Goal: Information Seeking & Learning: Learn about a topic

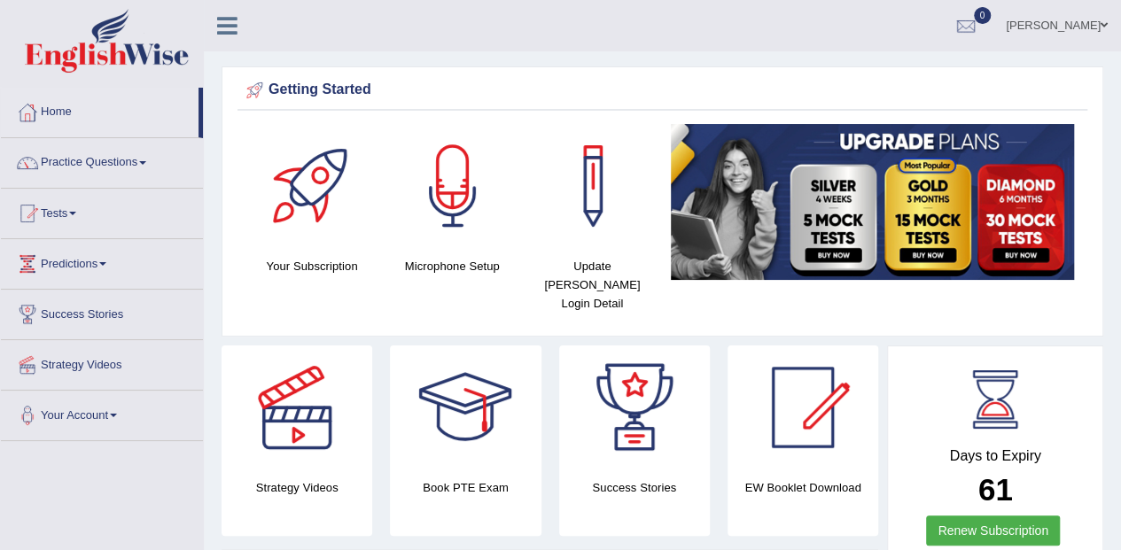
click at [92, 161] on link "Practice Questions" at bounding box center [102, 160] width 202 height 44
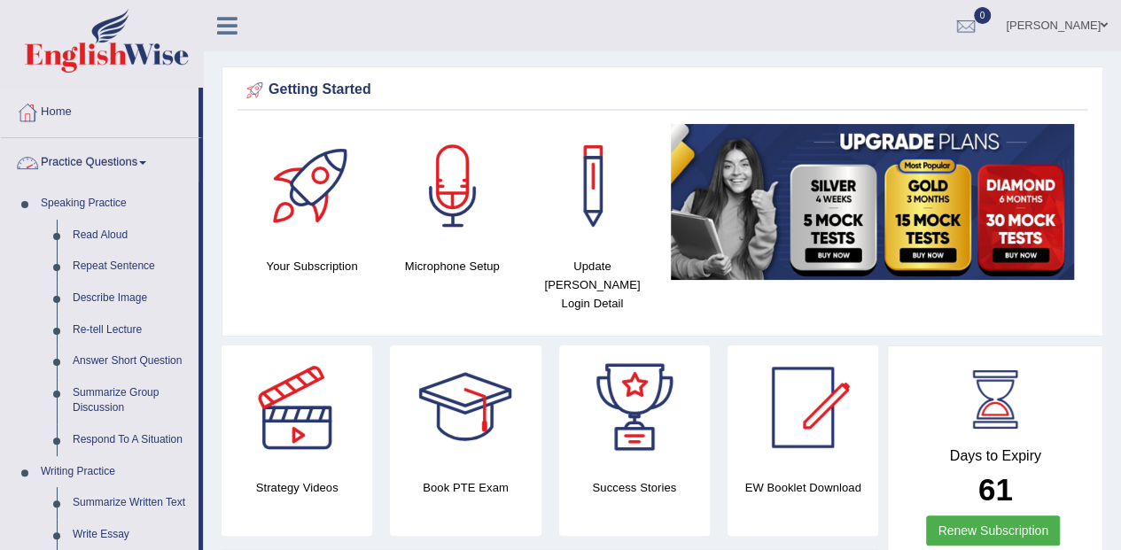
click at [92, 237] on link "Read Aloud" at bounding box center [132, 236] width 134 height 32
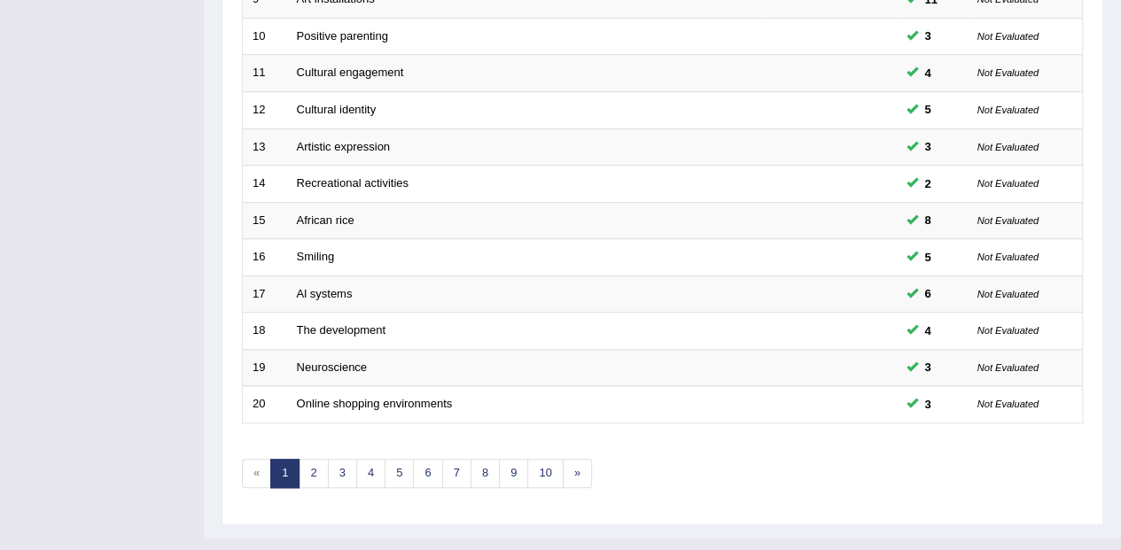
scroll to position [614, 0]
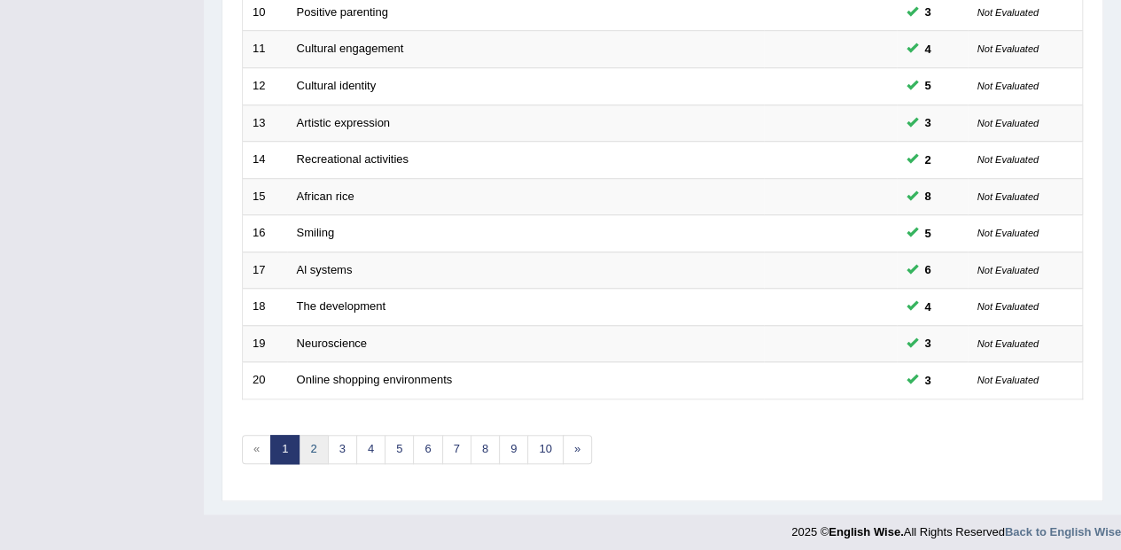
click at [299, 439] on link "2" at bounding box center [313, 449] width 29 height 29
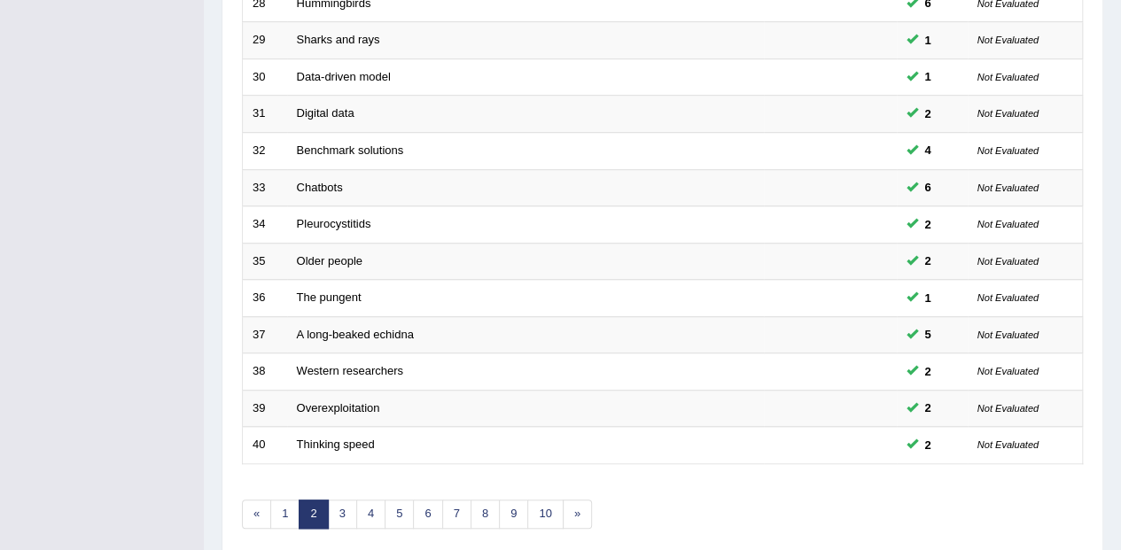
scroll to position [614, 0]
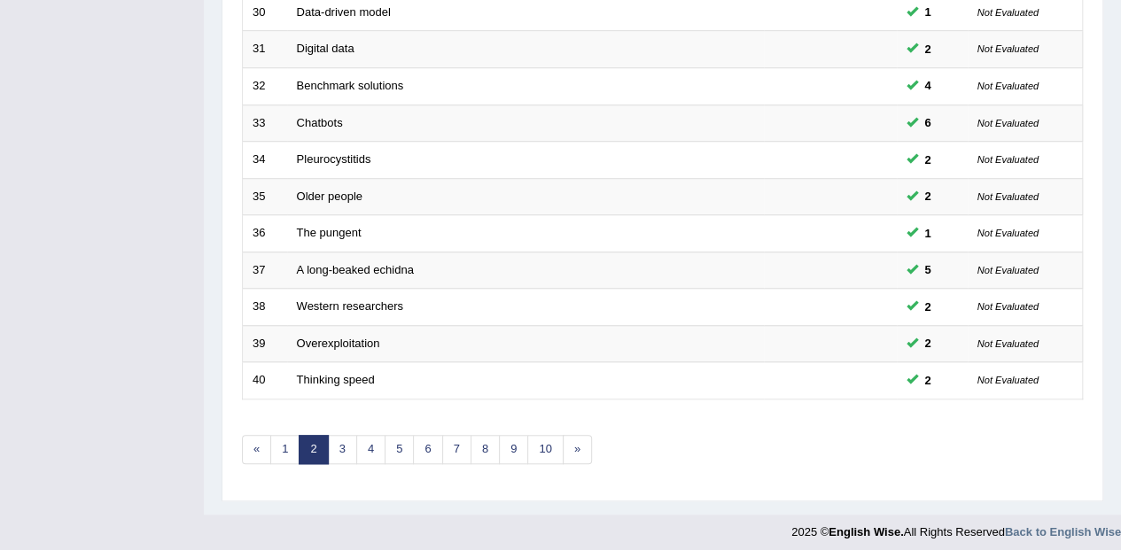
click at [544, 441] on link "10" at bounding box center [544, 449] width 35 height 29
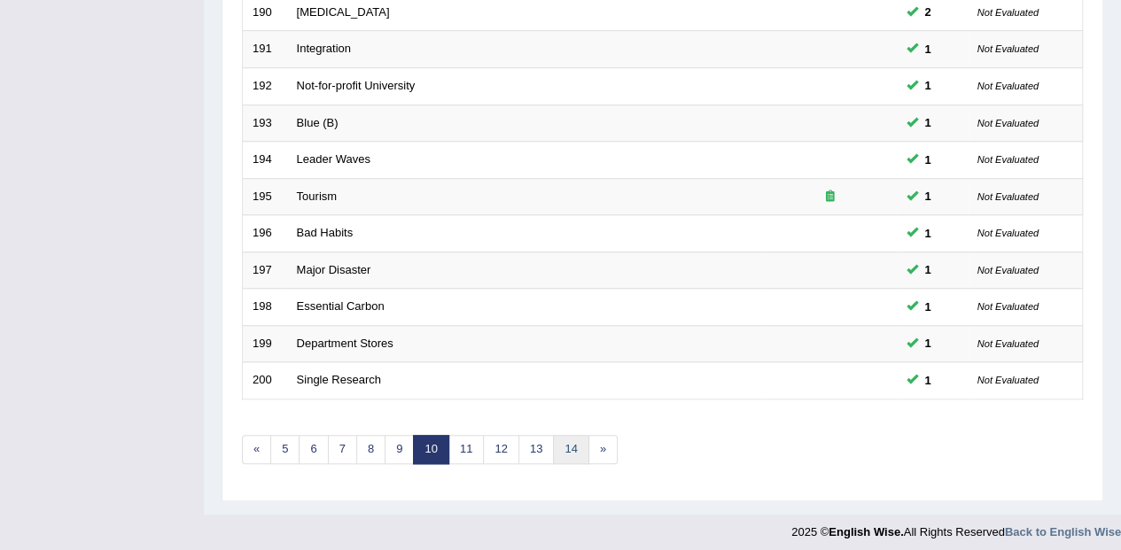
click at [565, 435] on link "14" at bounding box center [570, 449] width 35 height 29
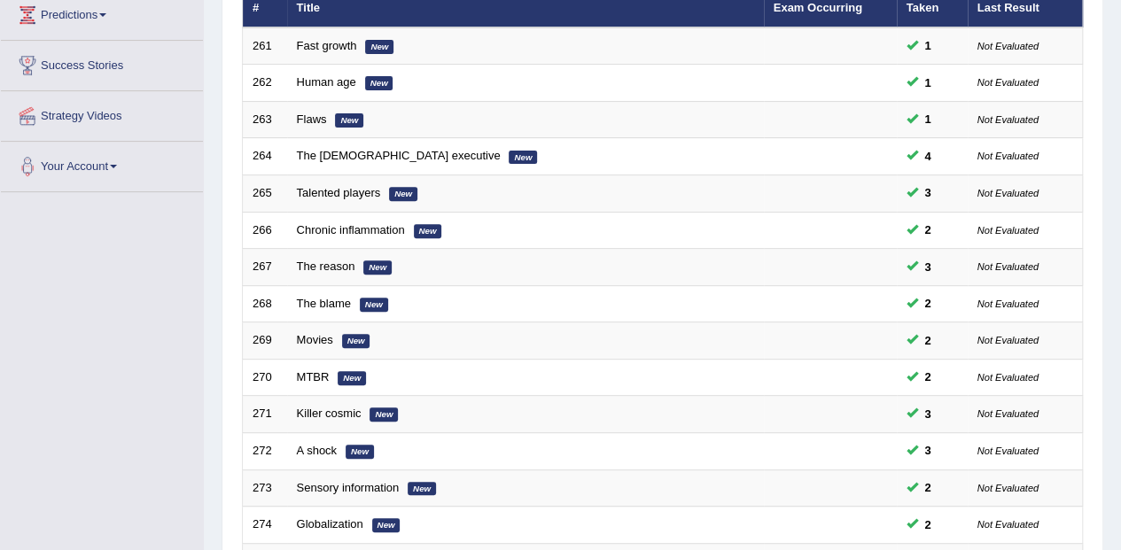
scroll to position [614, 0]
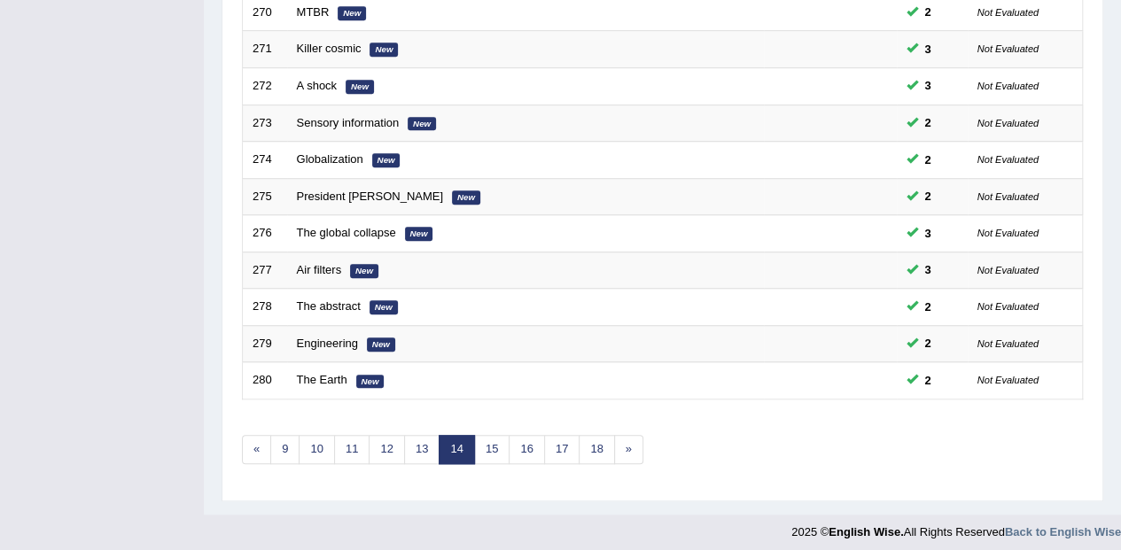
click at [760, 325] on td "Engineering New" at bounding box center [525, 343] width 477 height 37
click at [599, 438] on link "18" at bounding box center [596, 449] width 35 height 29
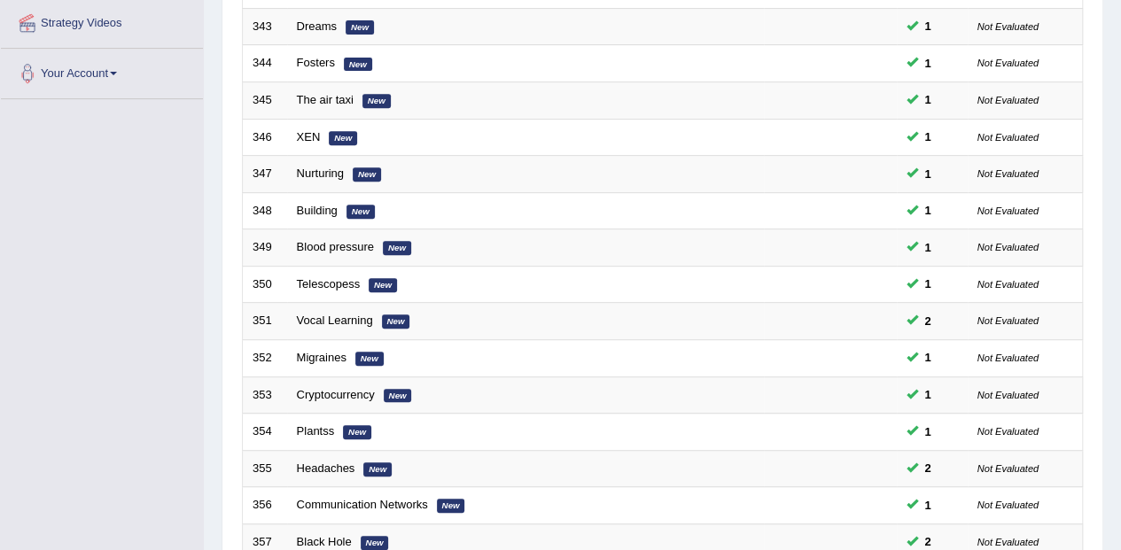
scroll to position [614, 0]
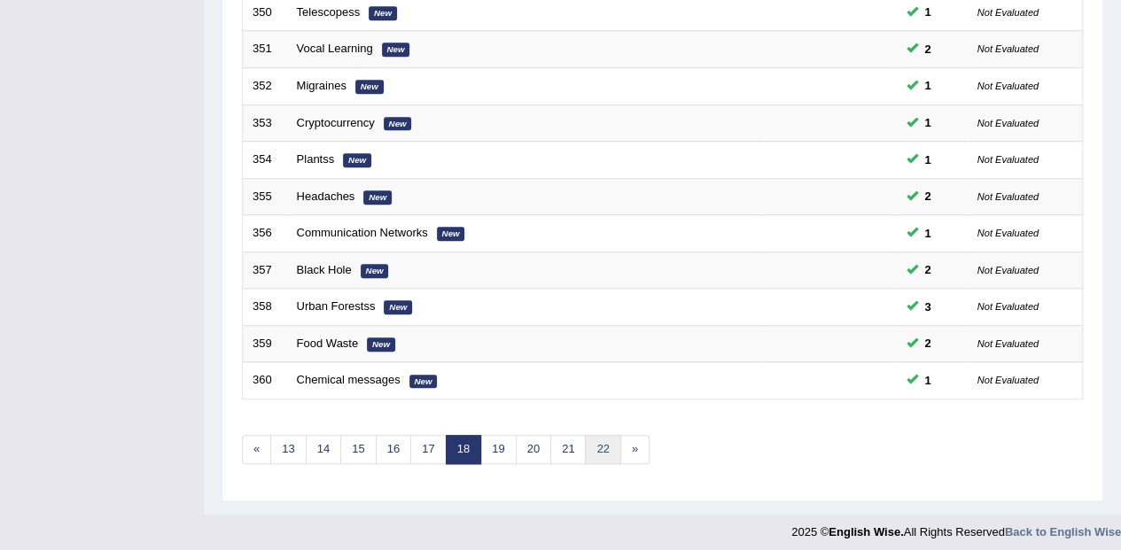
click at [597, 447] on link "22" at bounding box center [602, 449] width 35 height 29
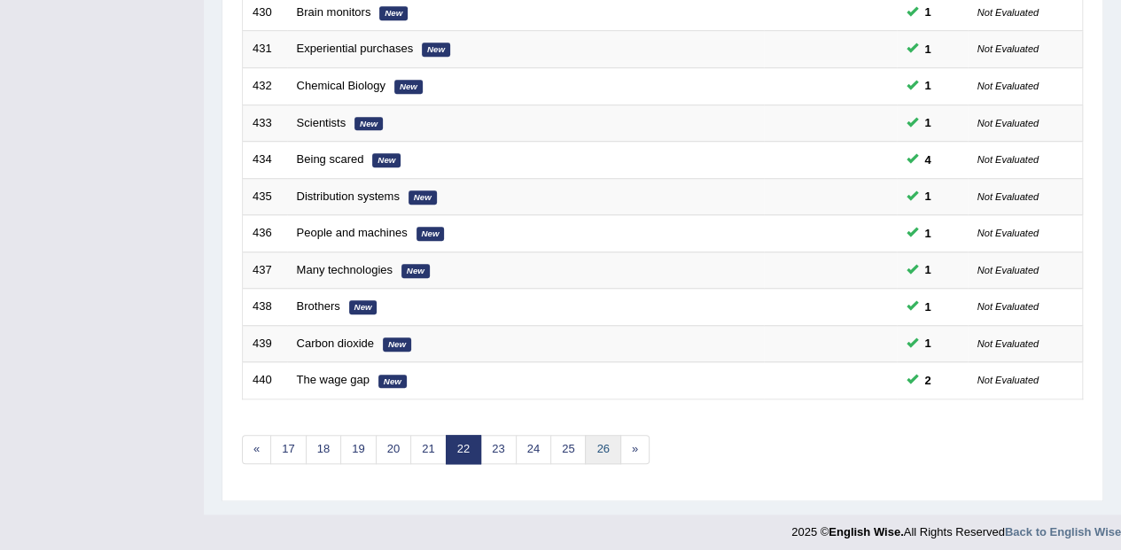
click at [611, 438] on link "26" at bounding box center [602, 449] width 35 height 29
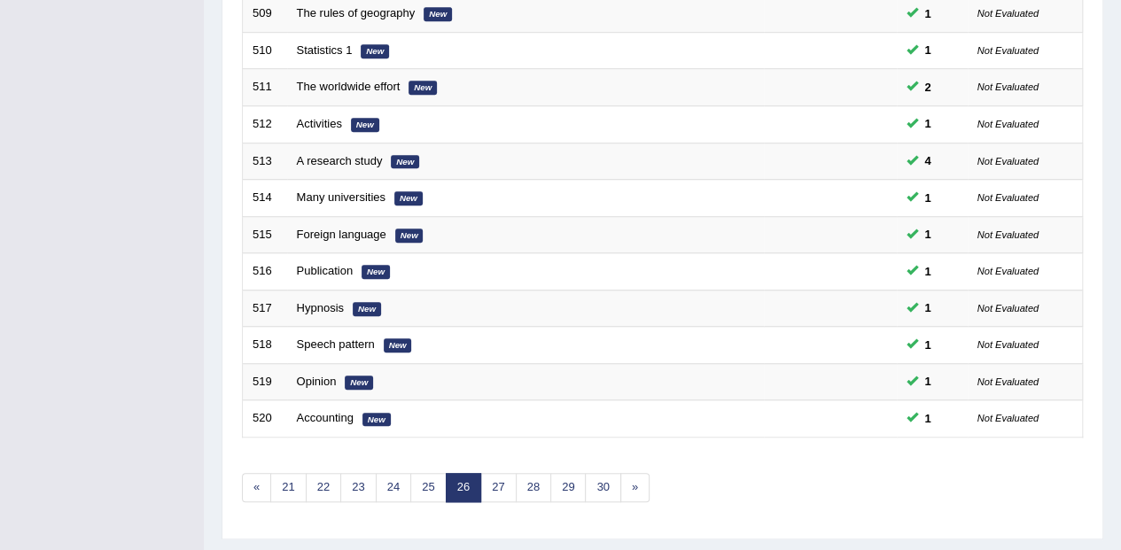
scroll to position [614, 0]
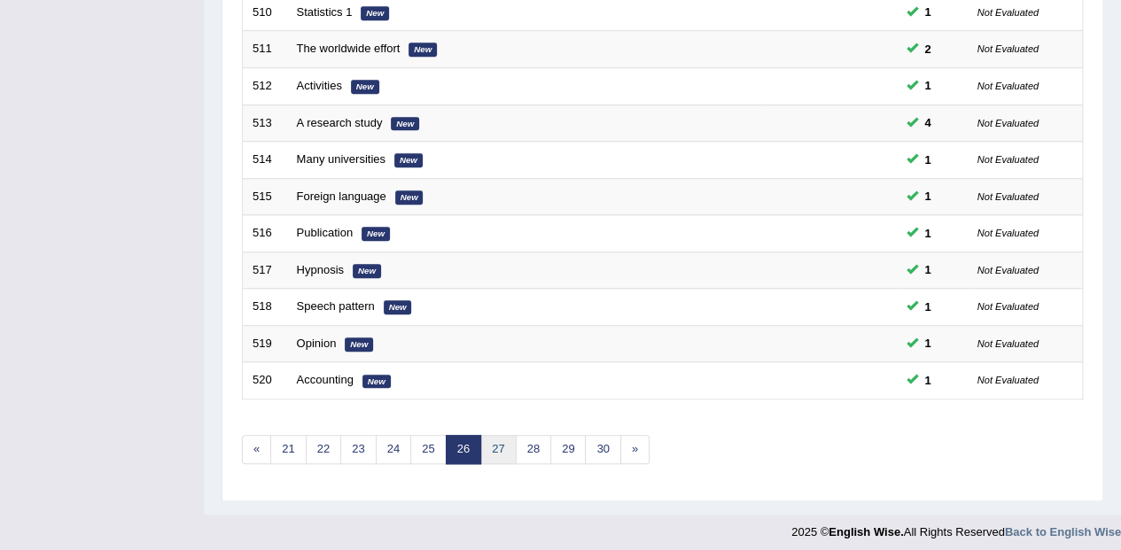
click at [500, 450] on link "27" at bounding box center [497, 449] width 35 height 29
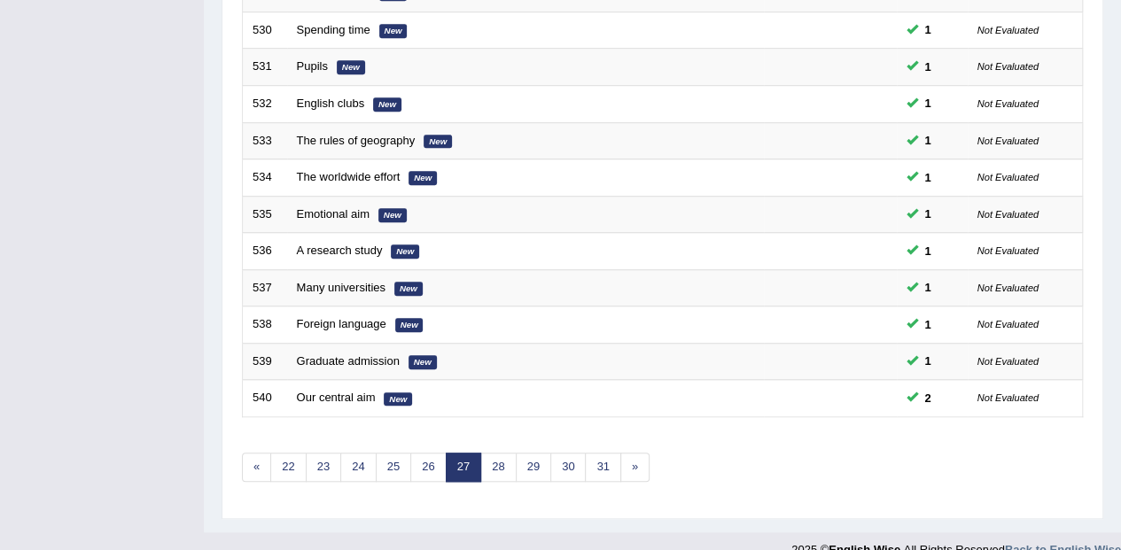
scroll to position [614, 0]
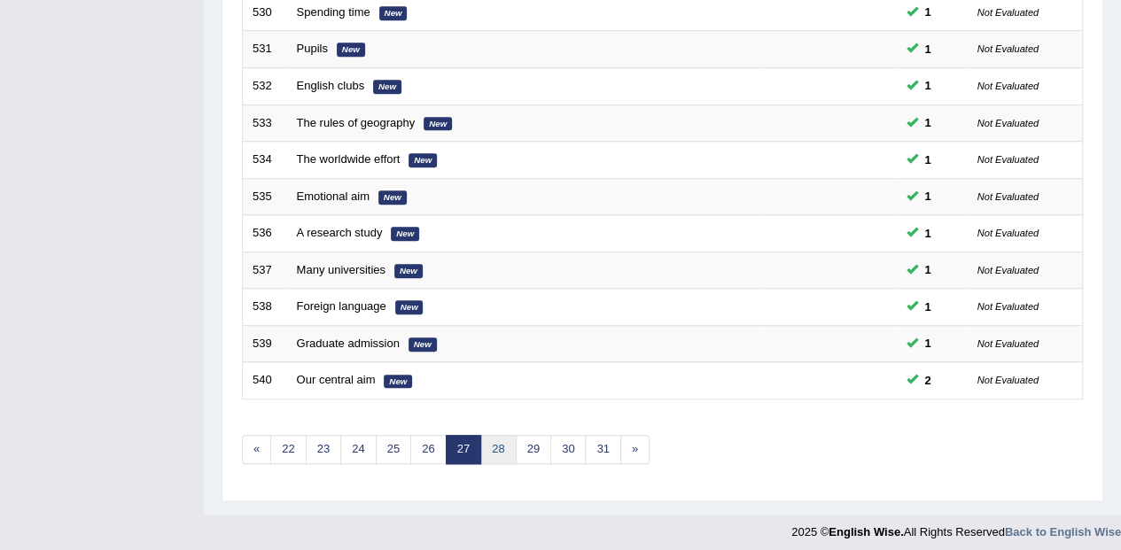
click at [491, 440] on link "28" at bounding box center [497, 449] width 35 height 29
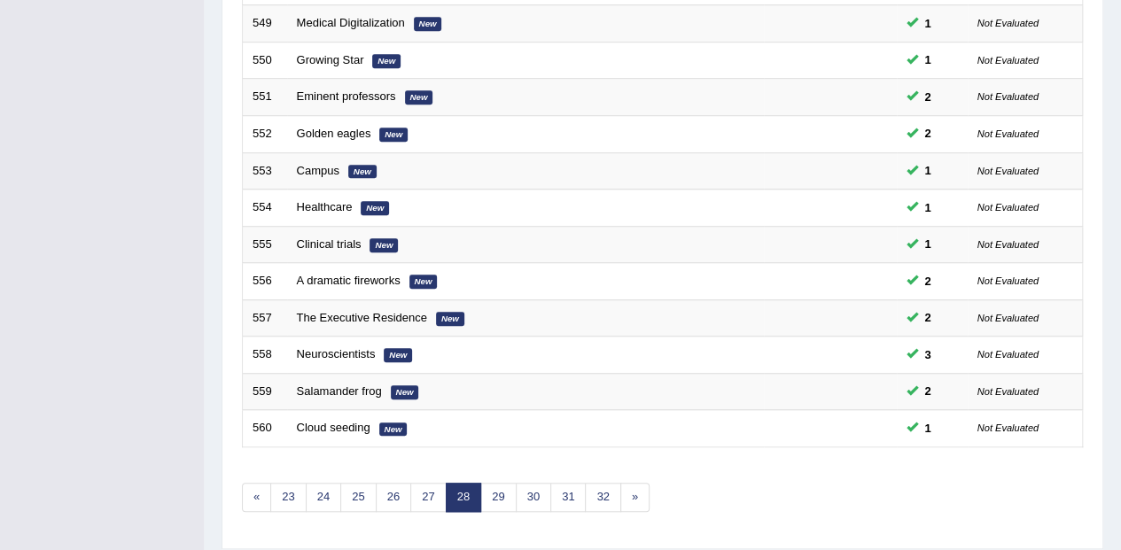
scroll to position [567, 0]
click at [485, 498] on link "29" at bounding box center [497, 496] width 35 height 29
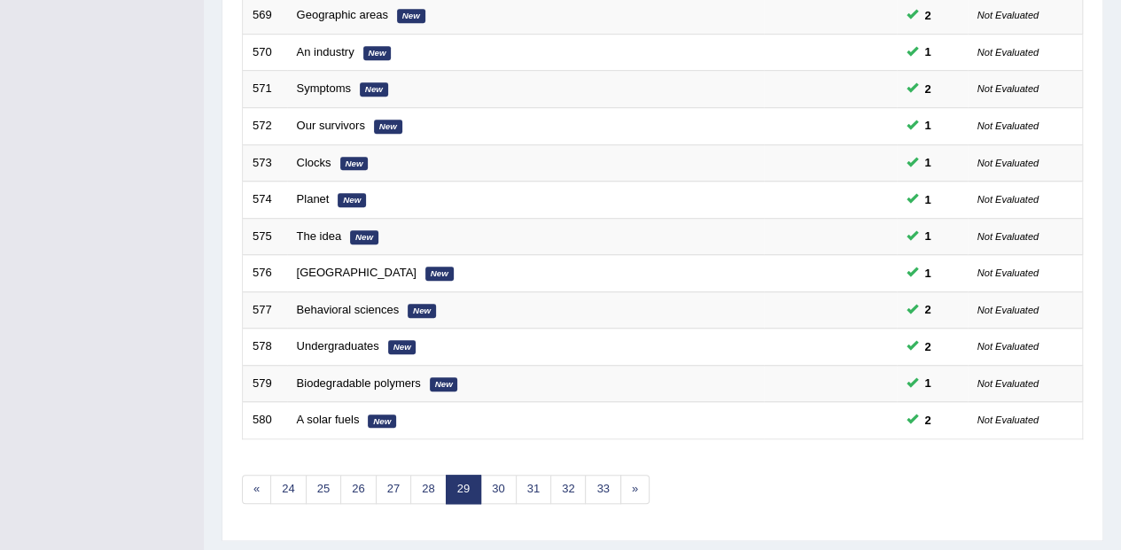
scroll to position [614, 0]
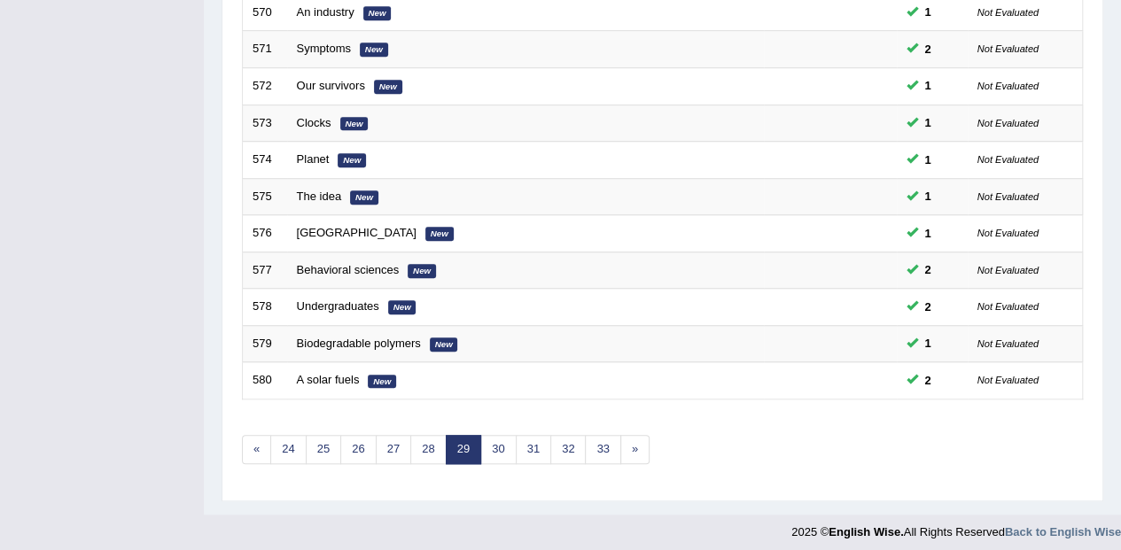
click at [498, 439] on link "30" at bounding box center [497, 449] width 35 height 29
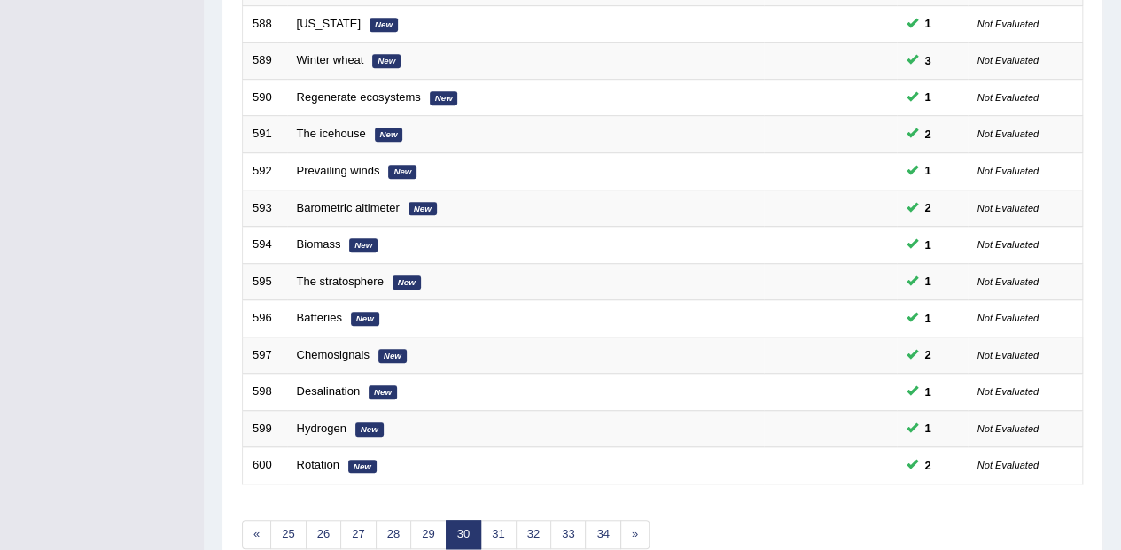
scroll to position [614, 0]
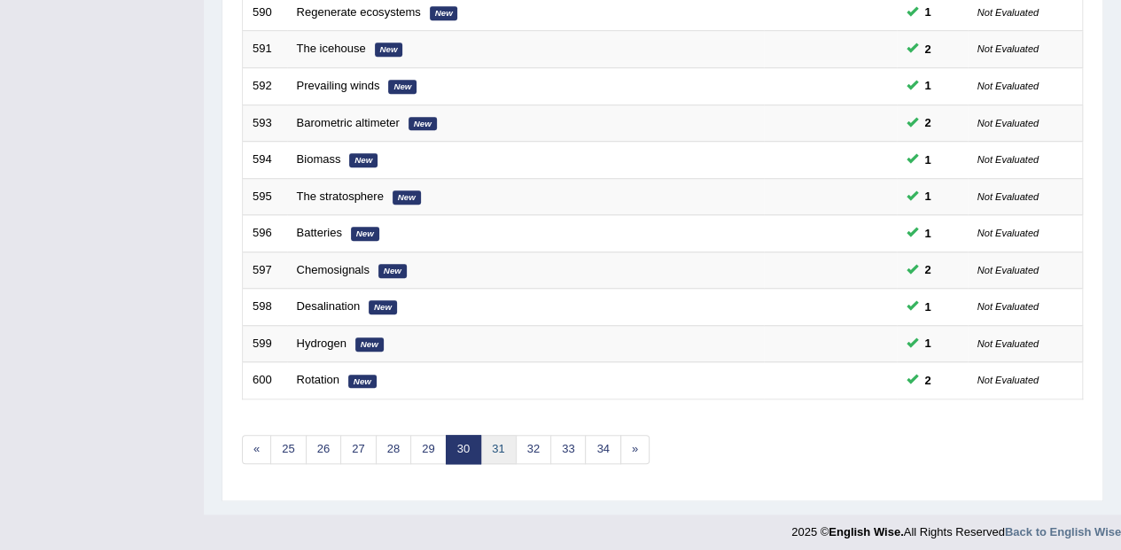
click at [496, 452] on link "31" at bounding box center [497, 449] width 35 height 29
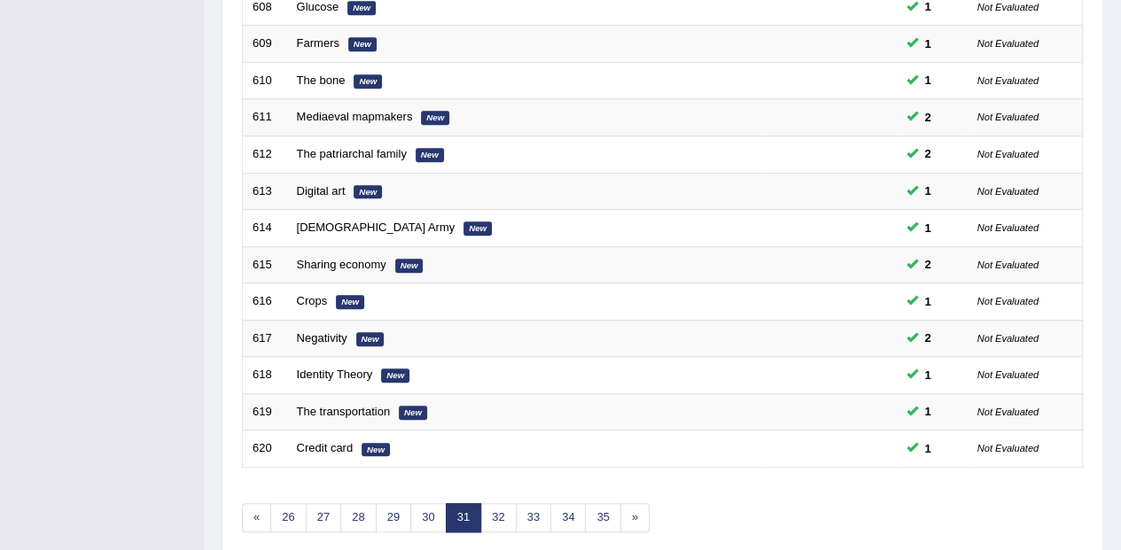
scroll to position [614, 0]
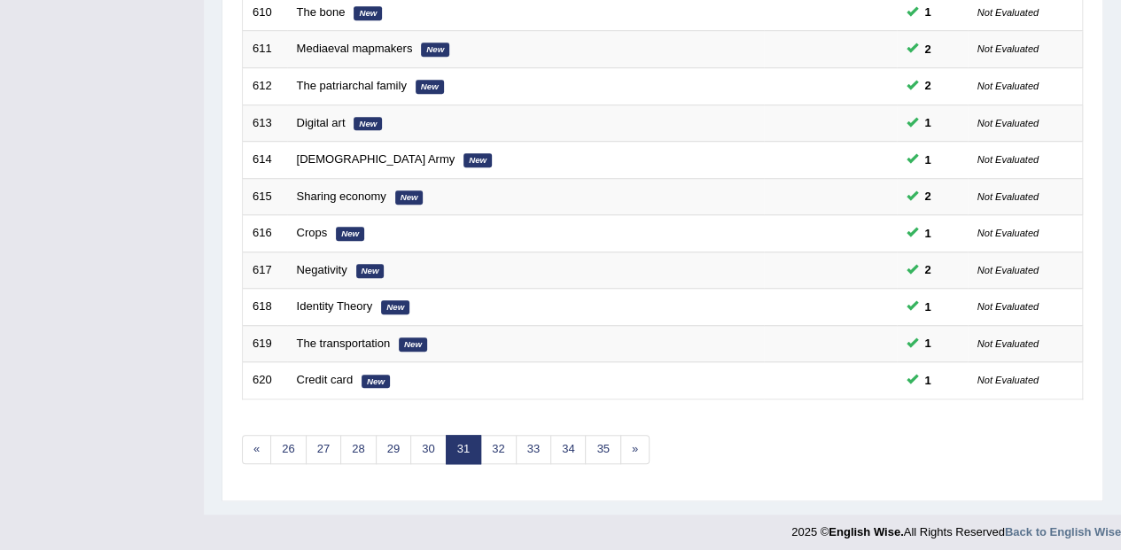
click at [497, 441] on link "32" at bounding box center [497, 449] width 35 height 29
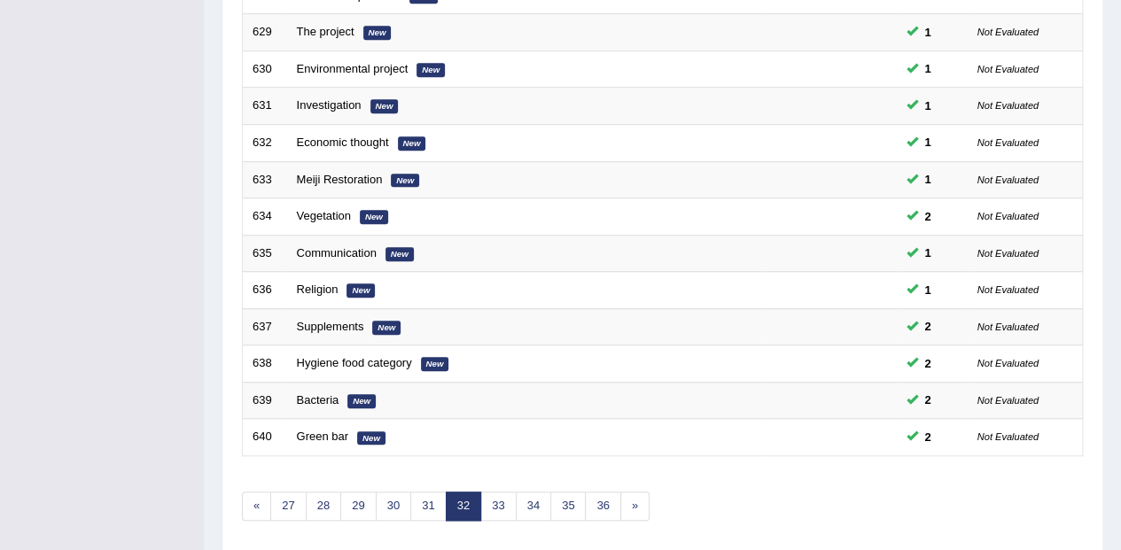
scroll to position [614, 0]
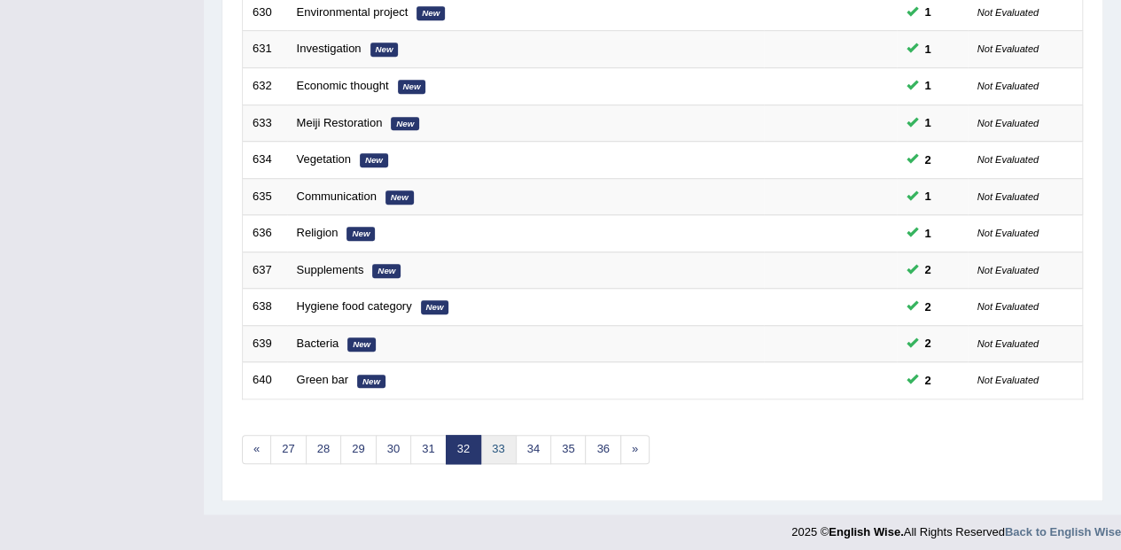
click at [491, 447] on link "33" at bounding box center [497, 449] width 35 height 29
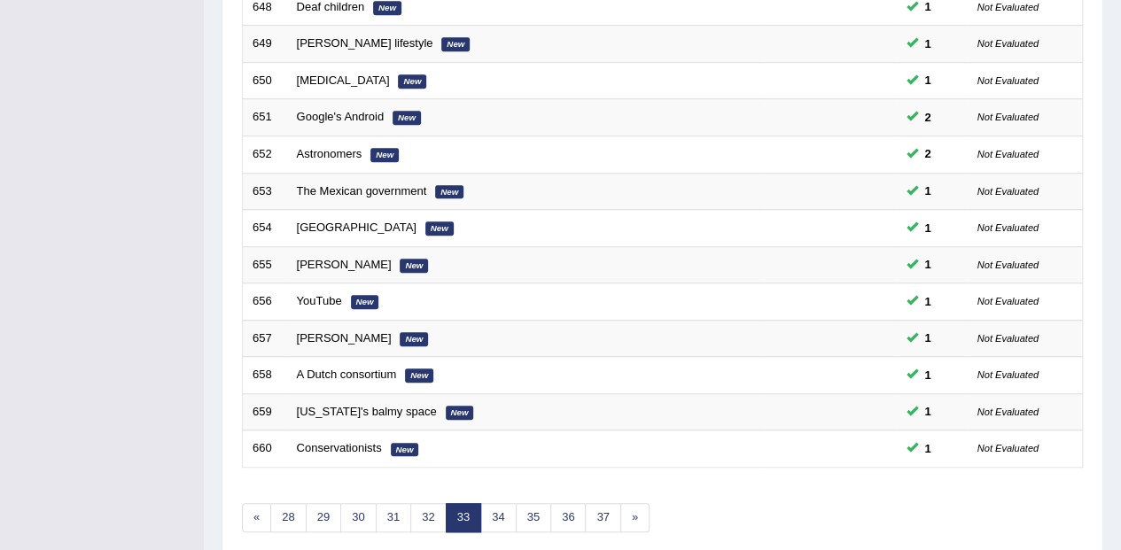
scroll to position [614, 0]
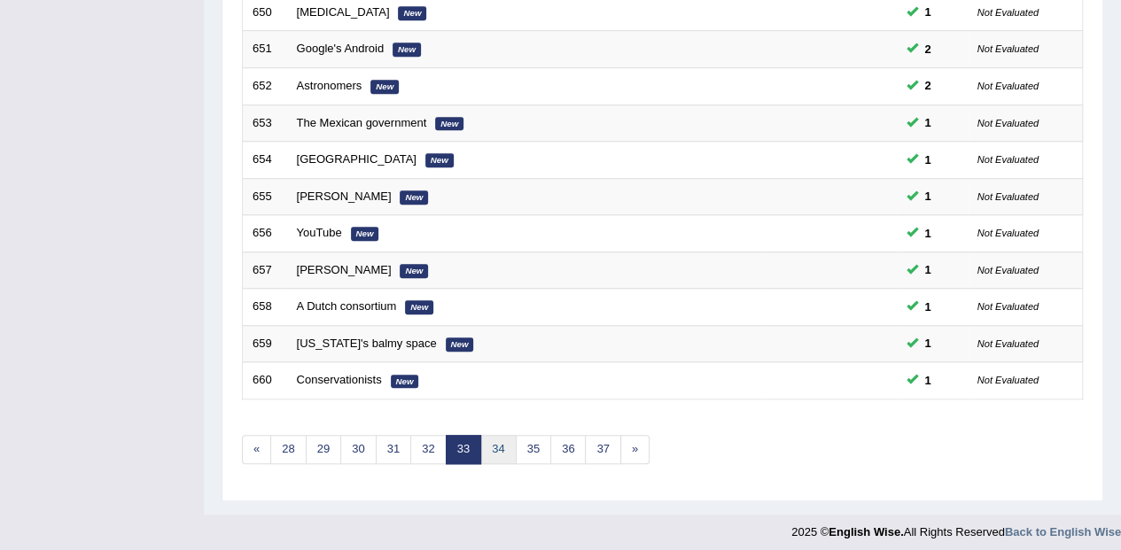
click at [491, 441] on link "34" at bounding box center [497, 449] width 35 height 29
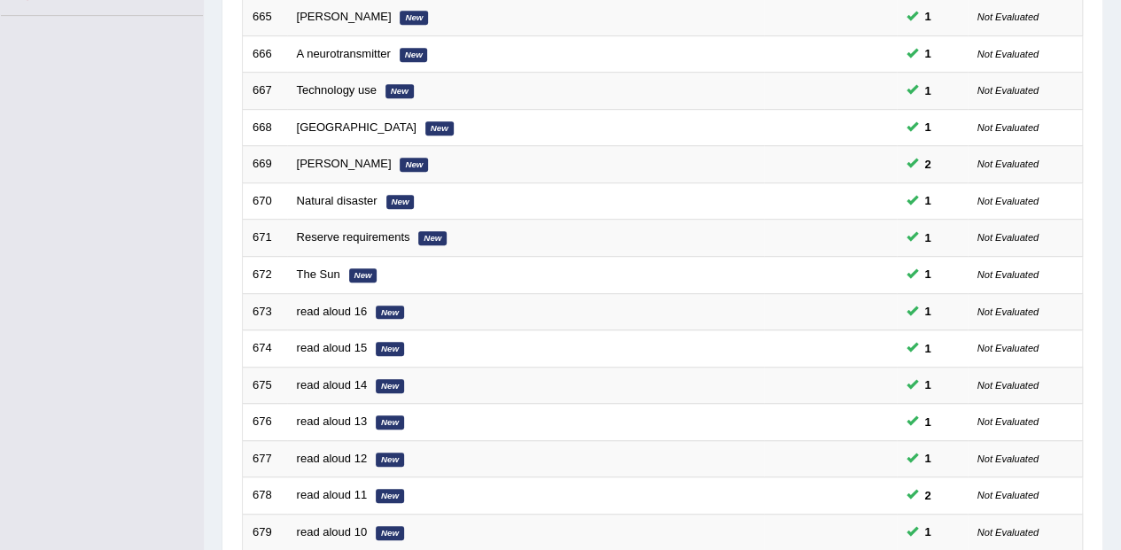
scroll to position [614, 0]
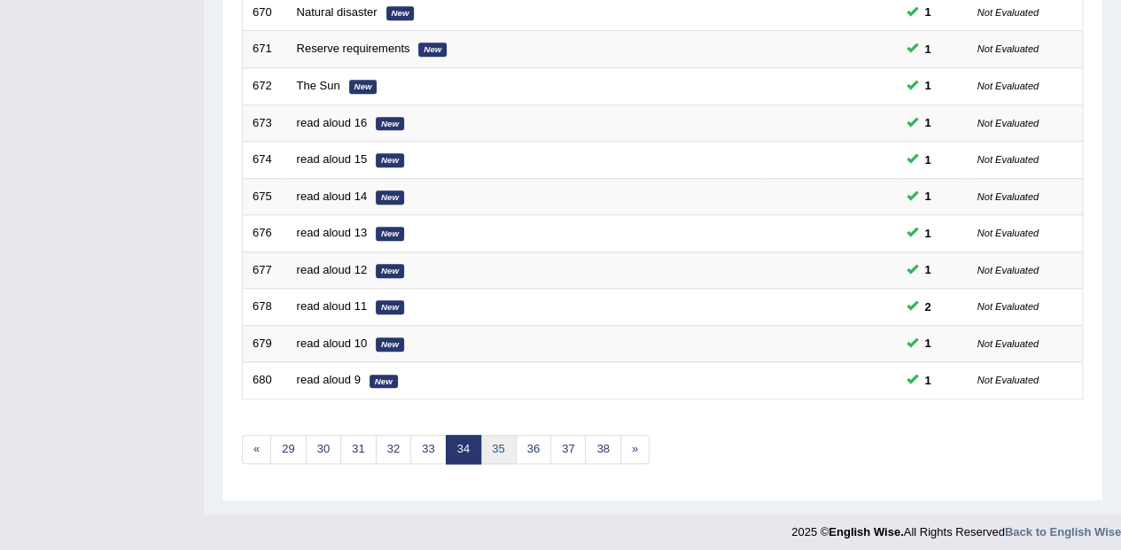
click at [489, 451] on link "35" at bounding box center [497, 449] width 35 height 29
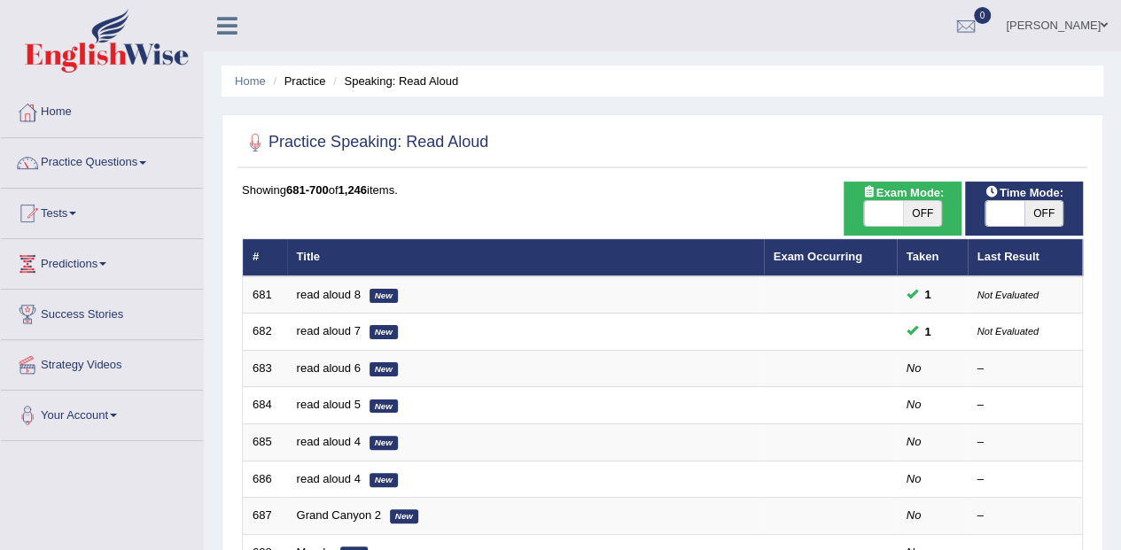
click at [337, 370] on link "read aloud 6" at bounding box center [329, 367] width 64 height 13
click at [333, 372] on link "read aloud 6" at bounding box center [329, 367] width 64 height 13
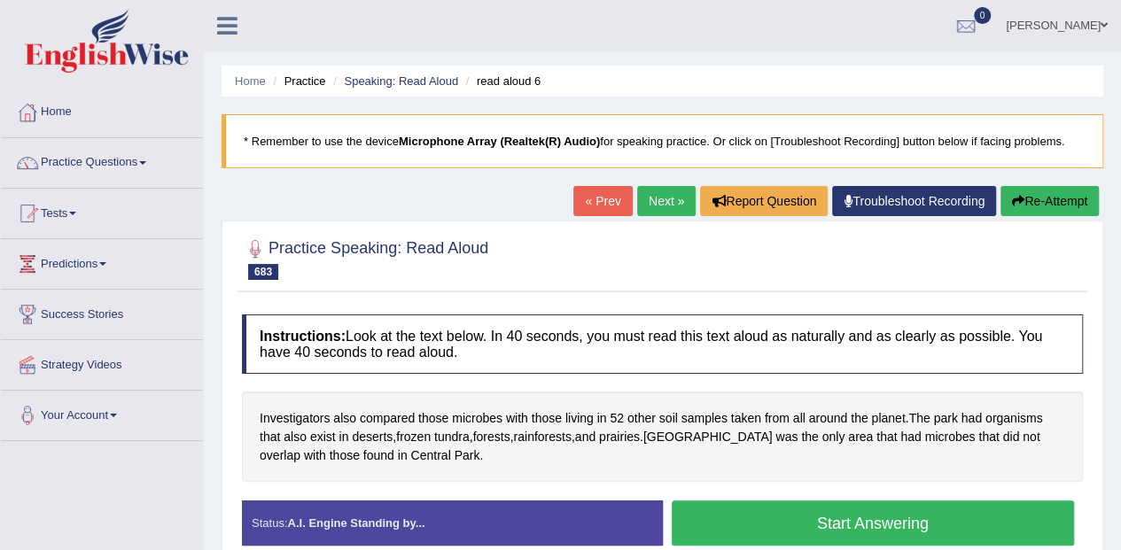
click at [952, 514] on button "Start Answering" at bounding box center [873, 523] width 403 height 45
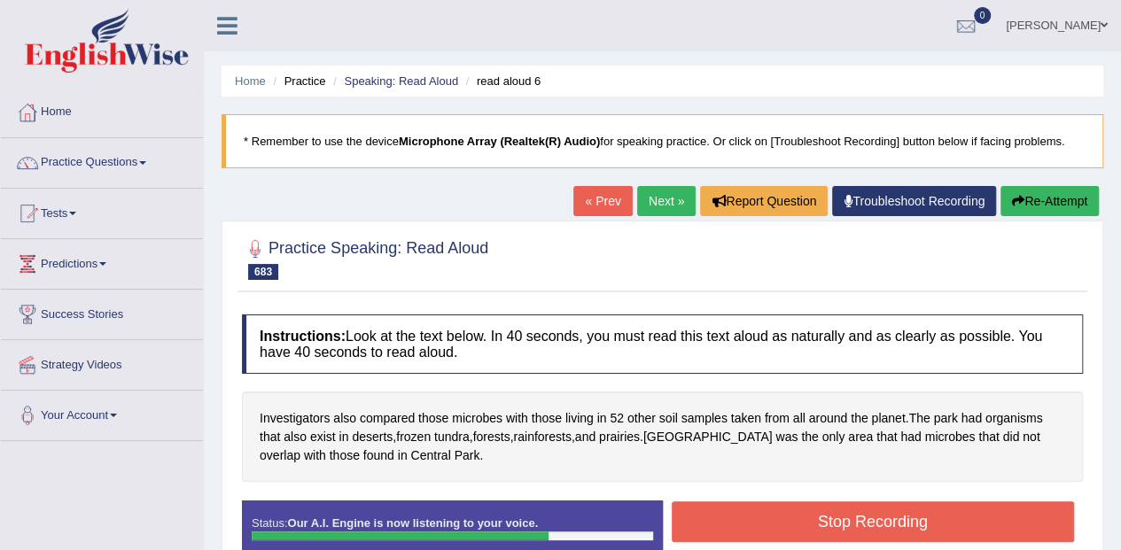
click at [1005, 519] on button "Stop Recording" at bounding box center [873, 521] width 403 height 41
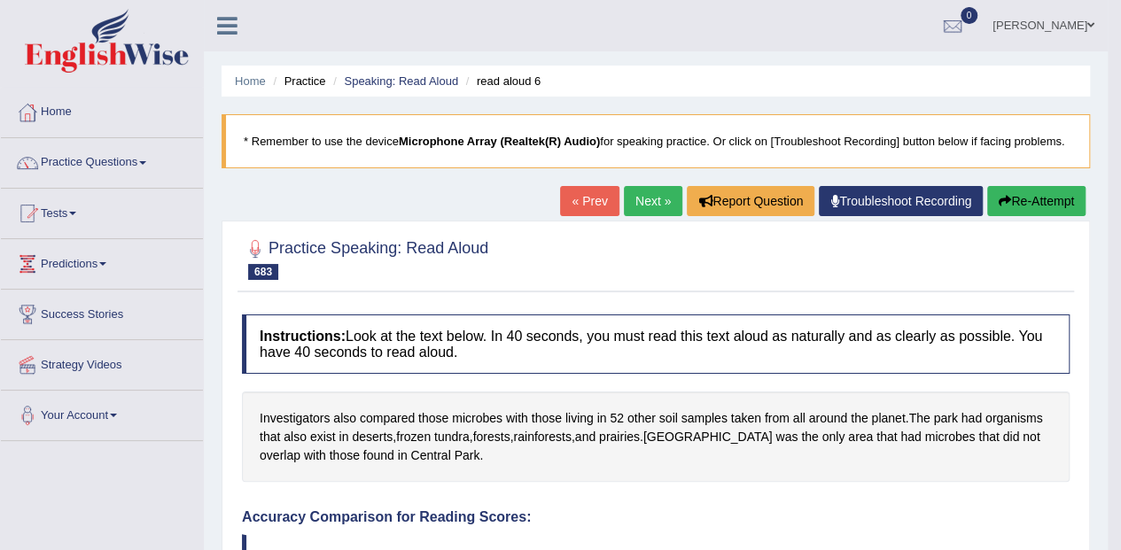
click at [654, 195] on link "Next »" at bounding box center [653, 201] width 58 height 30
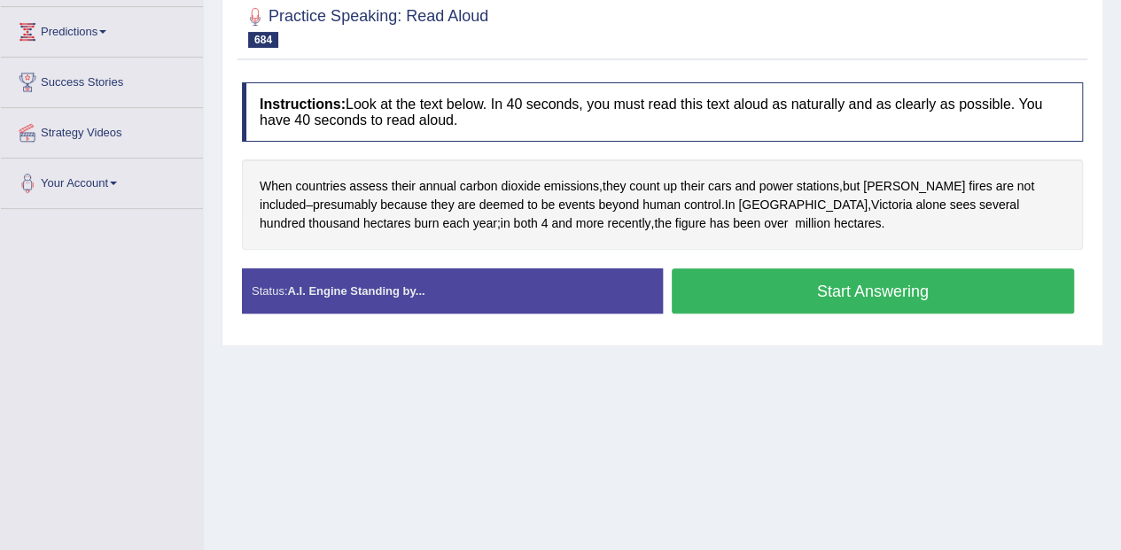
scroll to position [234, 0]
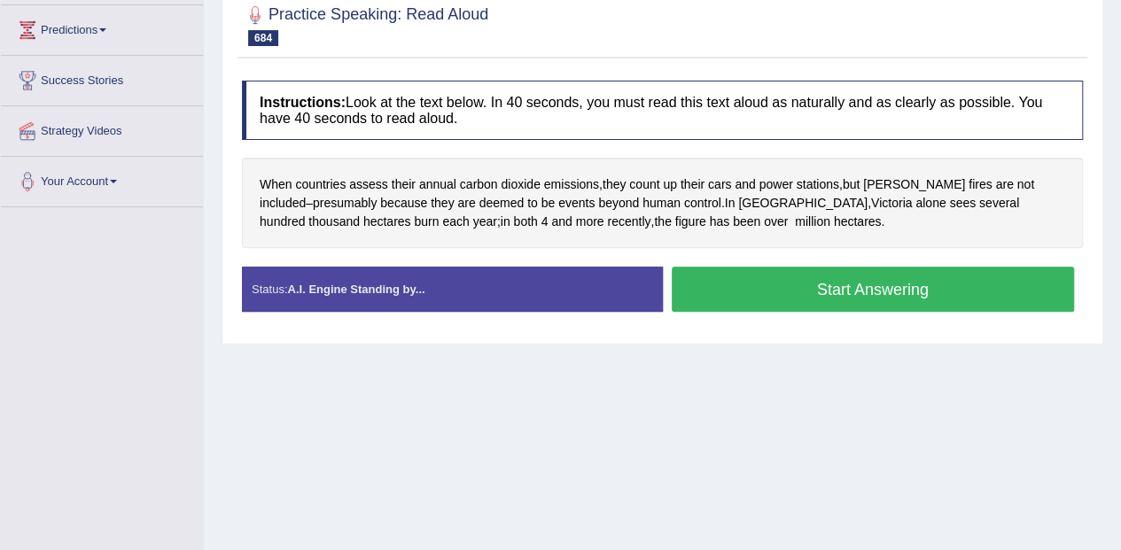
click at [976, 289] on button "Start Answering" at bounding box center [873, 289] width 403 height 45
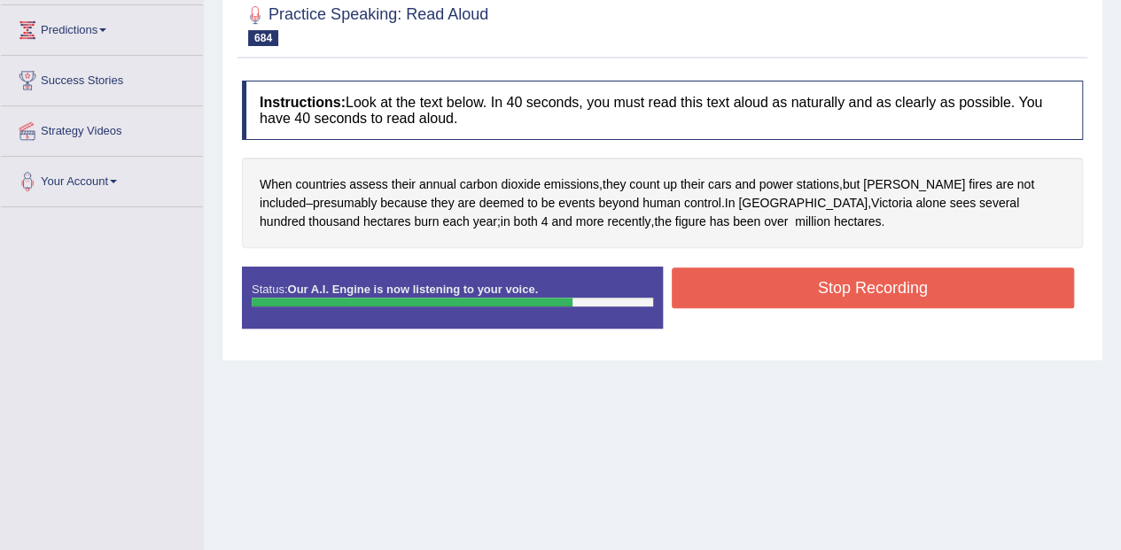
click at [1021, 284] on button "Stop Recording" at bounding box center [873, 288] width 403 height 41
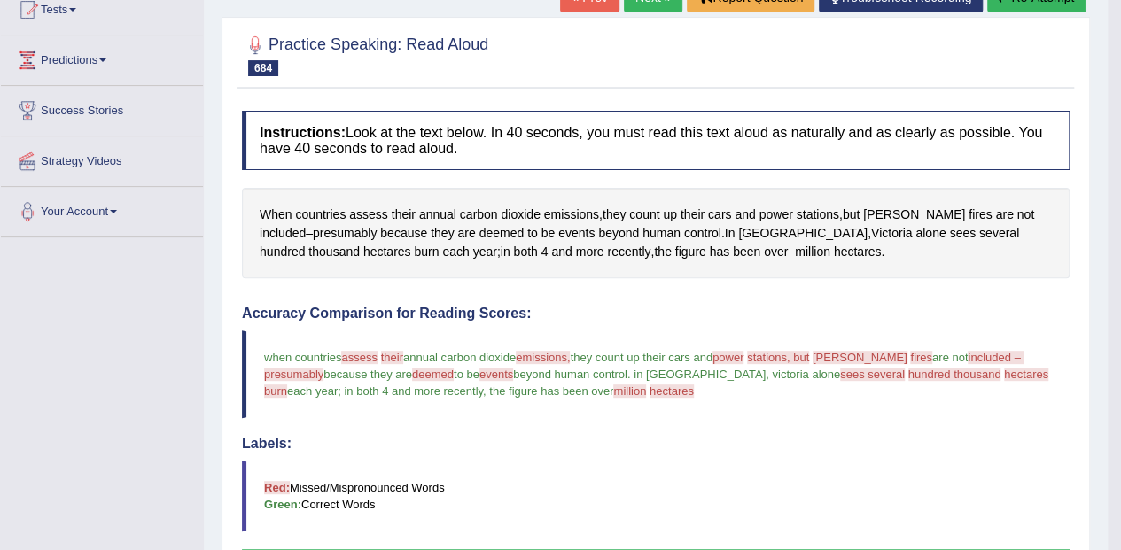
scroll to position [0, 0]
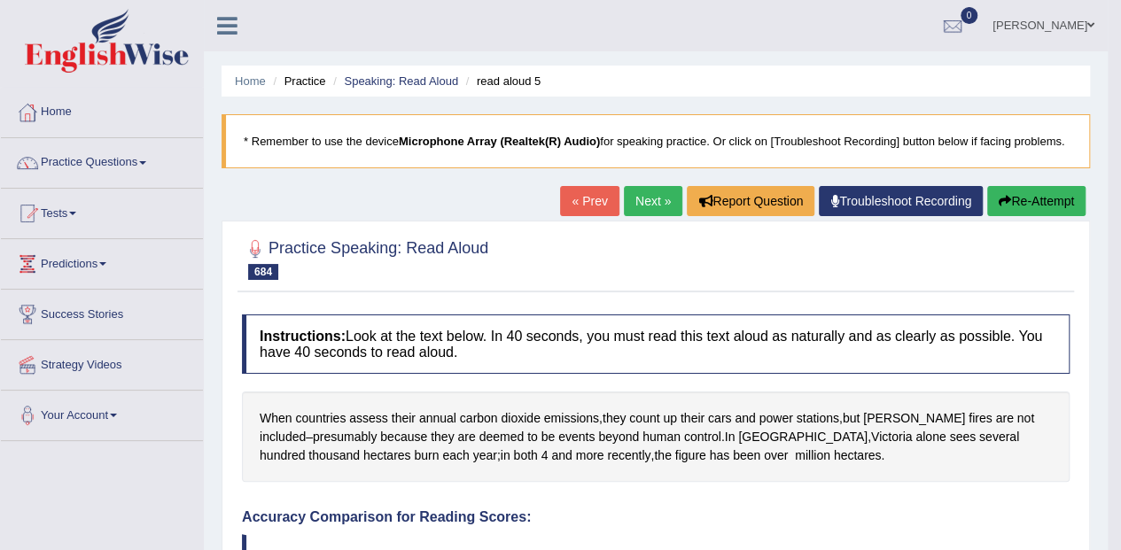
click at [654, 199] on link "Next »" at bounding box center [653, 201] width 58 height 30
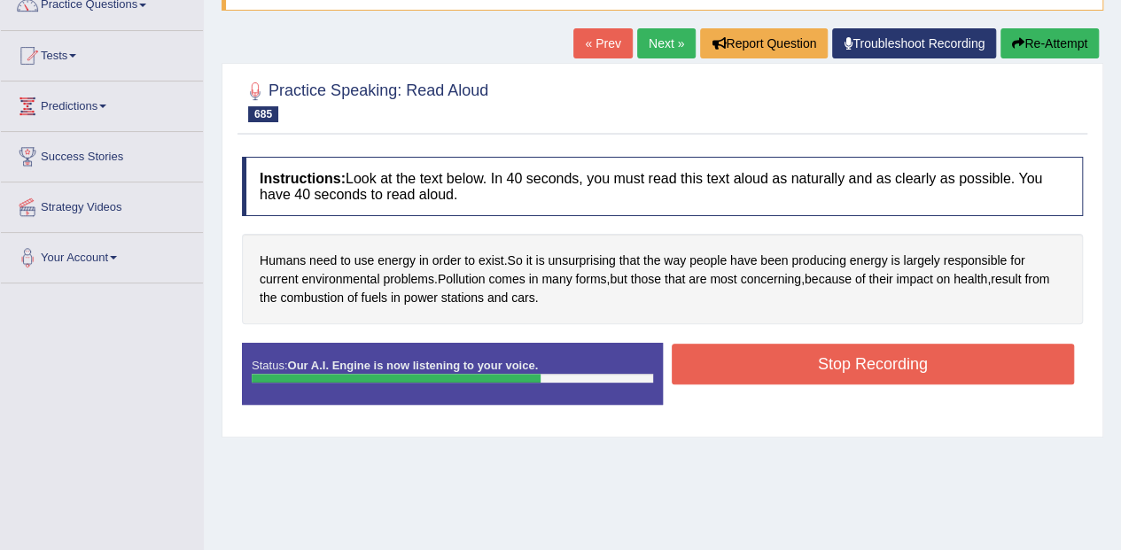
click at [955, 370] on button "Stop Recording" at bounding box center [873, 364] width 403 height 41
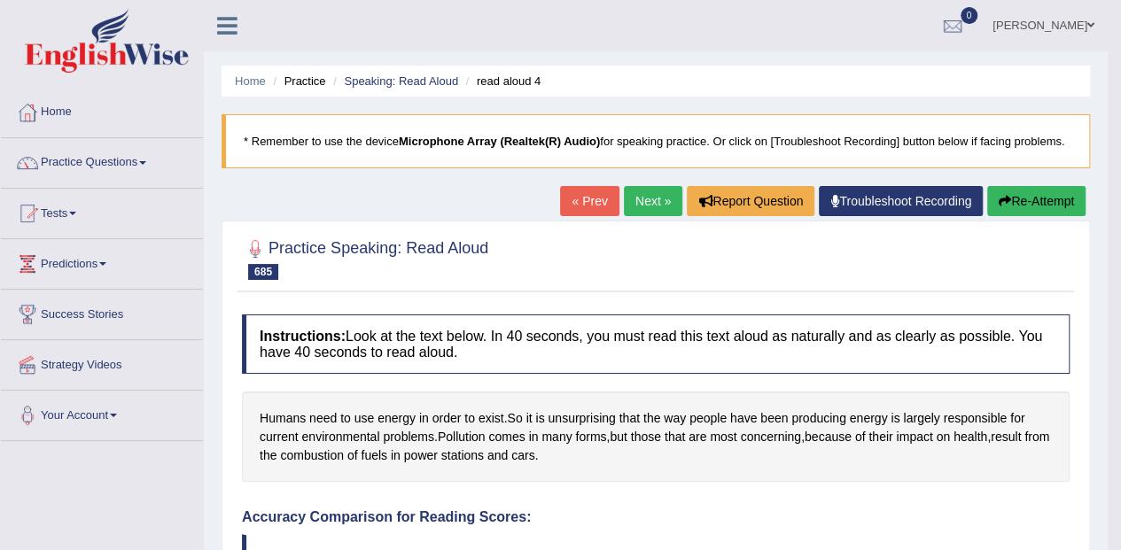
click at [656, 201] on link "Next »" at bounding box center [653, 201] width 58 height 30
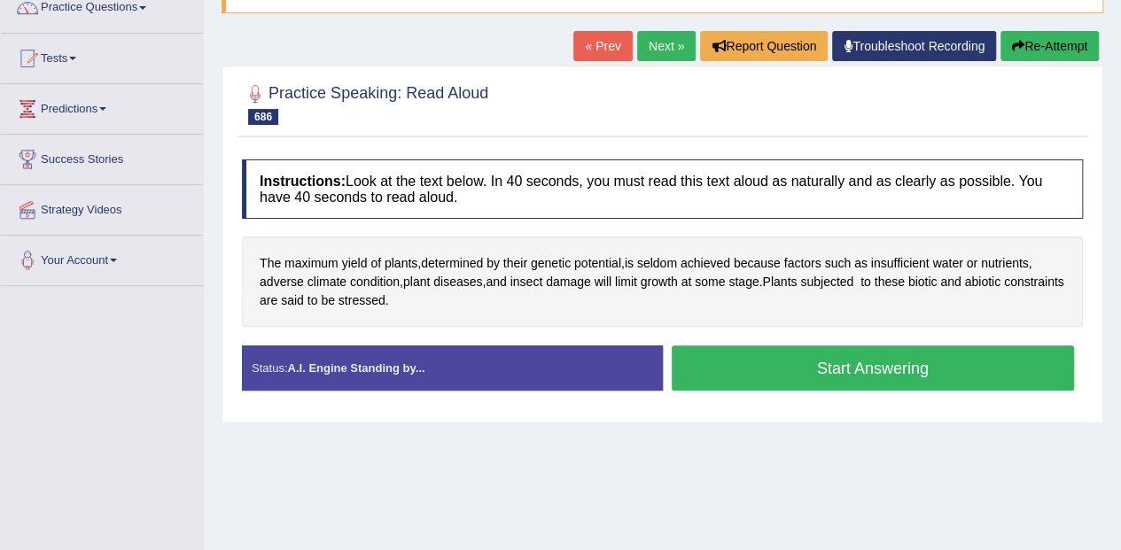
click at [953, 364] on button "Start Answering" at bounding box center [873, 368] width 403 height 45
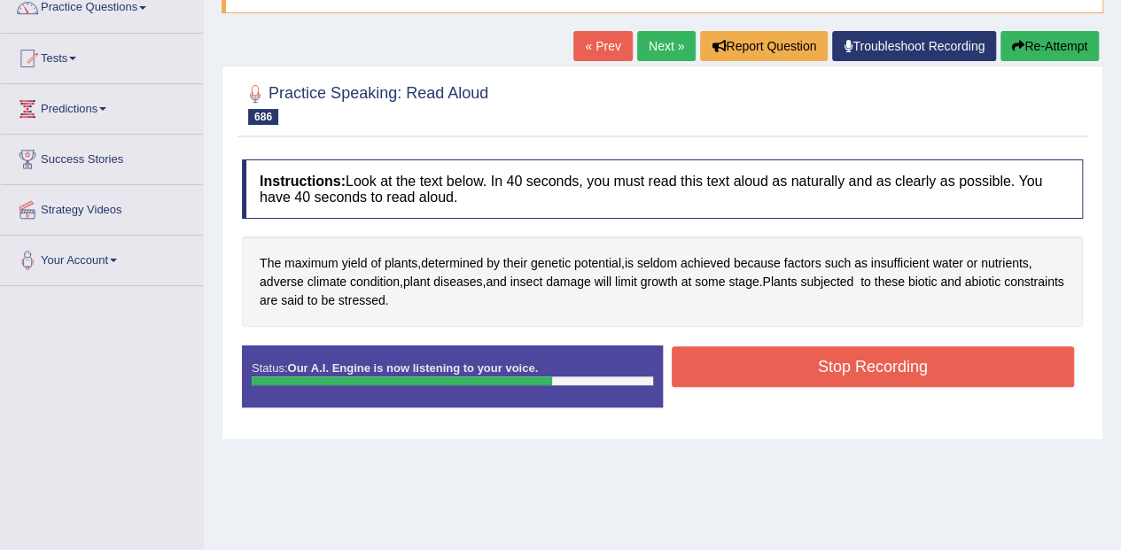
click at [1022, 369] on button "Stop Recording" at bounding box center [873, 366] width 403 height 41
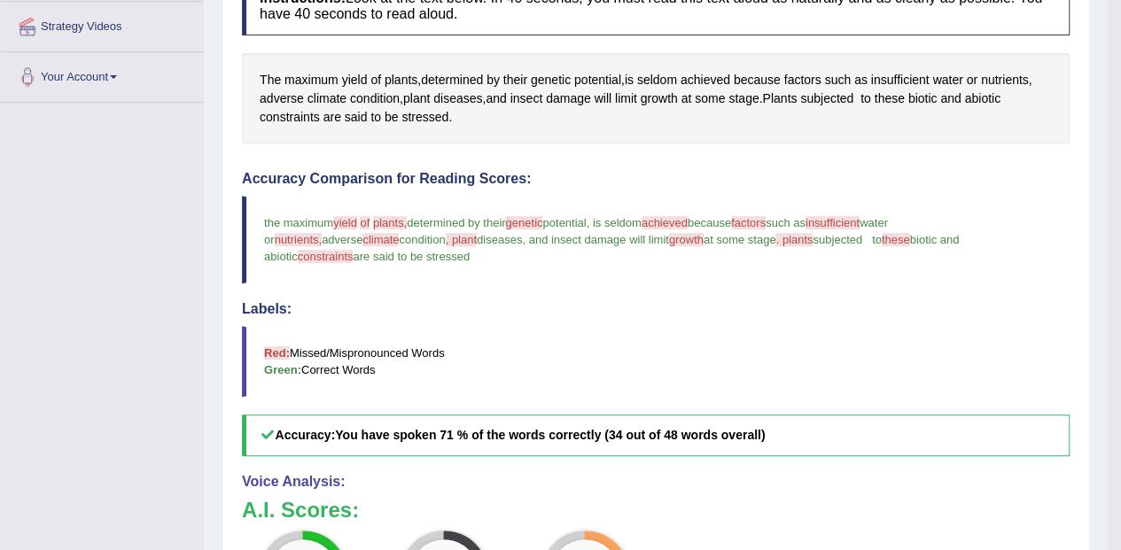
scroll to position [340, 0]
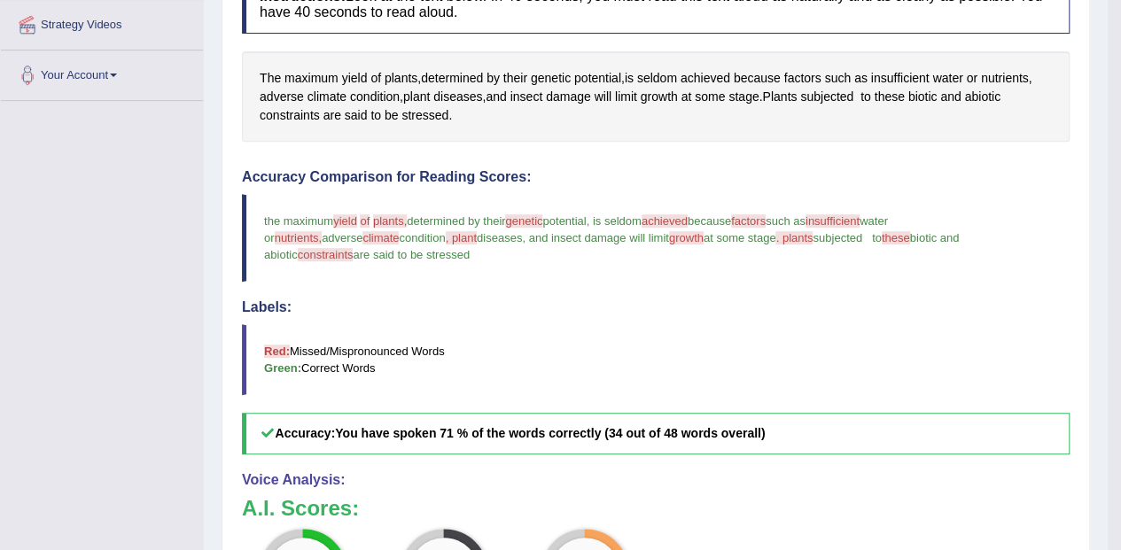
click at [668, 74] on span "seldom" at bounding box center [657, 78] width 40 height 19
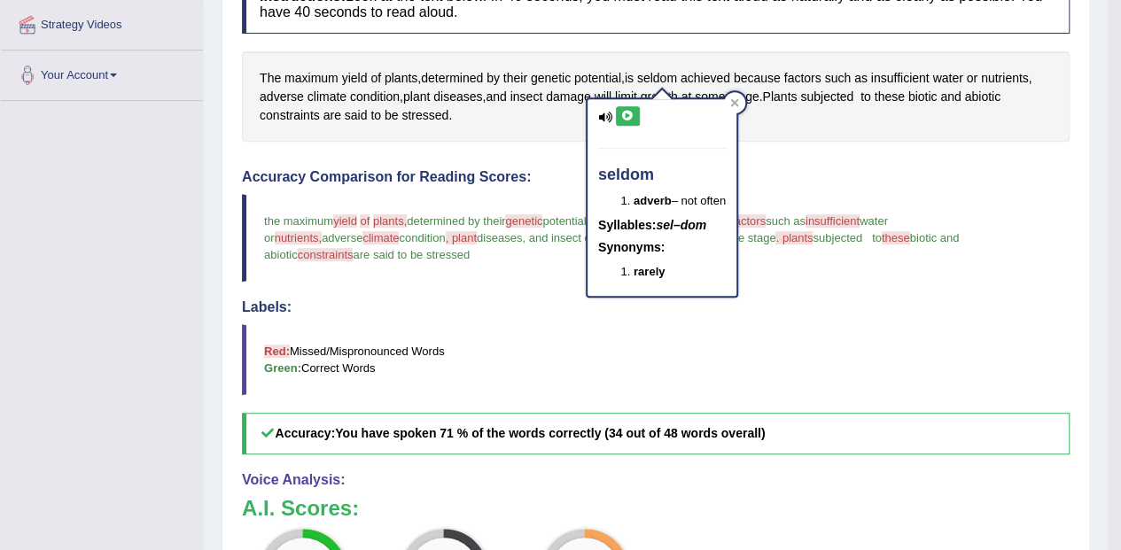
click at [633, 114] on icon at bounding box center [627, 116] width 13 height 11
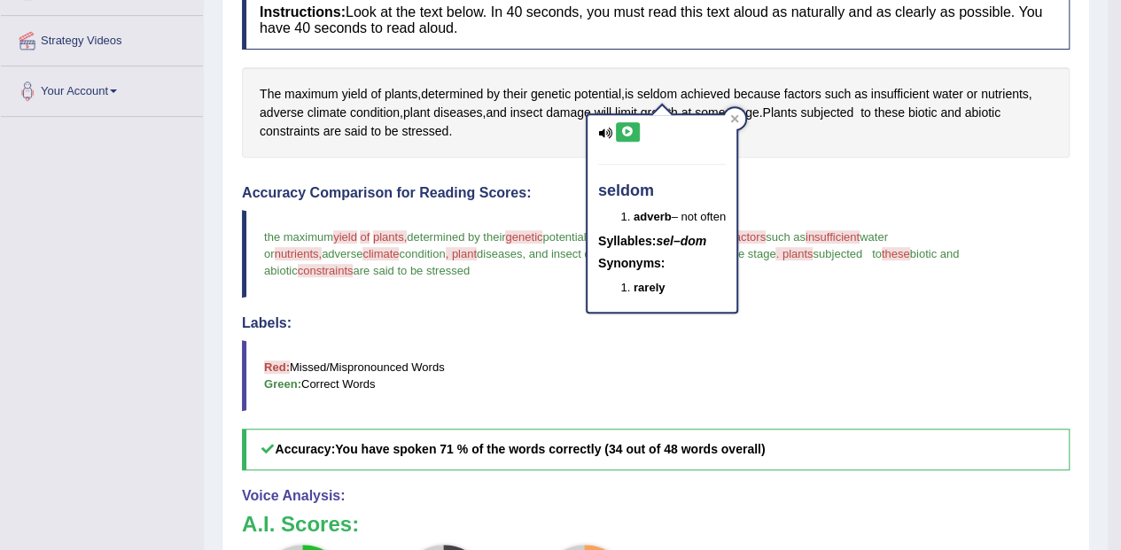
scroll to position [287, 0]
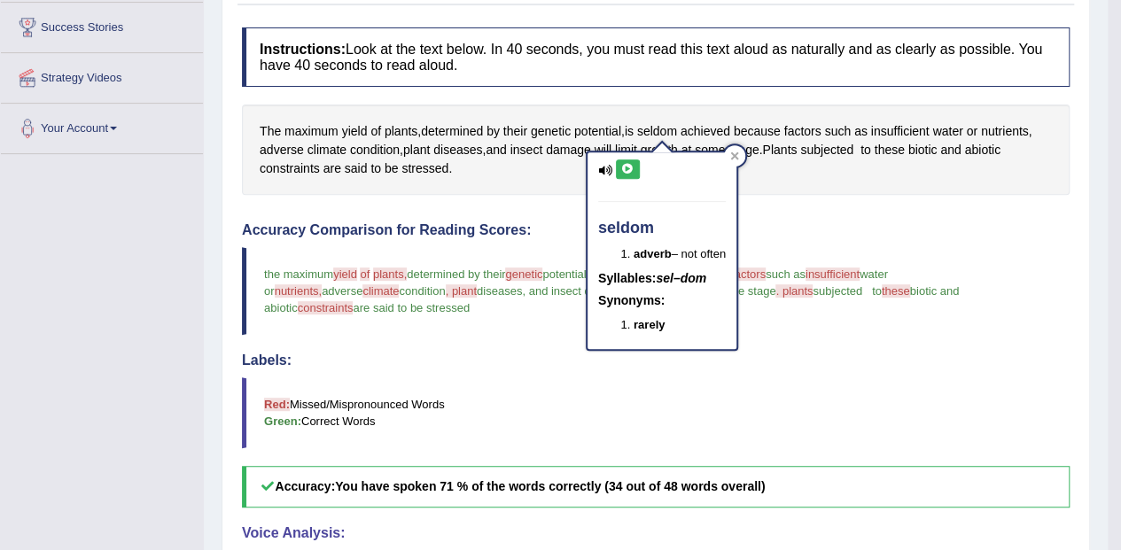
click at [917, 124] on span "insufficient" at bounding box center [900, 131] width 58 height 19
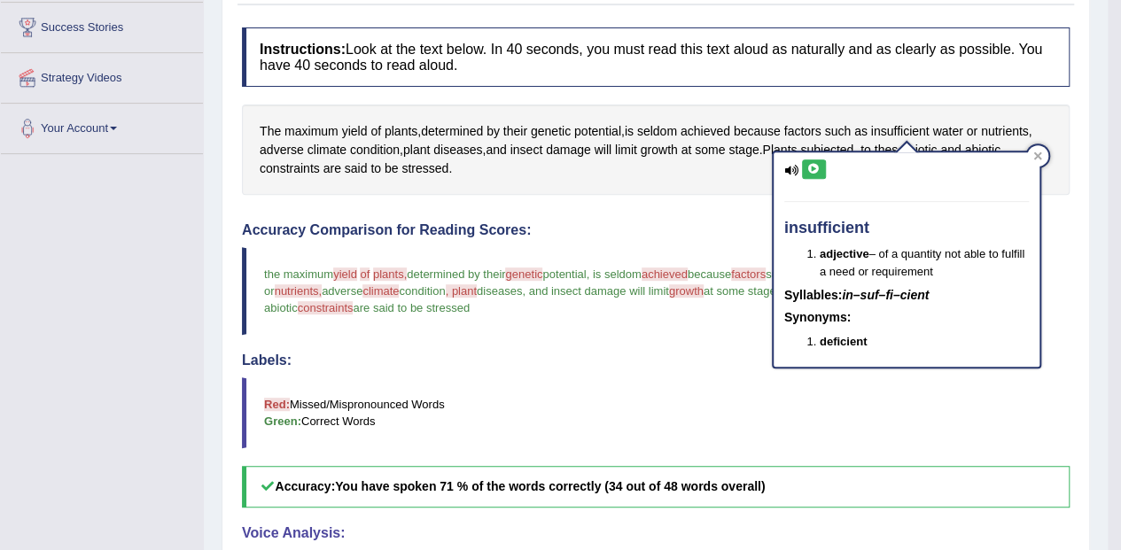
click at [812, 168] on icon at bounding box center [813, 169] width 13 height 11
click at [1038, 152] on icon at bounding box center [1037, 156] width 9 height 9
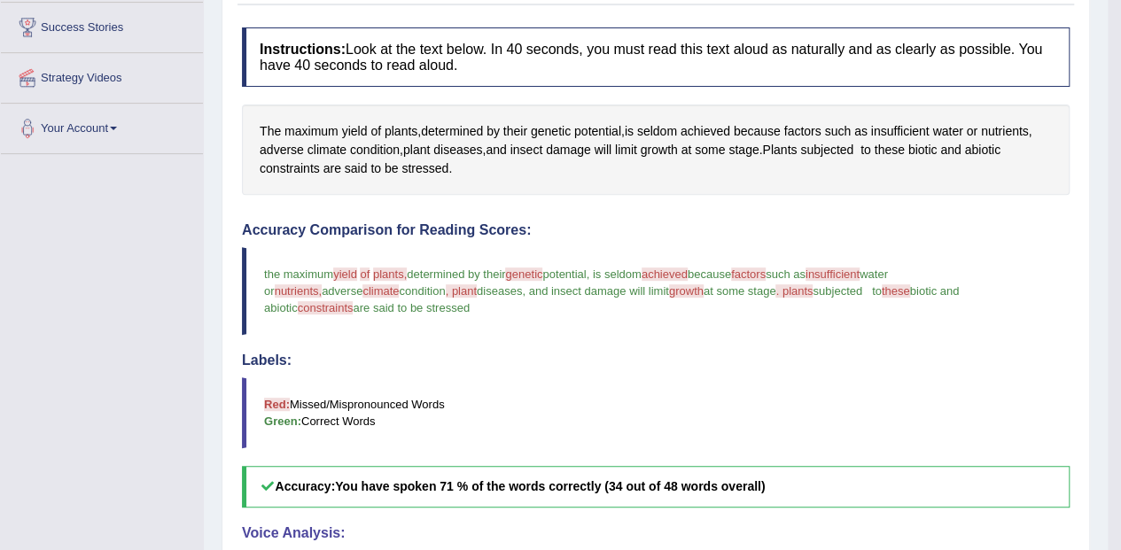
click at [286, 152] on span "adverse" at bounding box center [282, 150] width 44 height 19
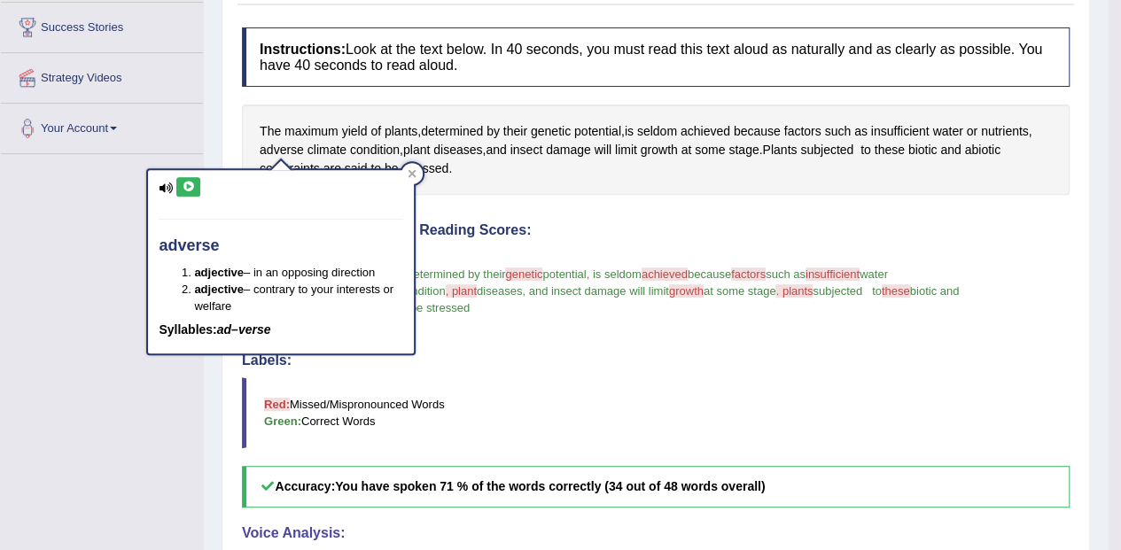
click at [194, 184] on icon at bounding box center [188, 187] width 13 height 11
click at [457, 146] on span "diseases" at bounding box center [457, 150] width 49 height 19
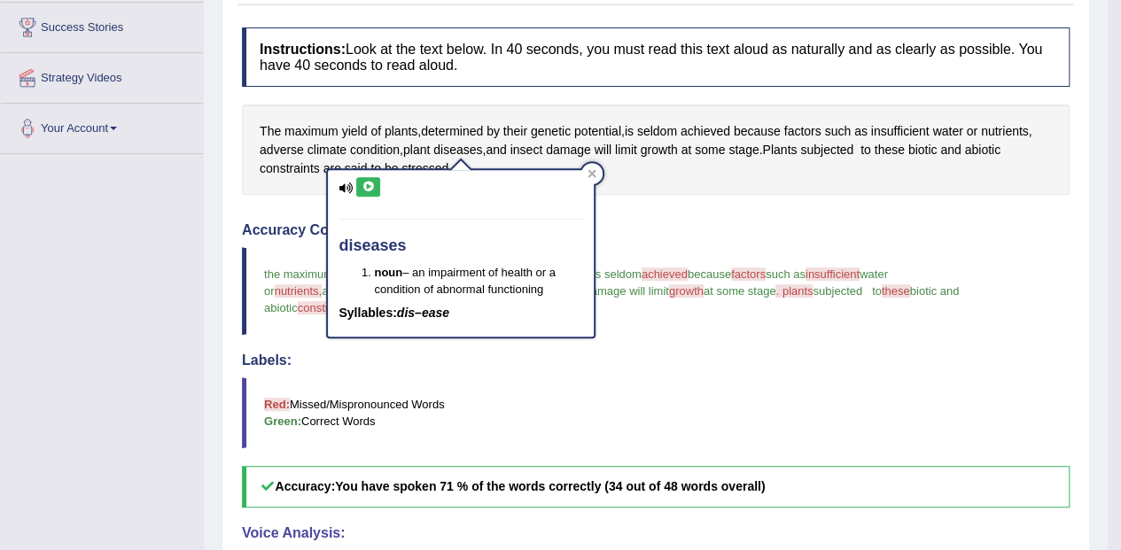
click at [368, 187] on icon at bounding box center [367, 187] width 13 height 11
click at [593, 175] on icon at bounding box center [591, 173] width 9 height 9
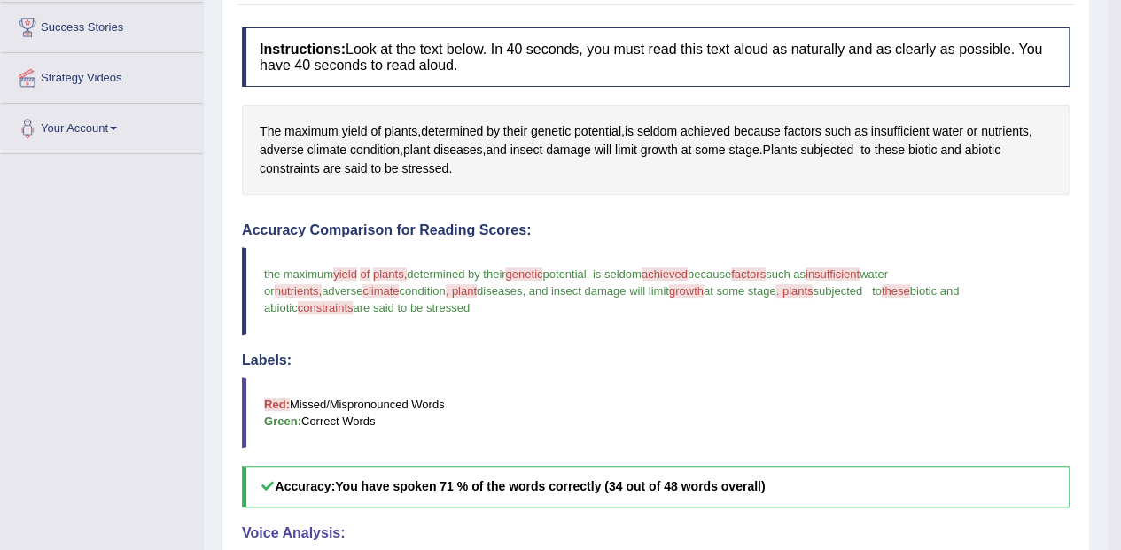
click at [324, 159] on span "are" at bounding box center [332, 168] width 18 height 19
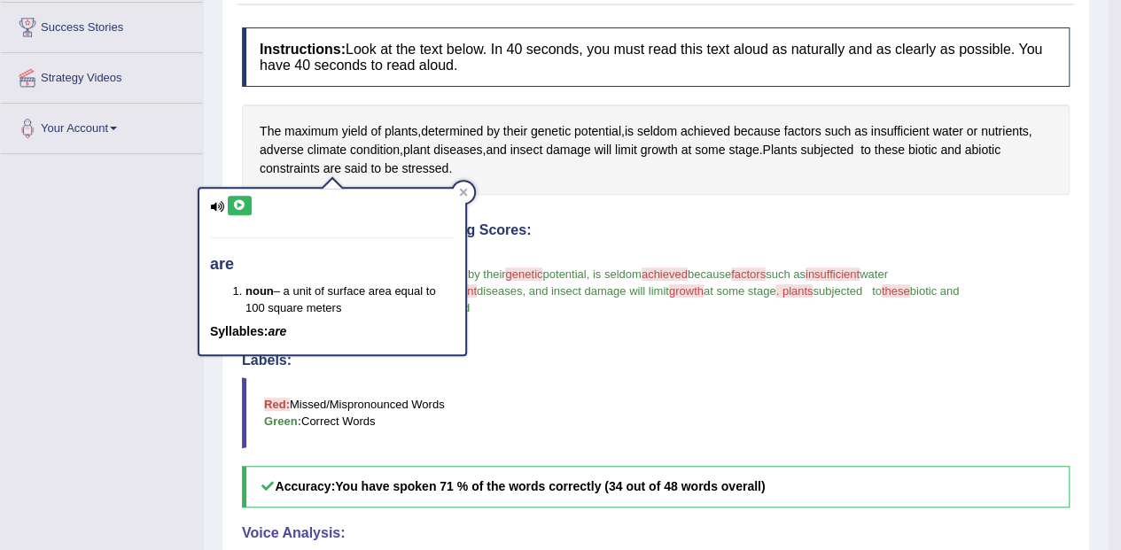
click at [239, 204] on icon at bounding box center [239, 205] width 13 height 11
click at [331, 153] on span "climate" at bounding box center [326, 150] width 39 height 19
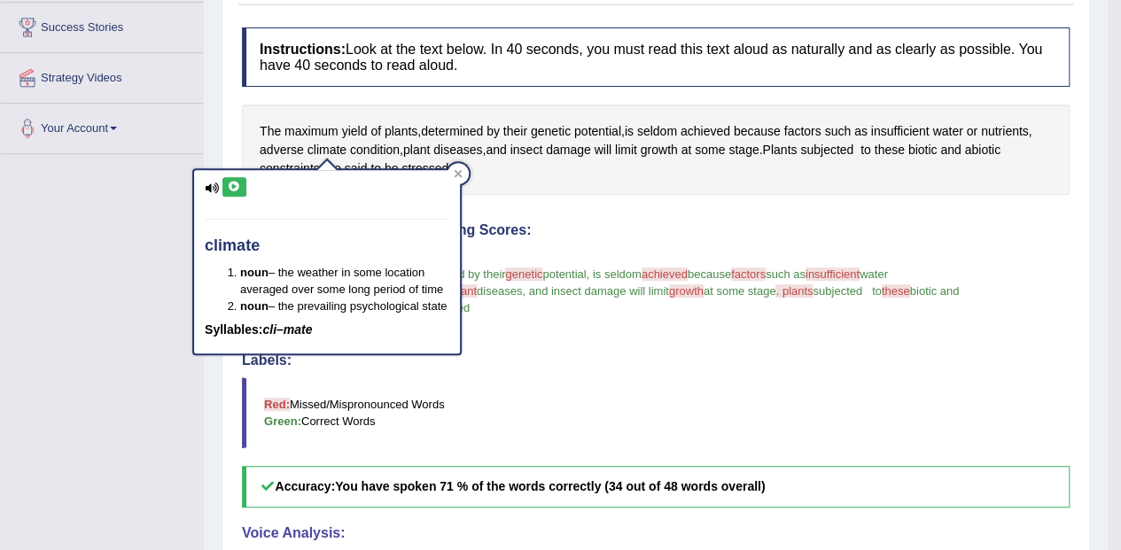
click at [239, 184] on icon at bounding box center [234, 187] width 13 height 11
click at [785, 152] on span "Plants" at bounding box center [779, 150] width 35 height 19
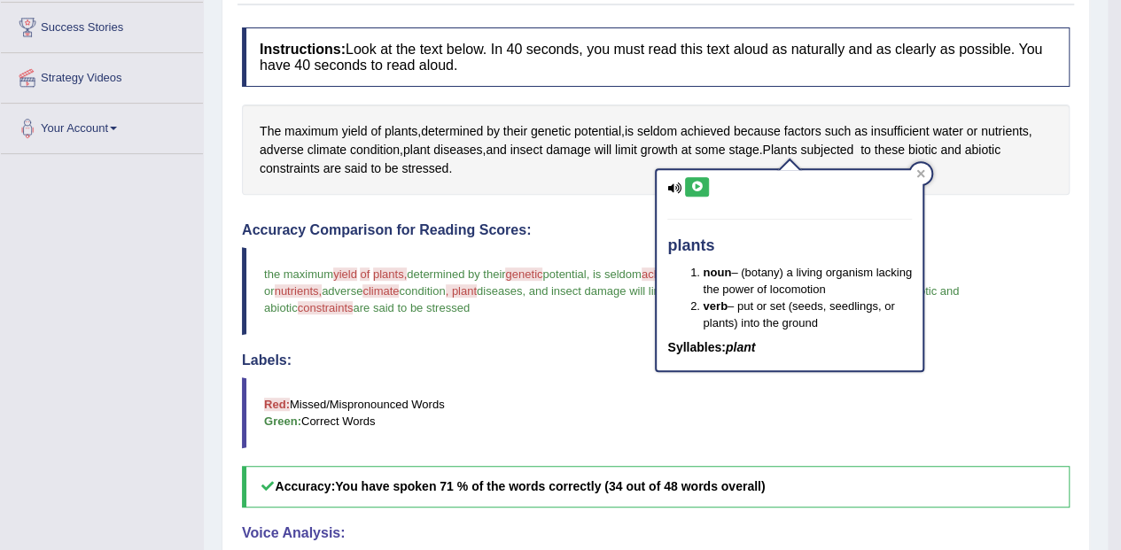
click at [696, 188] on icon at bounding box center [696, 187] width 13 height 11
click at [1023, 191] on div "The maximum yield of plants , determined by their genetic potential , is seldom…" at bounding box center [656, 150] width 828 height 90
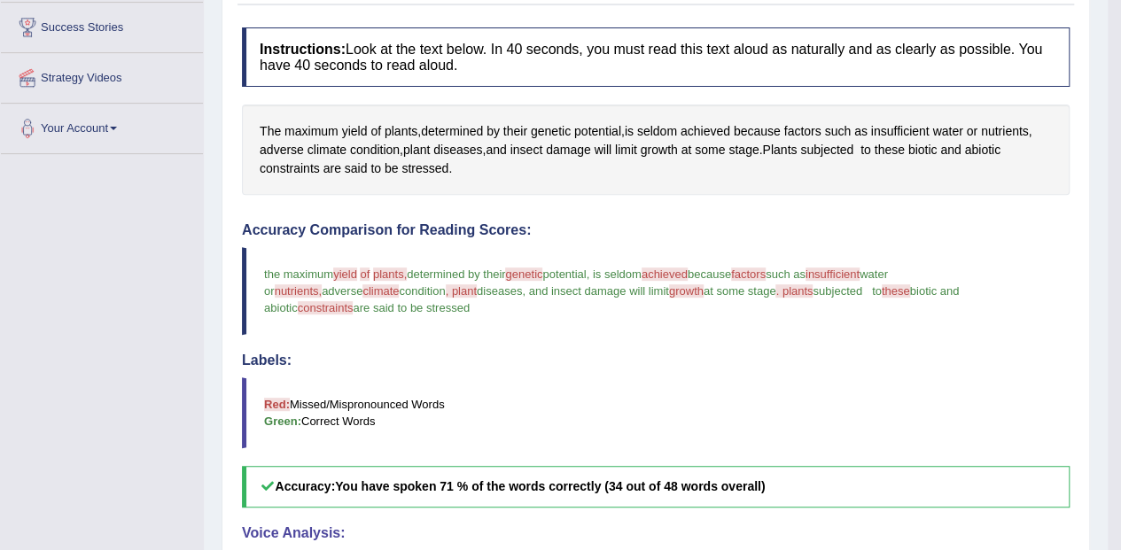
click at [296, 174] on span "constraints" at bounding box center [290, 168] width 60 height 19
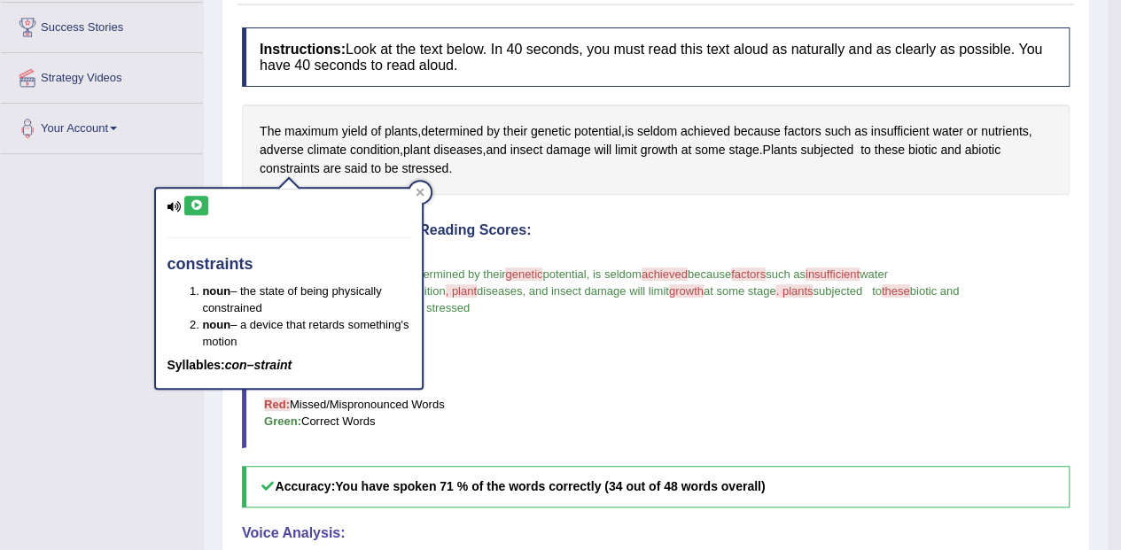
click at [200, 203] on icon at bounding box center [196, 205] width 13 height 11
click at [844, 377] on blockquote "Red: Missed/Mispronounced Words Green: Correct Words" at bounding box center [656, 412] width 828 height 71
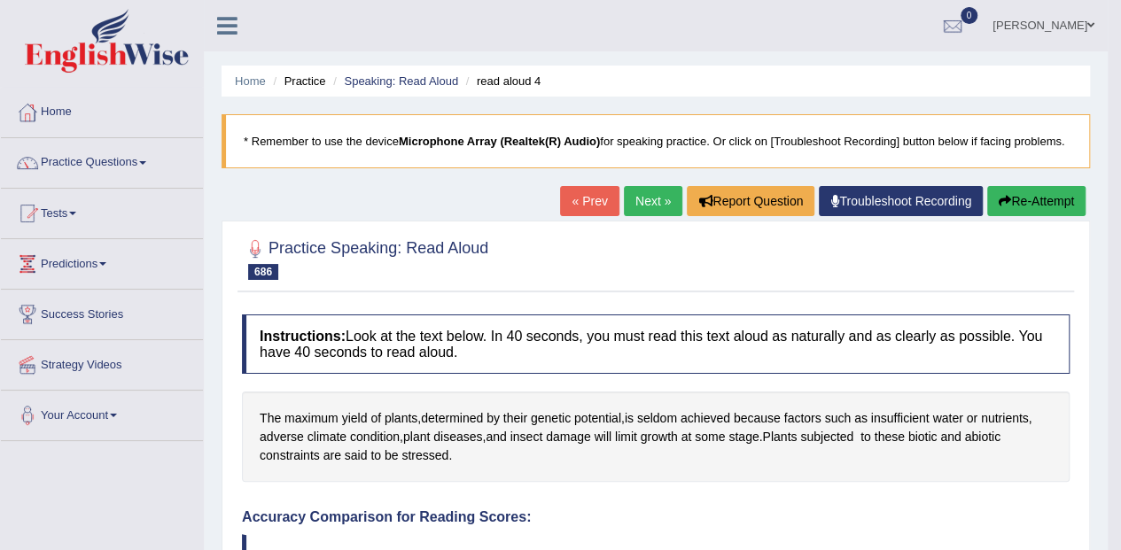
scroll to position [0, 0]
click at [1026, 212] on button "Re-Attempt" at bounding box center [1036, 201] width 98 height 30
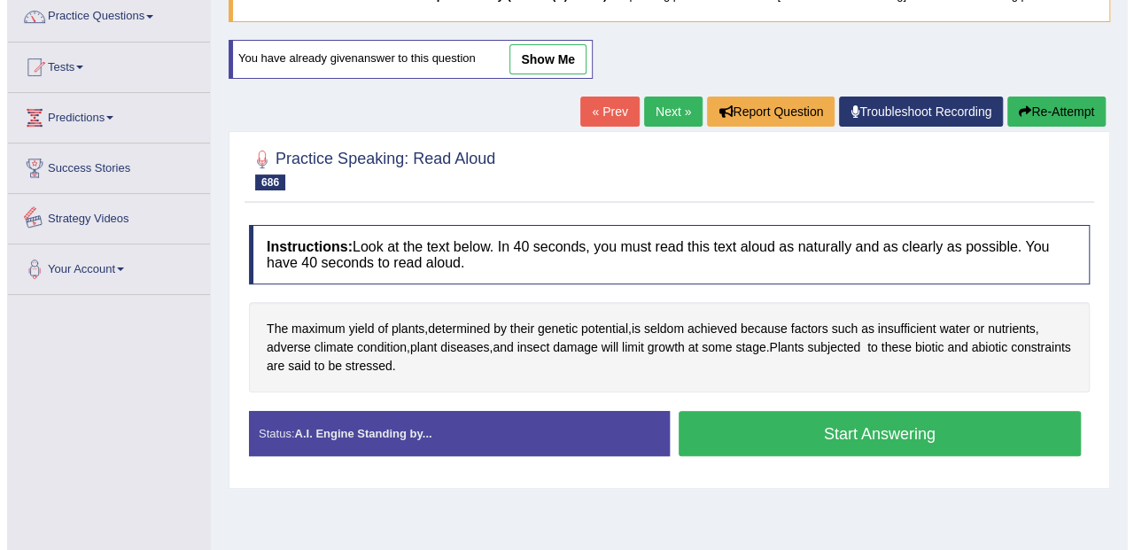
scroll to position [172, 0]
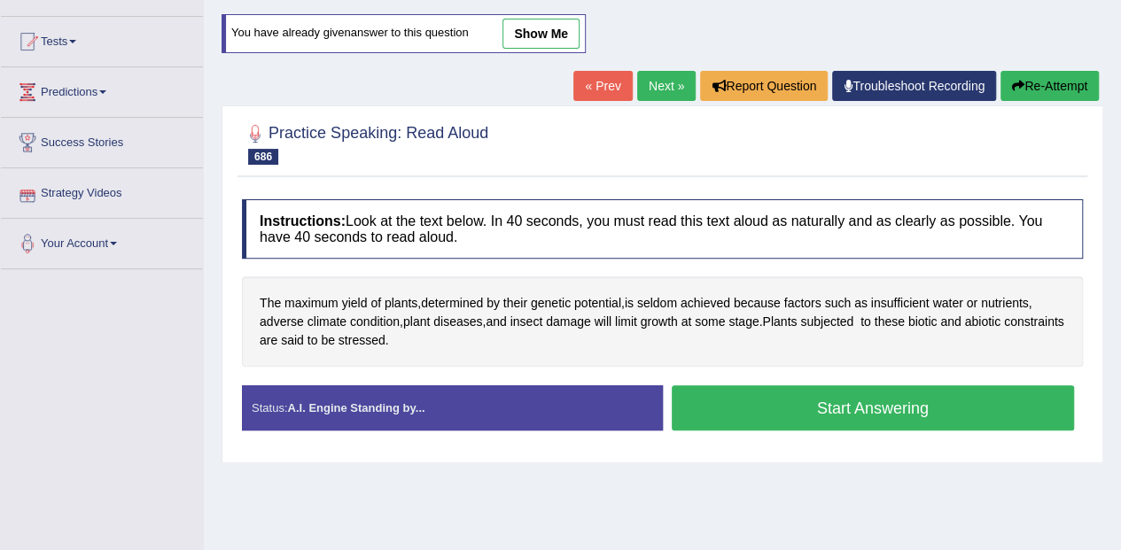
click at [922, 408] on button "Start Answering" at bounding box center [873, 407] width 403 height 45
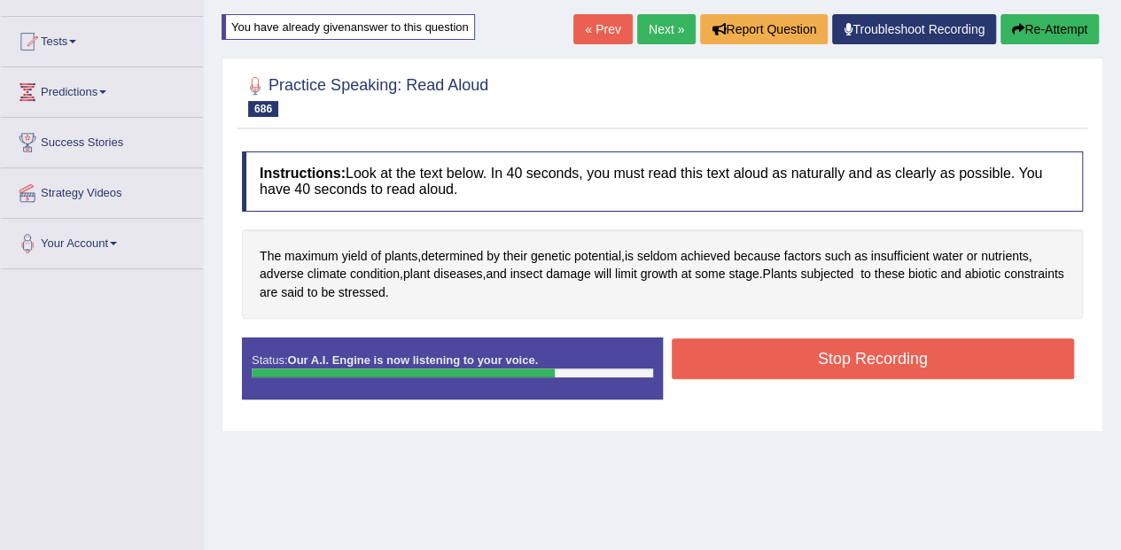
click at [931, 363] on button "Stop Recording" at bounding box center [873, 358] width 403 height 41
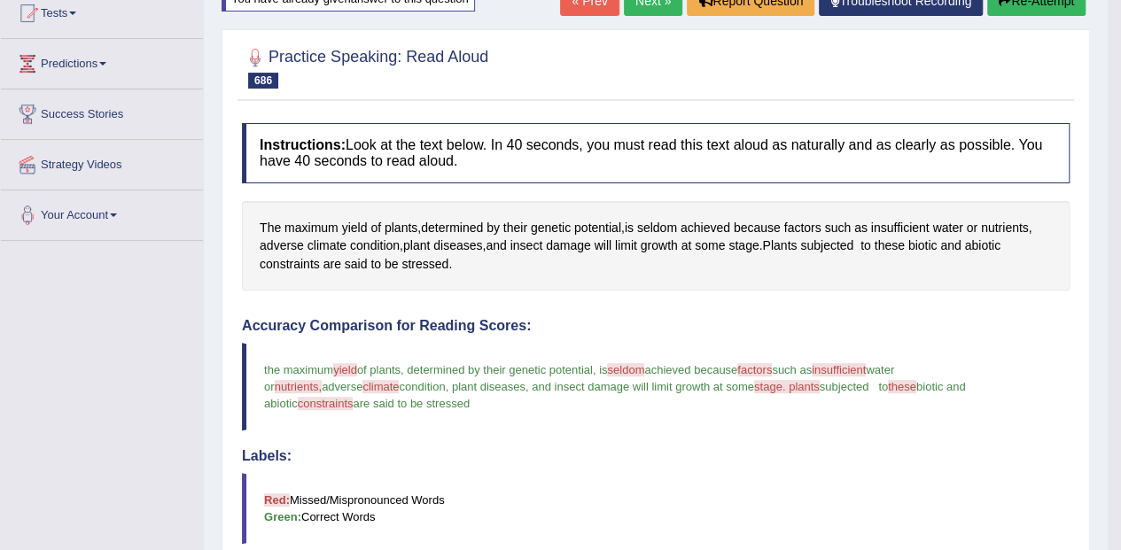
scroll to position [0, 0]
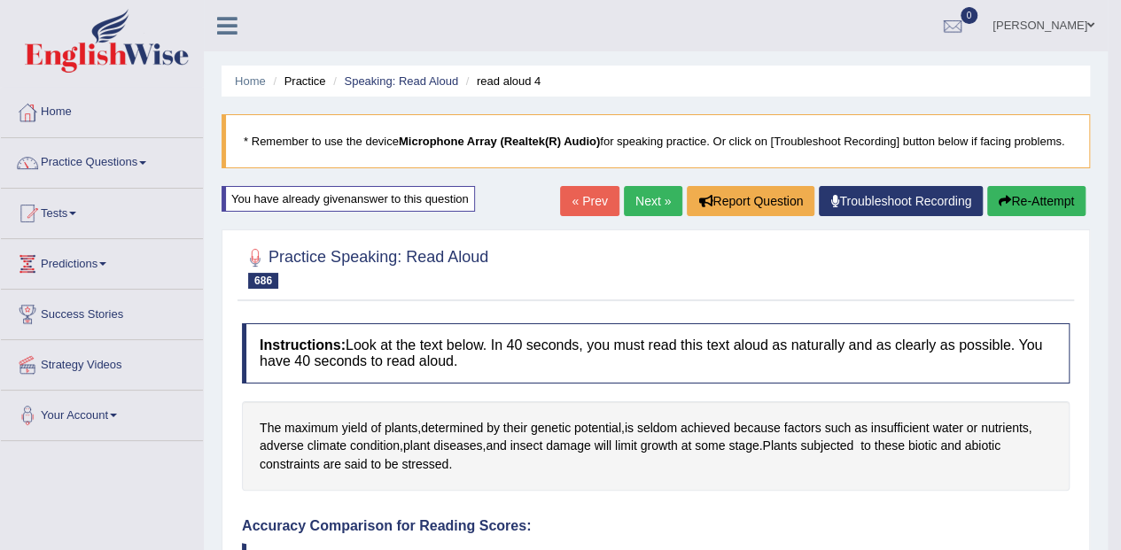
click at [648, 190] on link "Next »" at bounding box center [653, 201] width 58 height 30
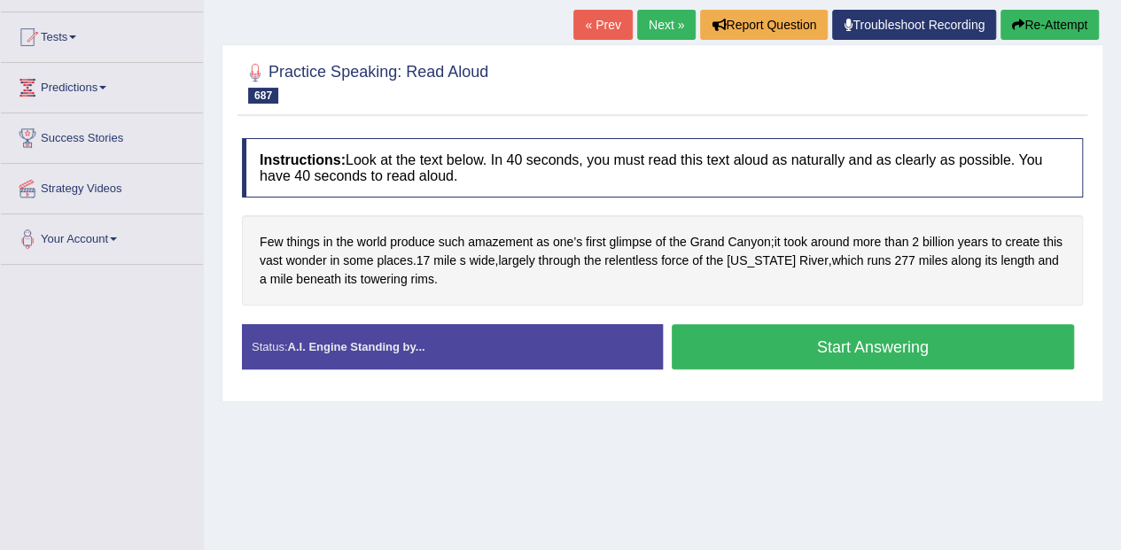
click at [780, 329] on button "Start Answering" at bounding box center [873, 346] width 403 height 45
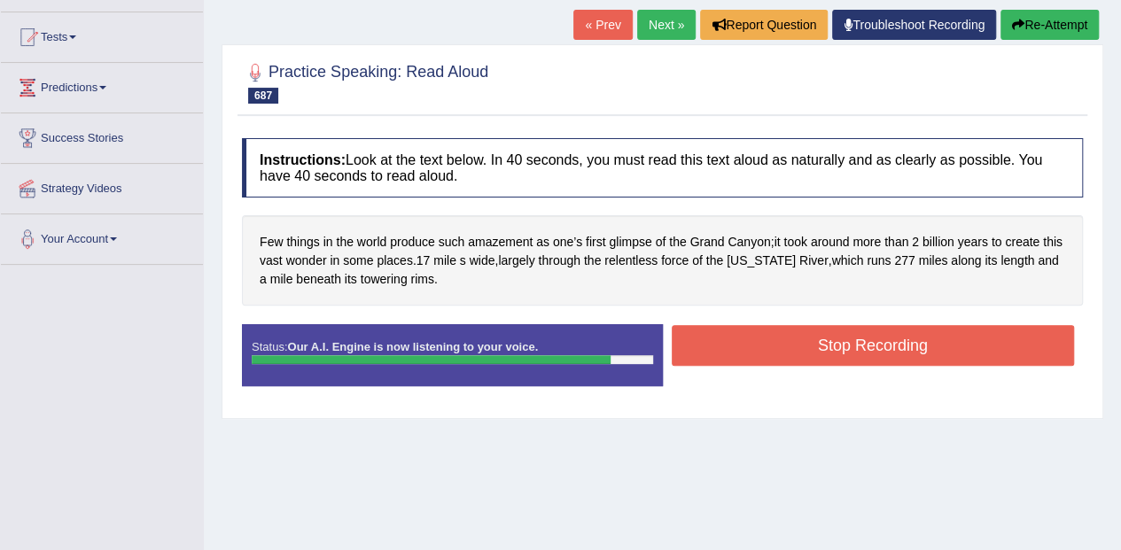
click at [899, 338] on button "Stop Recording" at bounding box center [873, 345] width 403 height 41
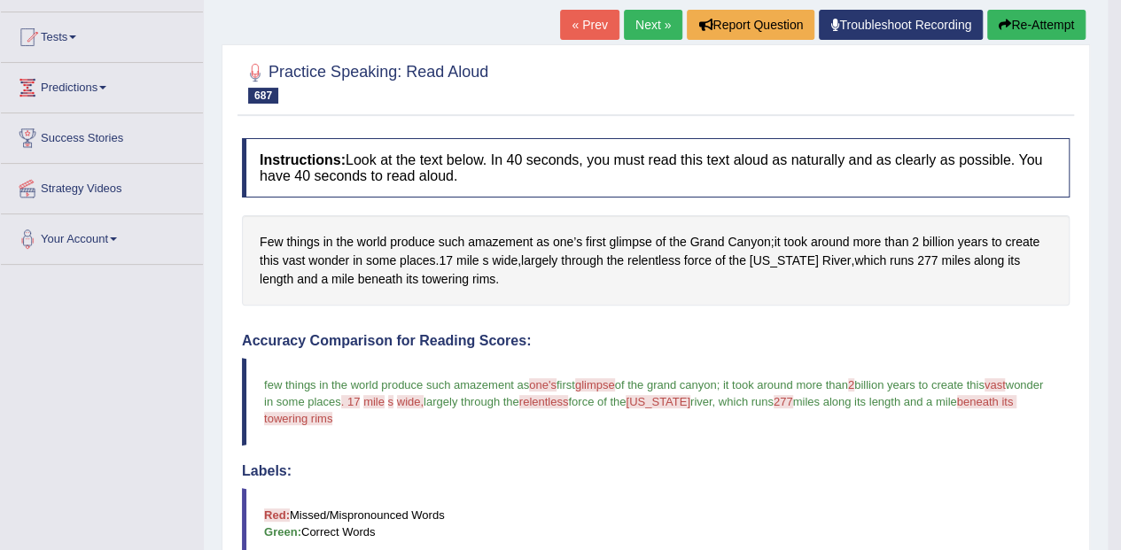
click at [422, 281] on span "towering" at bounding box center [445, 279] width 47 height 19
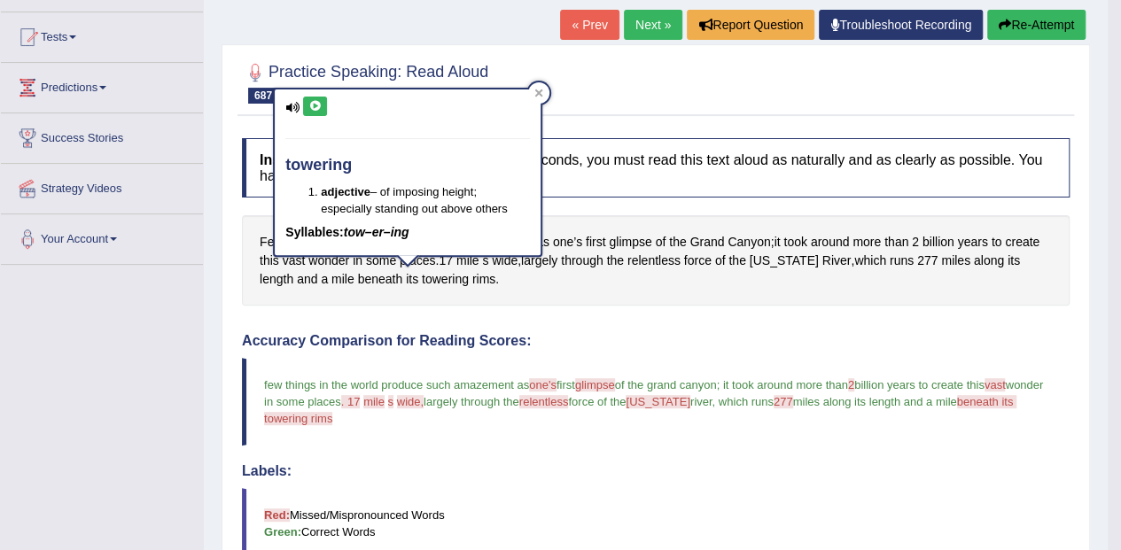
click at [321, 103] on icon at bounding box center [314, 106] width 13 height 11
click at [293, 270] on span "length" at bounding box center [277, 279] width 34 height 19
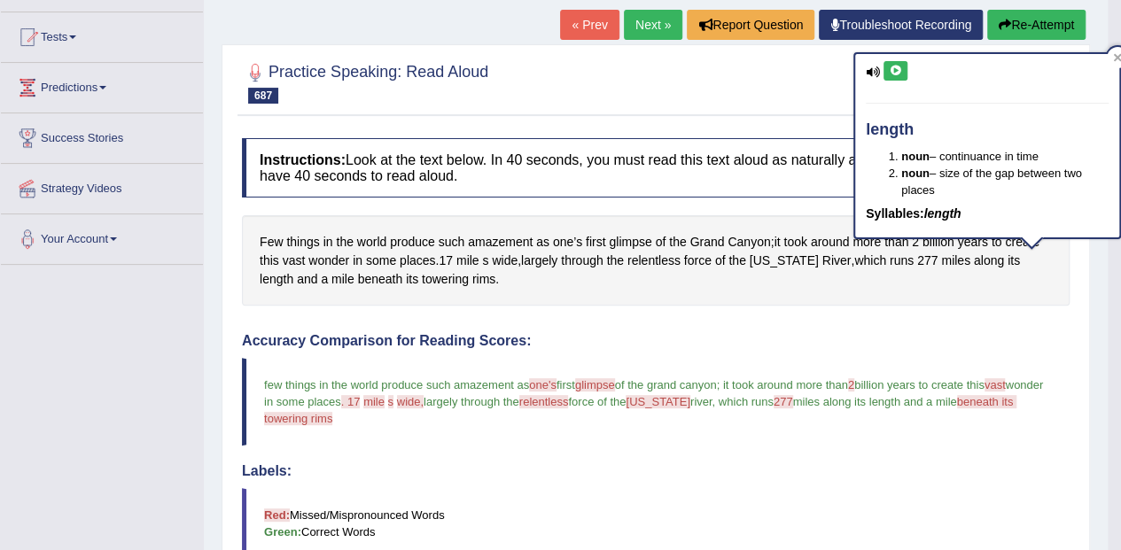
click at [358, 280] on span "beneath" at bounding box center [380, 279] width 45 height 19
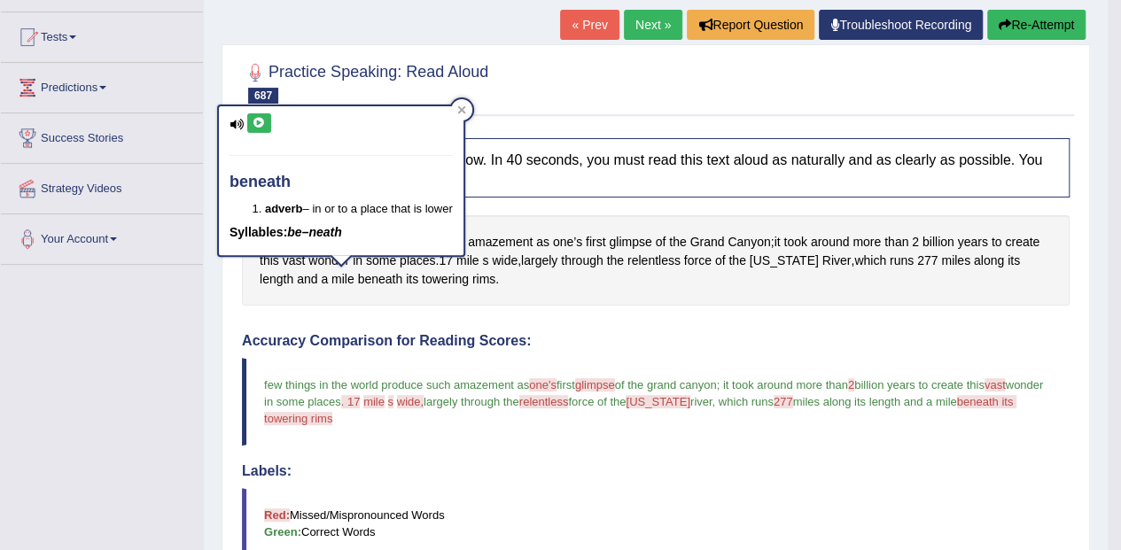
click at [260, 122] on icon at bounding box center [259, 123] width 13 height 11
click at [265, 120] on icon at bounding box center [259, 123] width 13 height 11
click at [631, 237] on span "glimpse" at bounding box center [630, 242] width 43 height 19
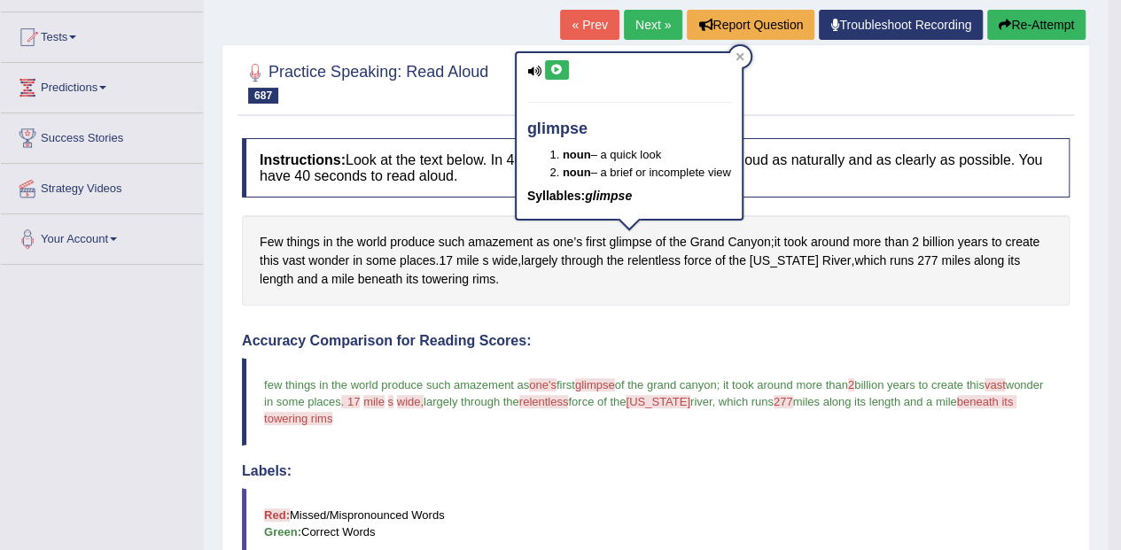
click at [558, 67] on icon at bounding box center [556, 70] width 13 height 11
click at [781, 260] on span "Colorado" at bounding box center [784, 261] width 69 height 19
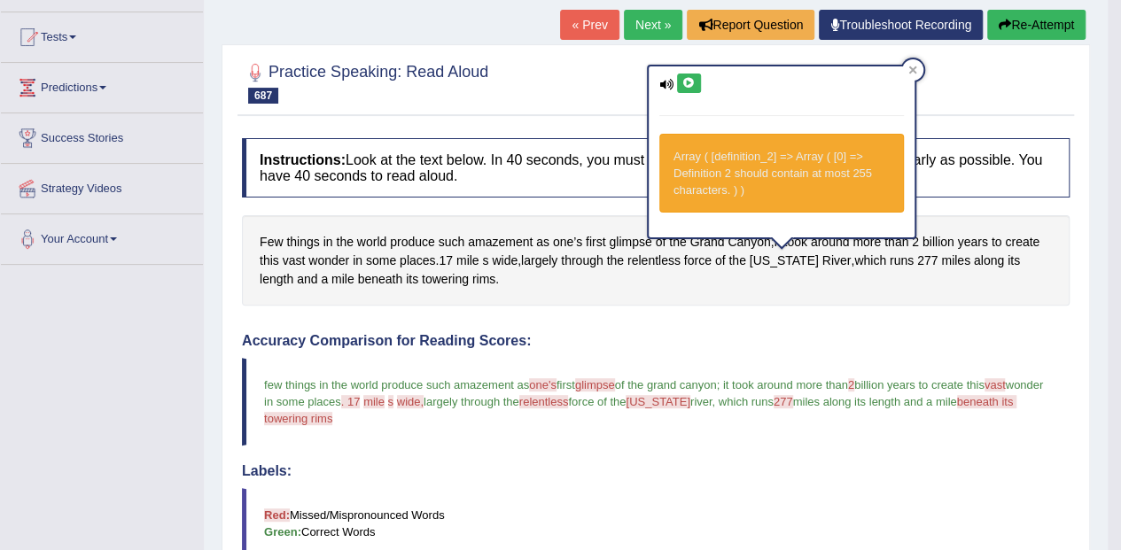
click at [688, 81] on icon at bounding box center [688, 83] width 13 height 11
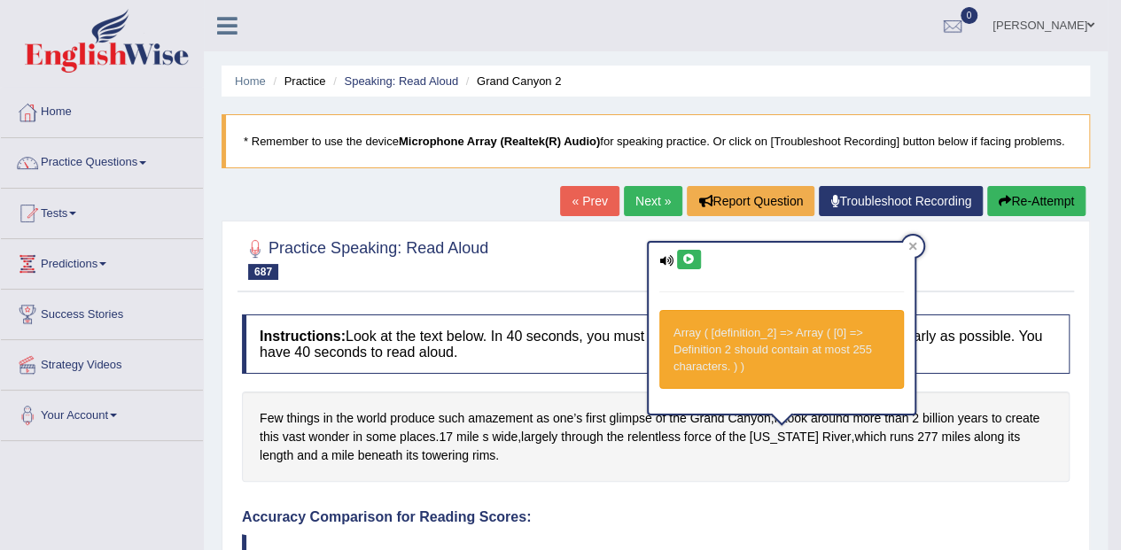
click at [656, 195] on link "Next »" at bounding box center [653, 201] width 58 height 30
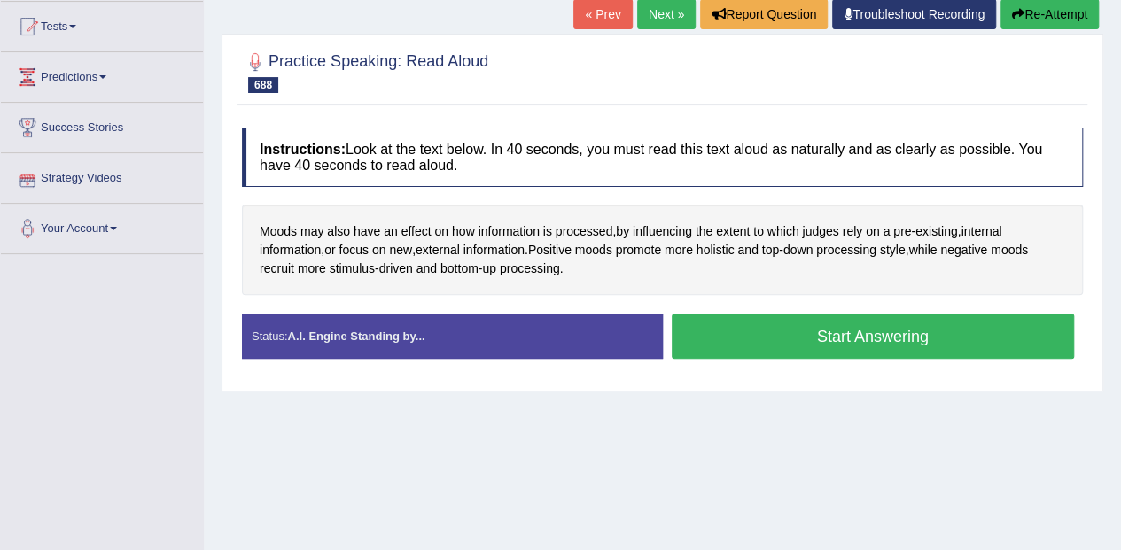
click at [746, 343] on button "Start Answering" at bounding box center [873, 336] width 403 height 45
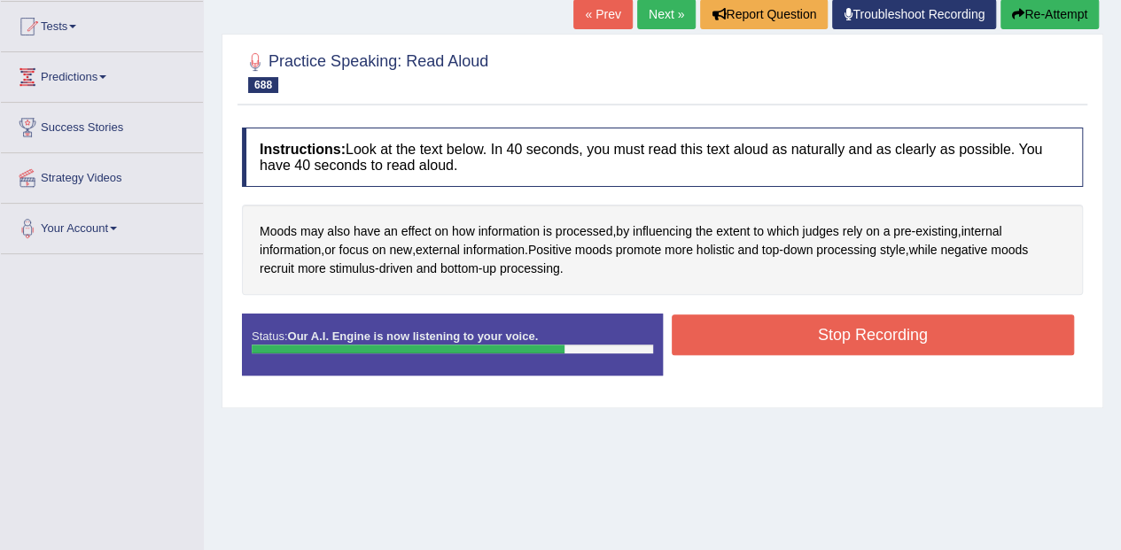
click at [863, 341] on button "Stop Recording" at bounding box center [873, 335] width 403 height 41
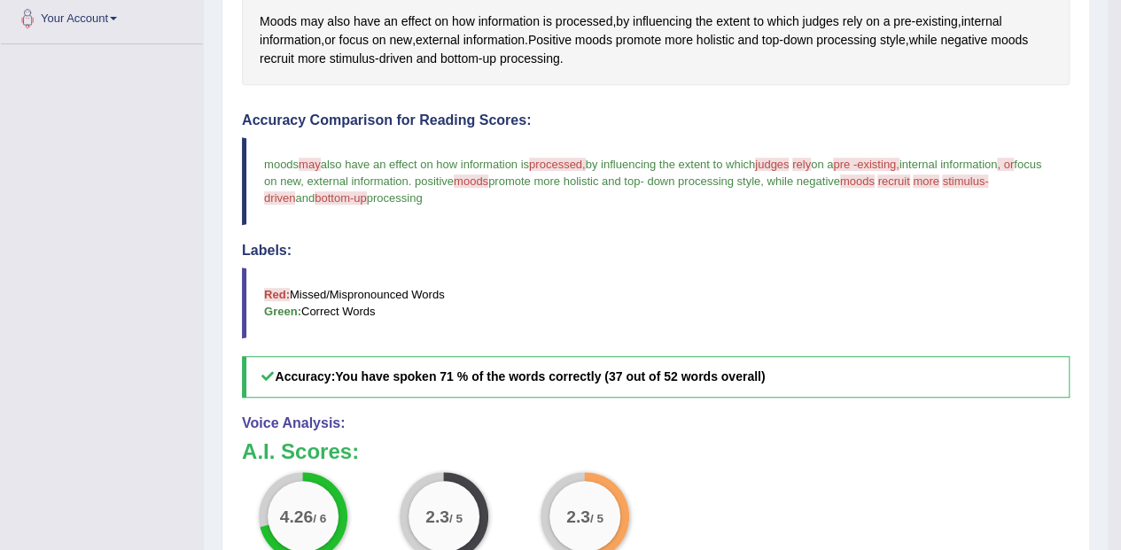
scroll to position [396, 0]
click at [287, 62] on span "recruit" at bounding box center [277, 60] width 35 height 19
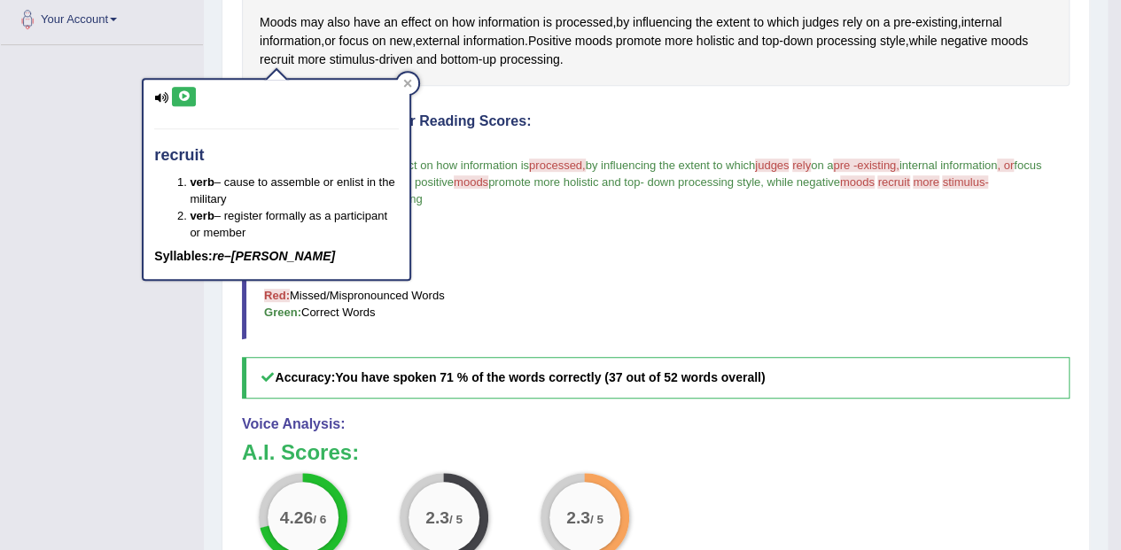
click at [193, 92] on button at bounding box center [184, 96] width 24 height 19
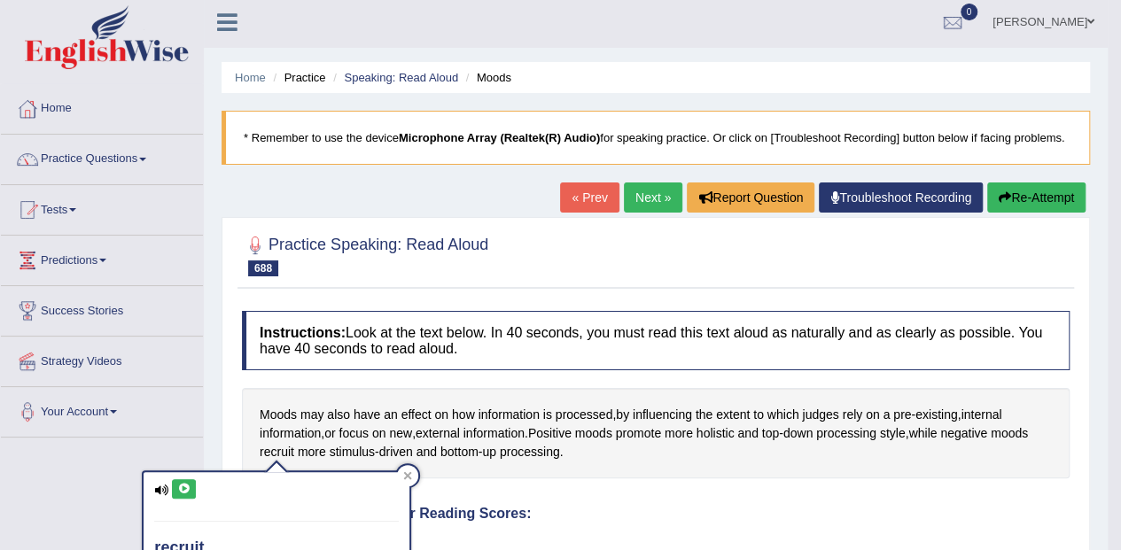
scroll to position [0, 0]
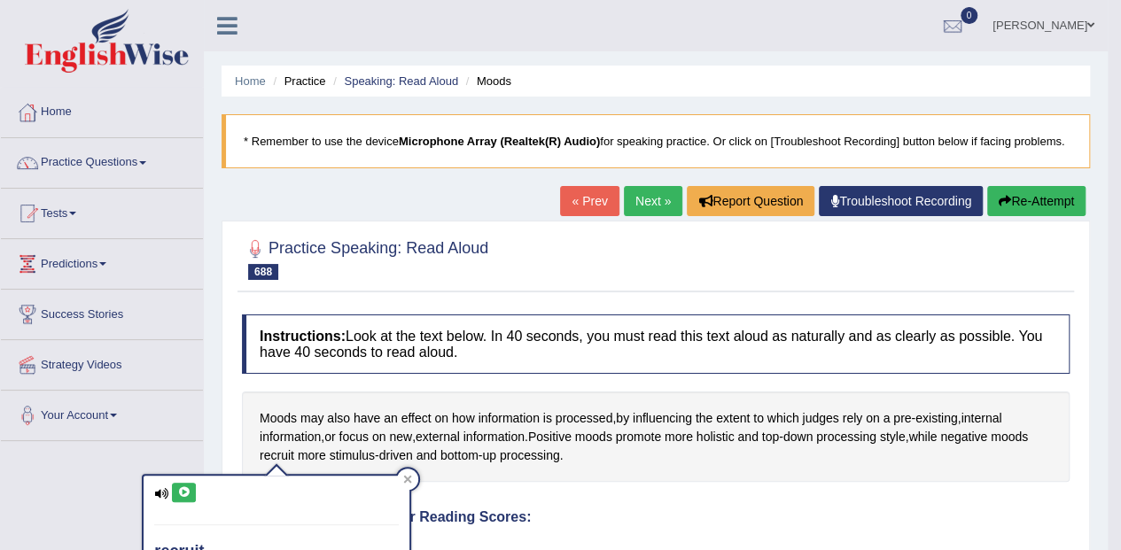
click at [646, 193] on link "Next »" at bounding box center [653, 201] width 58 height 30
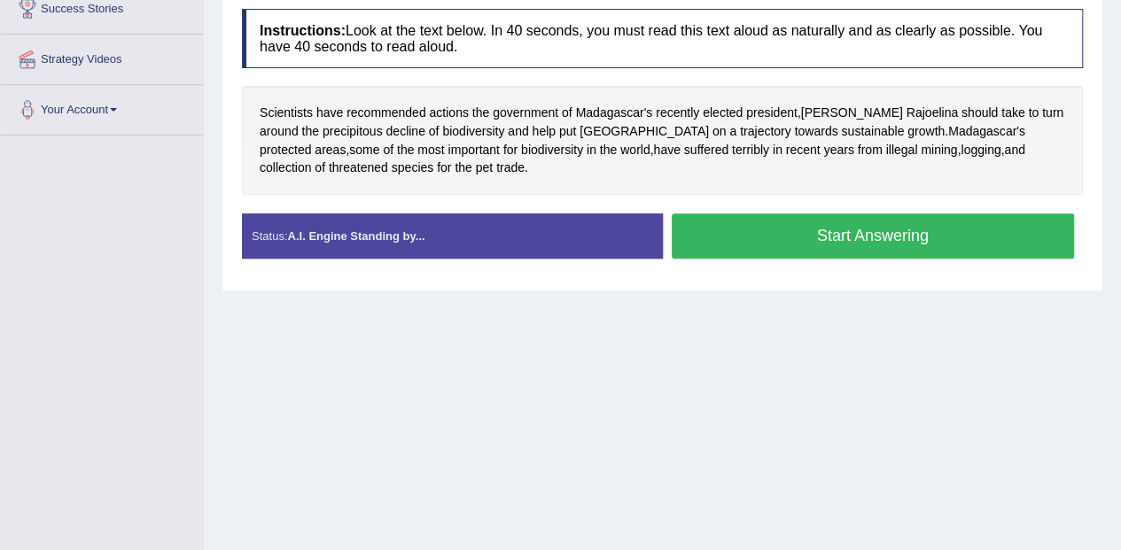
scroll to position [252, 0]
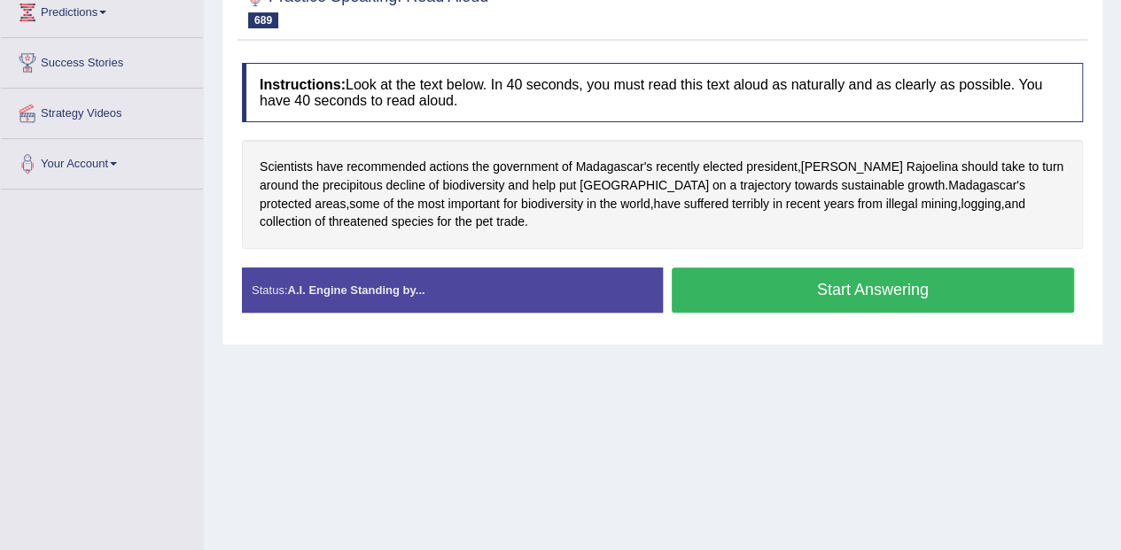
click at [839, 277] on button "Start Answering" at bounding box center [873, 290] width 403 height 45
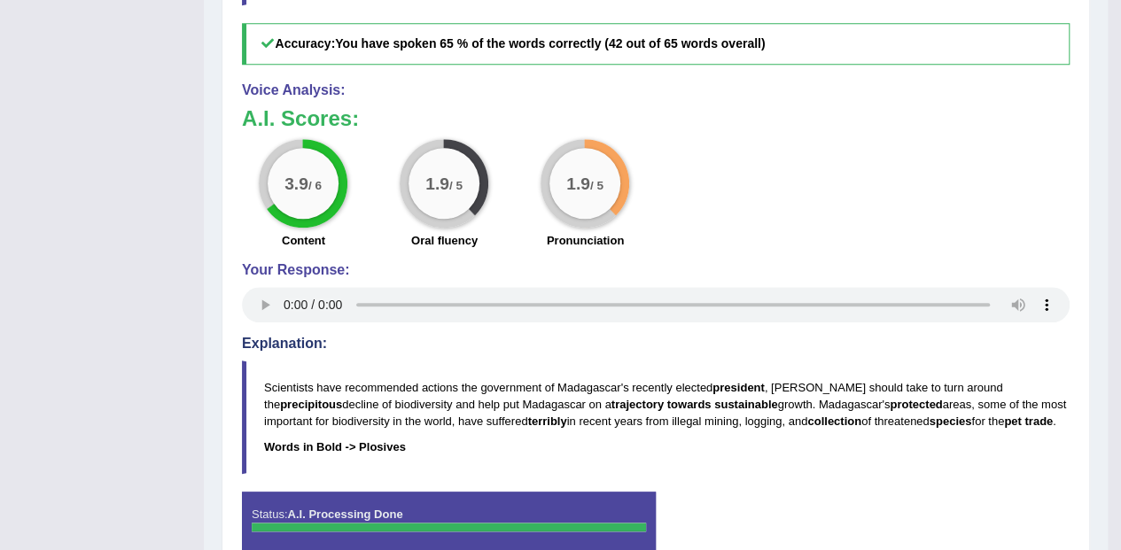
scroll to position [776, 0]
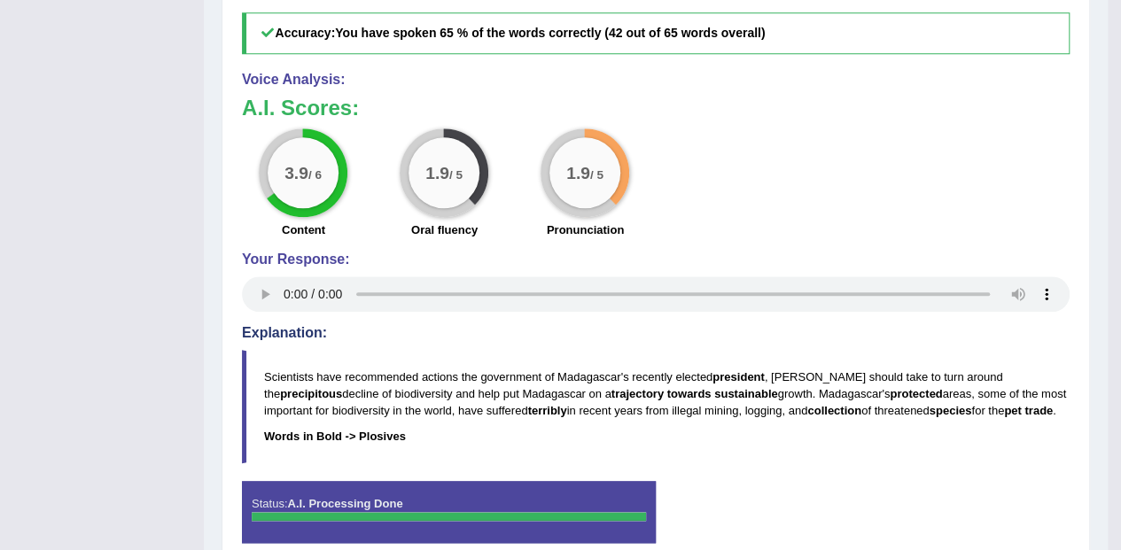
click at [367, 443] on b "Words in Bold -> Plosives" at bounding box center [335, 436] width 142 height 13
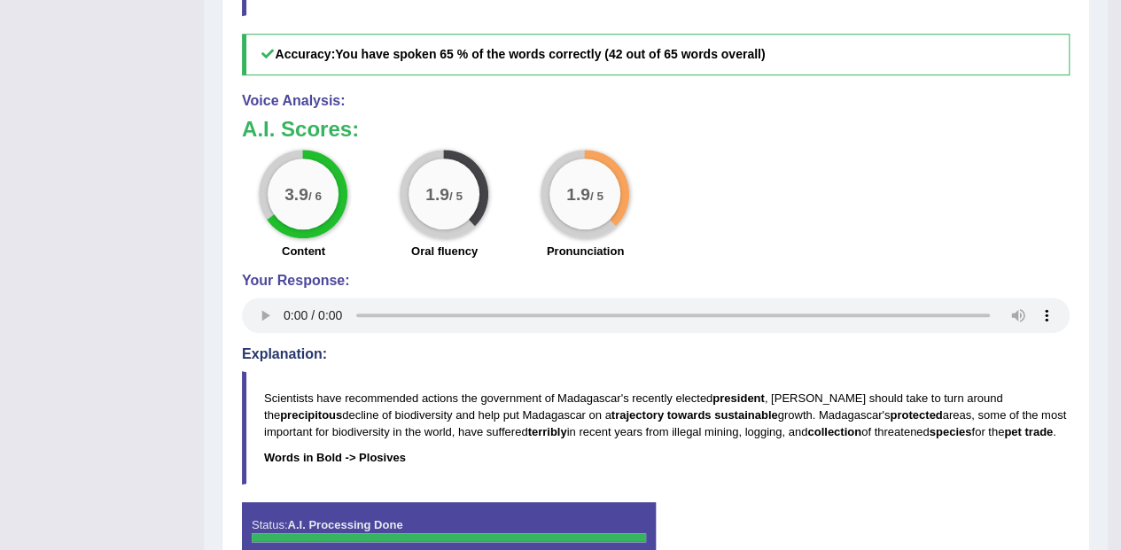
scroll to position [870, 0]
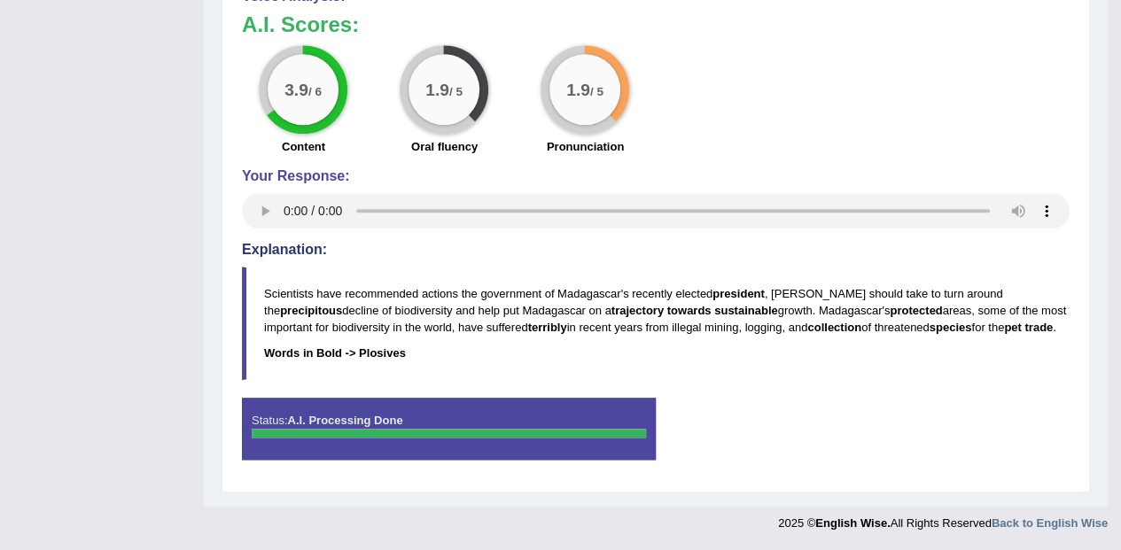
click at [750, 287] on b "president" at bounding box center [738, 293] width 52 height 13
click at [749, 287] on b "president" at bounding box center [738, 293] width 52 height 13
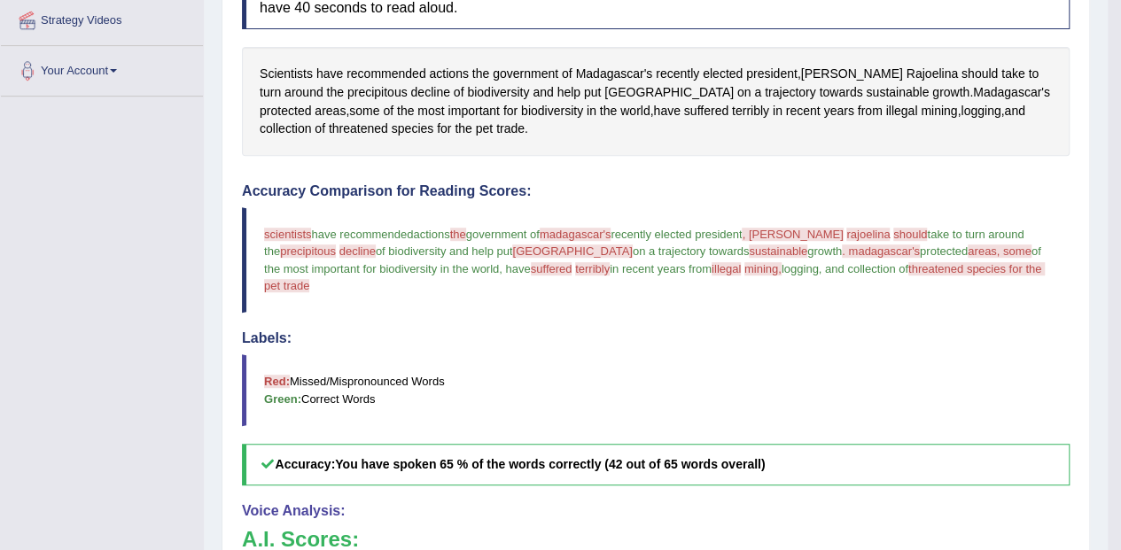
scroll to position [341, 0]
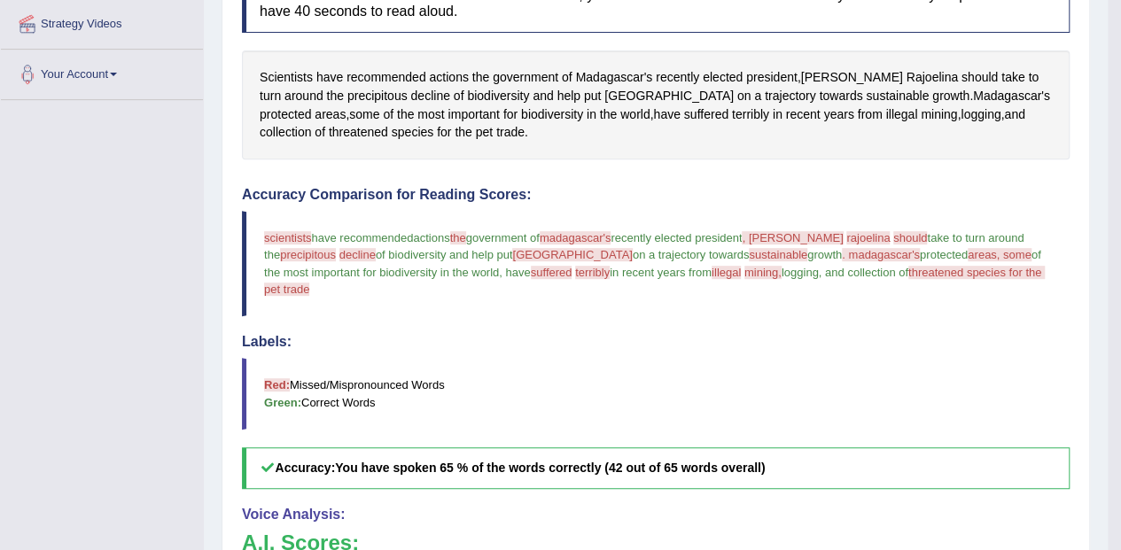
click at [347, 94] on span "precipitous" at bounding box center [377, 96] width 60 height 19
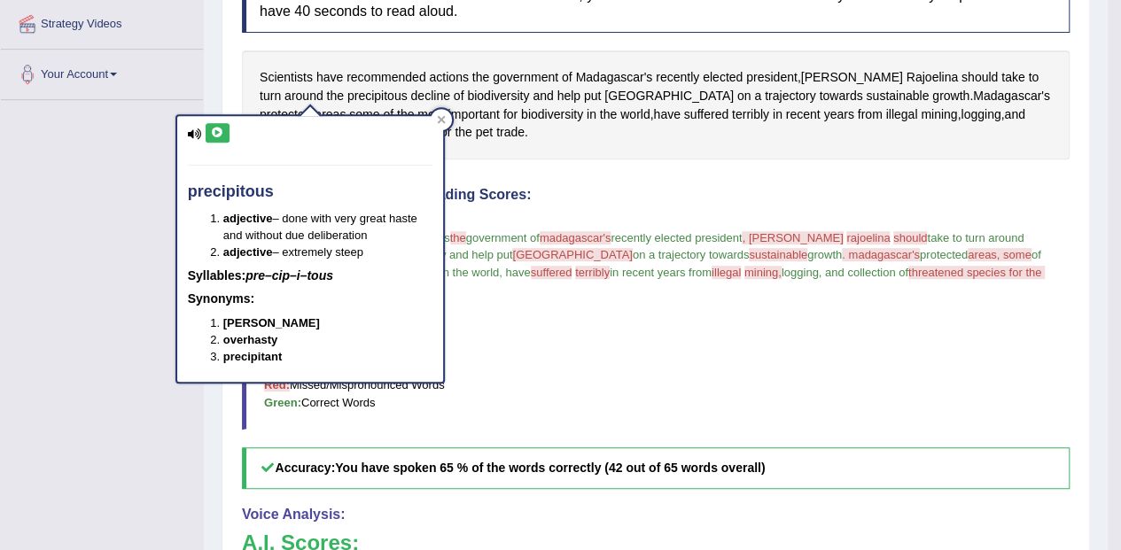
click at [220, 130] on icon at bounding box center [217, 133] width 13 height 11
click at [618, 73] on span "Madagascar's" at bounding box center [613, 77] width 77 height 19
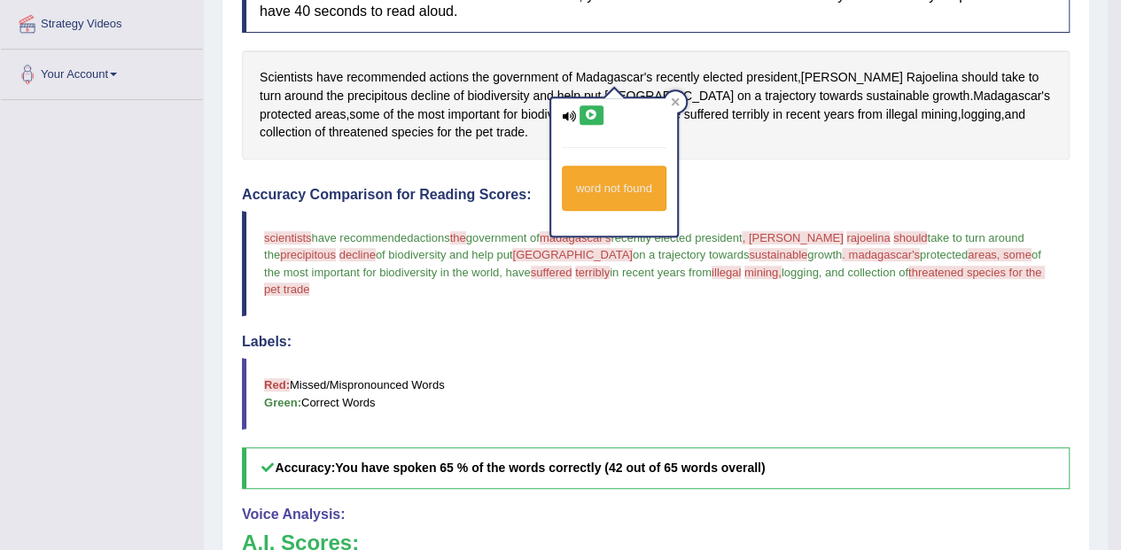
click at [571, 111] on icon at bounding box center [569, 117] width 14 height 12
click at [573, 115] on icon at bounding box center [569, 117] width 14 height 12
click at [595, 113] on icon at bounding box center [591, 115] width 13 height 11
click at [590, 110] on icon at bounding box center [591, 115] width 13 height 11
click at [572, 119] on icon at bounding box center [569, 117] width 14 height 12
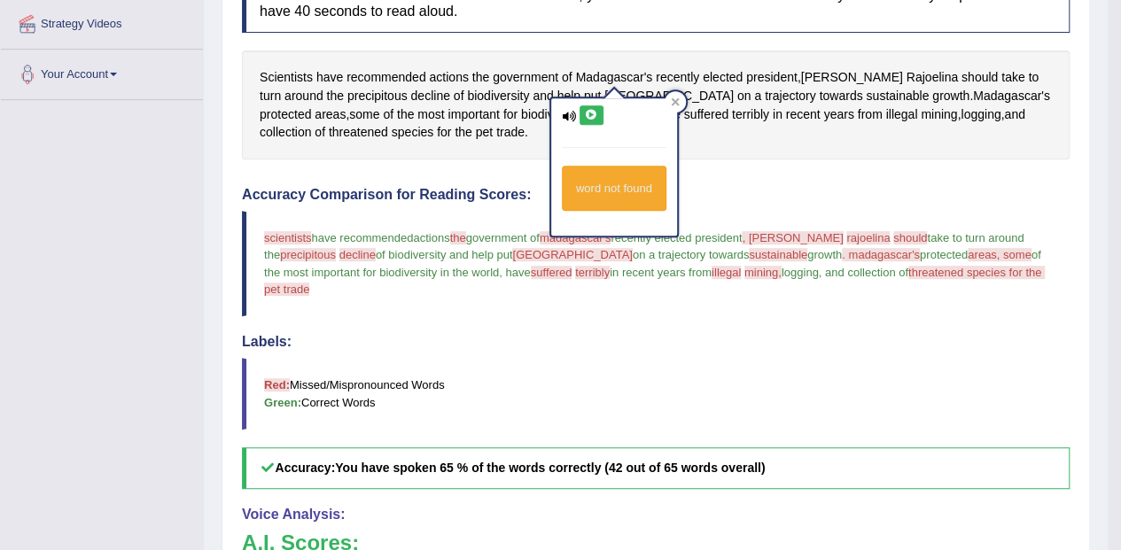
click at [593, 110] on icon at bounding box center [591, 115] width 13 height 11
click at [592, 111] on icon at bounding box center [591, 115] width 13 height 11
click at [589, 113] on icon at bounding box center [591, 115] width 13 height 11
click at [567, 120] on icon at bounding box center [569, 117] width 14 height 12
click at [587, 113] on icon at bounding box center [591, 115] width 13 height 11
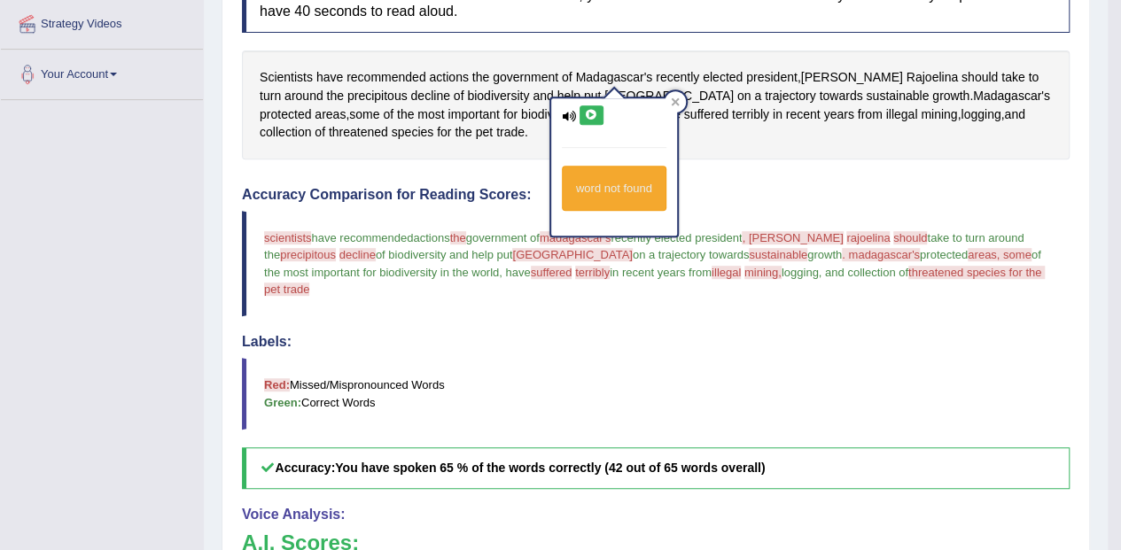
click at [682, 95] on div at bounding box center [675, 101] width 21 height 21
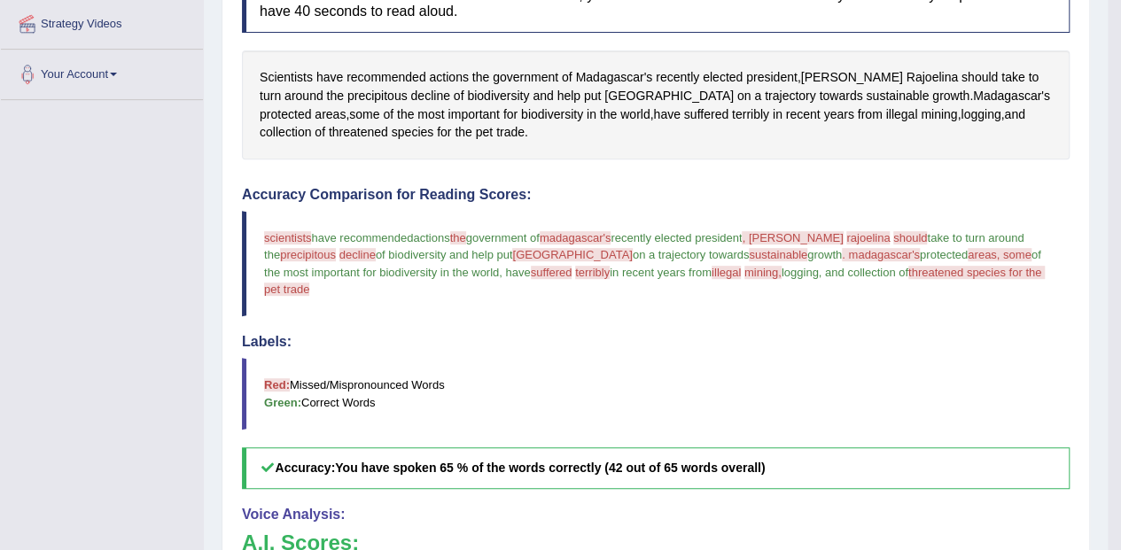
click at [611, 73] on span "Madagascar's" at bounding box center [613, 77] width 77 height 19
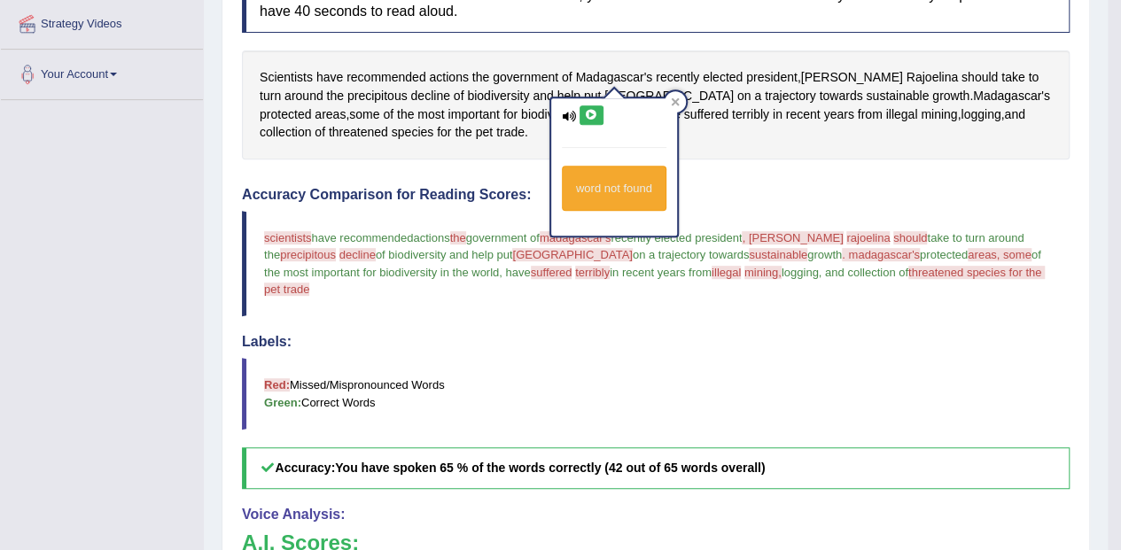
click at [595, 110] on icon at bounding box center [591, 115] width 13 height 11
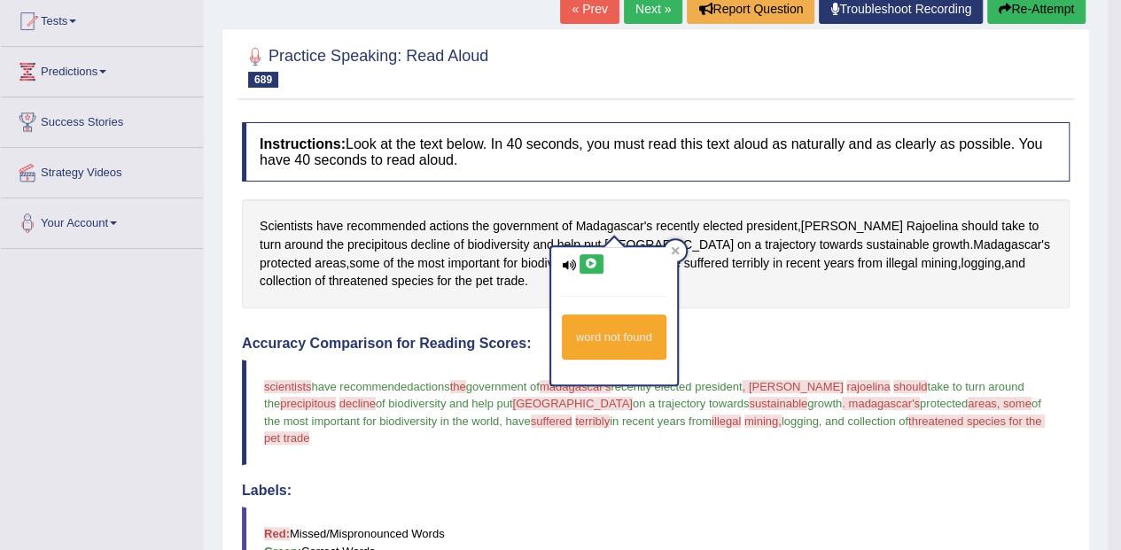
scroll to position [191, 0]
click at [781, 223] on span "president" at bounding box center [771, 227] width 51 height 19
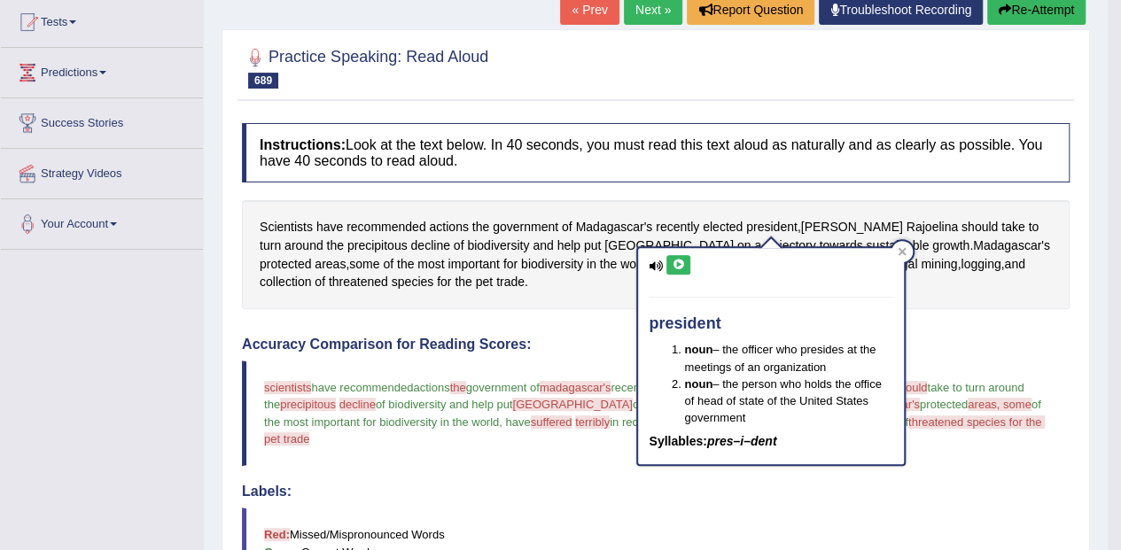
click at [682, 262] on icon at bounding box center [678, 265] width 13 height 11
click at [906, 229] on span "Rajoelina" at bounding box center [931, 227] width 51 height 19
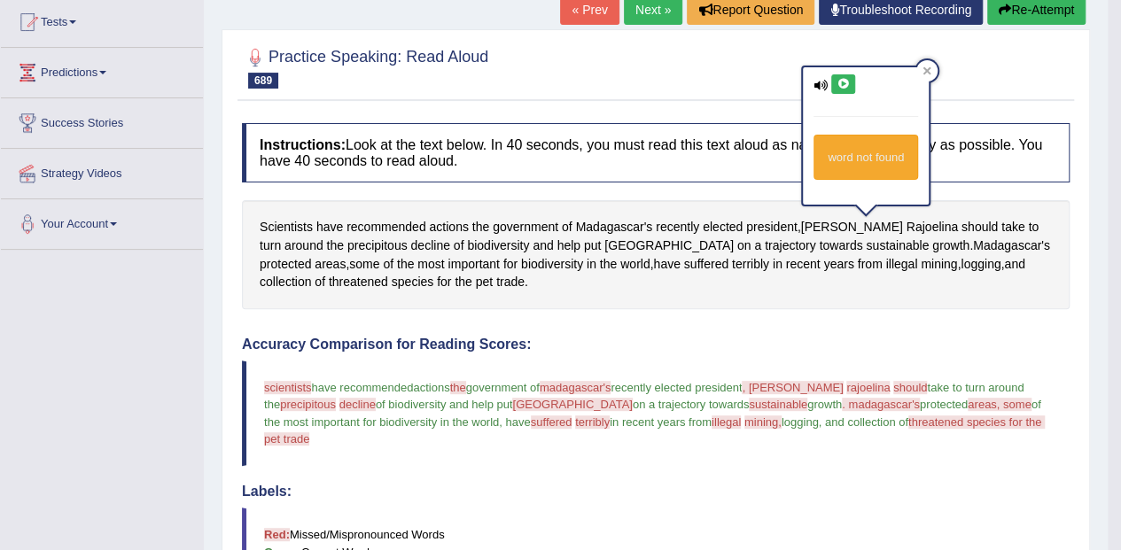
click at [843, 82] on icon at bounding box center [842, 84] width 13 height 11
click at [347, 248] on span "precipitous" at bounding box center [377, 246] width 60 height 19
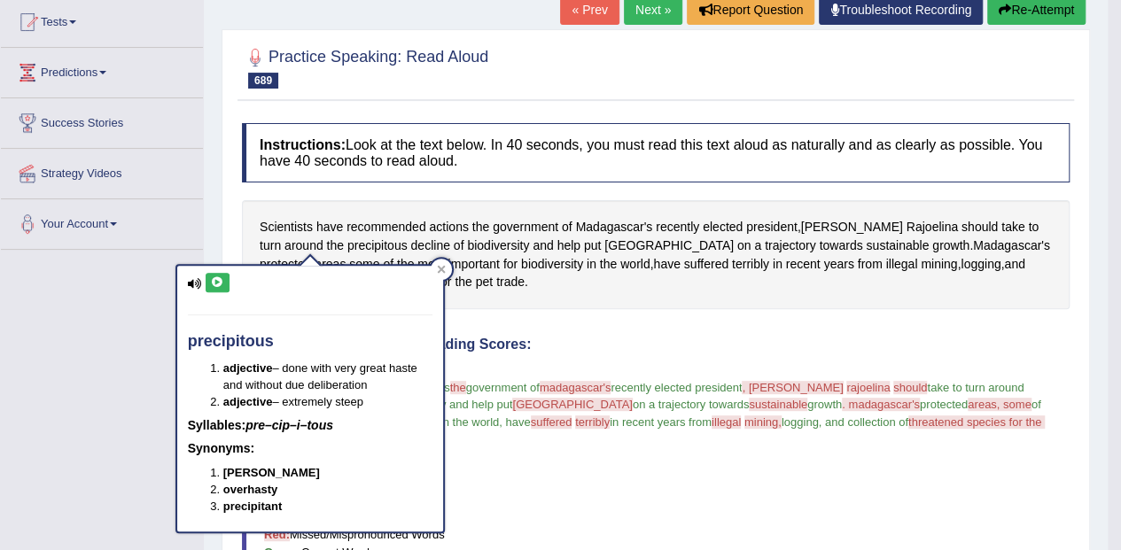
click at [218, 280] on icon at bounding box center [217, 282] width 13 height 11
click at [467, 246] on span "biodiversity" at bounding box center [498, 246] width 62 height 19
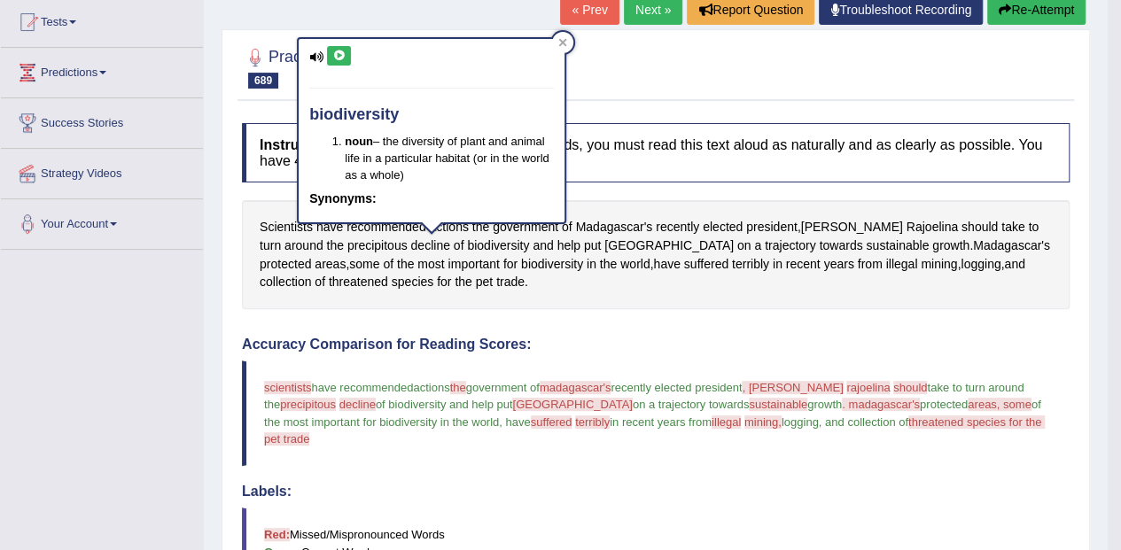
click at [340, 56] on icon at bounding box center [338, 56] width 13 height 11
click at [604, 243] on span "[GEOGRAPHIC_DATA]" at bounding box center [668, 246] width 129 height 19
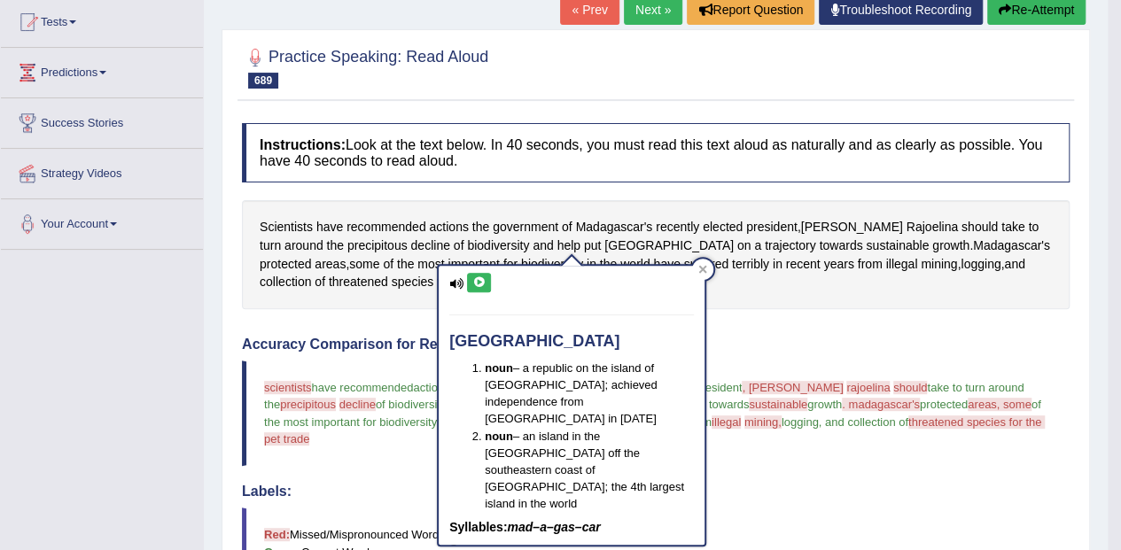
click at [483, 277] on icon at bounding box center [478, 282] width 13 height 11
click at [866, 241] on span "sustainable" at bounding box center [897, 246] width 63 height 19
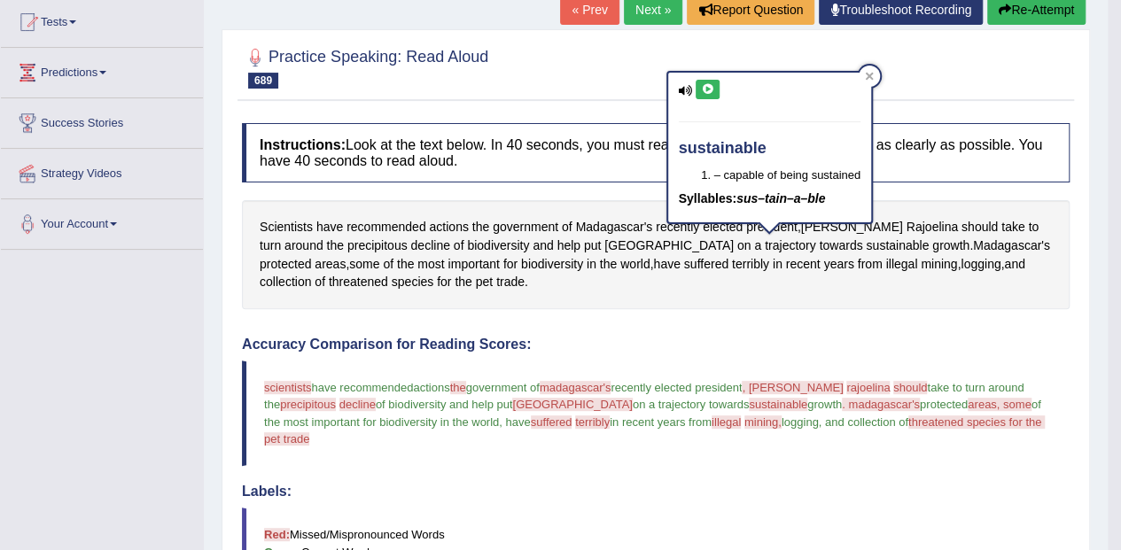
click at [709, 80] on button at bounding box center [708, 89] width 24 height 19
click at [521, 261] on span "biodiversity" at bounding box center [552, 264] width 62 height 19
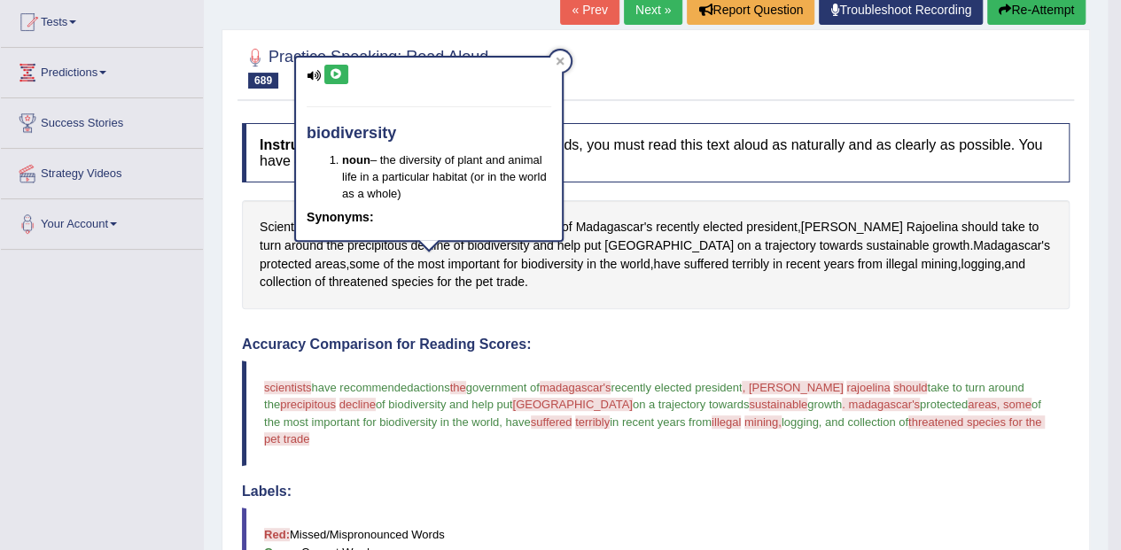
click at [330, 73] on icon at bounding box center [336, 74] width 13 height 11
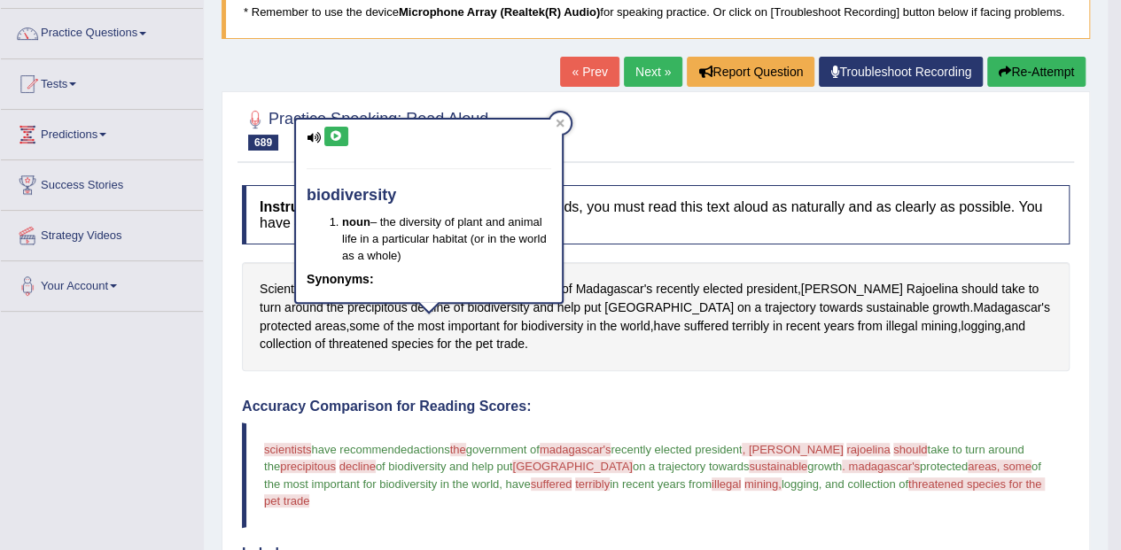
scroll to position [124, 0]
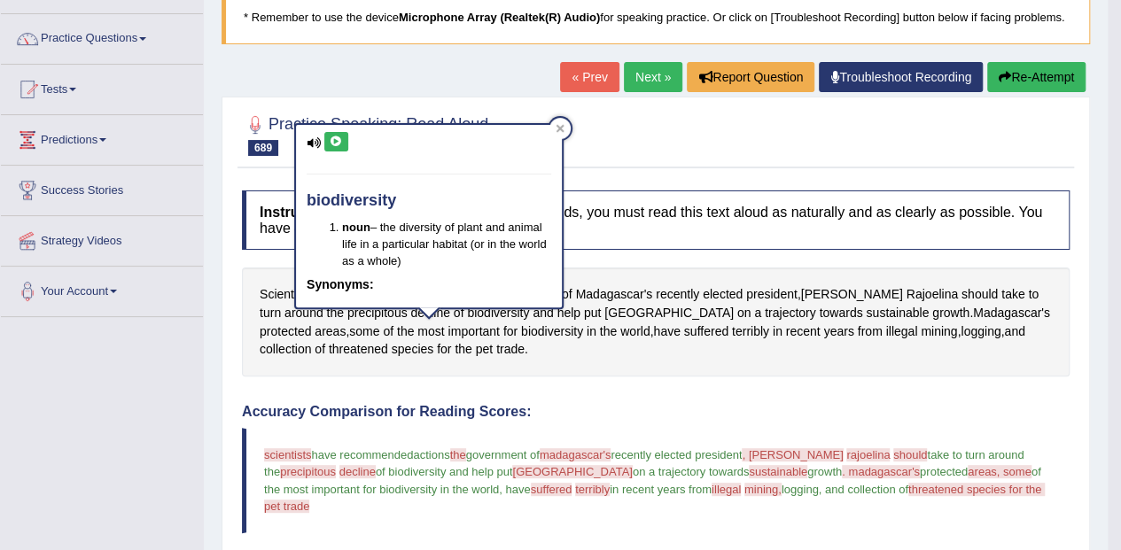
click at [1046, 79] on button "Re-Attempt" at bounding box center [1036, 77] width 98 height 30
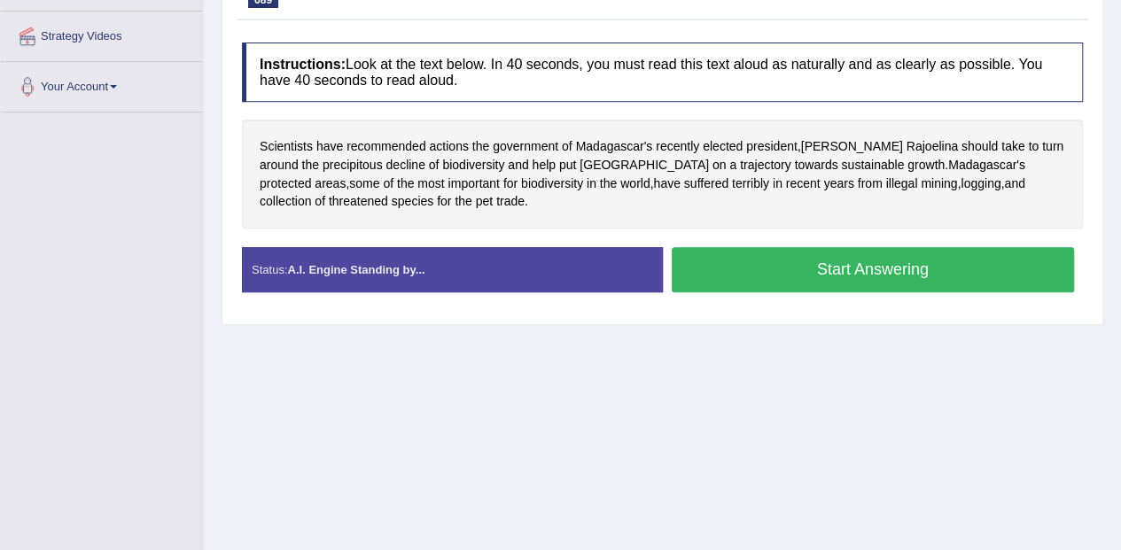
click at [851, 257] on button "Start Answering" at bounding box center [873, 269] width 403 height 45
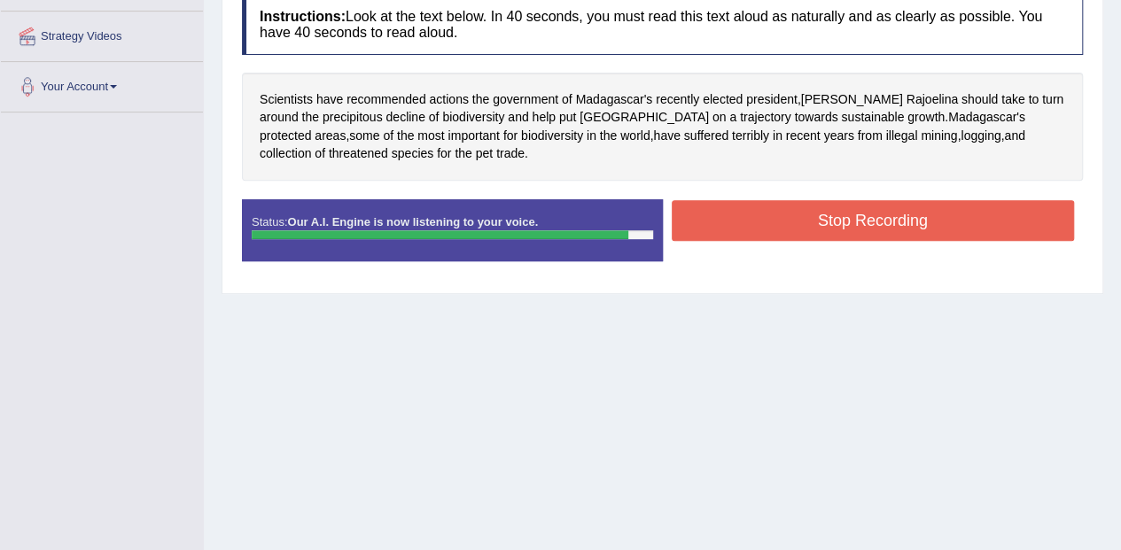
click at [886, 217] on button "Stop Recording" at bounding box center [873, 220] width 403 height 41
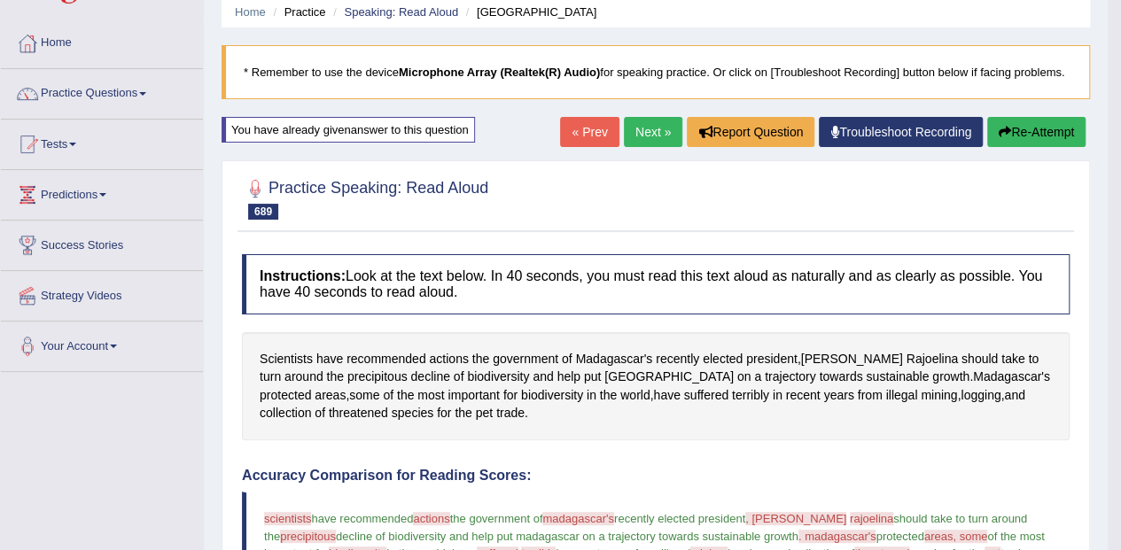
scroll to position [60, 0]
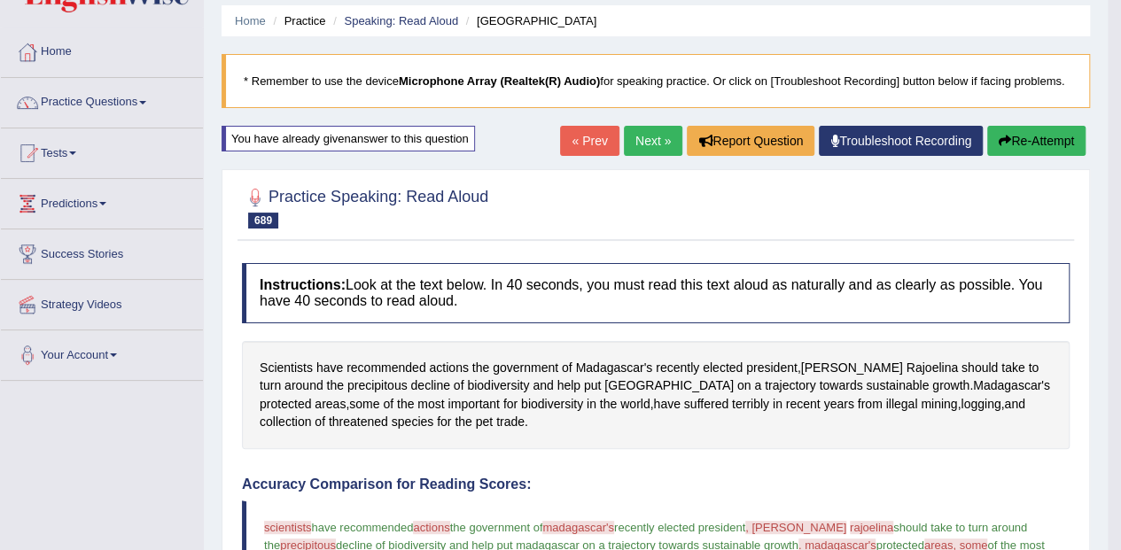
click at [641, 141] on link "Next »" at bounding box center [653, 141] width 58 height 30
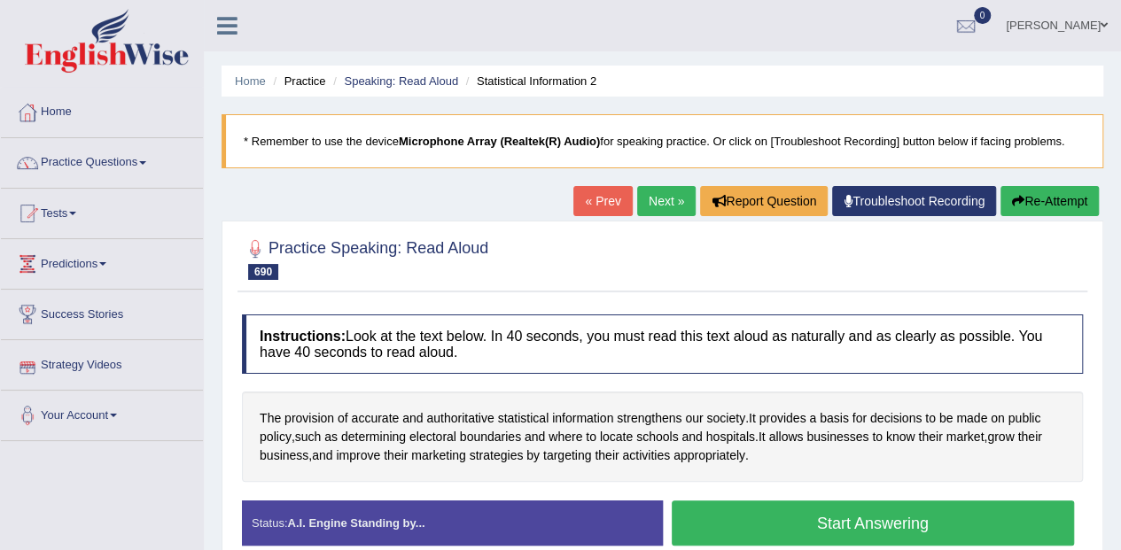
click at [862, 530] on button "Start Answering" at bounding box center [873, 523] width 403 height 45
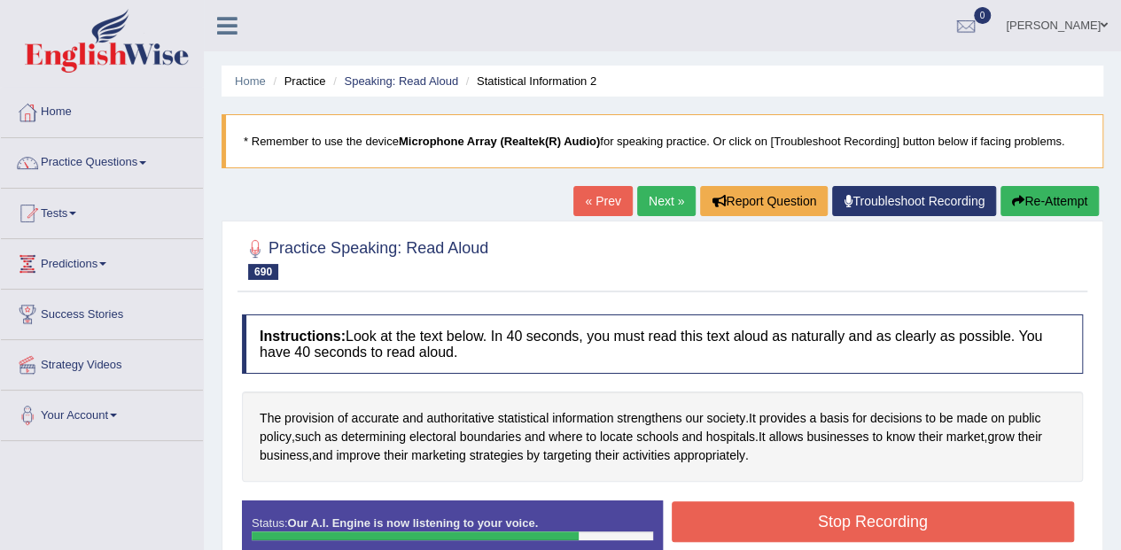
click at [857, 516] on button "Stop Recording" at bounding box center [873, 521] width 403 height 41
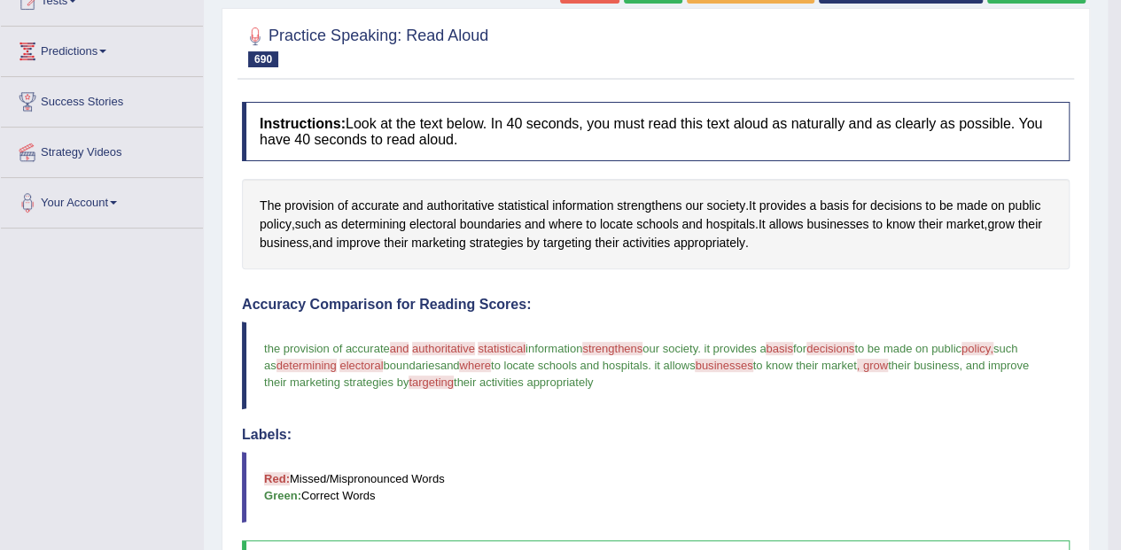
scroll to position [209, 0]
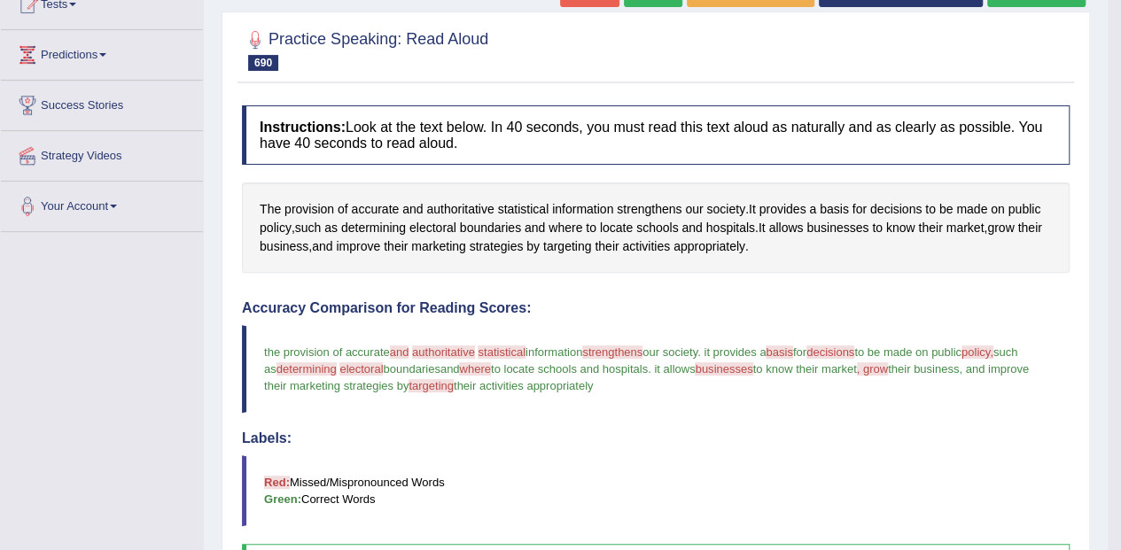
click at [659, 216] on span "strengthens" at bounding box center [649, 209] width 65 height 19
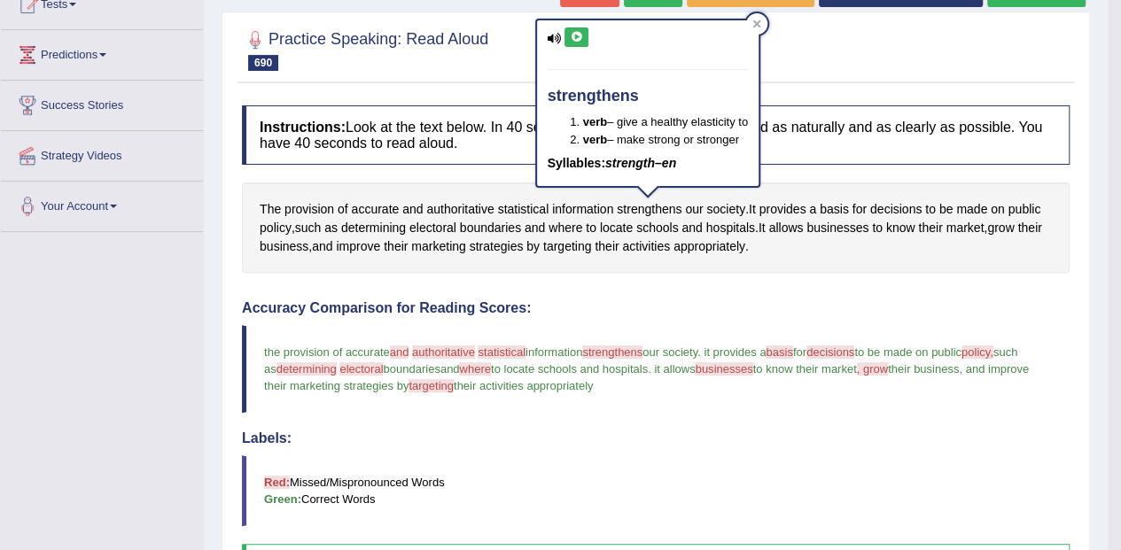
click at [580, 35] on icon at bounding box center [576, 37] width 13 height 11
click at [464, 208] on span "authoritative" at bounding box center [459, 209] width 67 height 19
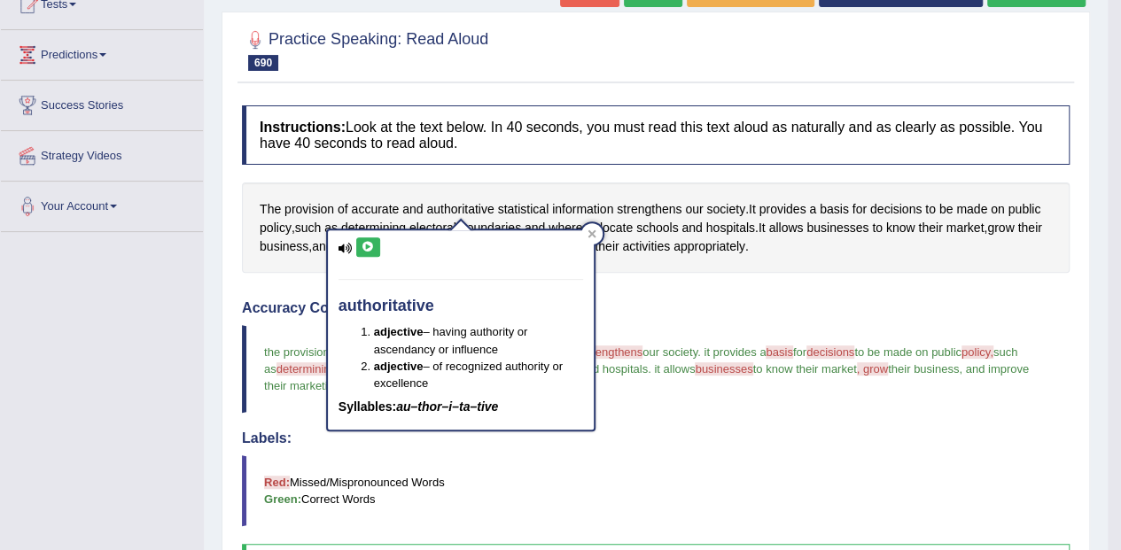
click at [367, 246] on icon at bounding box center [367, 247] width 13 height 11
click at [601, 244] on span "their" at bounding box center [607, 246] width 24 height 19
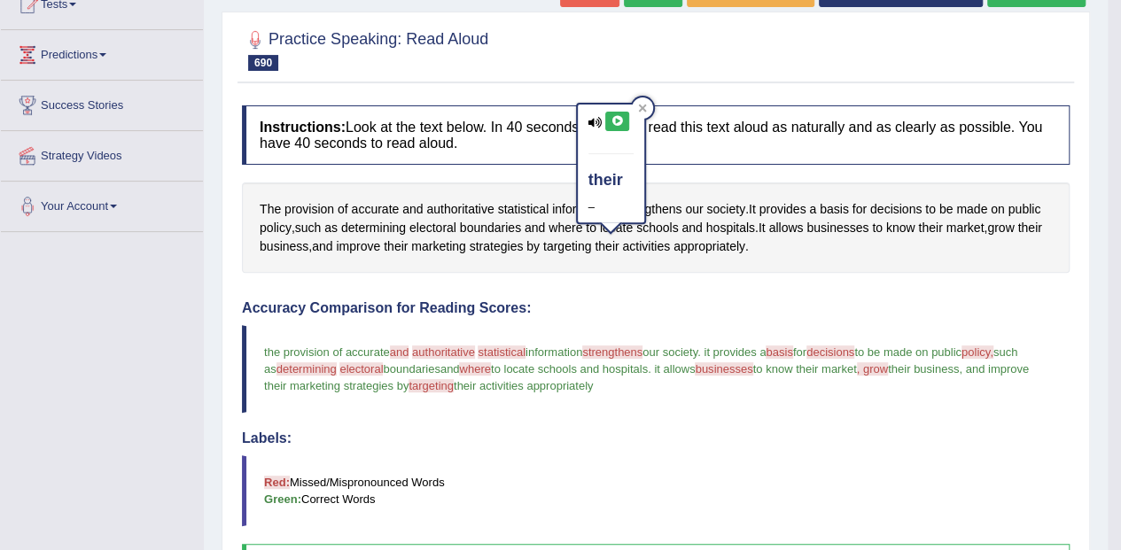
click at [526, 211] on span "statistical" at bounding box center [523, 209] width 51 height 19
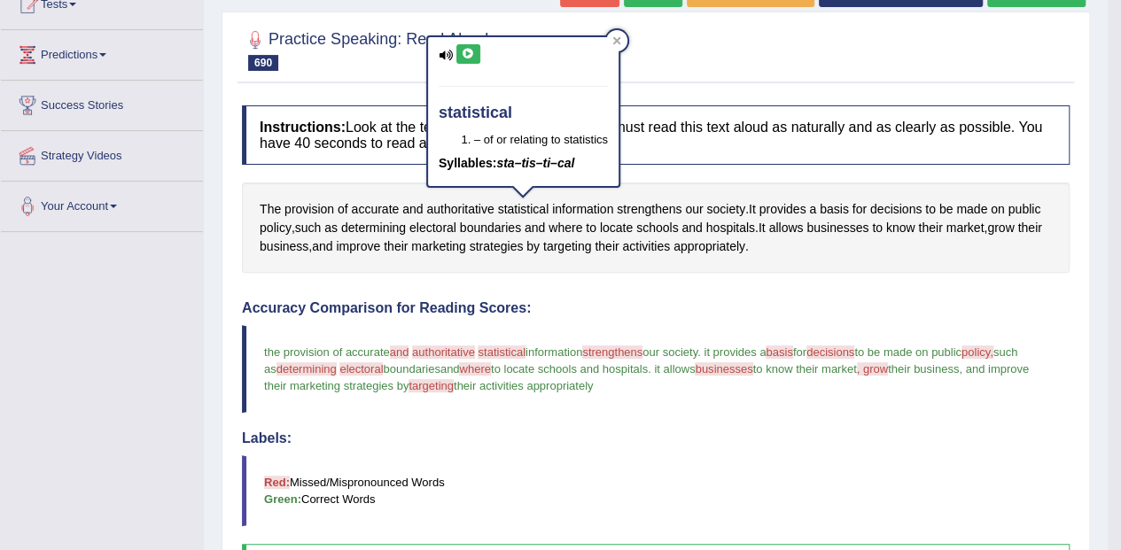
click at [471, 52] on icon at bounding box center [468, 54] width 13 height 11
click at [377, 222] on span "determining" at bounding box center [373, 228] width 65 height 19
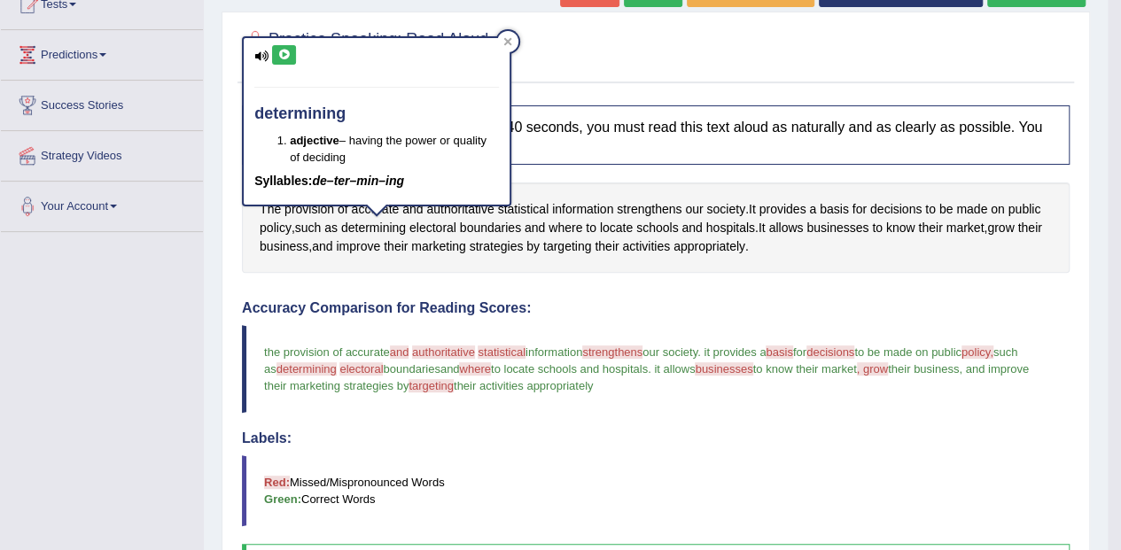
click at [282, 53] on icon at bounding box center [283, 55] width 13 height 11
click at [442, 229] on span "electoral" at bounding box center [432, 228] width 47 height 19
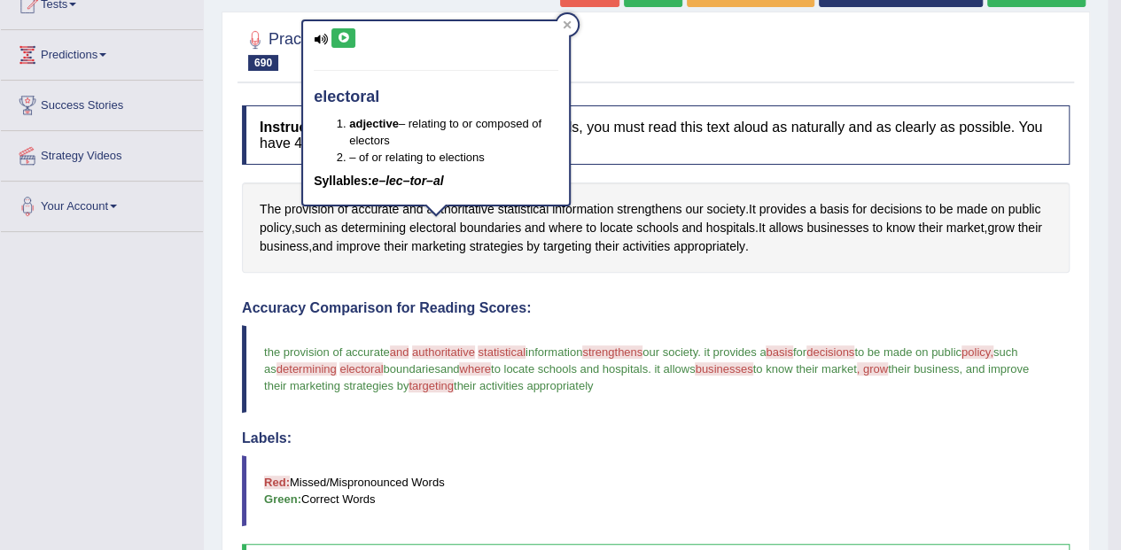
click at [342, 26] on div "electoral adjective – relating to or composed of electors – of or relating to e…" at bounding box center [436, 112] width 266 height 183
click at [342, 41] on icon at bounding box center [343, 38] width 13 height 11
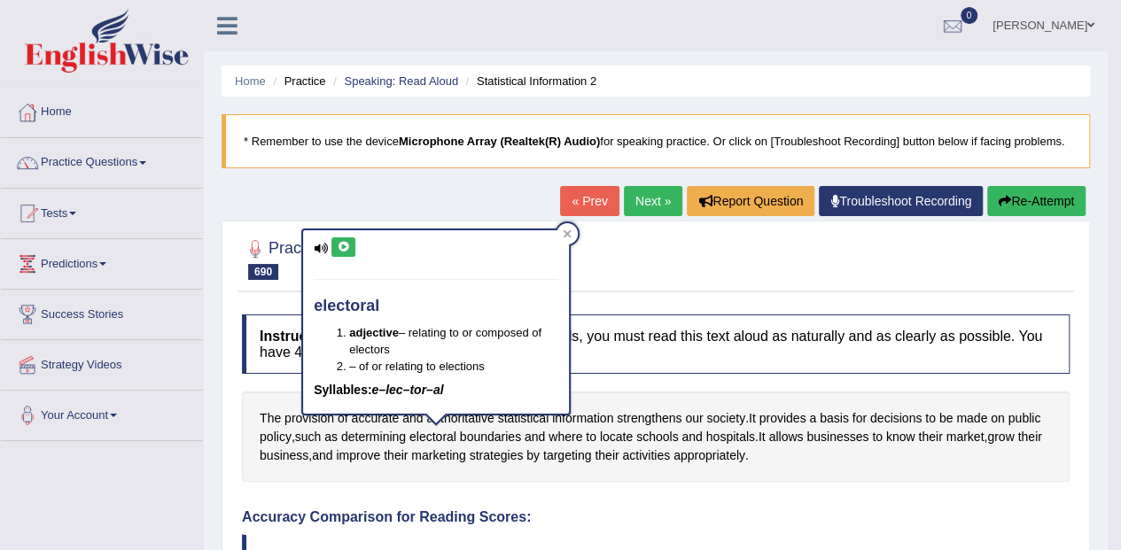
click at [1056, 204] on button "Re-Attempt" at bounding box center [1036, 201] width 98 height 30
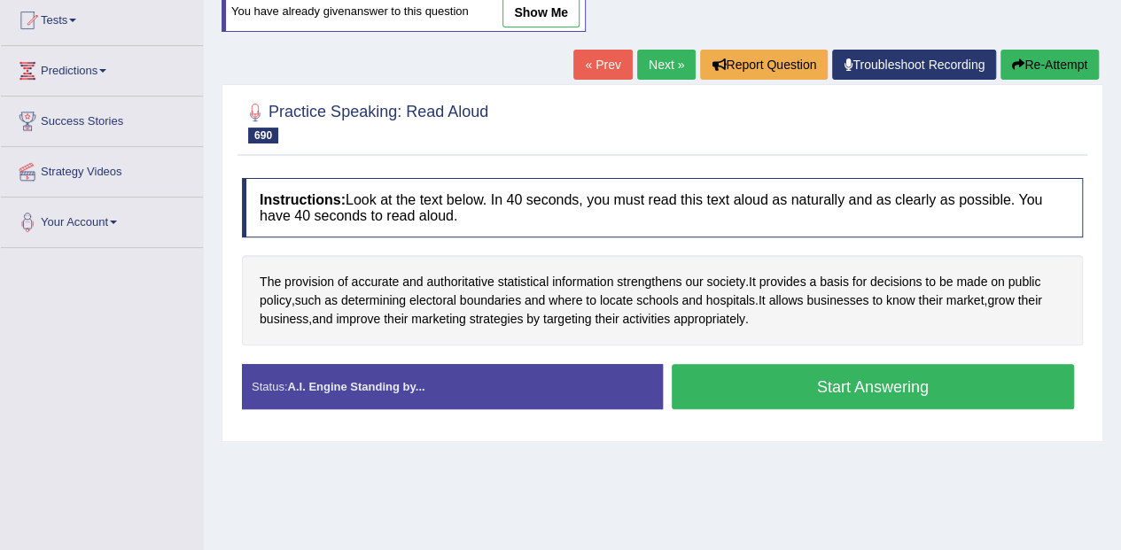
click at [819, 387] on button "Start Answering" at bounding box center [873, 386] width 403 height 45
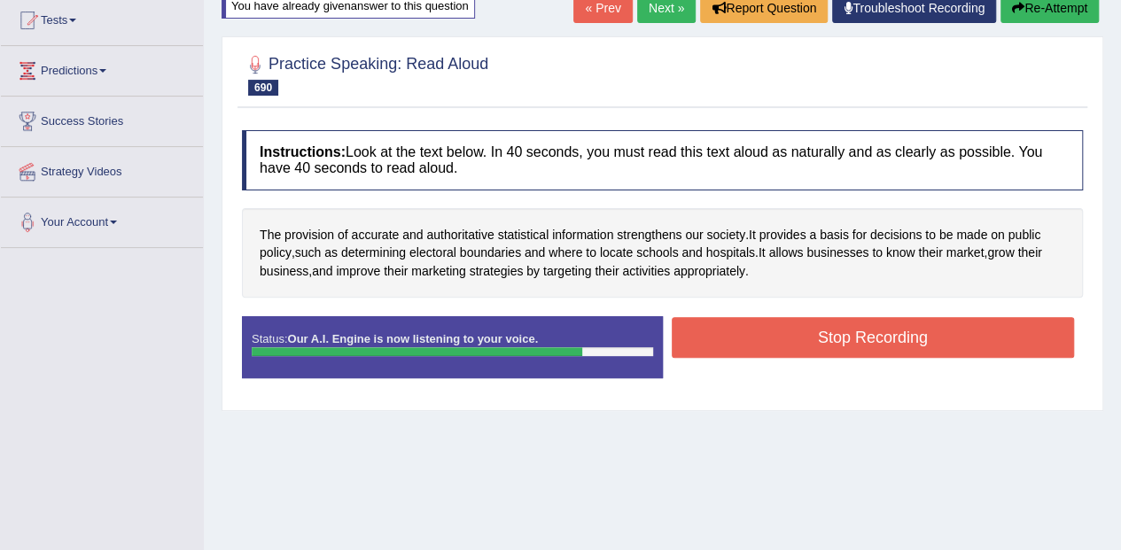
click at [826, 333] on button "Stop Recording" at bounding box center [873, 337] width 403 height 41
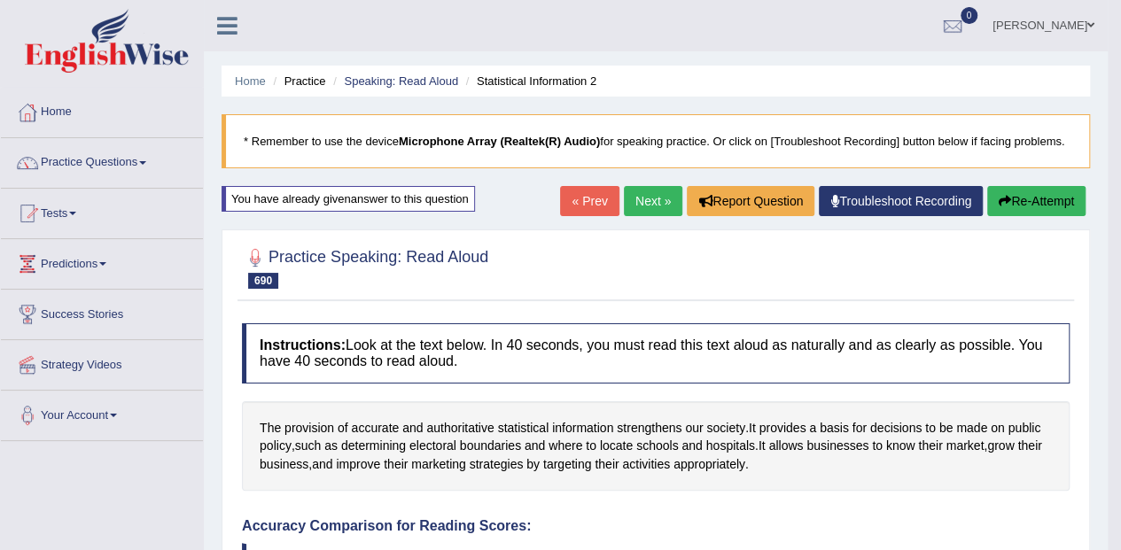
click at [668, 194] on link "Next »" at bounding box center [653, 201] width 58 height 30
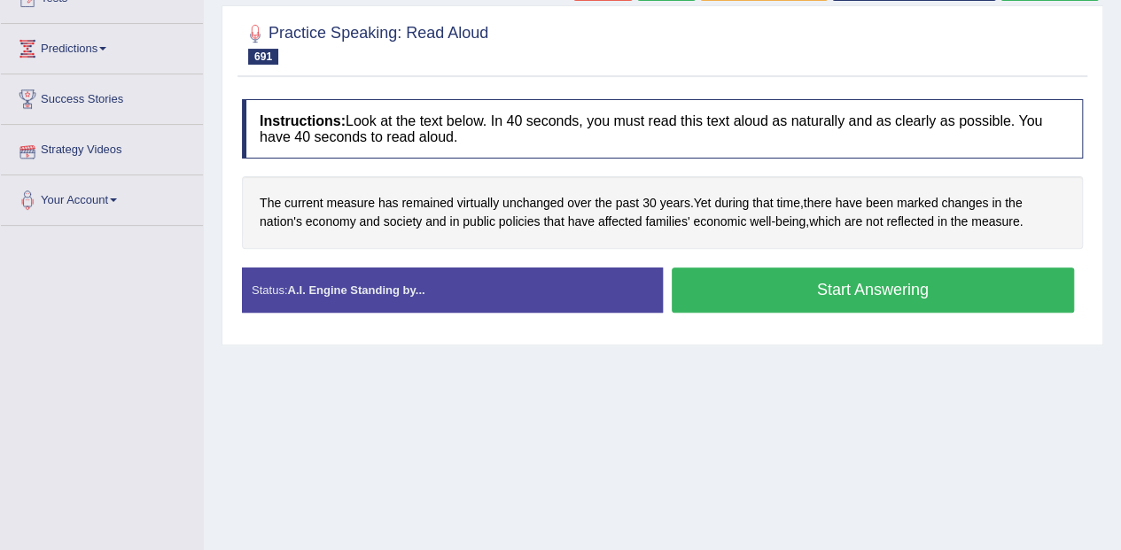
click at [723, 290] on button "Start Answering" at bounding box center [873, 290] width 403 height 45
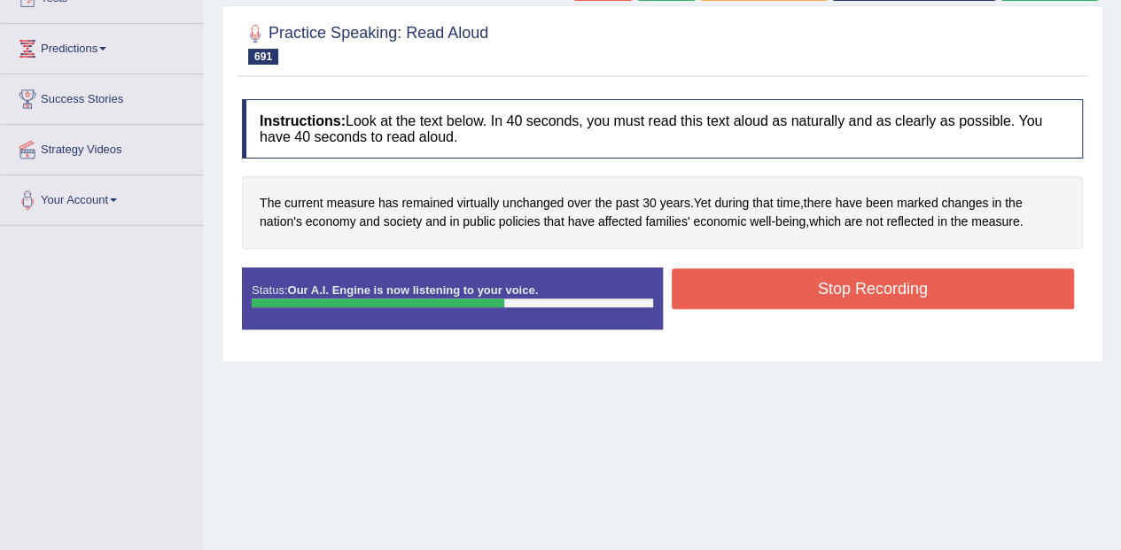
click at [882, 275] on button "Stop Recording" at bounding box center [873, 288] width 403 height 41
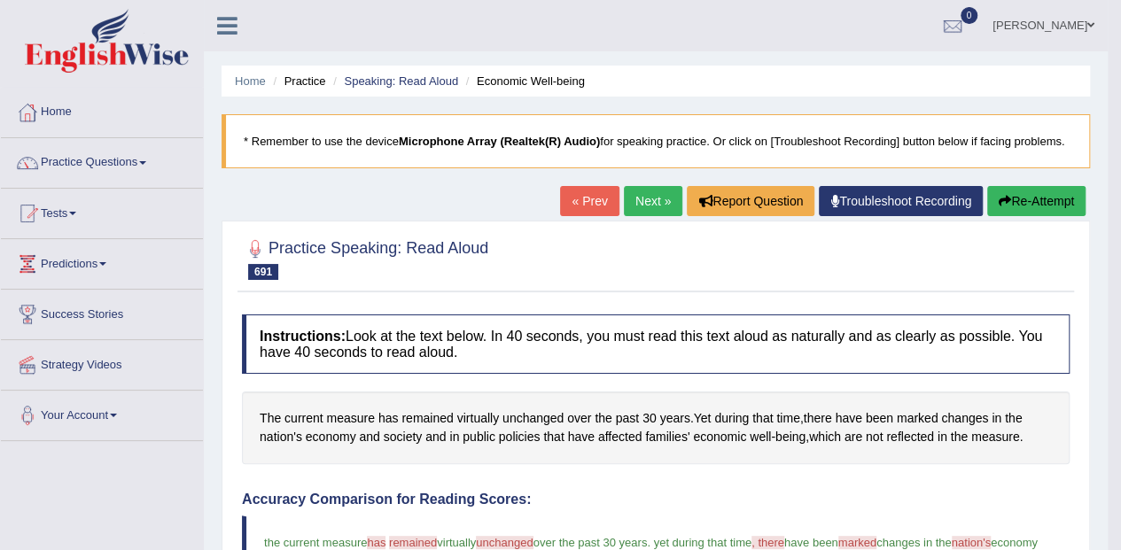
click at [659, 195] on link "Next »" at bounding box center [653, 201] width 58 height 30
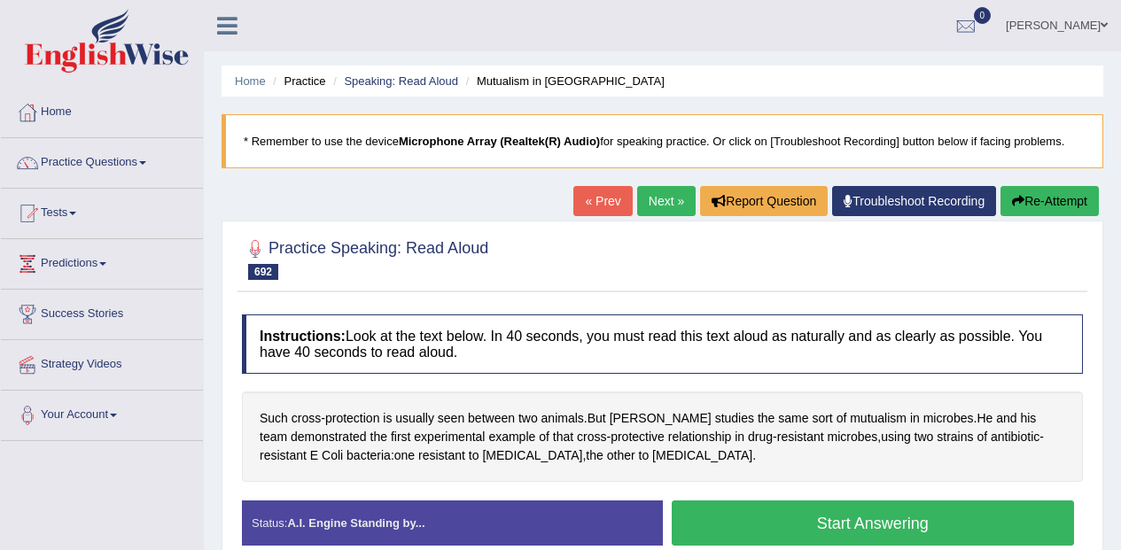
scroll to position [194, 0]
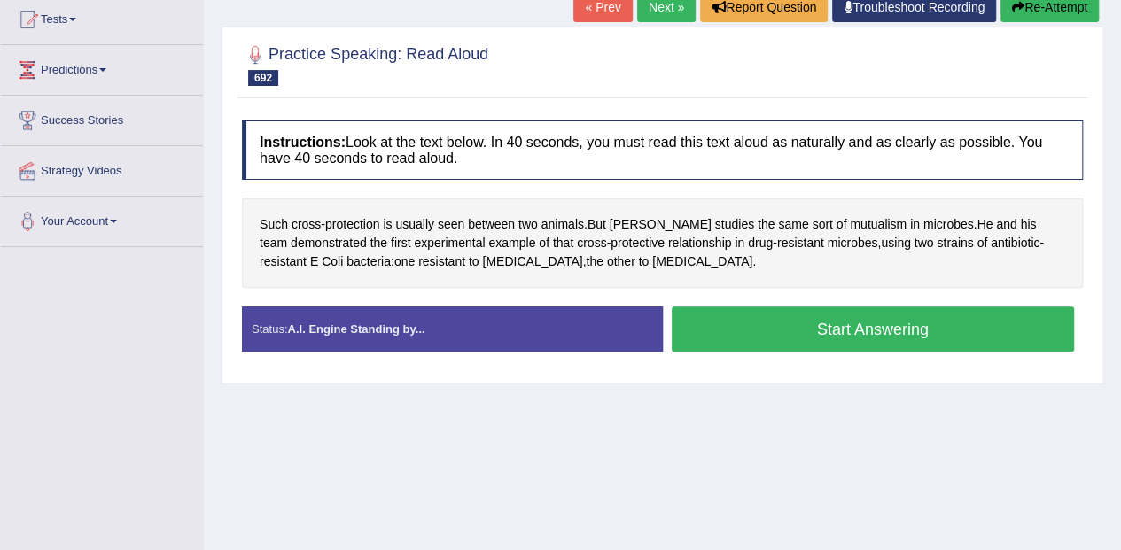
click at [794, 314] on button "Start Answering" at bounding box center [873, 329] width 403 height 45
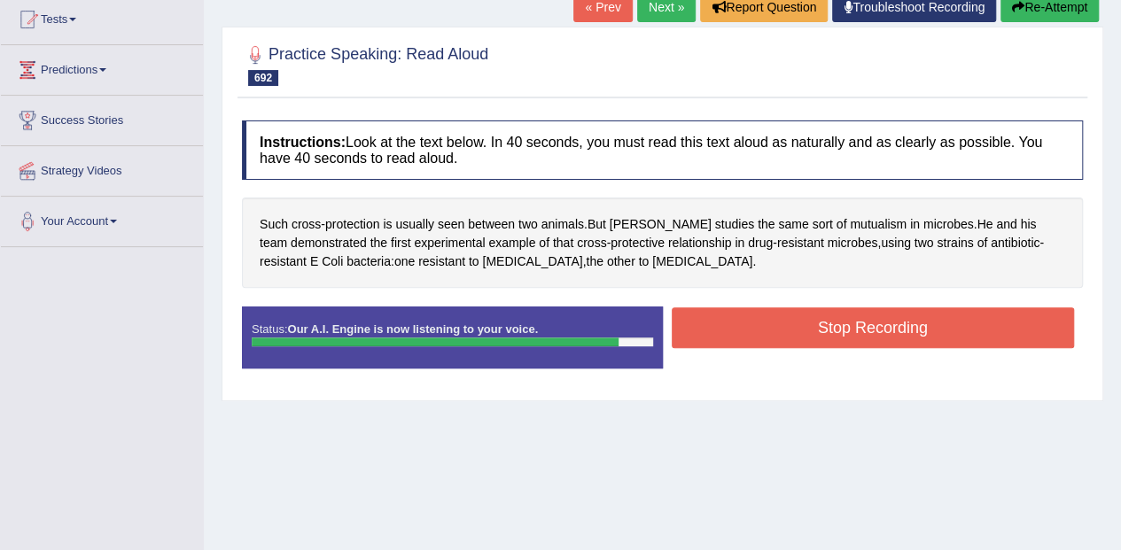
click at [861, 330] on button "Stop Recording" at bounding box center [873, 327] width 403 height 41
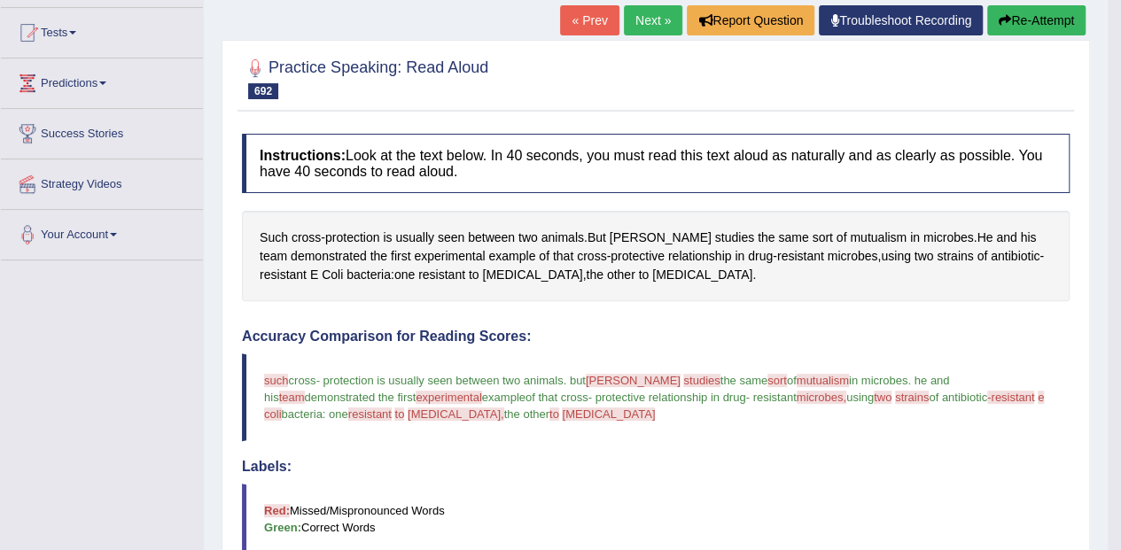
scroll to position [182, 0]
click at [639, 234] on span "[PERSON_NAME]" at bounding box center [661, 237] width 102 height 19
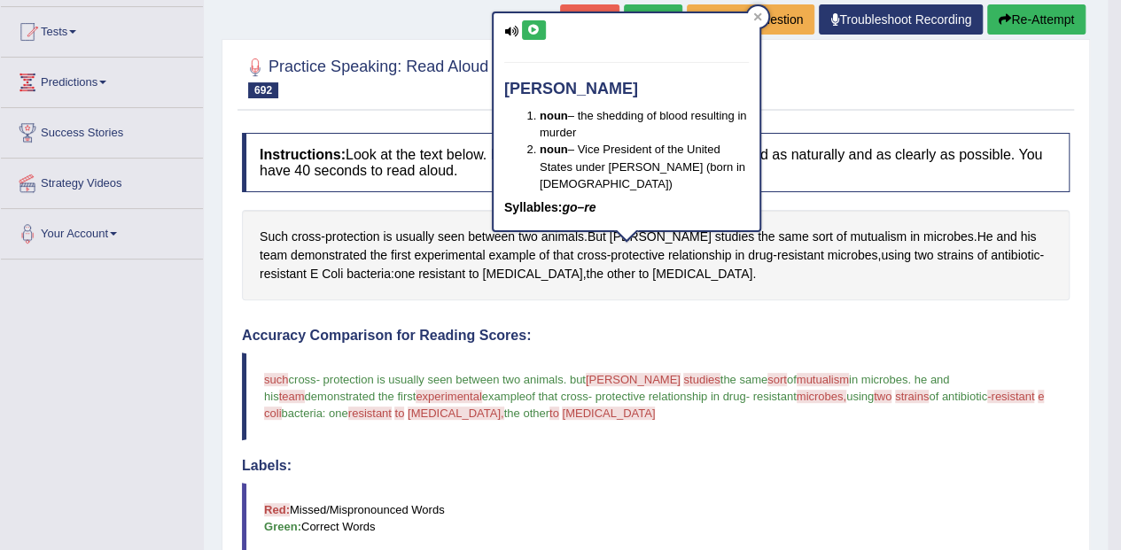
click at [532, 29] on icon at bounding box center [533, 30] width 13 height 11
click at [836, 234] on span "of" at bounding box center [841, 237] width 11 height 19
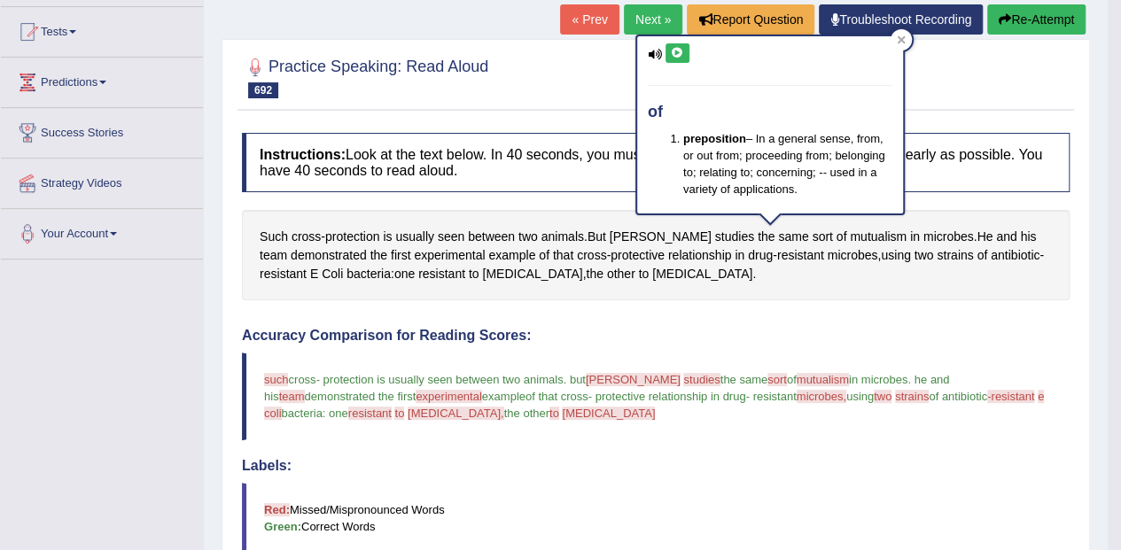
click at [850, 229] on span "mutualism" at bounding box center [878, 237] width 57 height 19
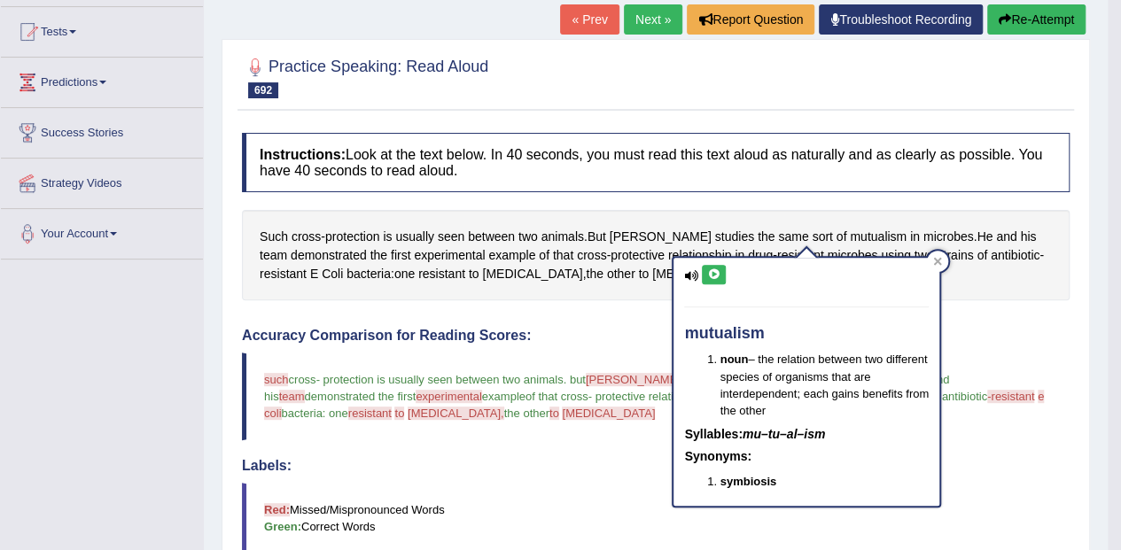
click at [719, 271] on icon at bounding box center [713, 274] width 13 height 11
click at [937, 273] on div "mutualism noun – the relation between two different species of organisms that a…" at bounding box center [806, 382] width 266 height 248
click at [946, 266] on div at bounding box center [937, 261] width 21 height 21
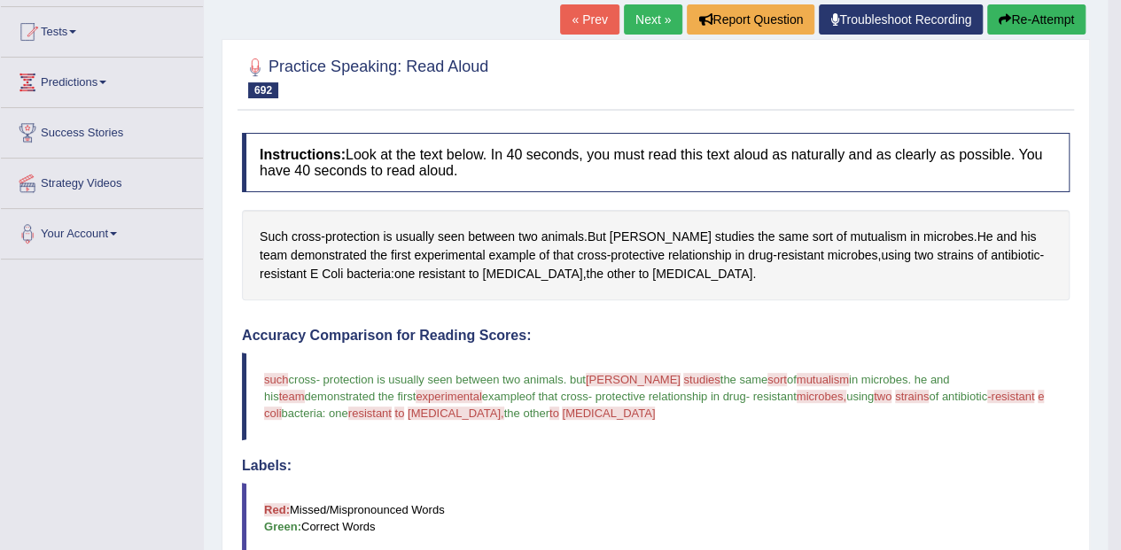
click at [923, 237] on span "microbes" at bounding box center [948, 237] width 51 height 19
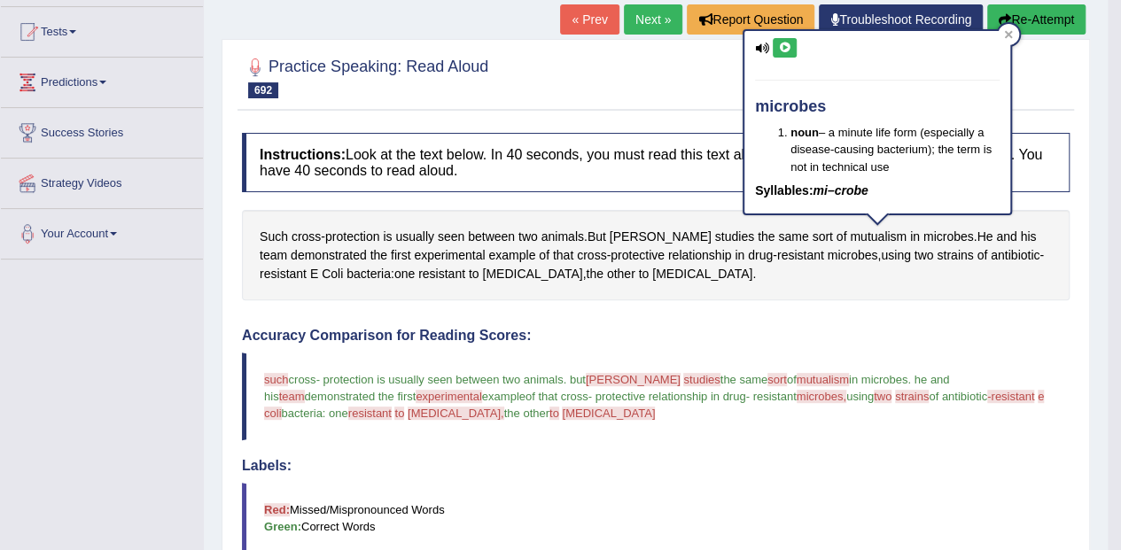
click at [787, 45] on icon at bounding box center [784, 48] width 13 height 11
click at [312, 246] on span "demonstrated" at bounding box center [329, 255] width 76 height 19
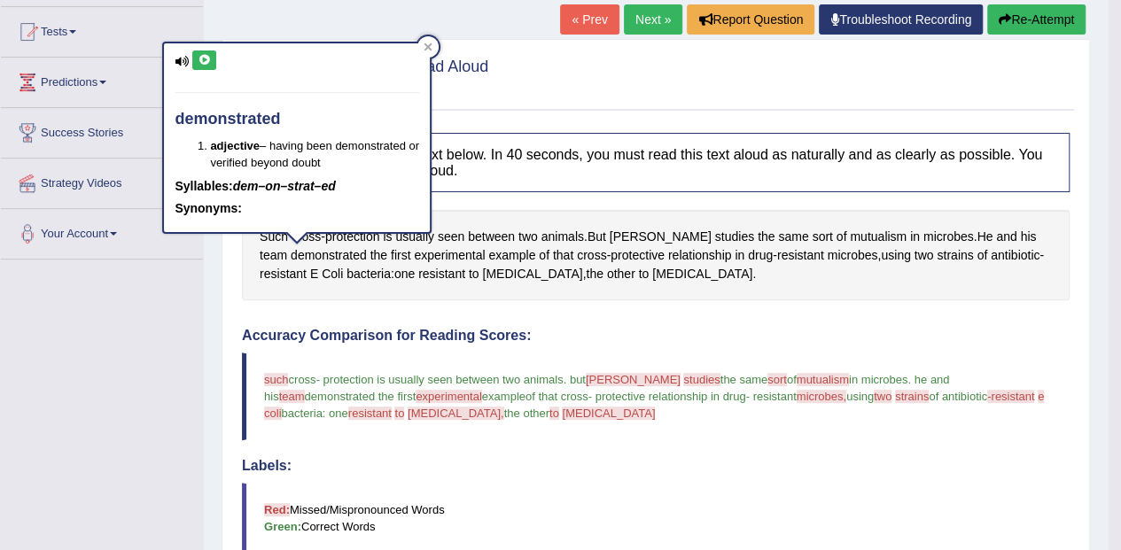
click at [185, 45] on div "demonstrated adjective – having been demonstrated or verified beyond doubt Syll…" at bounding box center [297, 137] width 266 height 189
click at [207, 55] on icon at bounding box center [204, 60] width 13 height 11
click at [435, 246] on span "experimental" at bounding box center [449, 255] width 71 height 19
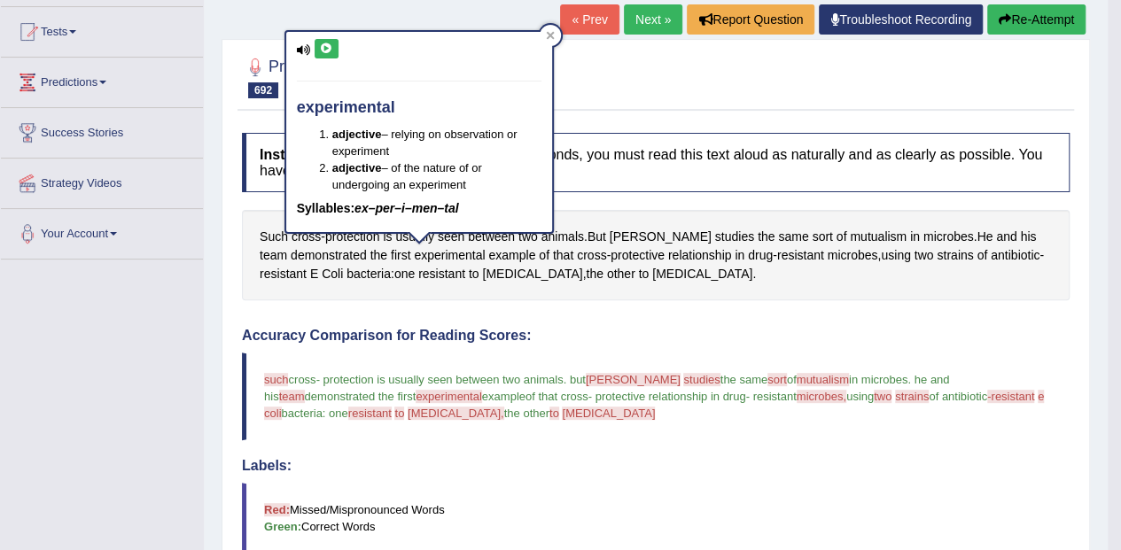
click at [330, 48] on icon at bounding box center [326, 48] width 13 height 11
click at [501, 270] on span "[MEDICAL_DATA]" at bounding box center [532, 274] width 100 height 19
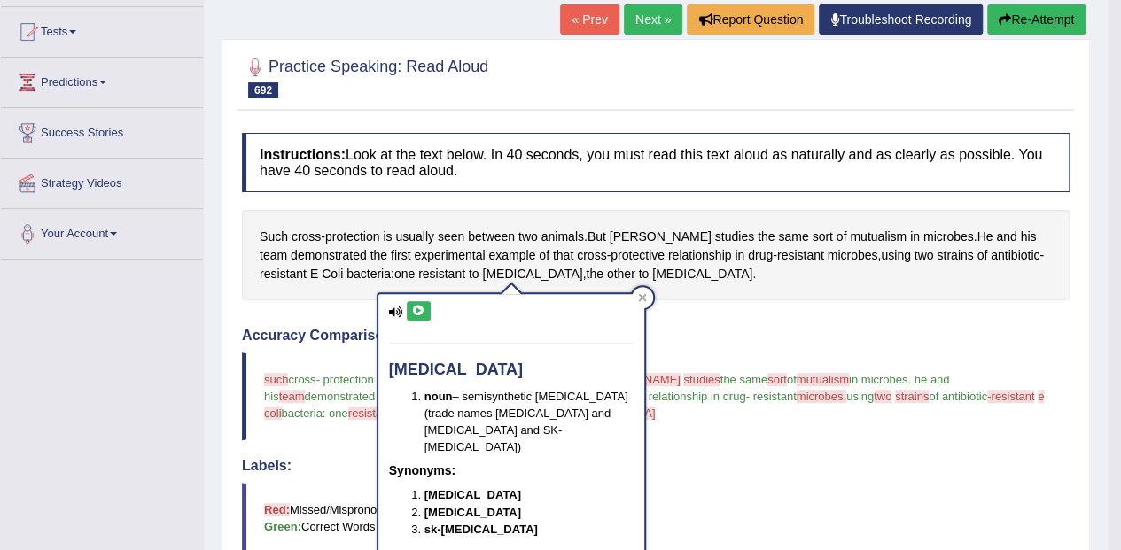
click at [658, 291] on div "Such cross - protection is usually seen between two animals . But [PERSON_NAME]…" at bounding box center [656, 255] width 828 height 90
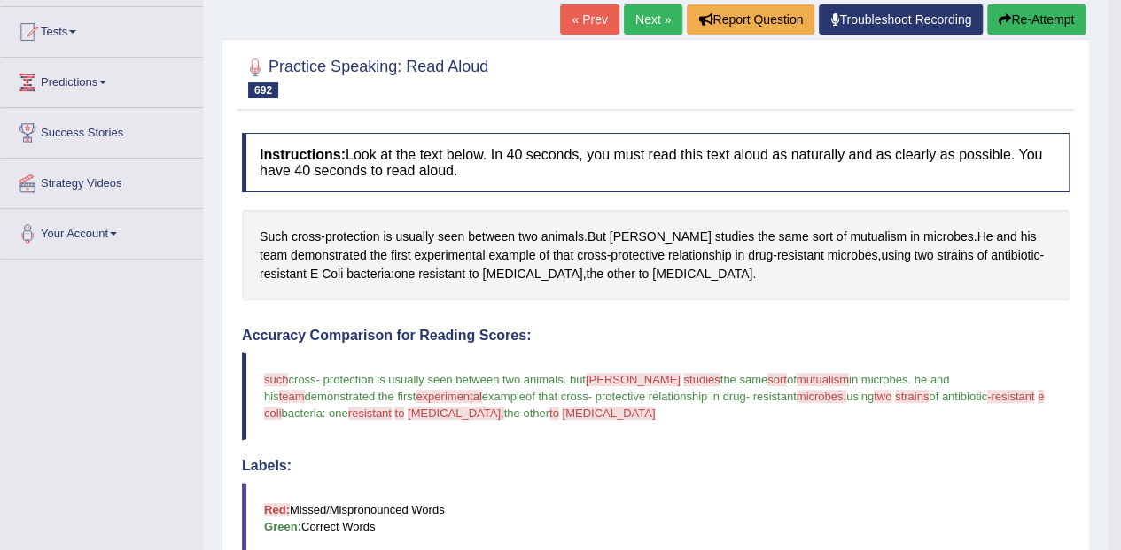
click at [828, 257] on span "microbes" at bounding box center [853, 255] width 51 height 19
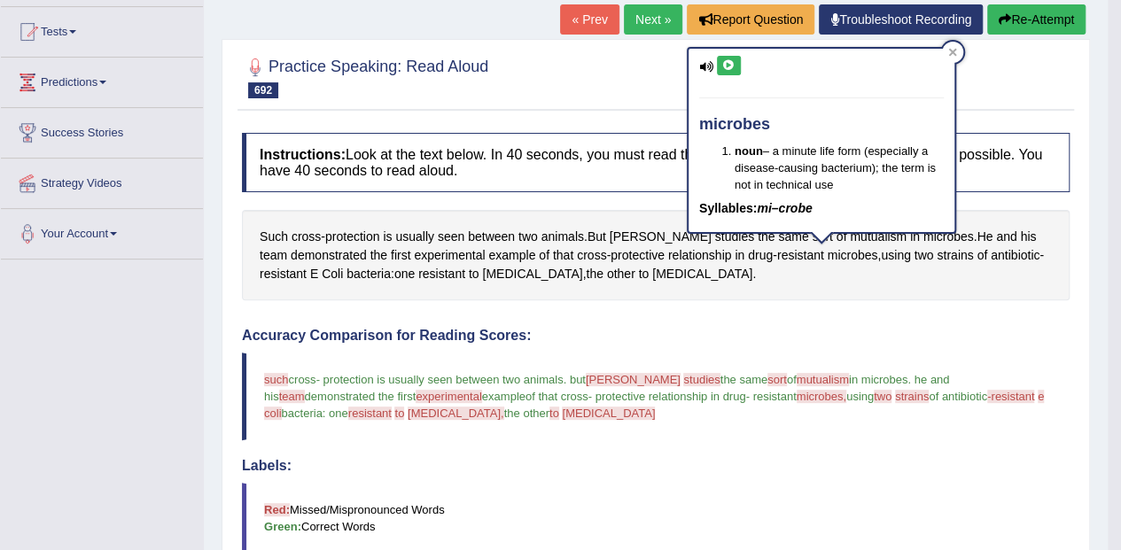
click at [730, 66] on icon at bounding box center [728, 65] width 13 height 11
click at [937, 256] on span "strains" at bounding box center [955, 255] width 36 height 19
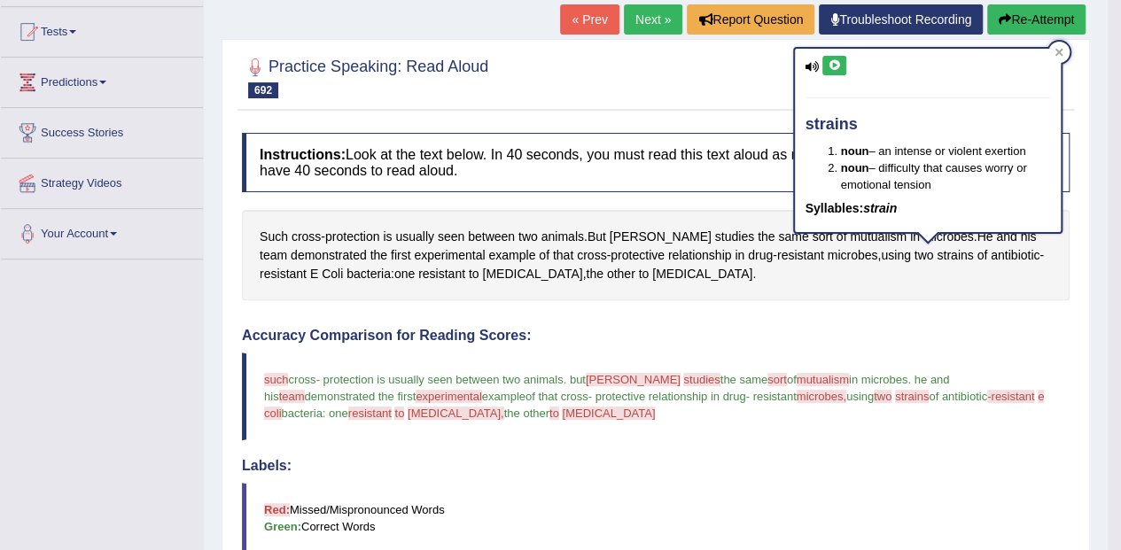
click at [836, 66] on icon at bounding box center [834, 65] width 13 height 11
click at [296, 271] on span "resistant" at bounding box center [283, 274] width 47 height 19
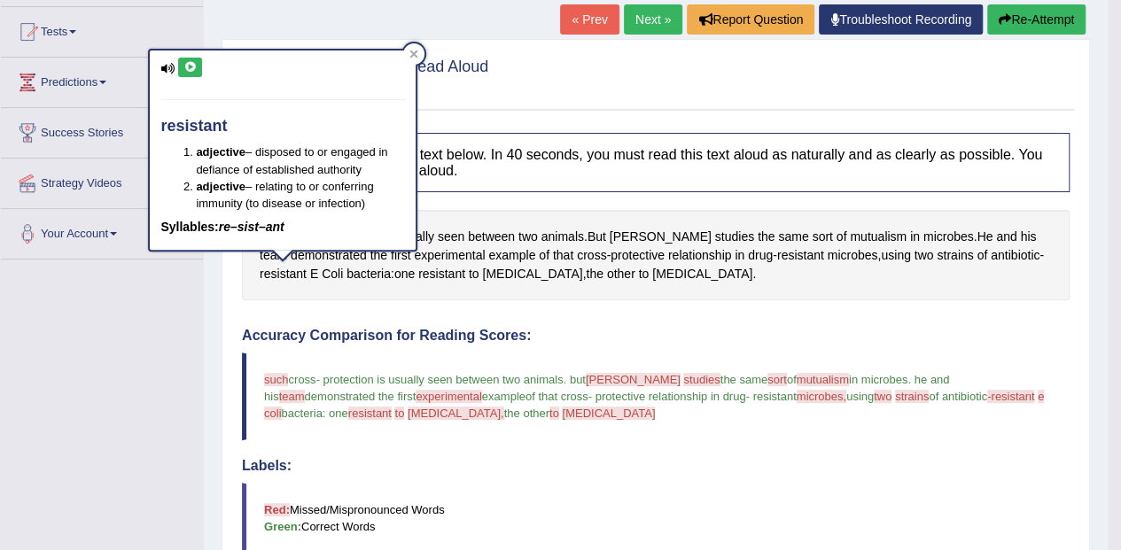
click at [191, 65] on icon at bounding box center [189, 67] width 13 height 11
click at [379, 277] on span "bacteria" at bounding box center [368, 274] width 44 height 19
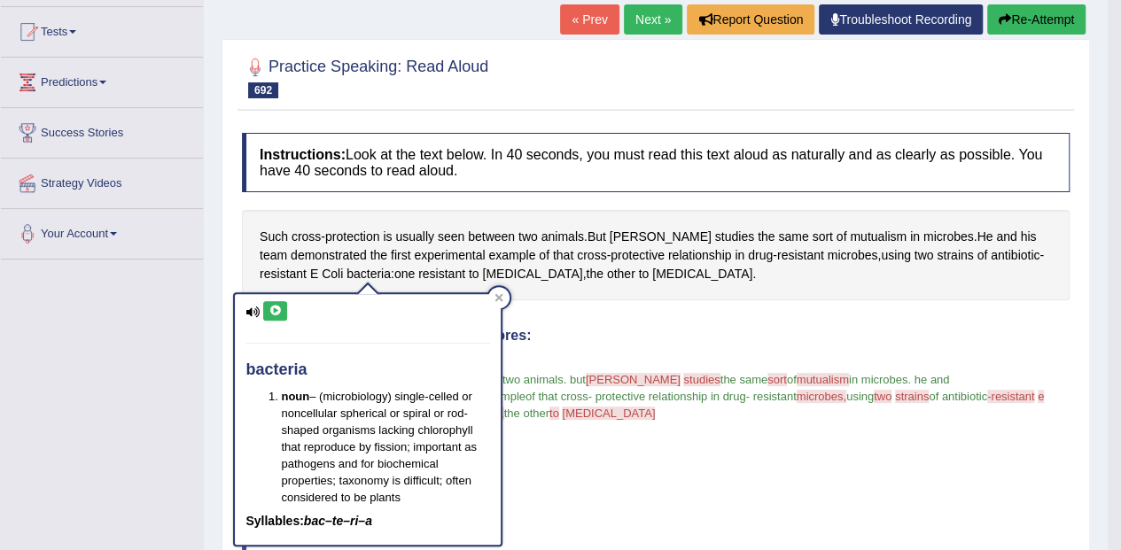
click at [276, 313] on icon at bounding box center [274, 311] width 13 height 11
click at [349, 271] on span "bacteria" at bounding box center [368, 274] width 44 height 19
click at [277, 308] on icon at bounding box center [274, 311] width 13 height 11
click at [335, 268] on span "Coli" at bounding box center [332, 274] width 21 height 19
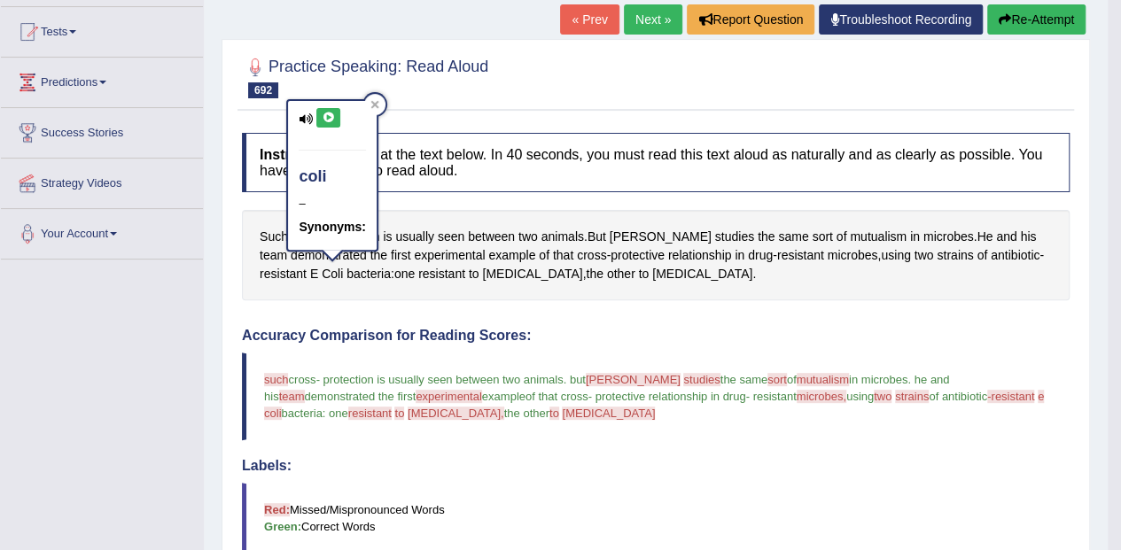
click at [324, 113] on icon at bounding box center [328, 118] width 13 height 11
click at [452, 270] on span "resistant" at bounding box center [441, 274] width 47 height 19
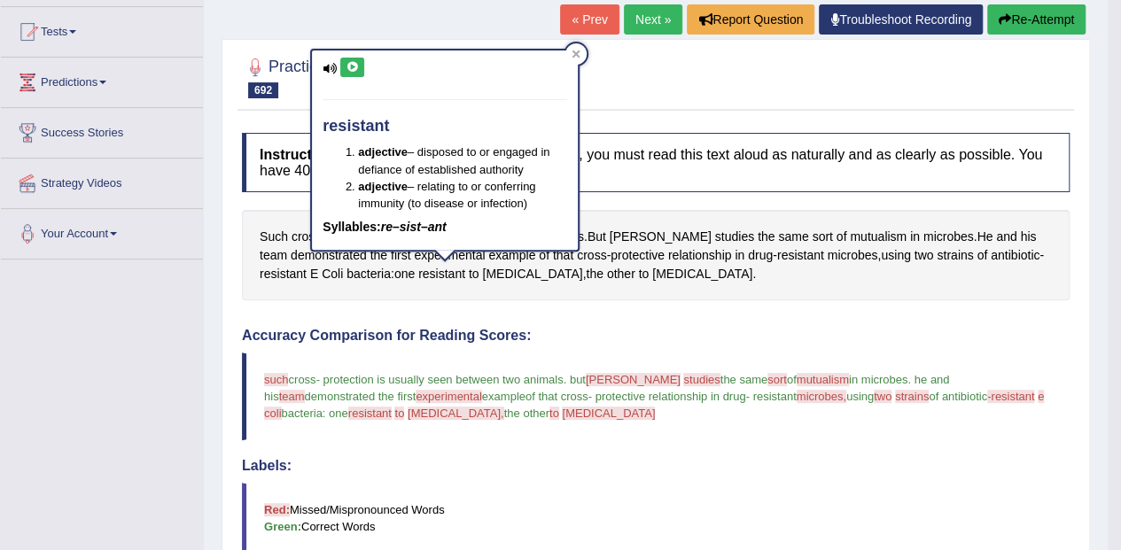
click at [508, 276] on span "[MEDICAL_DATA]" at bounding box center [532, 274] width 100 height 19
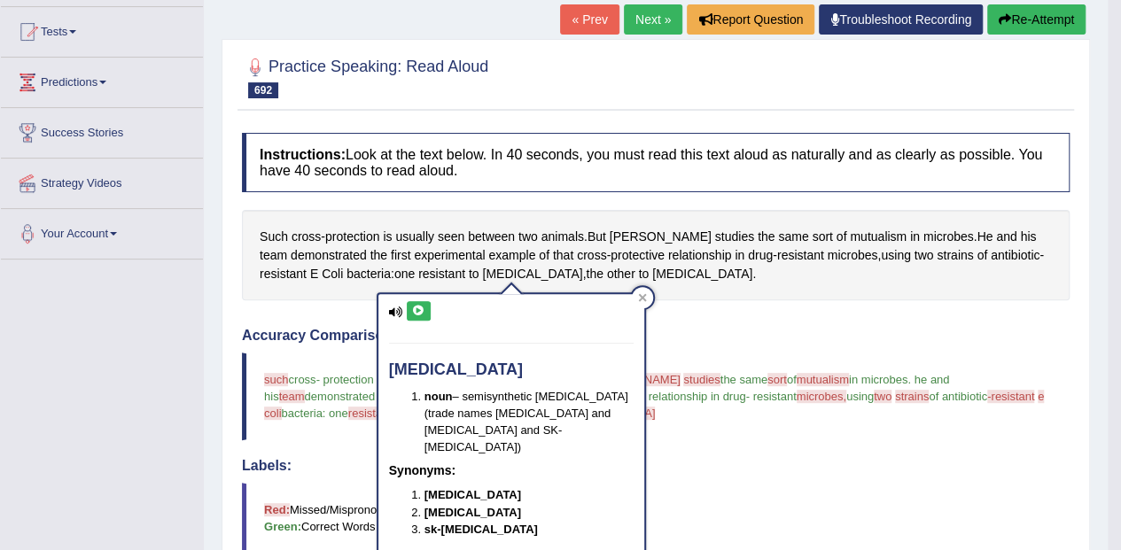
click at [423, 308] on icon at bounding box center [418, 311] width 13 height 11
click at [676, 279] on span "[MEDICAL_DATA]" at bounding box center [702, 274] width 100 height 19
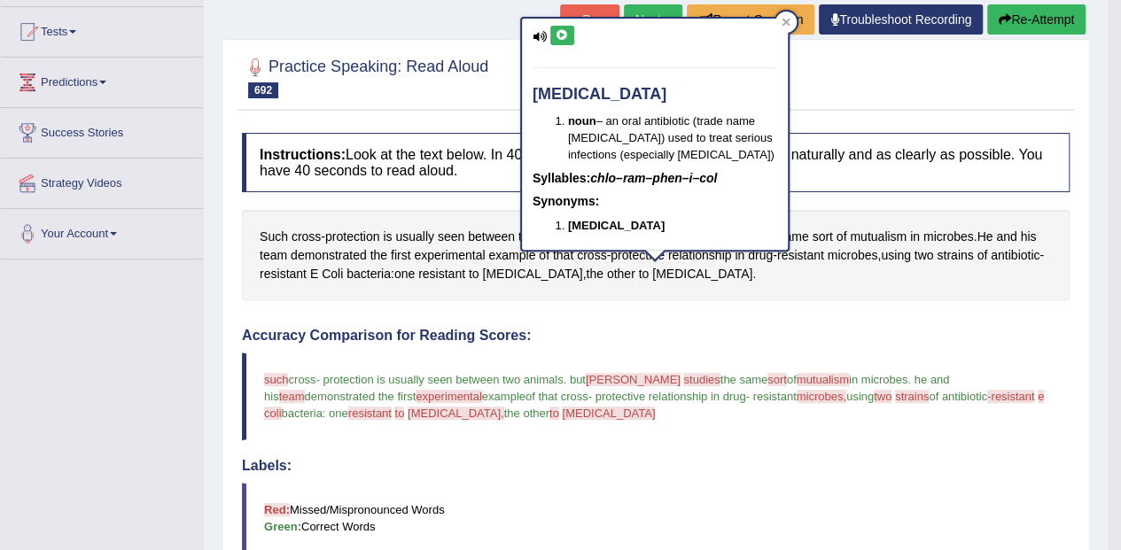
click at [565, 34] on icon at bounding box center [562, 35] width 13 height 11
click at [1031, 14] on button "Re-Attempt" at bounding box center [1036, 19] width 98 height 30
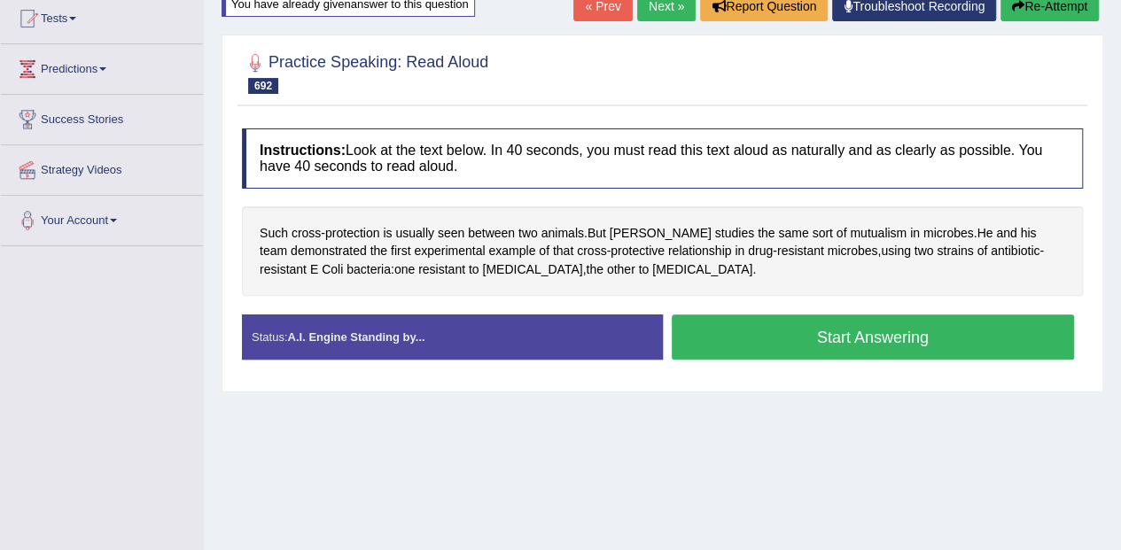
scroll to position [182, 0]
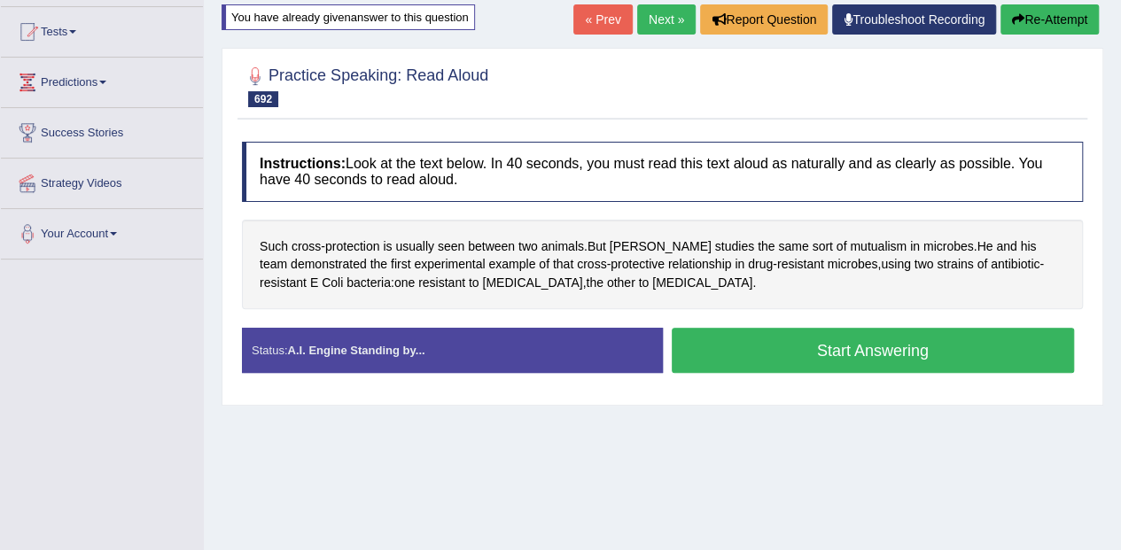
click at [889, 346] on button "Start Answering" at bounding box center [873, 350] width 403 height 45
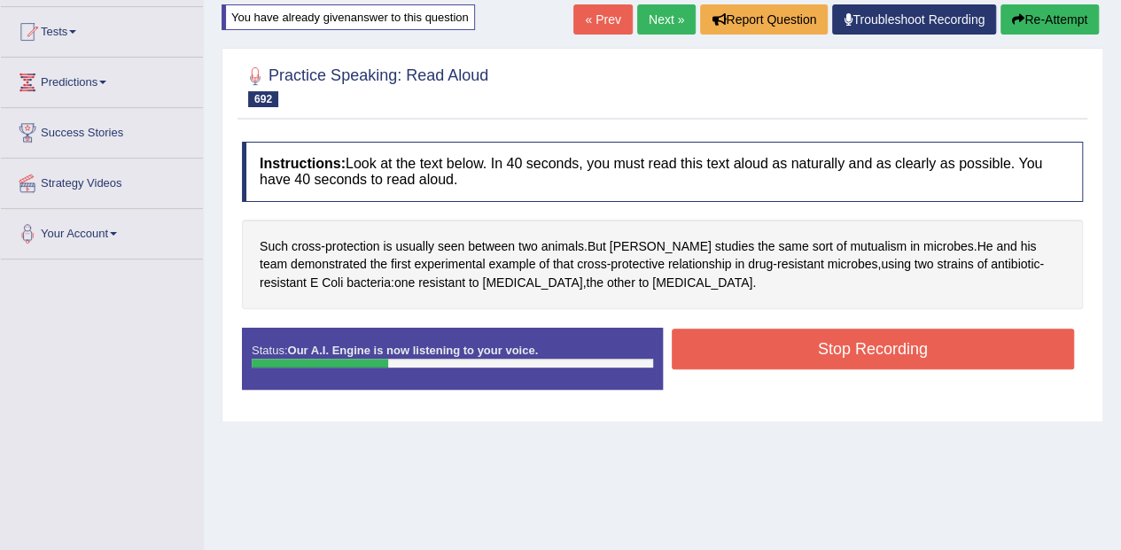
click at [843, 328] on div "Start Answering" at bounding box center [873, 328] width 421 height 1
click at [833, 351] on button "Stop Recording" at bounding box center [873, 349] width 403 height 41
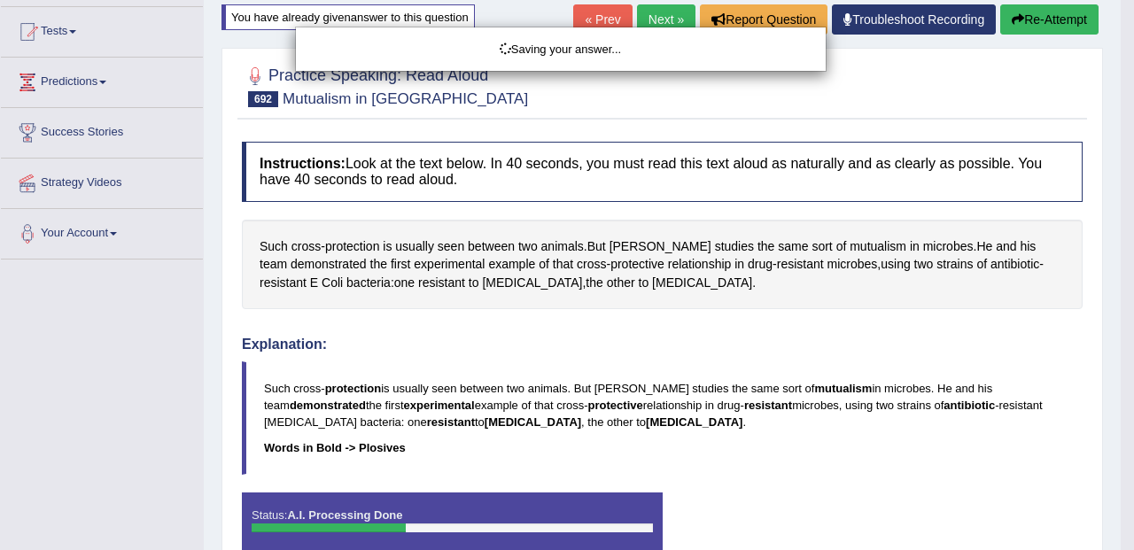
click at [816, 240] on div "Saving your answer..." at bounding box center [567, 275] width 1134 height 550
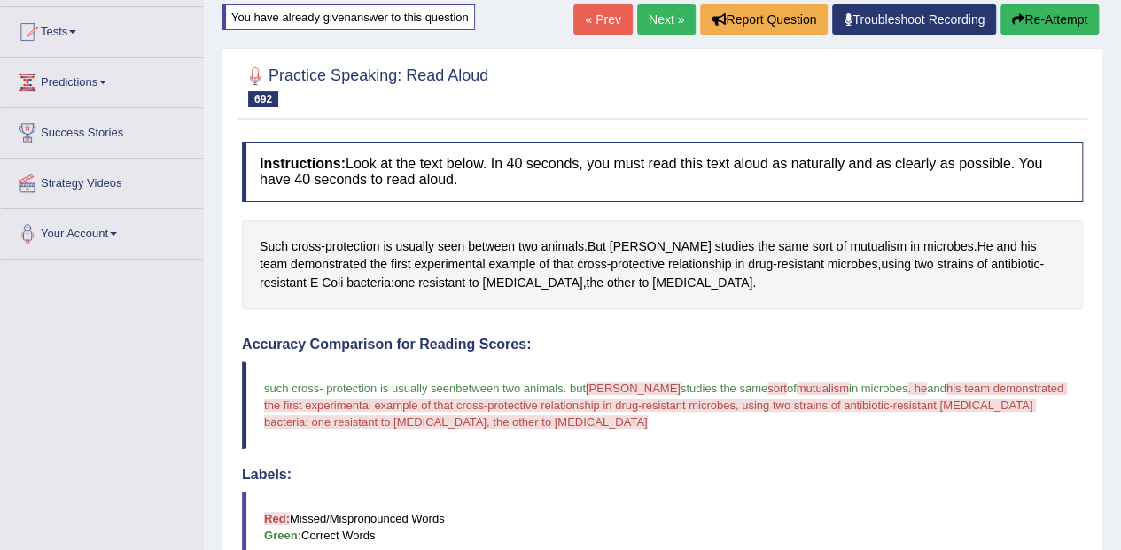
click at [0, 0] on div "Our A.I. Engine is working on your speech analysis! Please be patient. It may t…" at bounding box center [0, 0] width 0 height 0
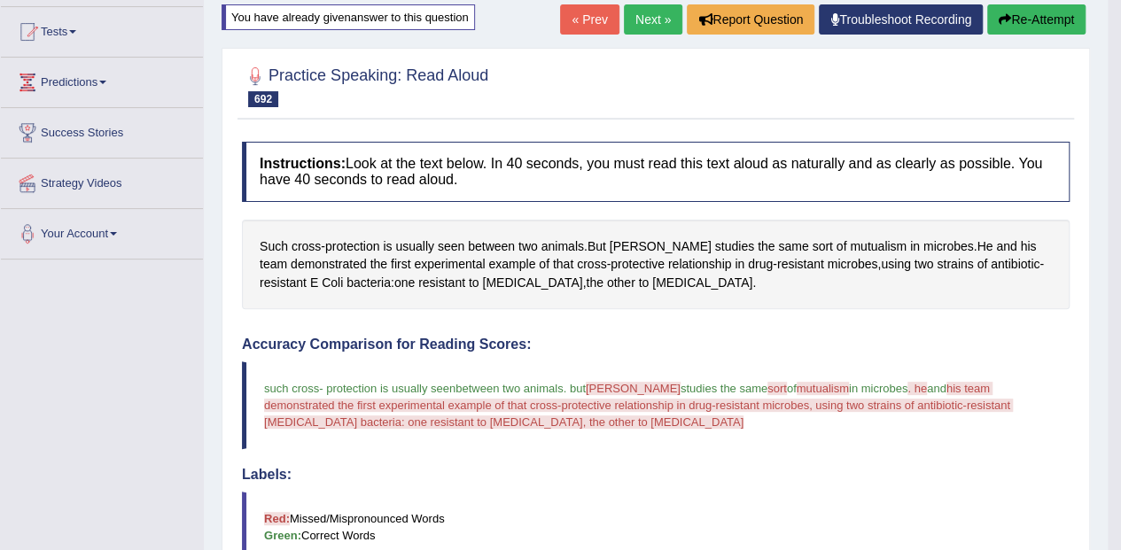
click at [850, 241] on span "mutualism" at bounding box center [878, 246] width 57 height 19
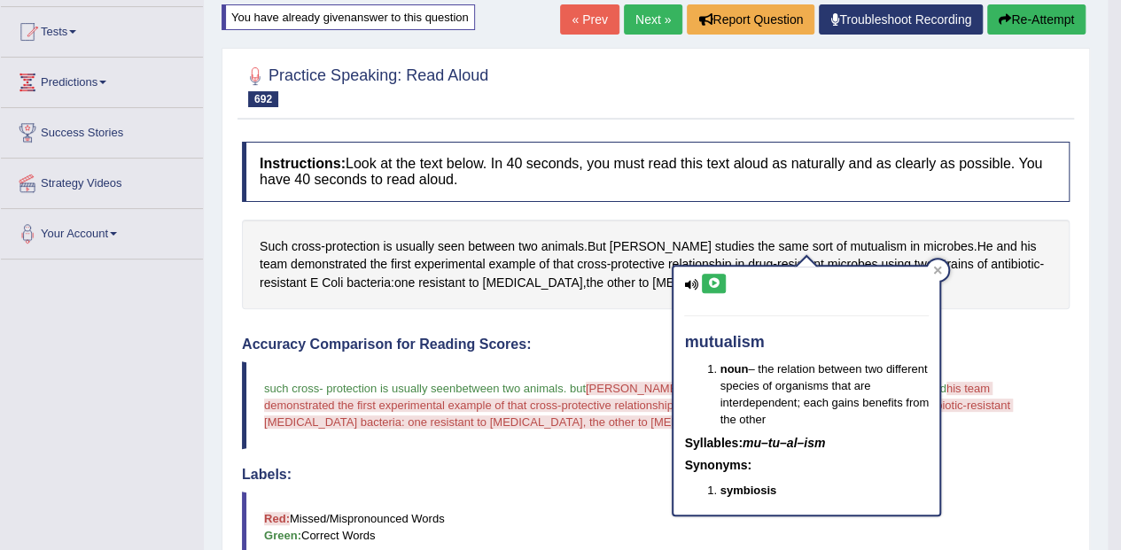
click at [744, 284] on div "mutualism noun – the relation between two different species of organisms that a…" at bounding box center [806, 391] width 266 height 248
click at [717, 282] on icon at bounding box center [713, 283] width 13 height 11
click at [947, 297] on div "Such cross - protection is usually seen between two animals . But Gore studies …" at bounding box center [656, 265] width 828 height 90
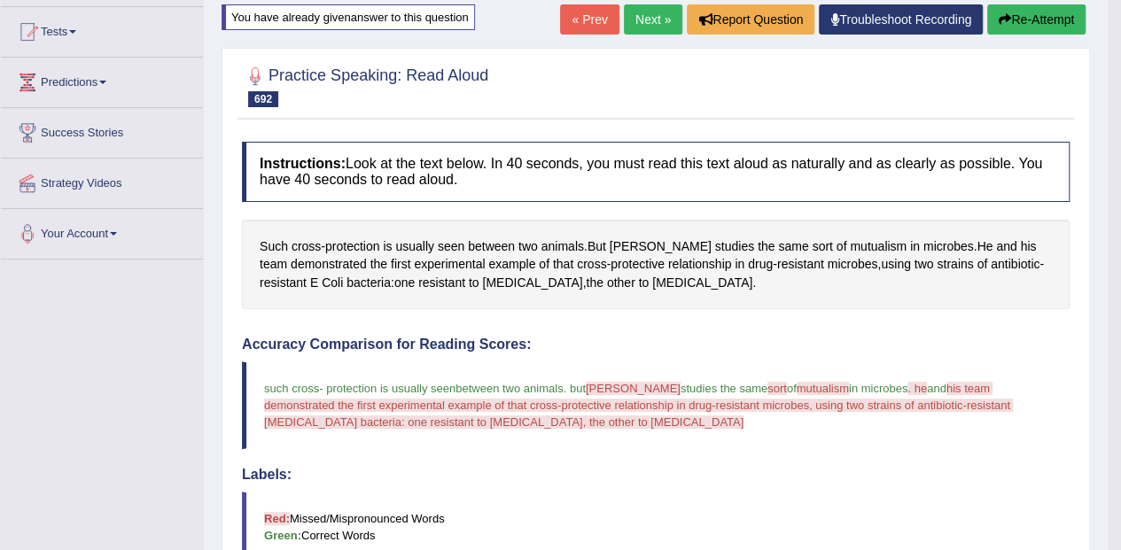
click at [1043, 25] on button "Re-Attempt" at bounding box center [1036, 19] width 98 height 30
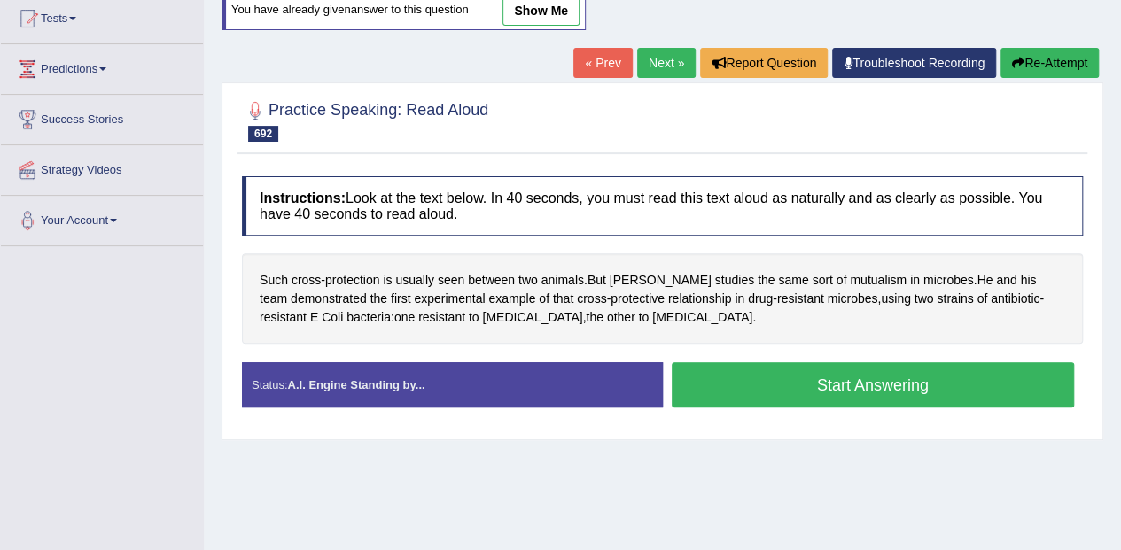
click at [970, 383] on button "Start Answering" at bounding box center [873, 384] width 403 height 45
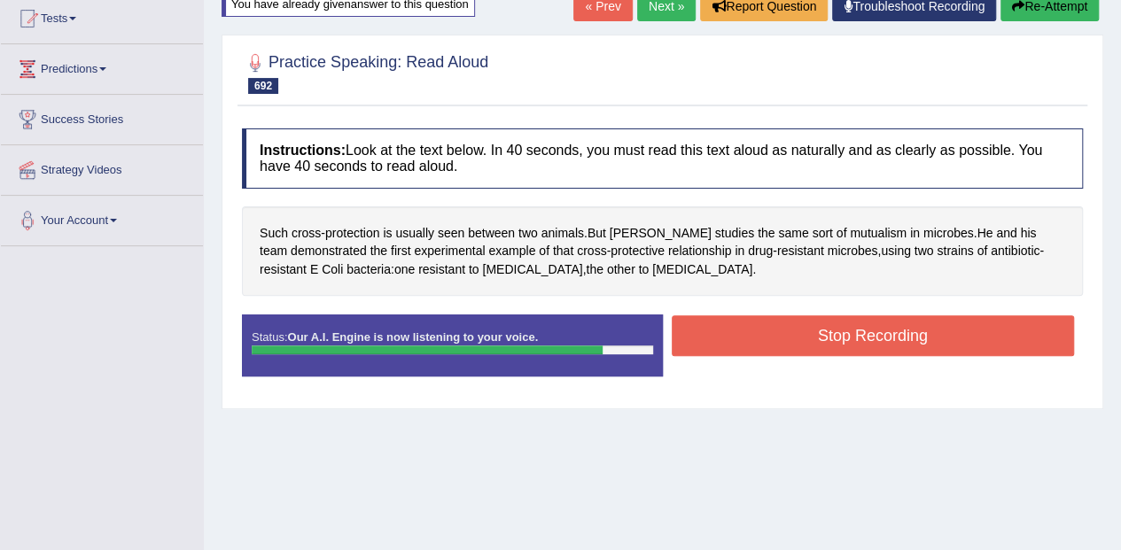
click at [909, 334] on button "Stop Recording" at bounding box center [873, 335] width 403 height 41
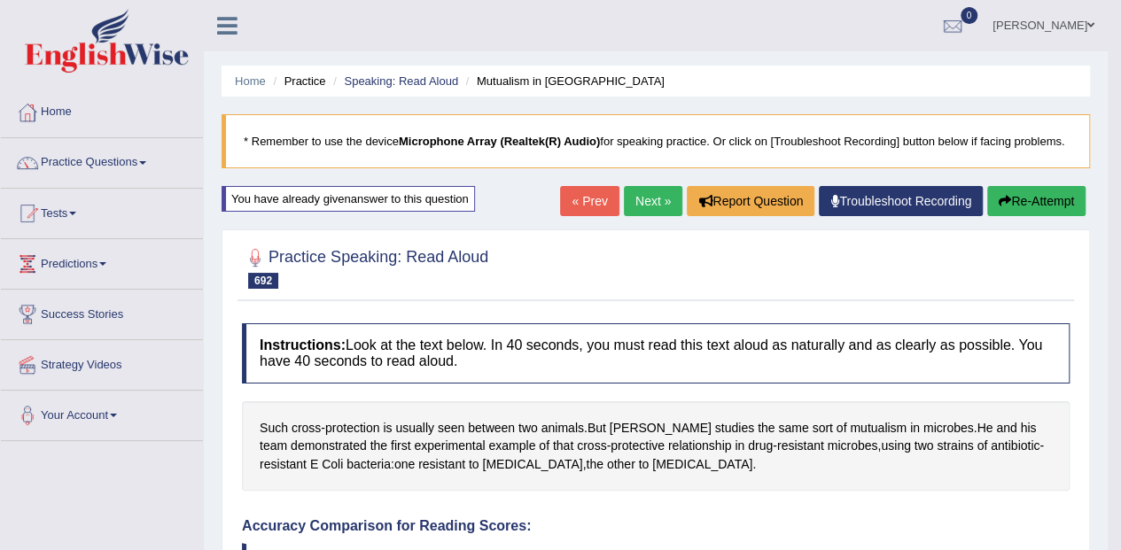
click at [1045, 195] on button "Re-Attempt" at bounding box center [1036, 201] width 98 height 30
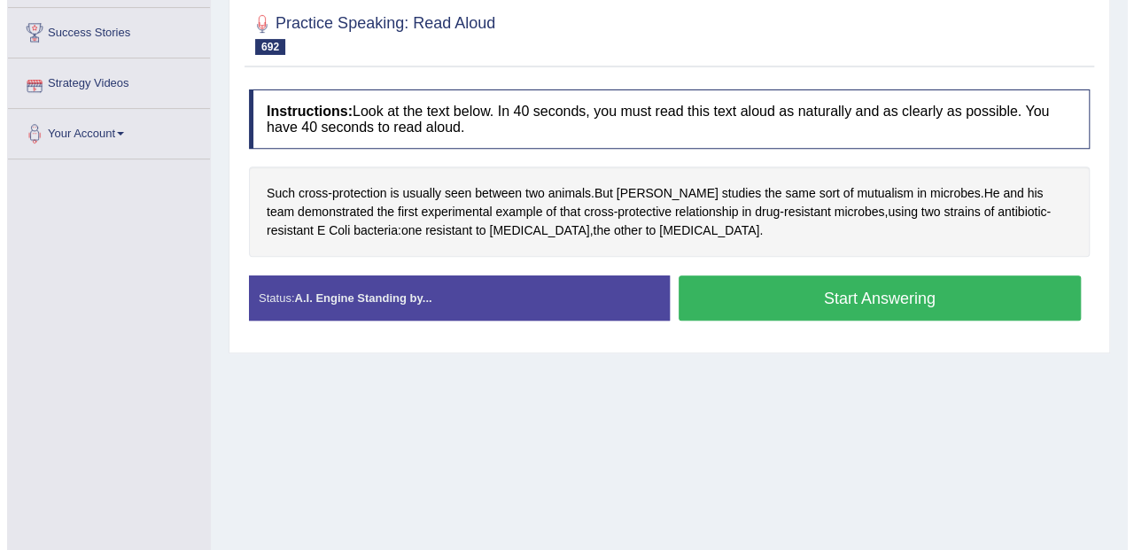
scroll to position [282, 0]
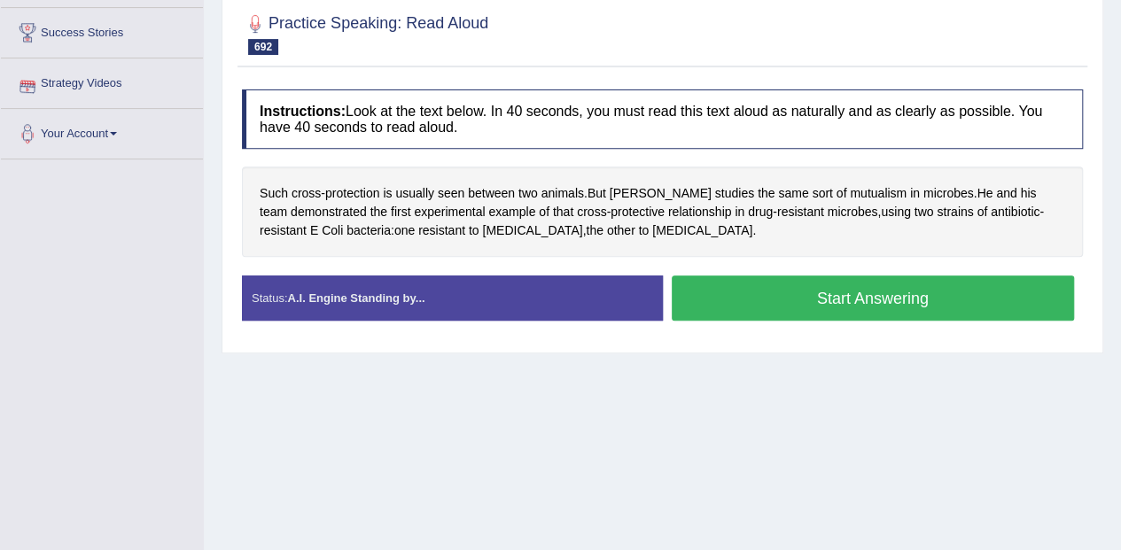
click at [1016, 287] on button "Start Answering" at bounding box center [873, 298] width 403 height 45
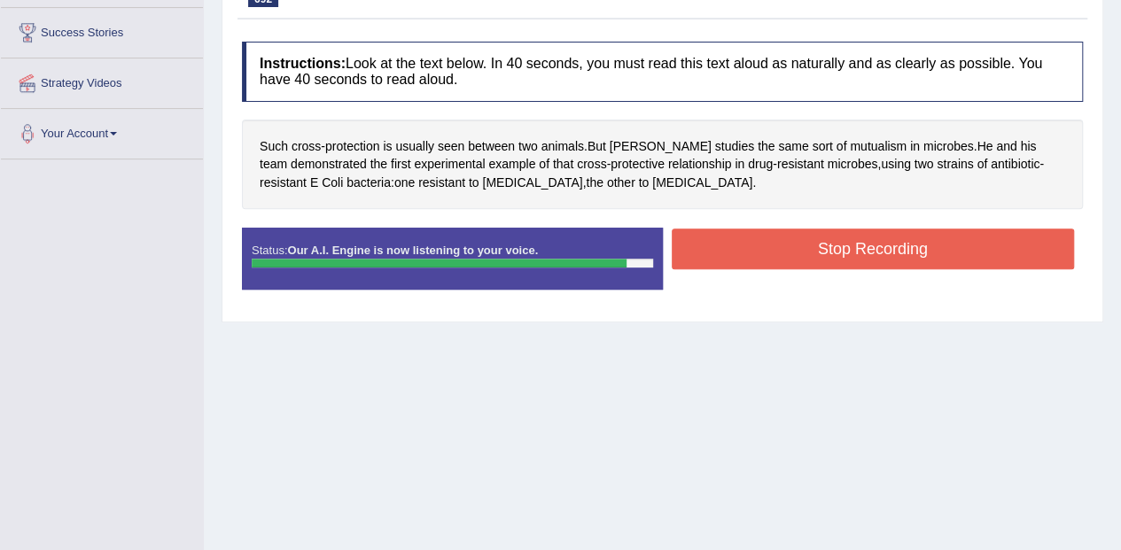
click at [999, 252] on button "Stop Recording" at bounding box center [873, 249] width 403 height 41
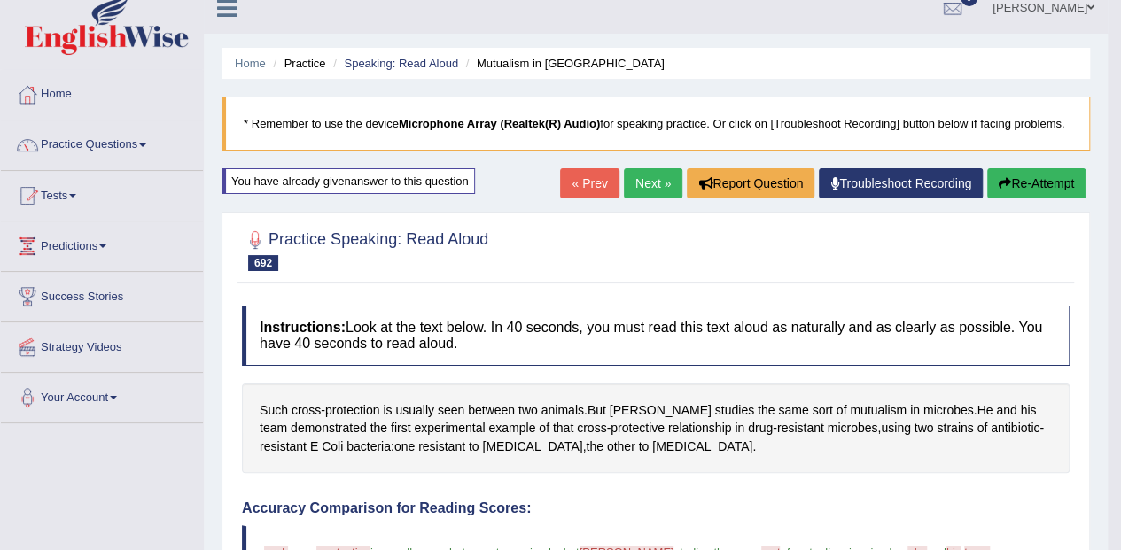
scroll to position [16, 0]
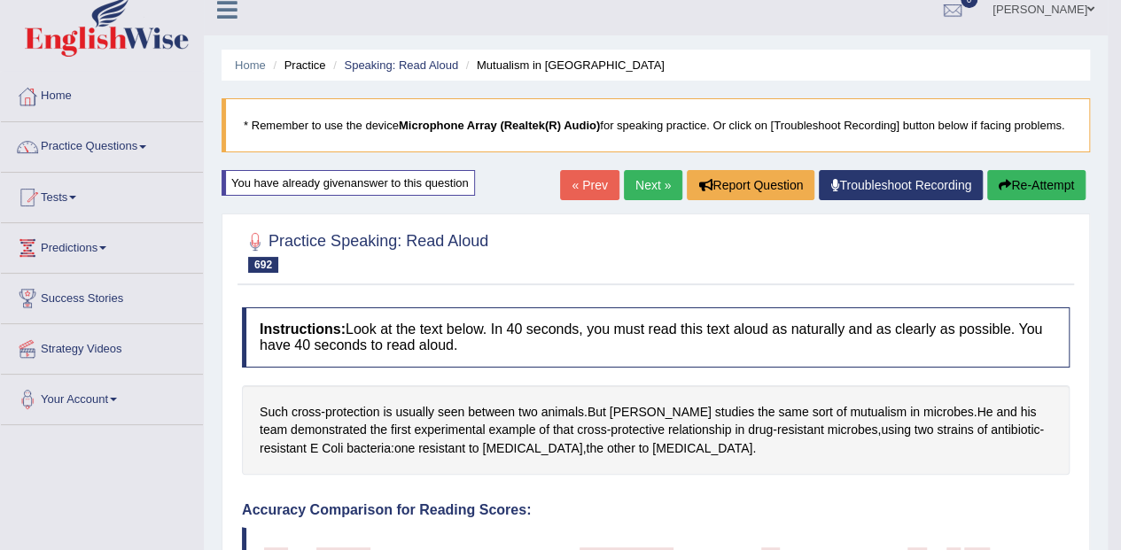
click at [647, 190] on link "Next »" at bounding box center [653, 185] width 58 height 30
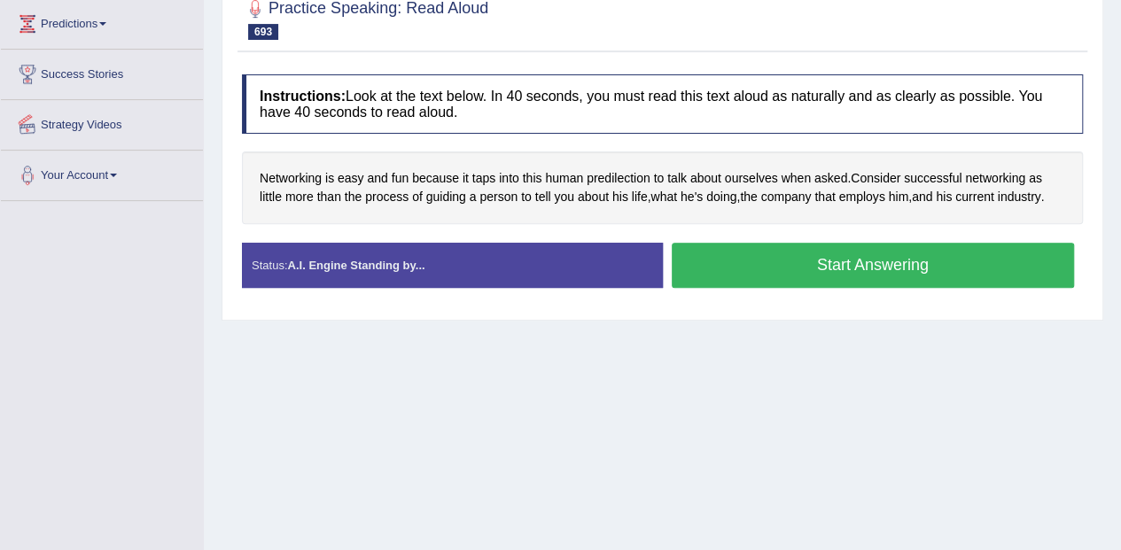
click at [896, 292] on div "Stop Recording" at bounding box center [873, 292] width 421 height 1
click at [934, 263] on button "Start Answering" at bounding box center [873, 265] width 403 height 45
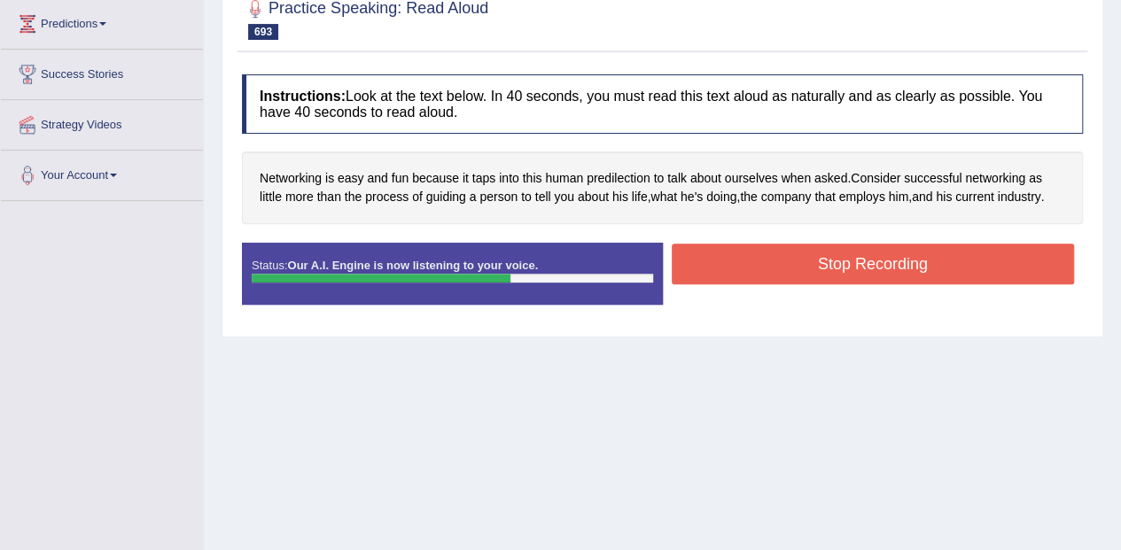
click at [1020, 252] on button "Stop Recording" at bounding box center [873, 264] width 403 height 41
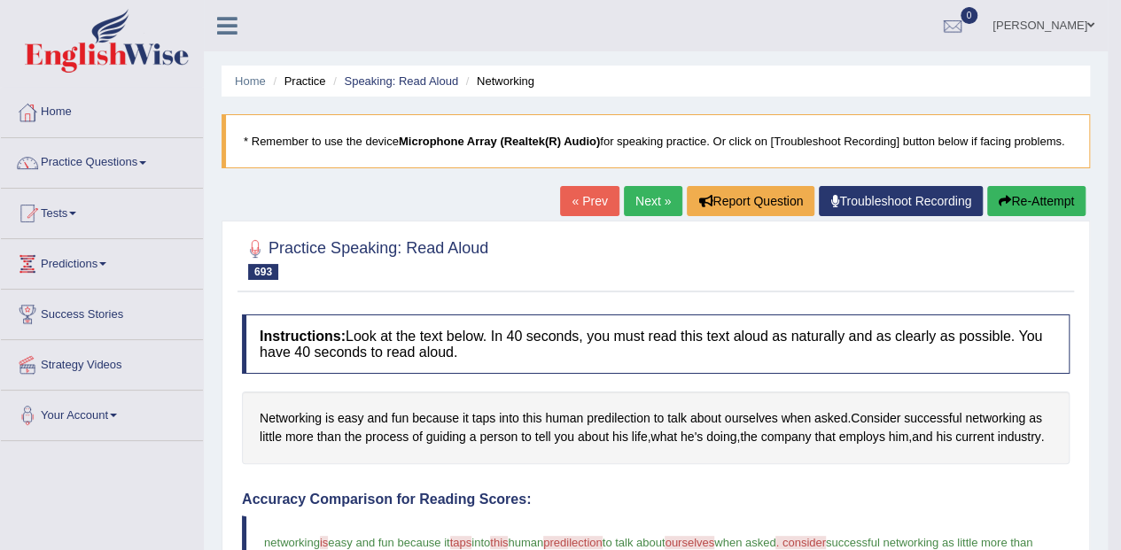
click at [652, 194] on link "Next »" at bounding box center [653, 201] width 58 height 30
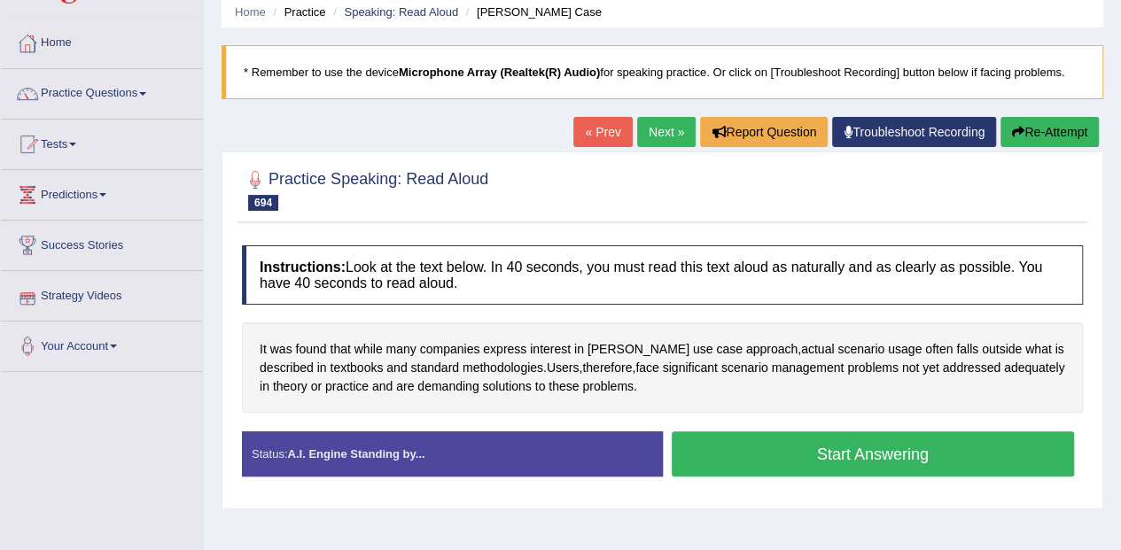
scroll to position [127, 0]
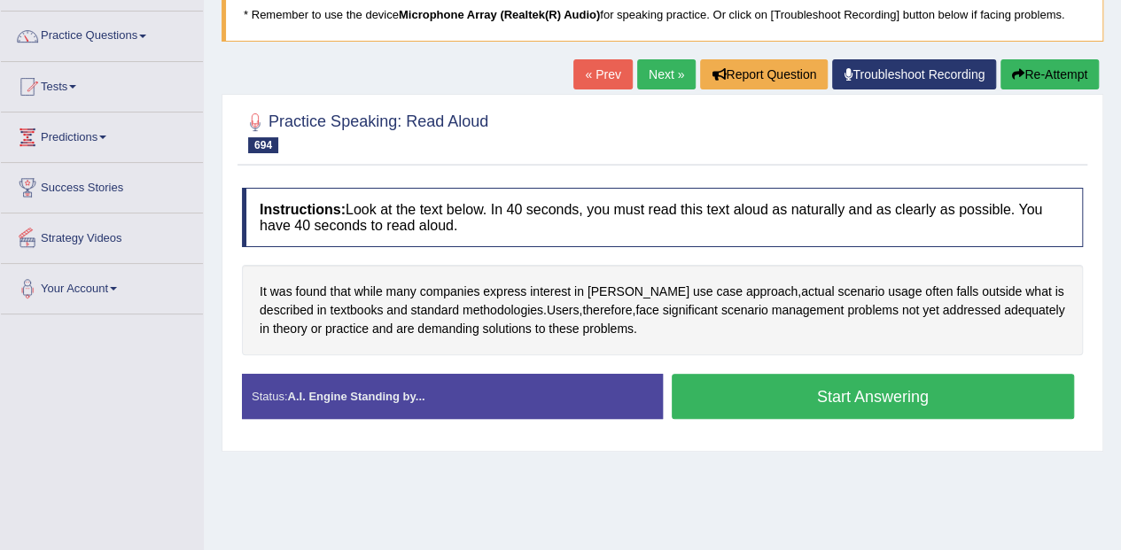
click at [1004, 386] on button "Start Answering" at bounding box center [873, 396] width 403 height 45
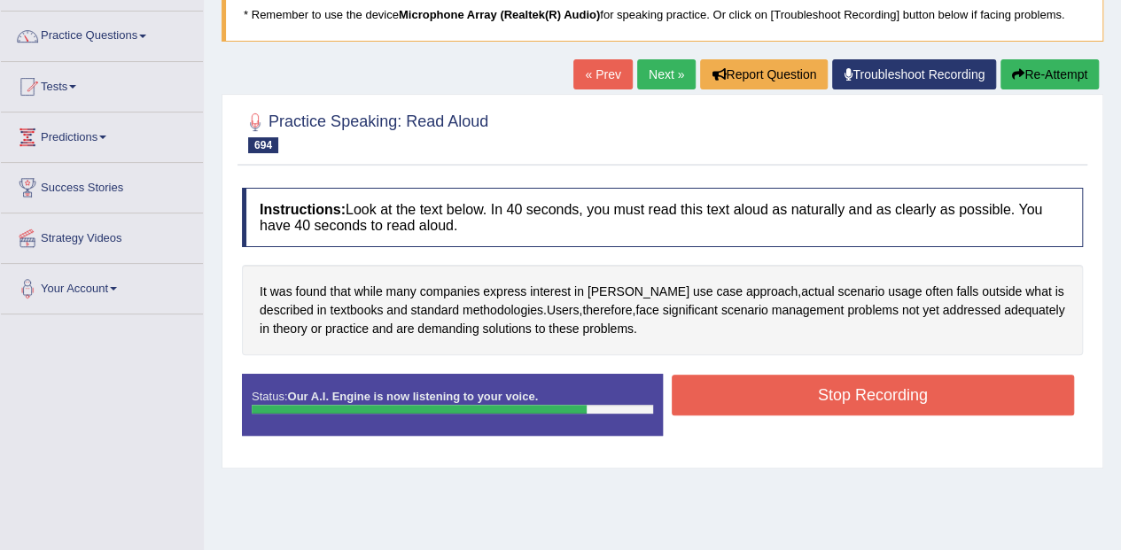
click at [998, 381] on button "Stop Recording" at bounding box center [873, 395] width 403 height 41
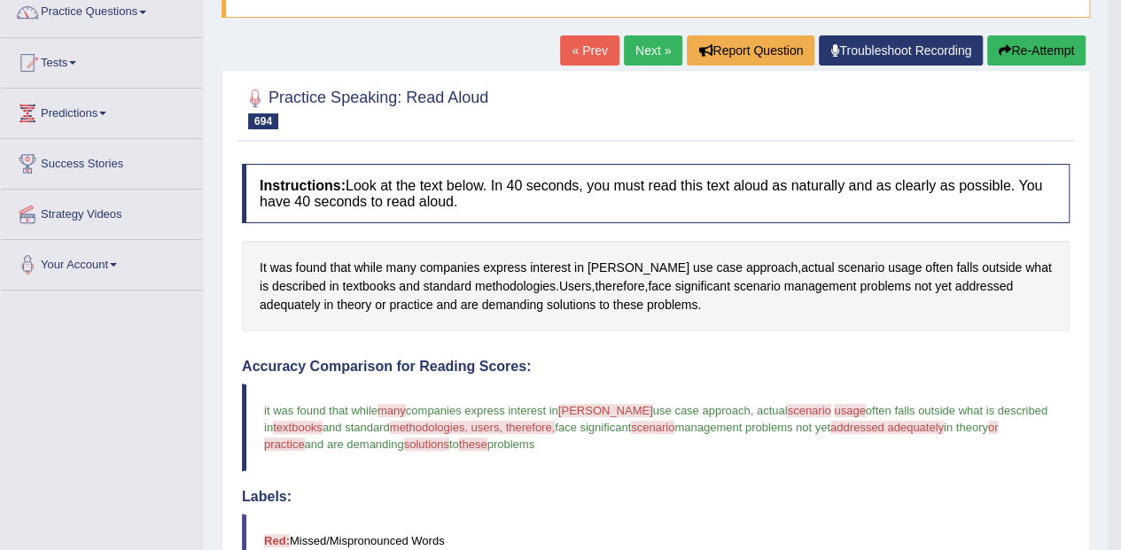
scroll to position [0, 0]
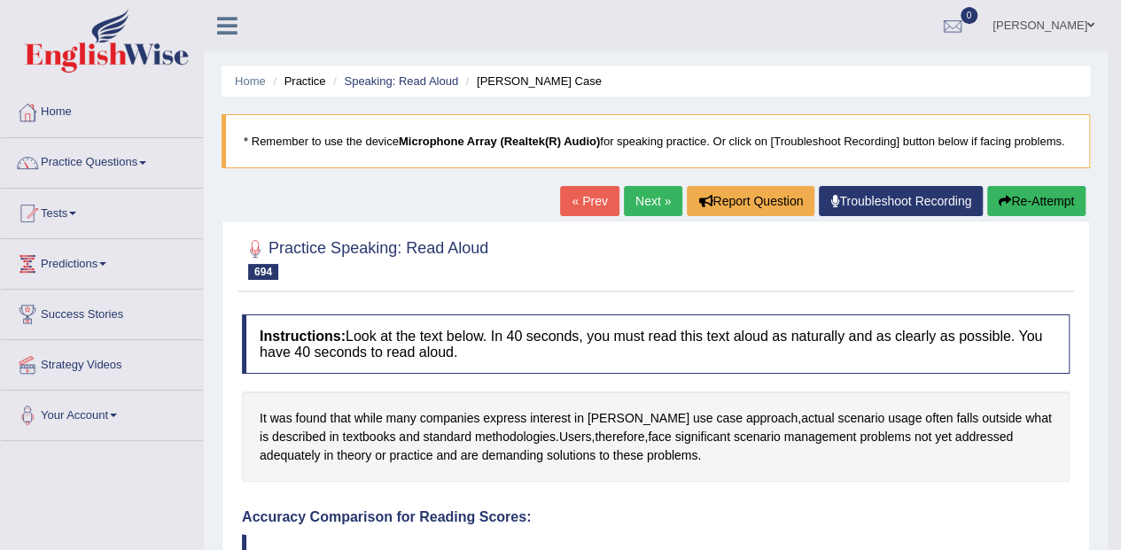
click at [654, 209] on link "Next »" at bounding box center [653, 201] width 58 height 30
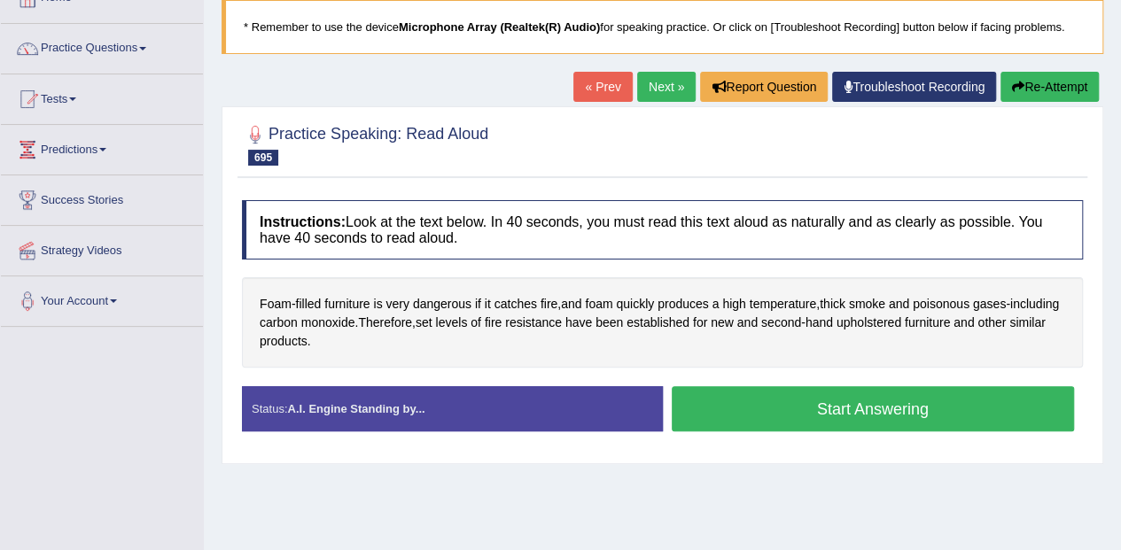
click at [931, 385] on div "Created with Highcharts 7.1.2 Great Too slow Too fast Time Speech pace meter: 0…" at bounding box center [878, 385] width 430 height 1
click at [945, 402] on button "Start Answering" at bounding box center [873, 408] width 403 height 45
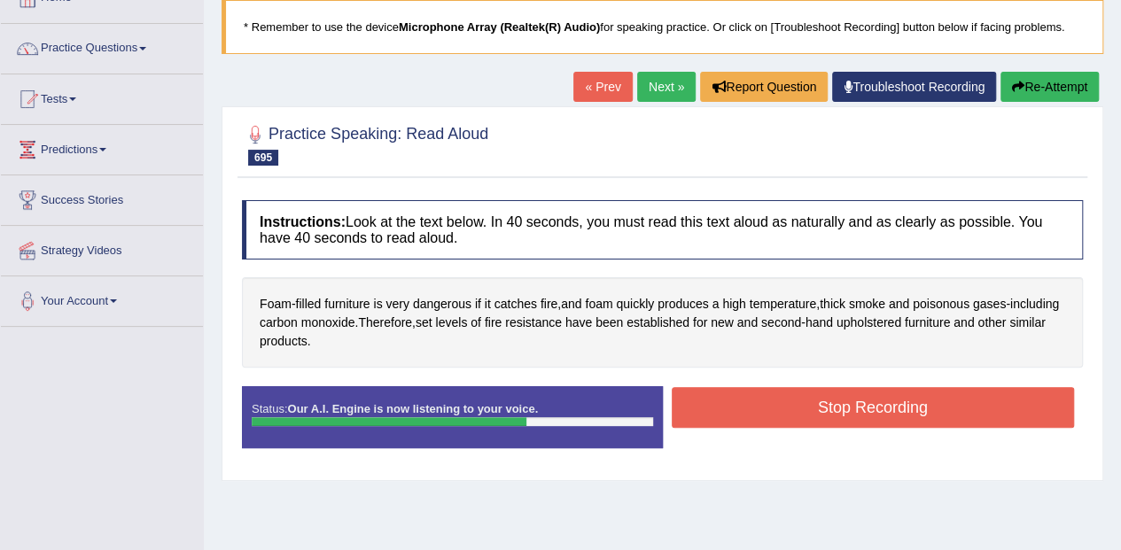
click at [932, 412] on button "Stop Recording" at bounding box center [873, 407] width 403 height 41
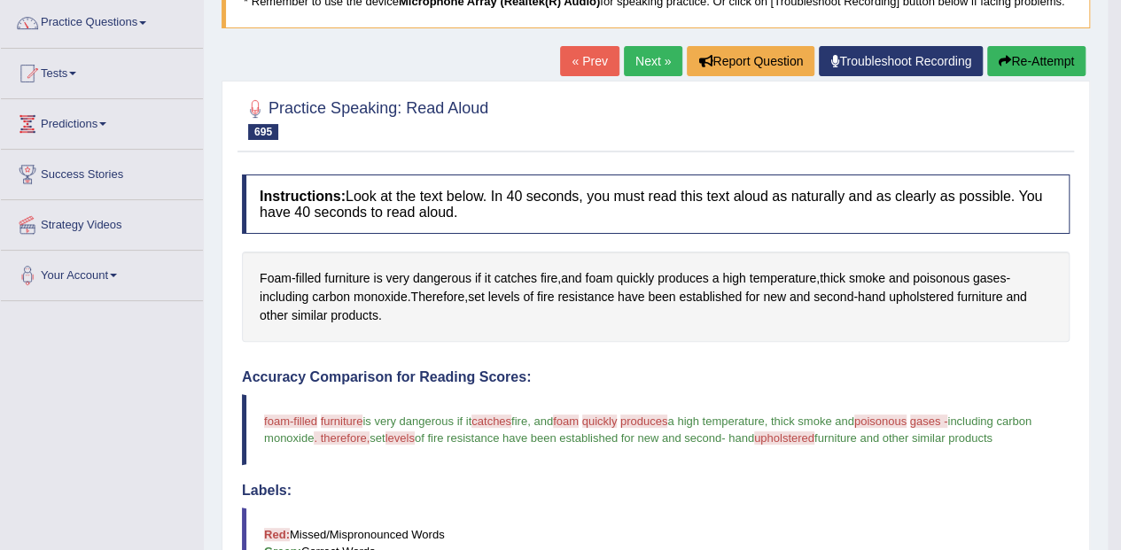
scroll to position [134, 0]
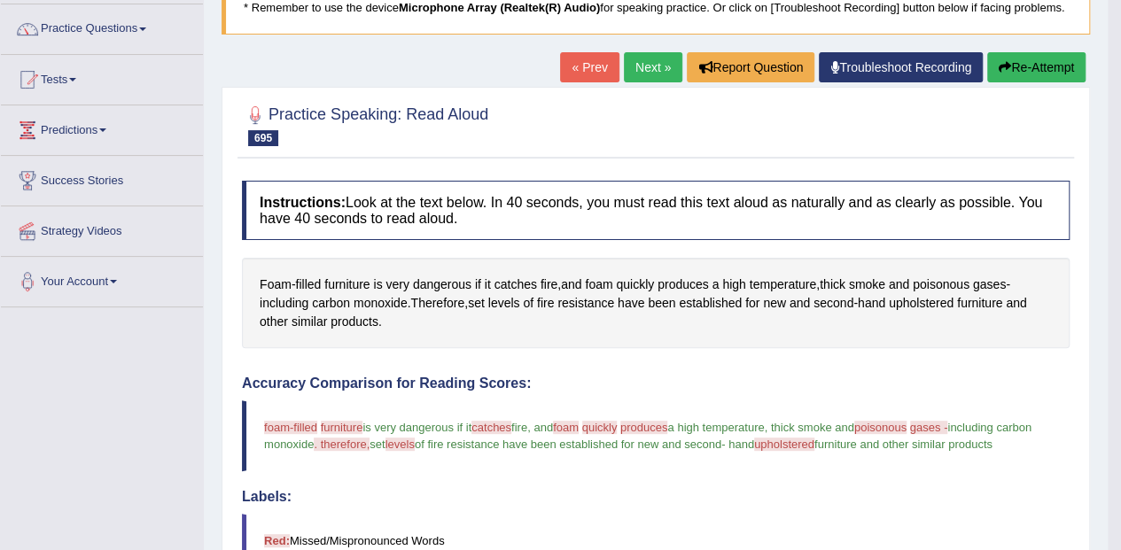
click at [657, 64] on link "Next »" at bounding box center [653, 67] width 58 height 30
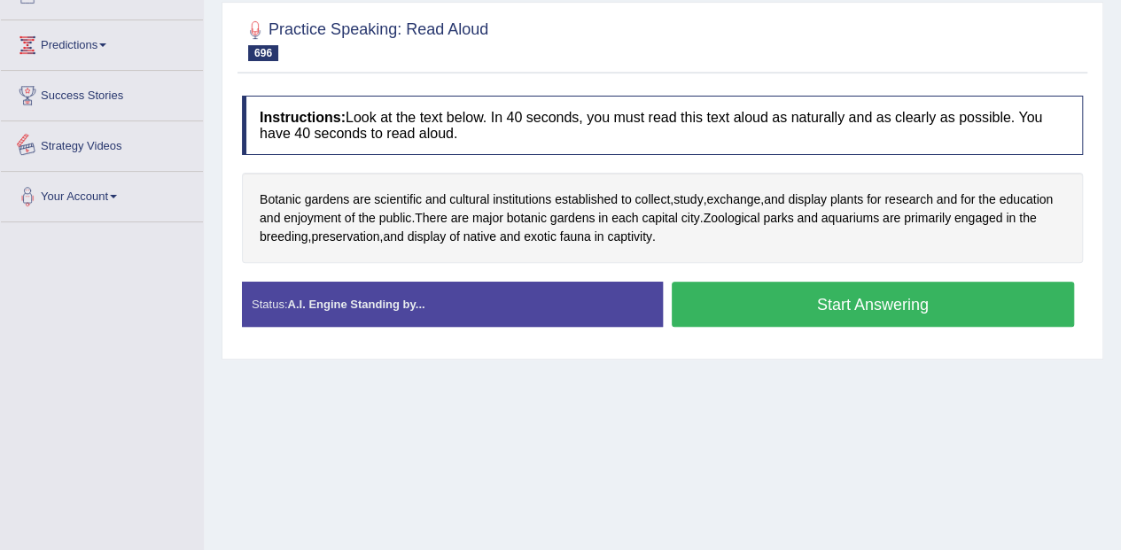
click at [832, 291] on button "Start Answering" at bounding box center [873, 304] width 403 height 45
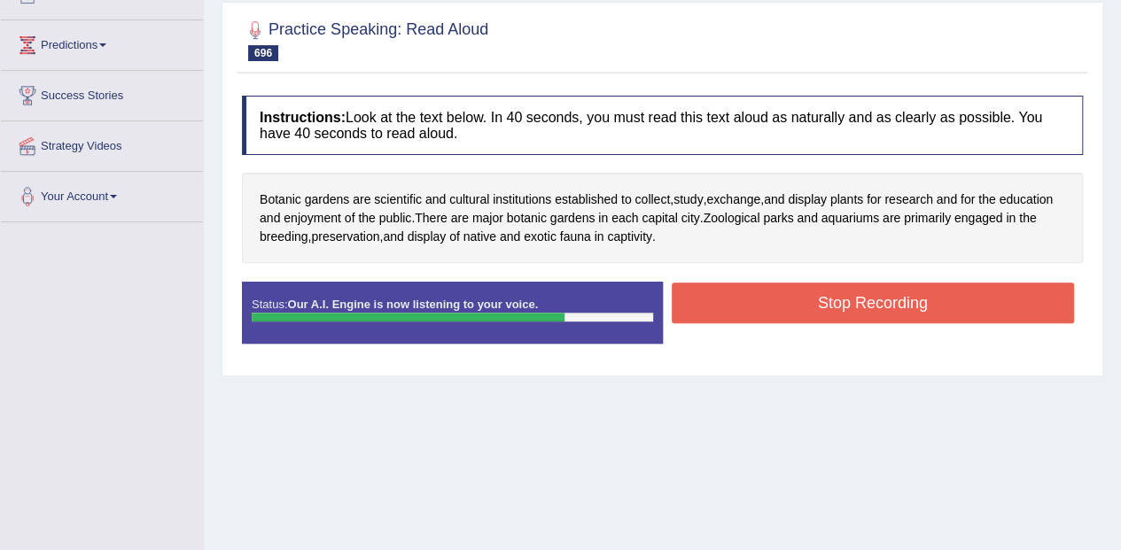
click at [1028, 304] on button "Stop Recording" at bounding box center [873, 303] width 403 height 41
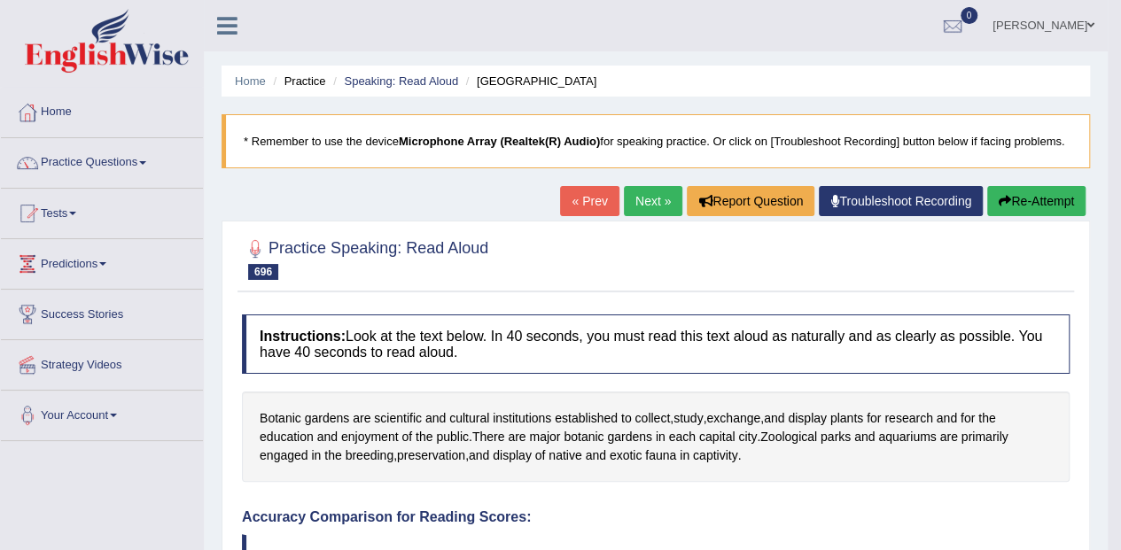
click at [660, 202] on link "Next »" at bounding box center [653, 201] width 58 height 30
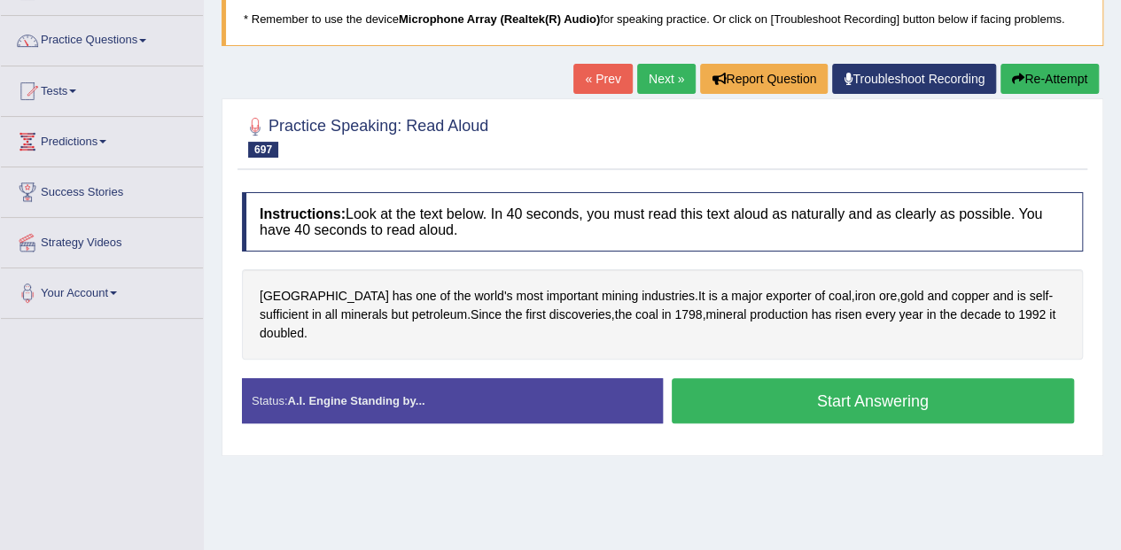
scroll to position [183, 0]
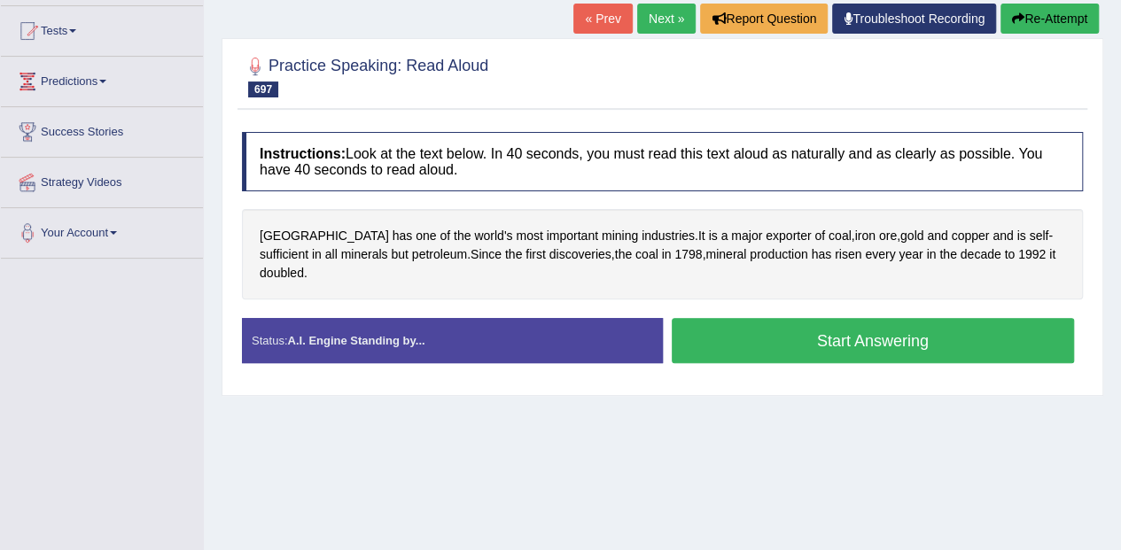
click at [901, 318] on button "Start Answering" at bounding box center [873, 340] width 403 height 45
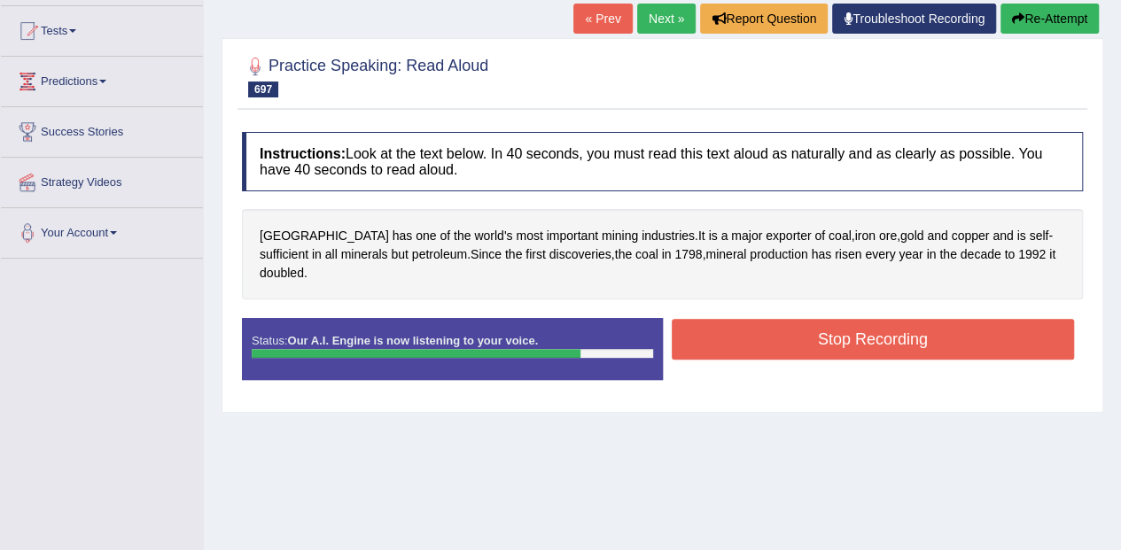
click at [979, 319] on button "Stop Recording" at bounding box center [873, 339] width 403 height 41
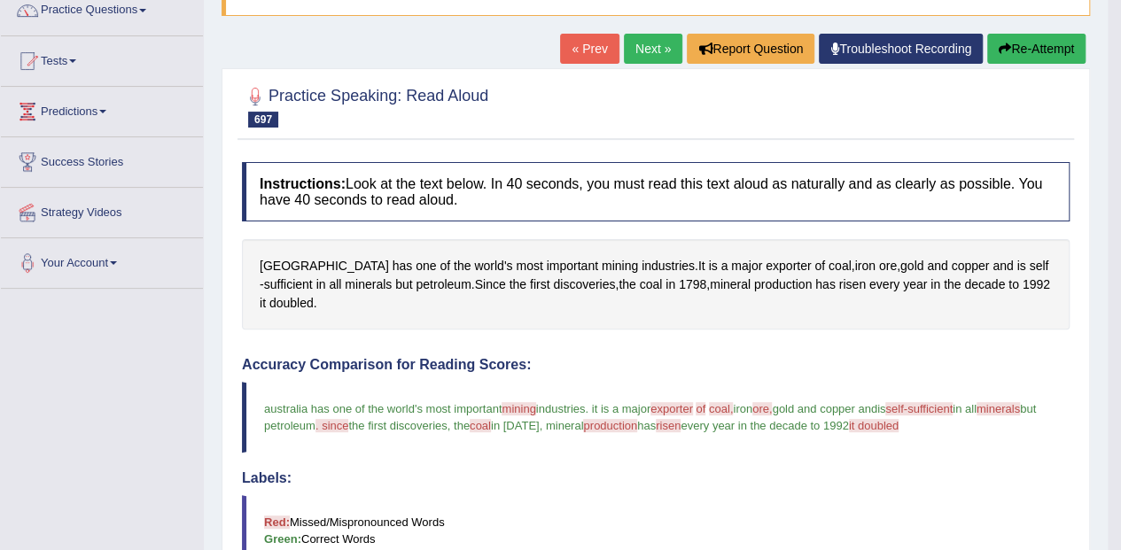
scroll to position [149, 0]
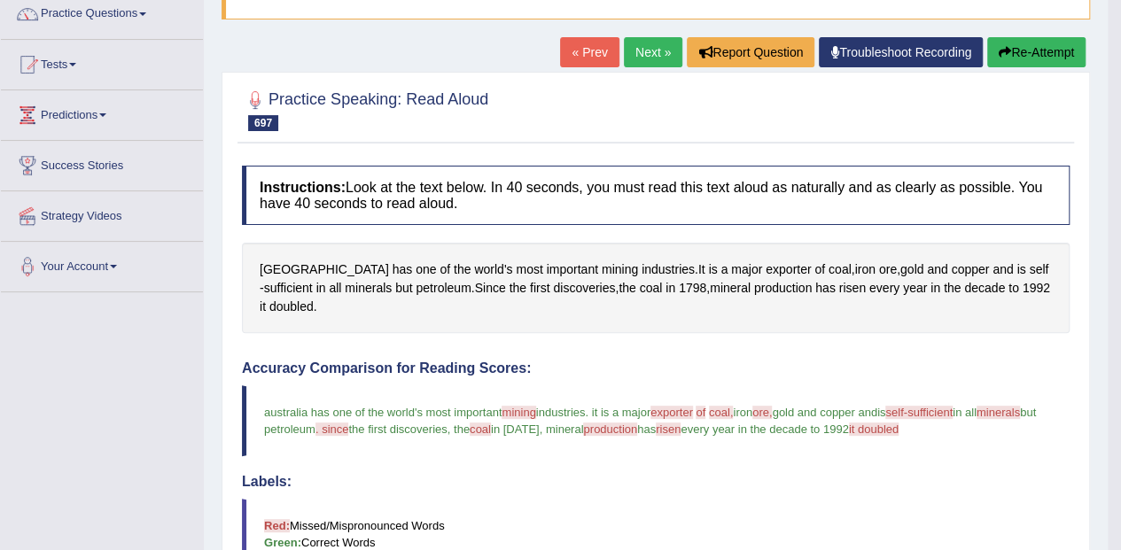
click at [553, 282] on span "discoveries" at bounding box center [584, 288] width 62 height 19
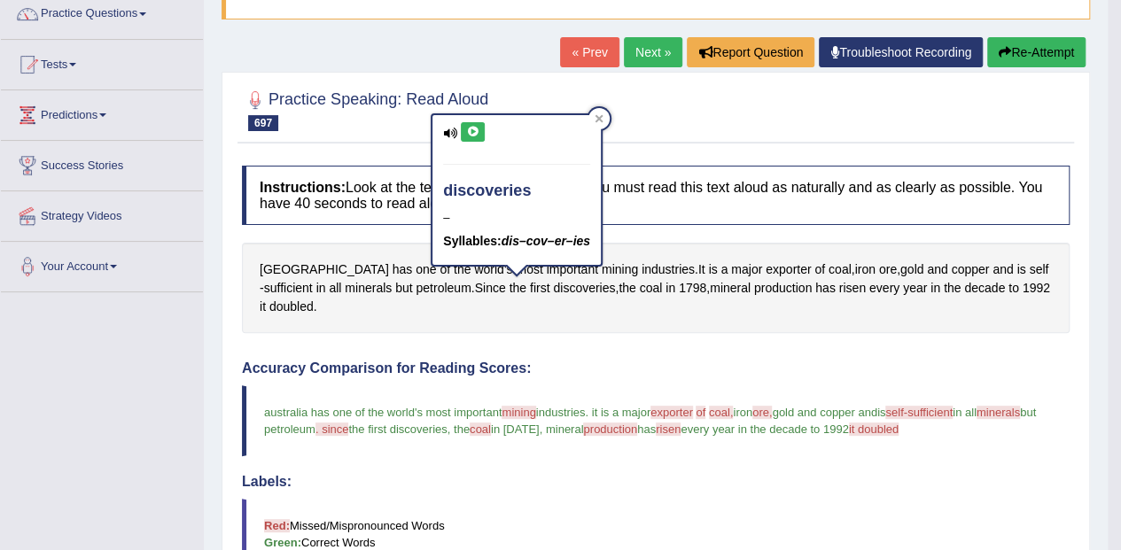
click at [468, 127] on icon at bounding box center [472, 132] width 13 height 11
click at [17, 216] on div at bounding box center [27, 216] width 27 height 27
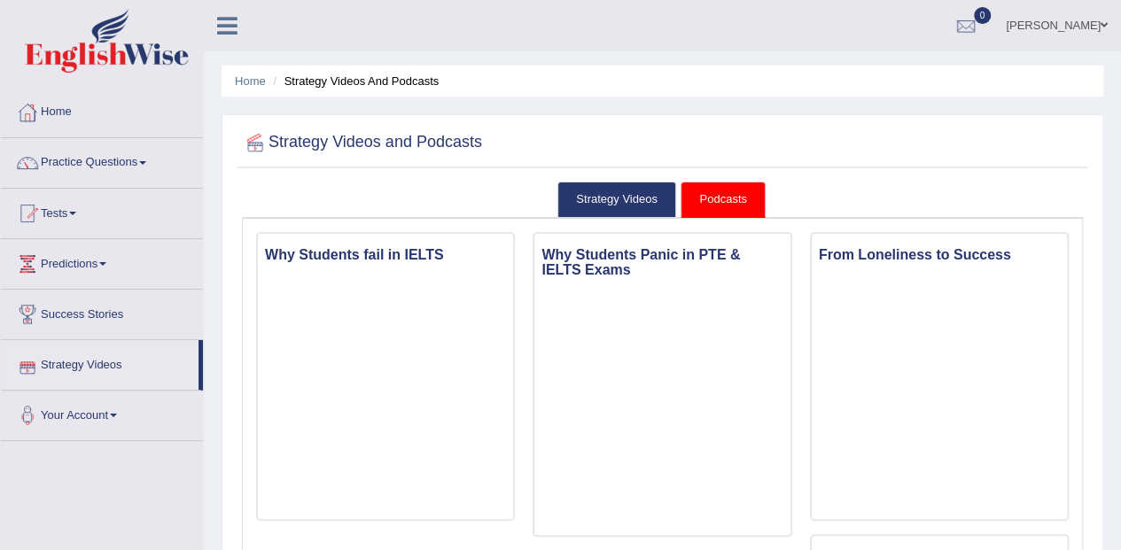
click at [85, 162] on link "Practice Questions" at bounding box center [102, 160] width 202 height 44
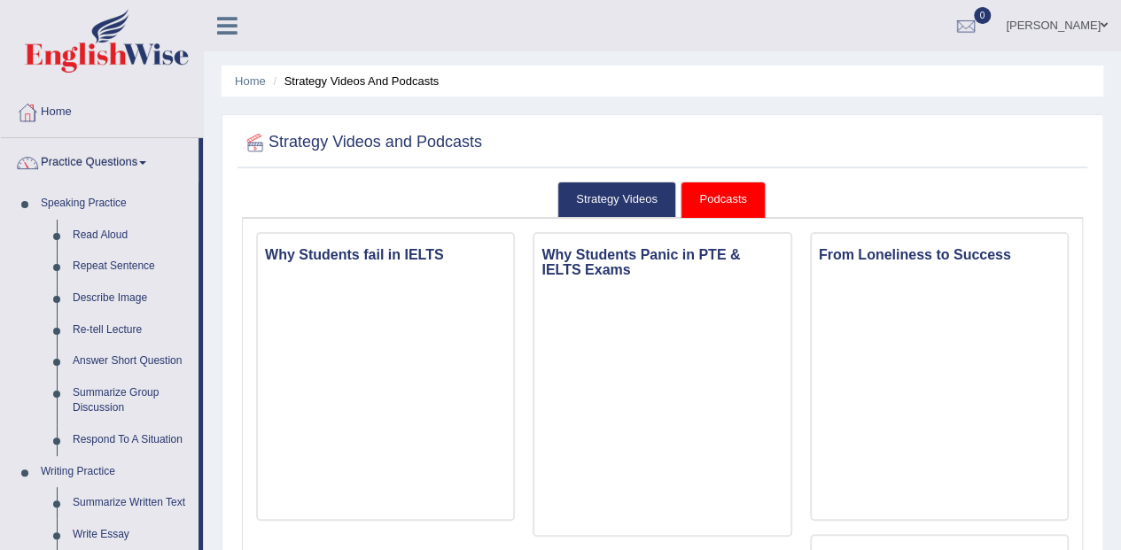
click at [108, 232] on link "Read Aloud" at bounding box center [132, 236] width 134 height 32
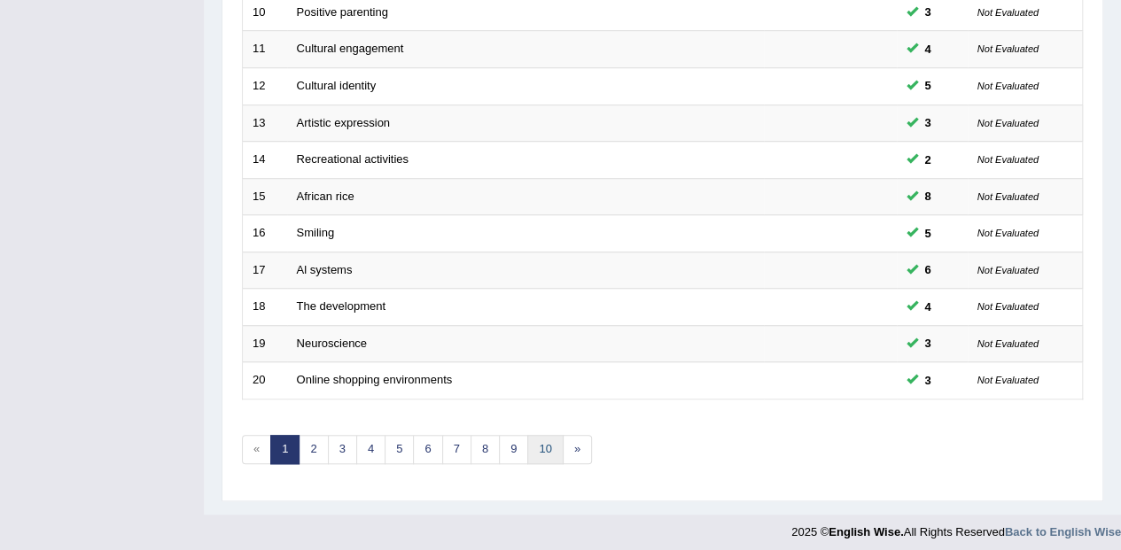
click at [530, 446] on link "10" at bounding box center [544, 449] width 35 height 29
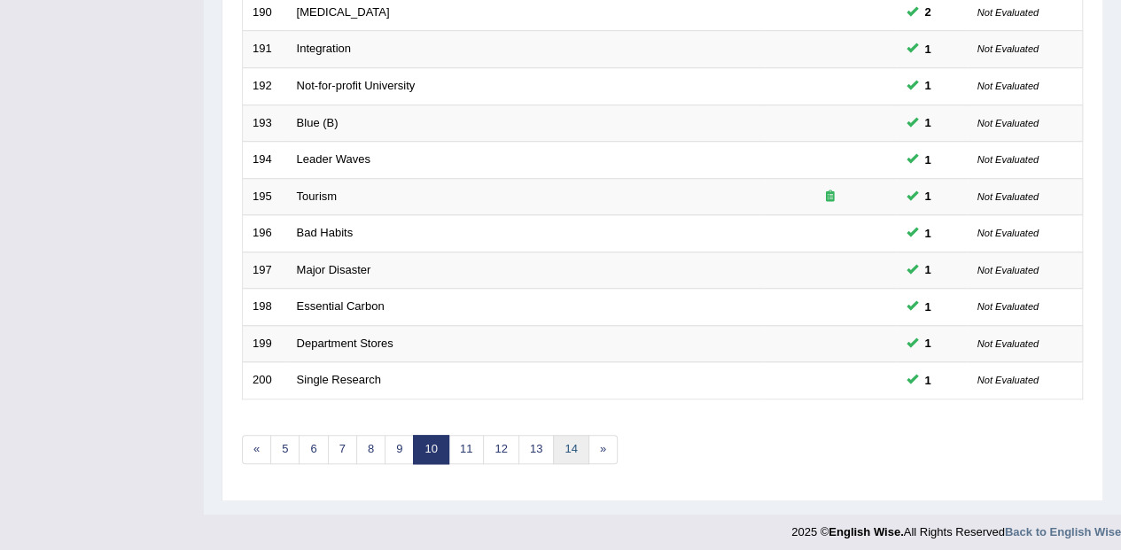
click at [555, 455] on link "14" at bounding box center [570, 449] width 35 height 29
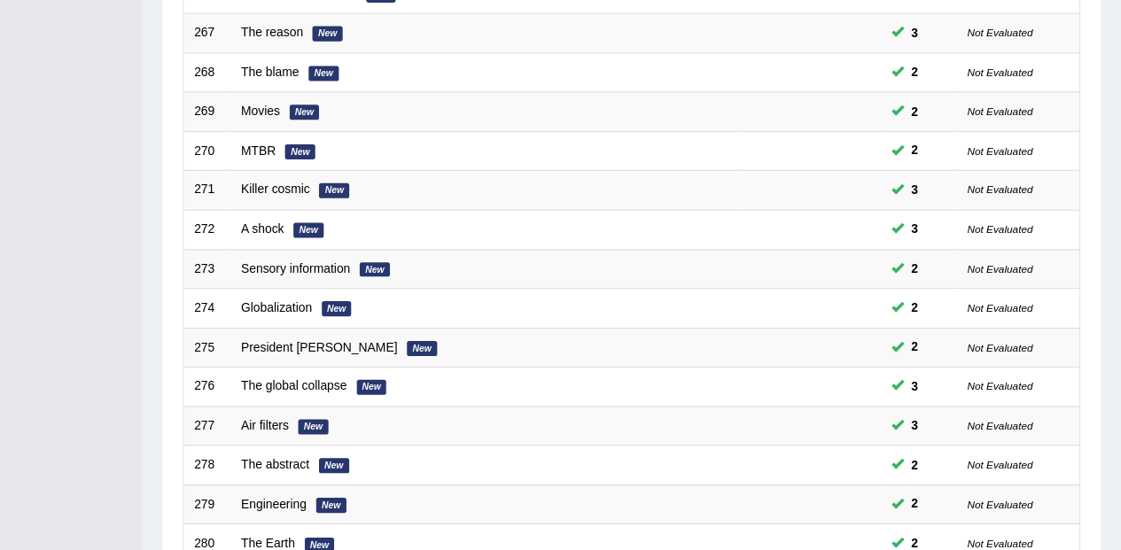
scroll to position [614, 0]
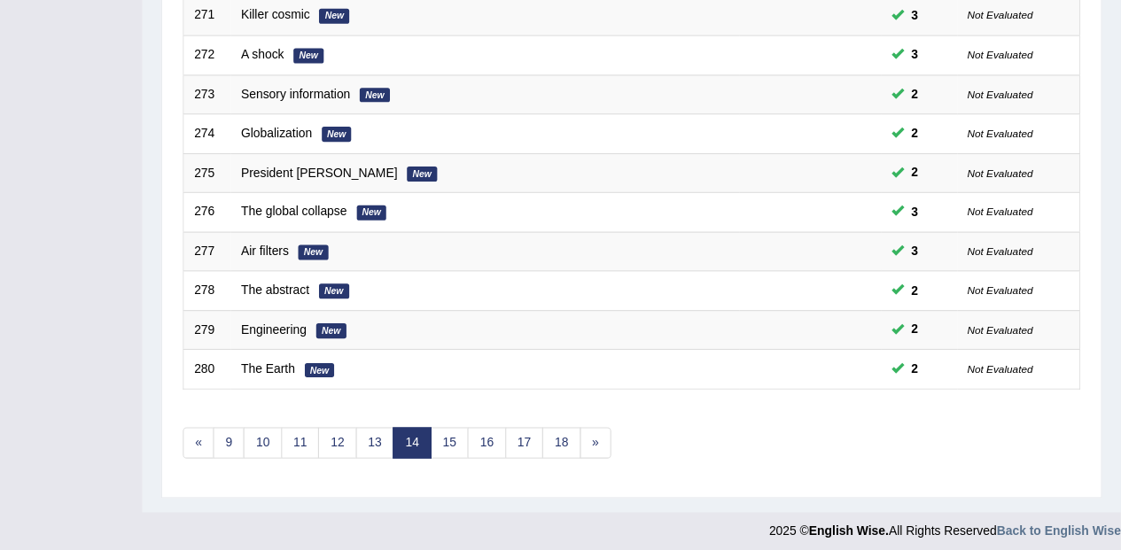
click at [569, 440] on link "17" at bounding box center [561, 449] width 35 height 29
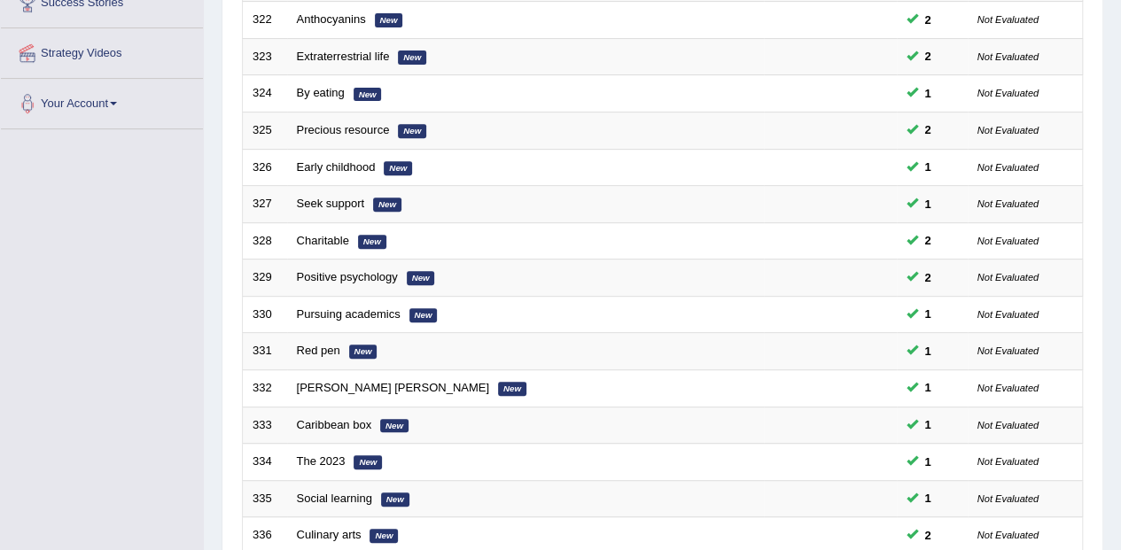
scroll to position [614, 0]
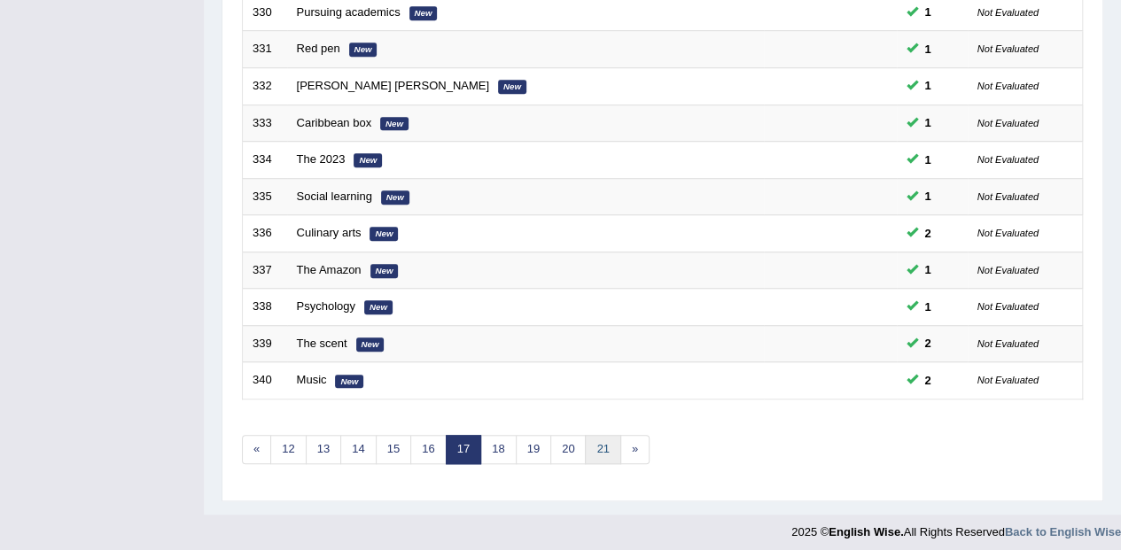
click at [593, 447] on link "21" at bounding box center [602, 449] width 35 height 29
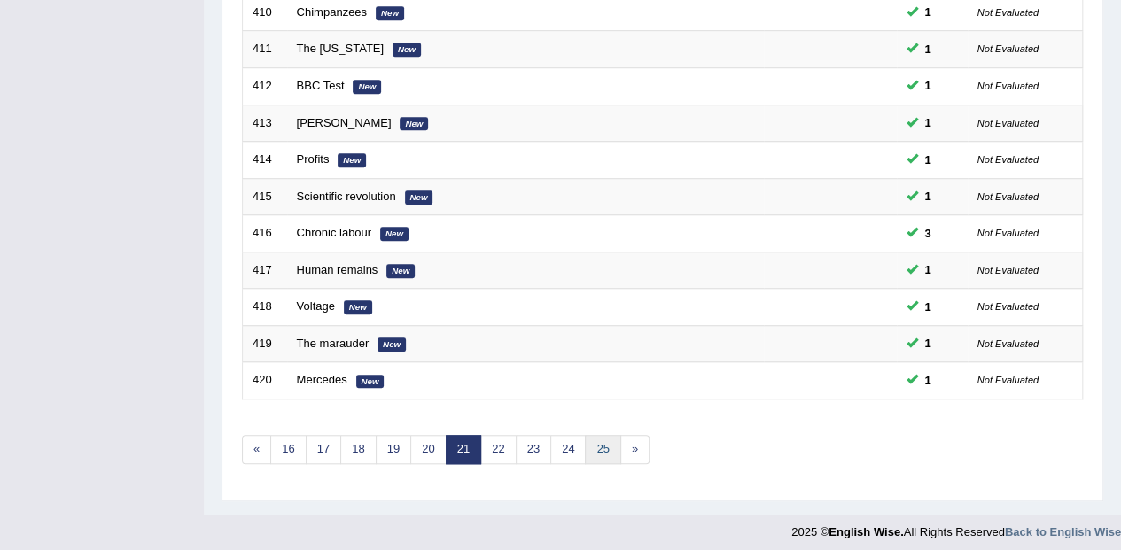
click at [610, 443] on link "25" at bounding box center [602, 449] width 35 height 29
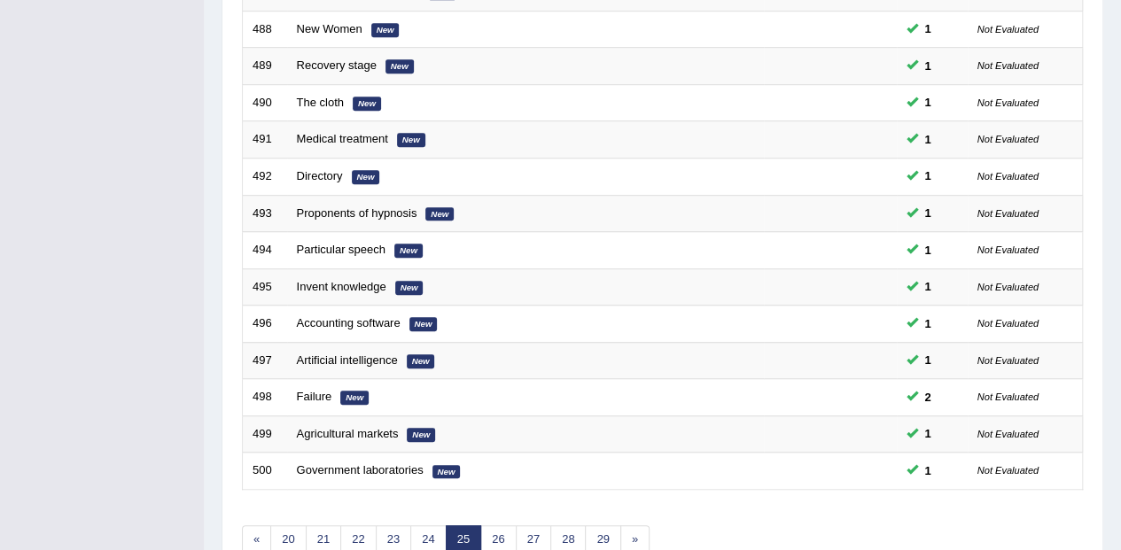
scroll to position [614, 0]
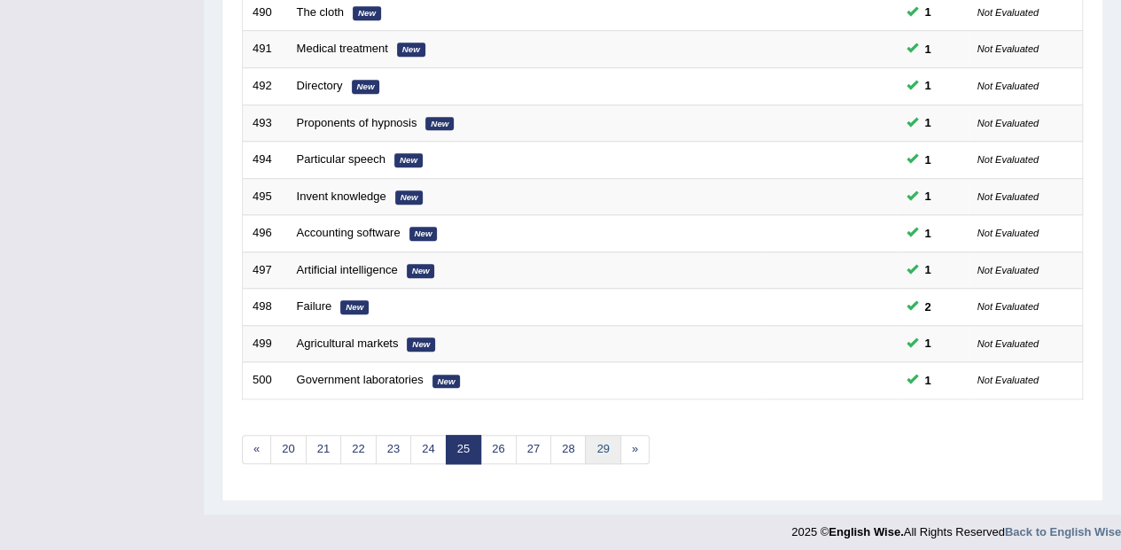
click at [590, 453] on link "29" at bounding box center [602, 449] width 35 height 29
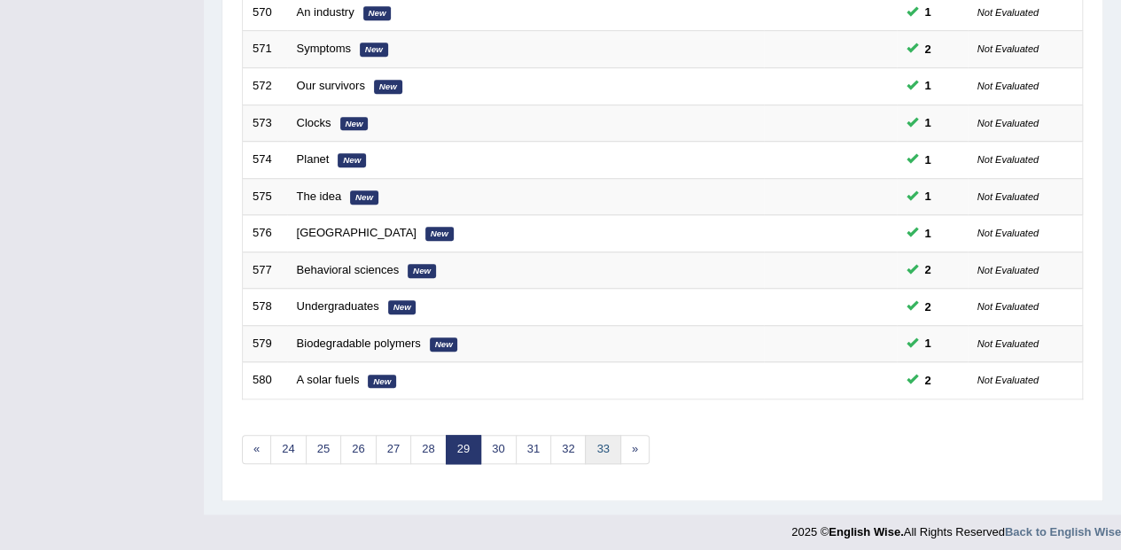
click at [597, 450] on link "33" at bounding box center [602, 449] width 35 height 29
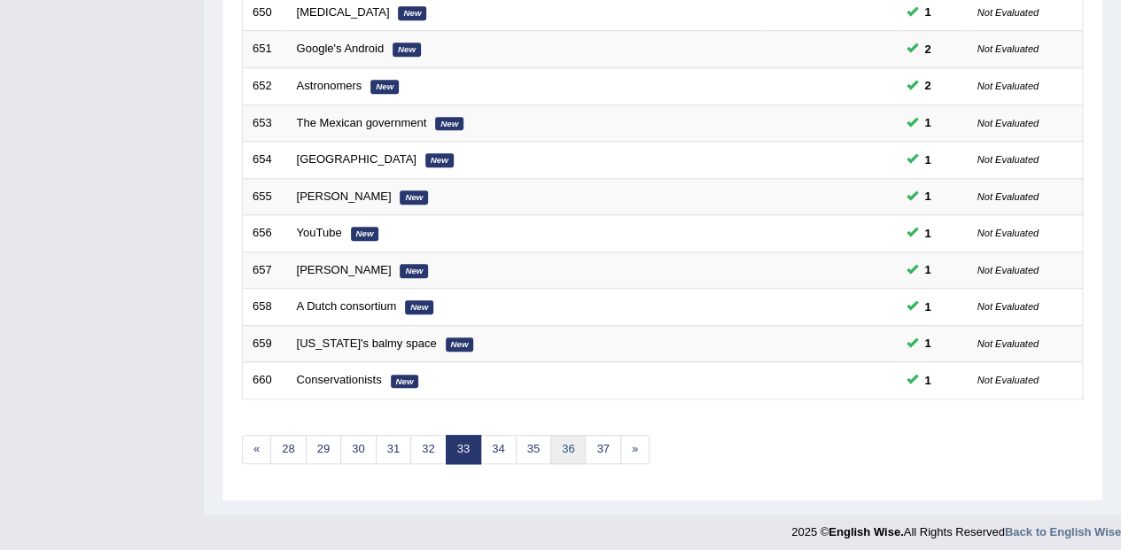
click at [575, 444] on link "36" at bounding box center [567, 449] width 35 height 29
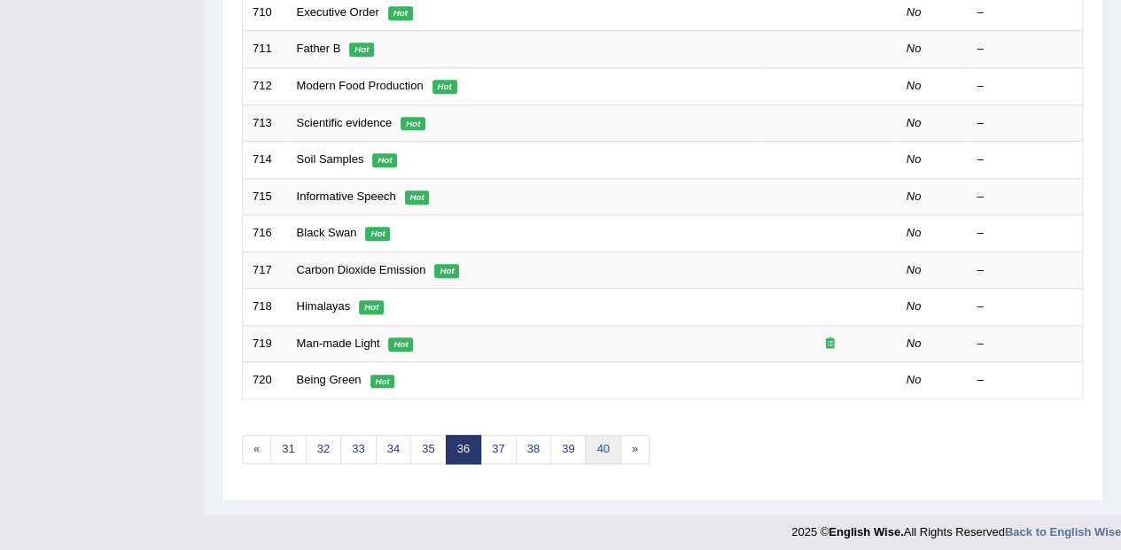
click at [601, 448] on link "40" at bounding box center [602, 449] width 35 height 29
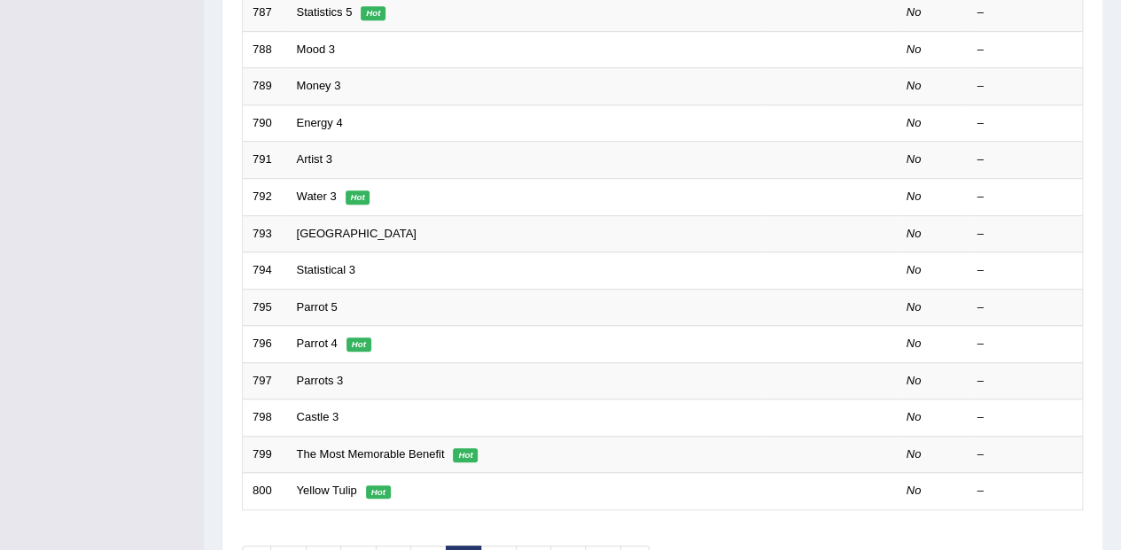
scroll to position [614, 0]
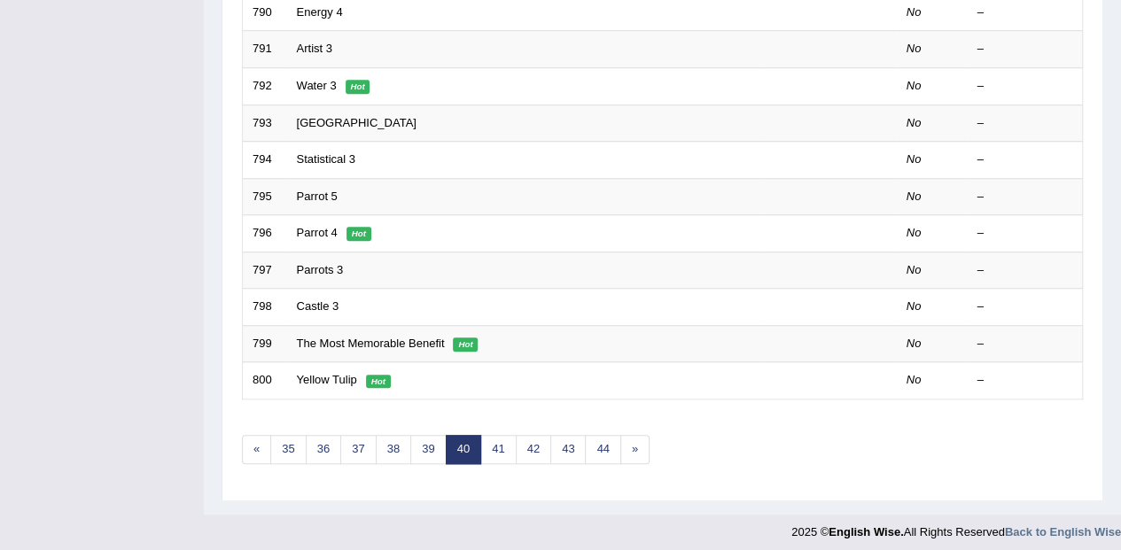
click at [388, 440] on link "38" at bounding box center [393, 449] width 35 height 29
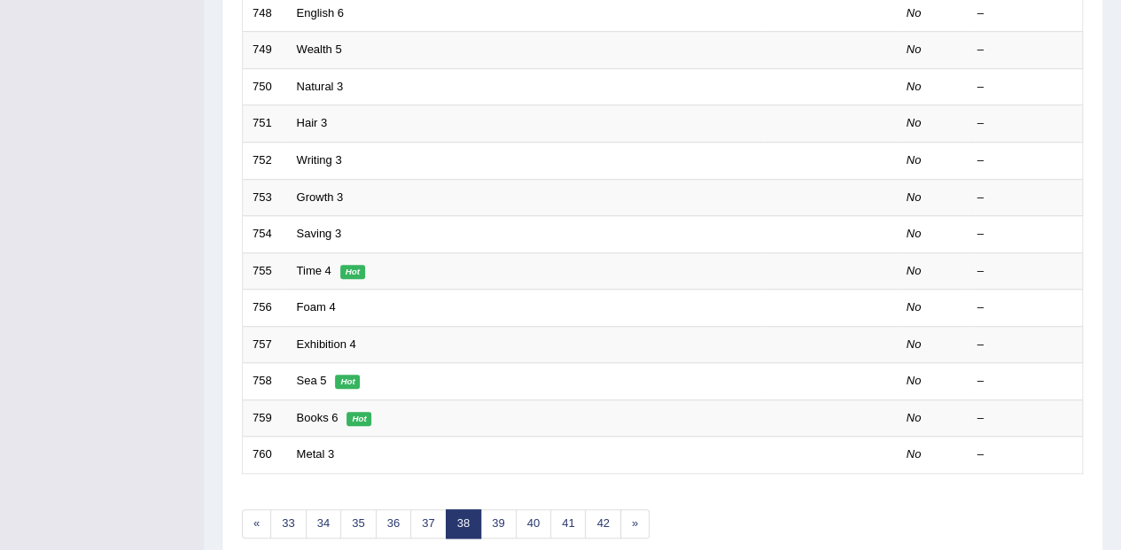
scroll to position [614, 0]
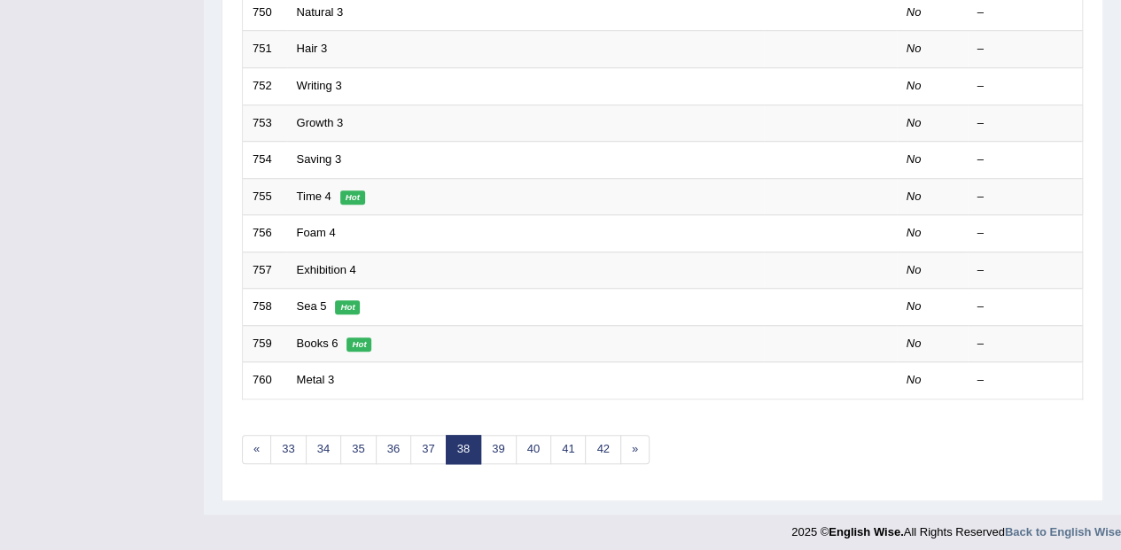
click at [385, 441] on link "36" at bounding box center [393, 449] width 35 height 29
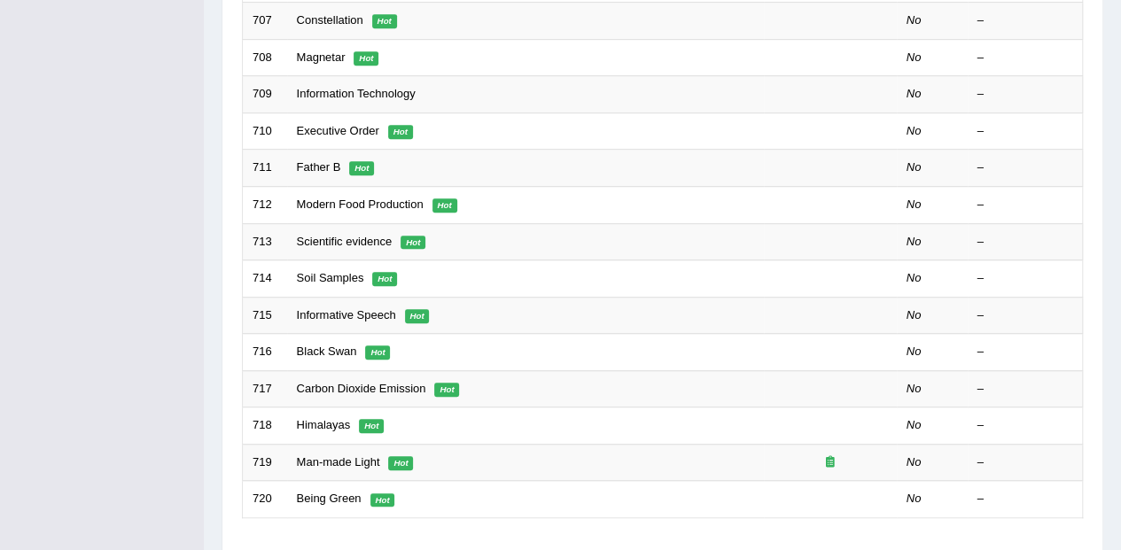
scroll to position [614, 0]
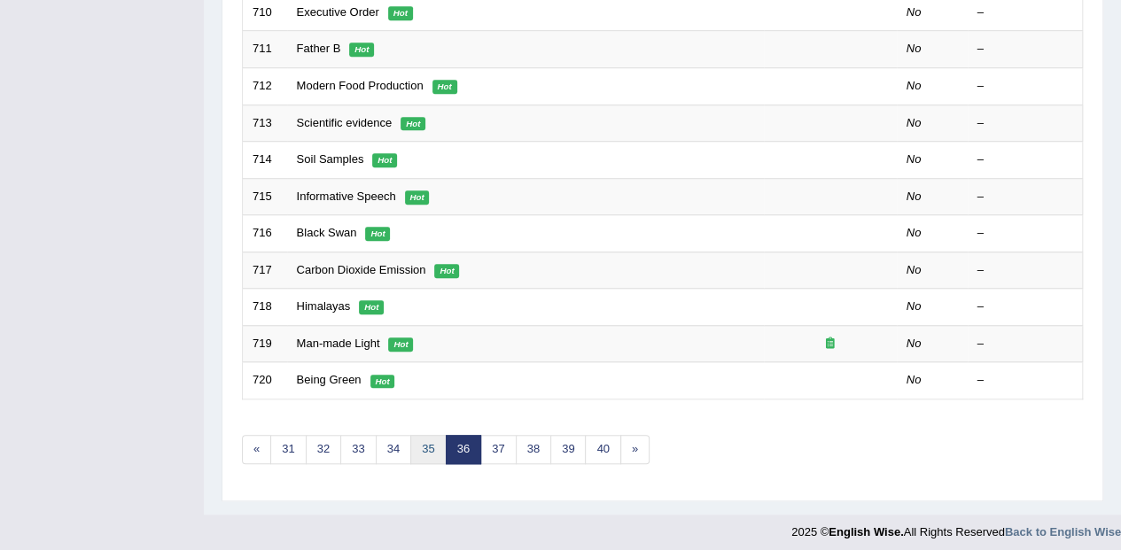
click at [425, 435] on link "35" at bounding box center [427, 449] width 35 height 29
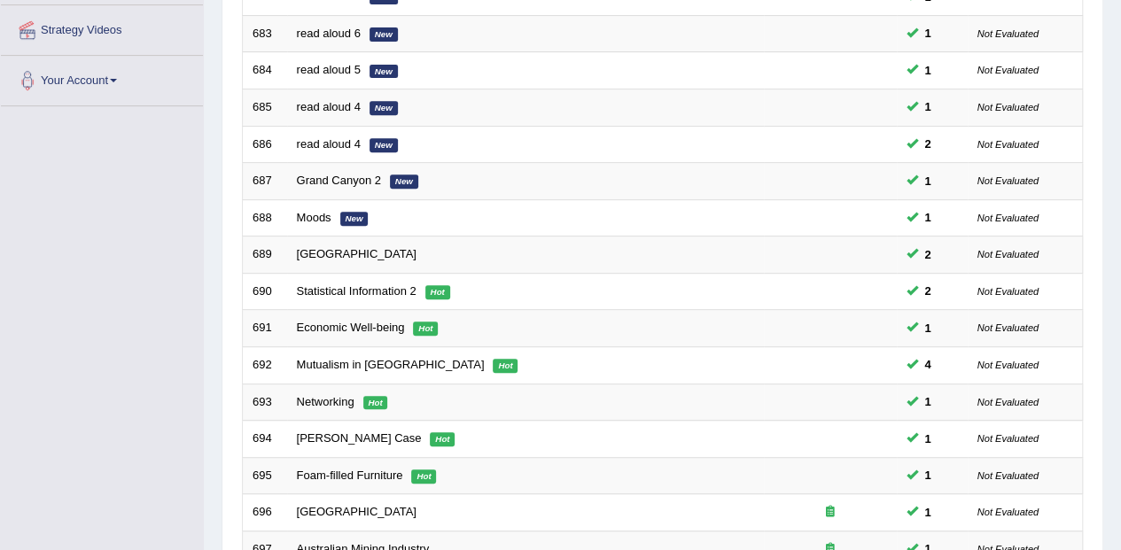
scroll to position [614, 0]
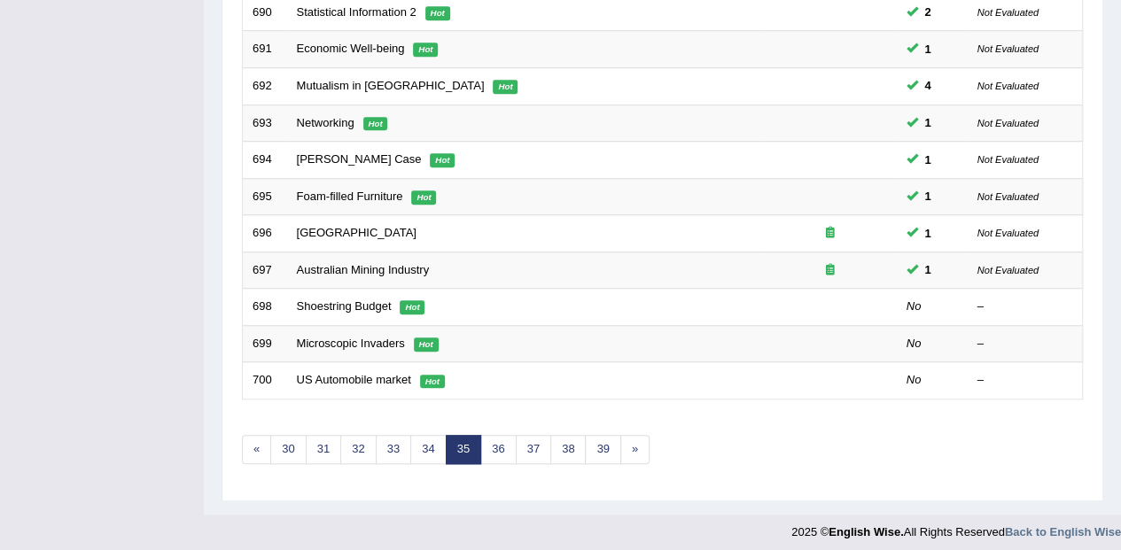
click at [479, 267] on td "Australian Mining Industry" at bounding box center [525, 270] width 477 height 37
click at [428, 263] on link "Australian Mining Industry" at bounding box center [363, 269] width 133 height 13
click at [424, 263] on link "Australian Mining Industry" at bounding box center [363, 269] width 133 height 13
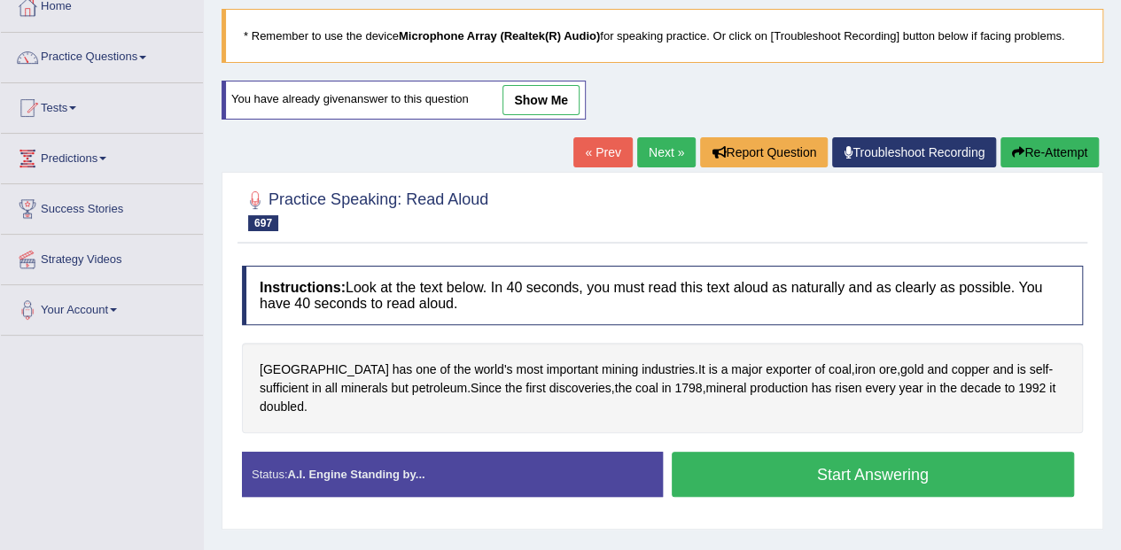
scroll to position [96, 0]
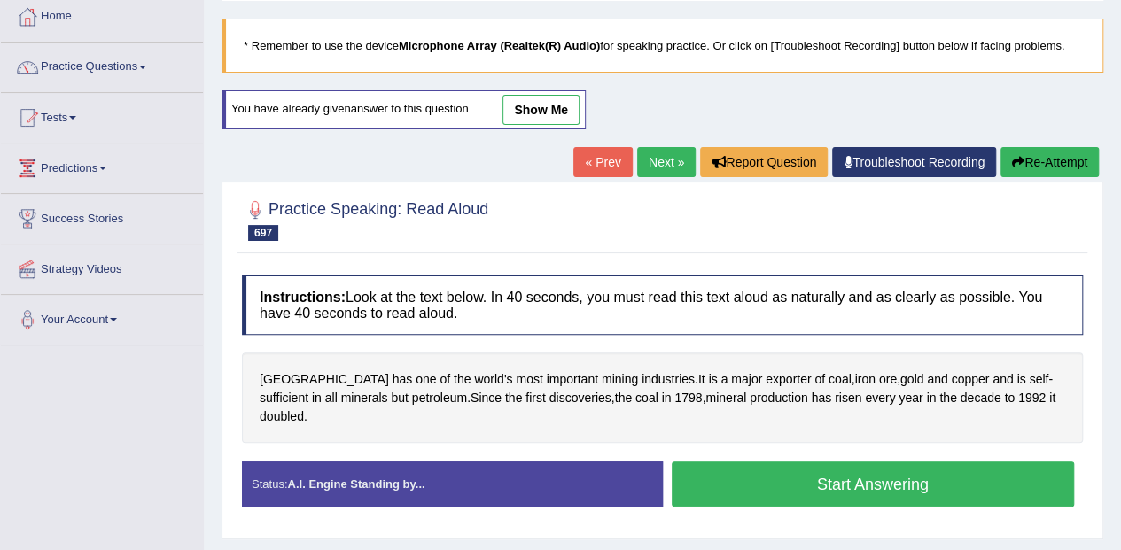
click at [558, 111] on link "show me" at bounding box center [540, 110] width 77 height 30
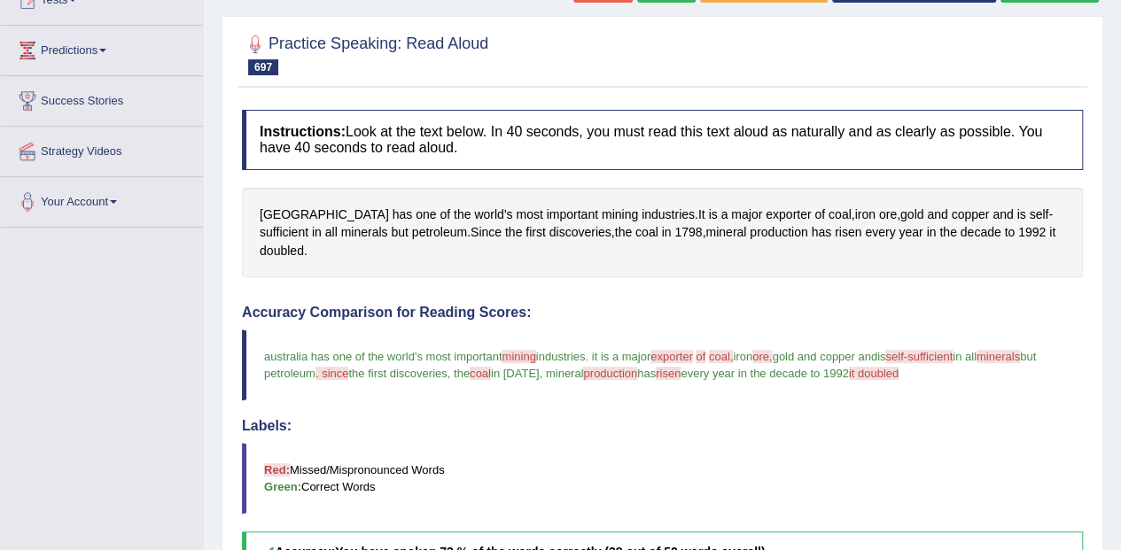
scroll to position [214, 0]
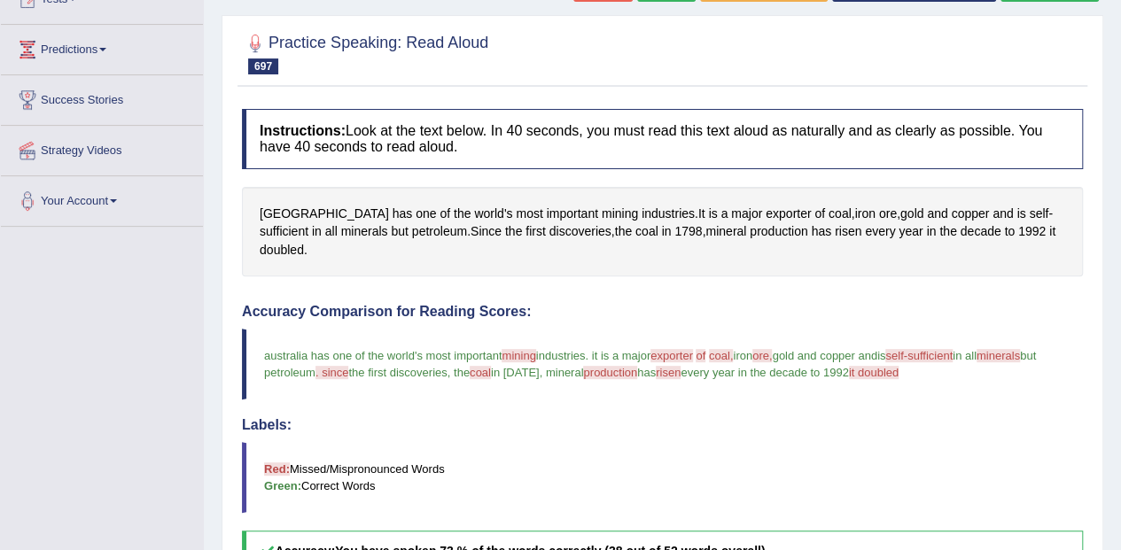
click at [602, 215] on span "mining" at bounding box center [620, 214] width 36 height 19
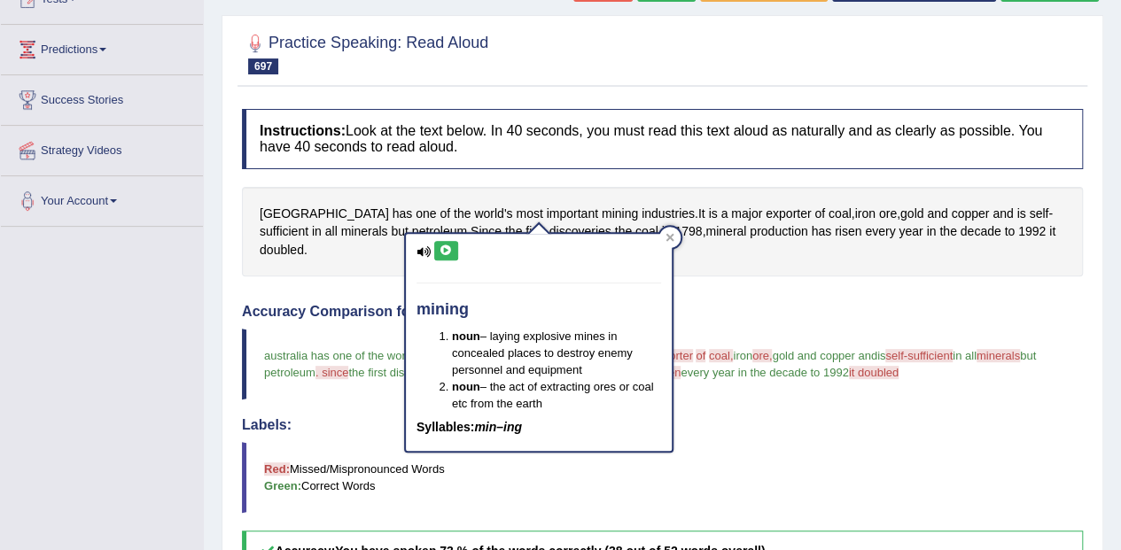
click at [447, 249] on icon at bounding box center [445, 250] width 13 height 11
click at [828, 207] on span "coal" at bounding box center [839, 214] width 23 height 19
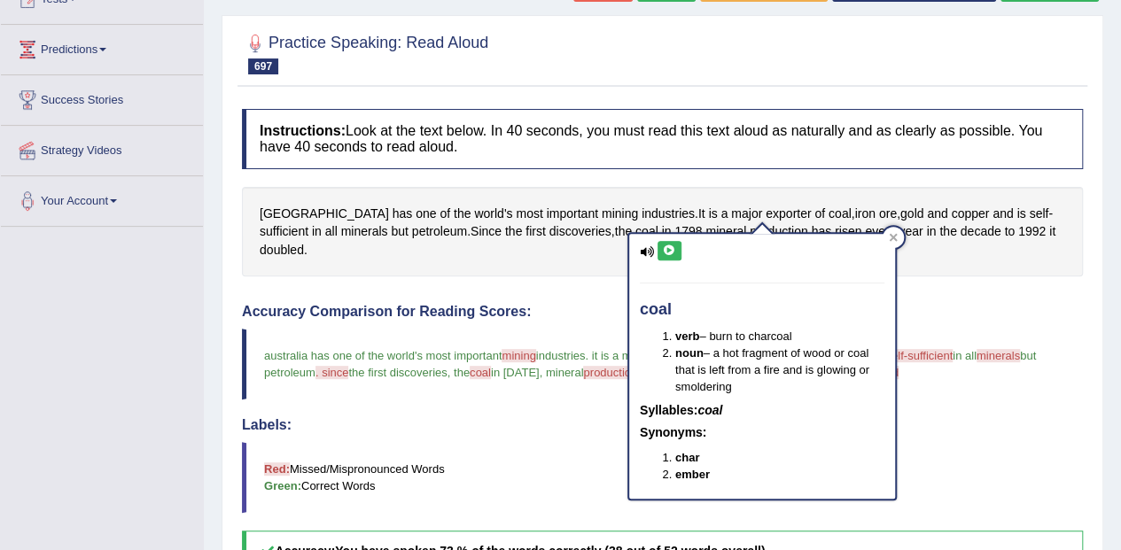
click at [668, 250] on icon at bounding box center [669, 250] width 13 height 11
click at [904, 244] on div "Australia has one of the world's most important mining industries . It is a maj…" at bounding box center [662, 232] width 841 height 90
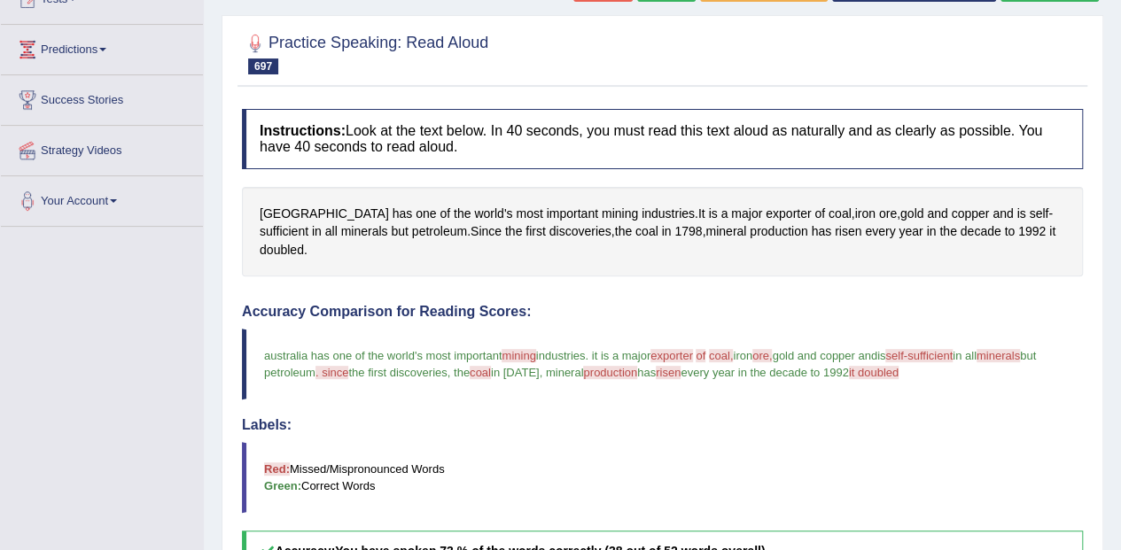
click at [766, 213] on span "exporter" at bounding box center [788, 214] width 45 height 19
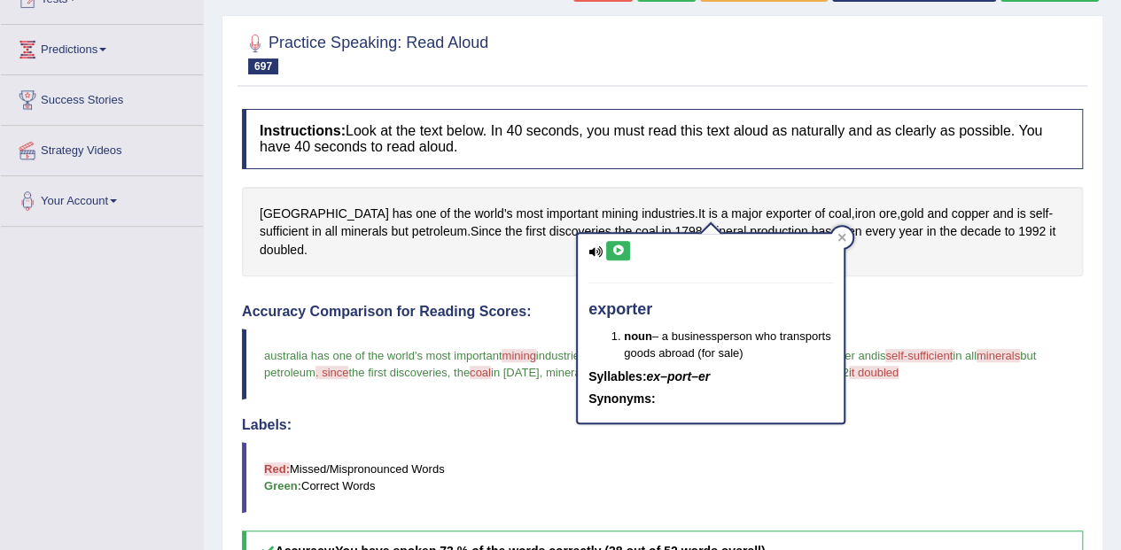
click at [620, 250] on icon at bounding box center [617, 250] width 13 height 11
click at [851, 234] on div at bounding box center [841, 237] width 21 height 21
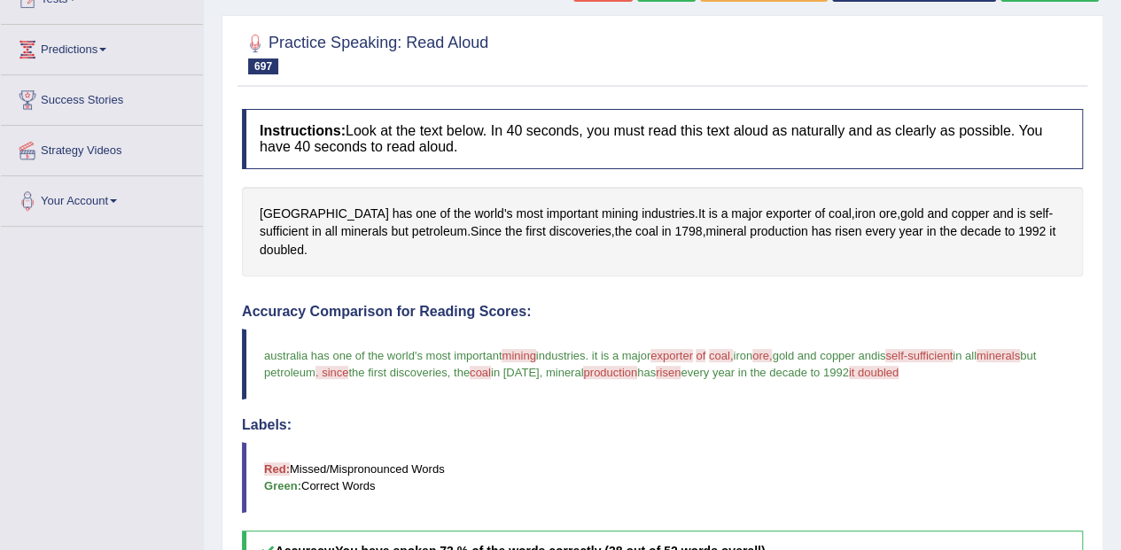
click at [308, 222] on span "sufficient" at bounding box center [284, 231] width 49 height 19
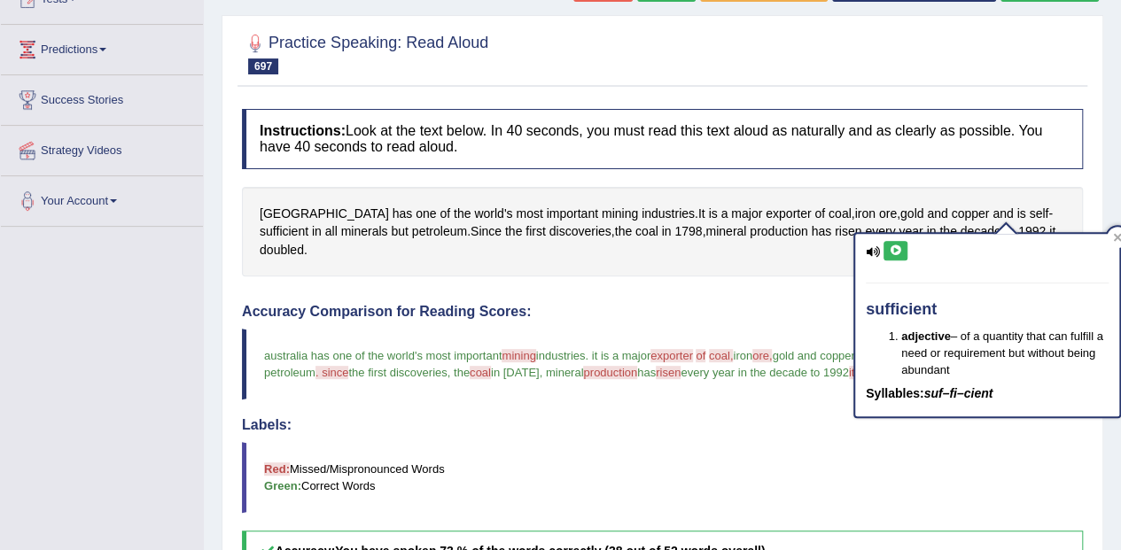
click at [899, 249] on icon at bounding box center [895, 250] width 13 height 11
click at [341, 233] on span "minerals" at bounding box center [364, 231] width 47 height 19
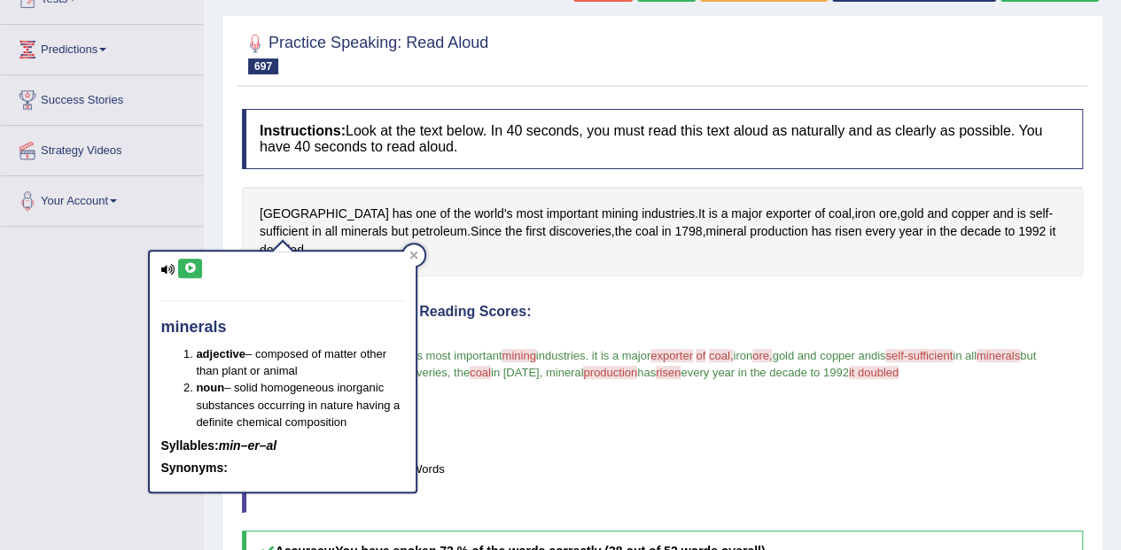
click at [193, 268] on icon at bounding box center [189, 268] width 13 height 11
click at [415, 255] on icon at bounding box center [414, 256] width 8 height 8
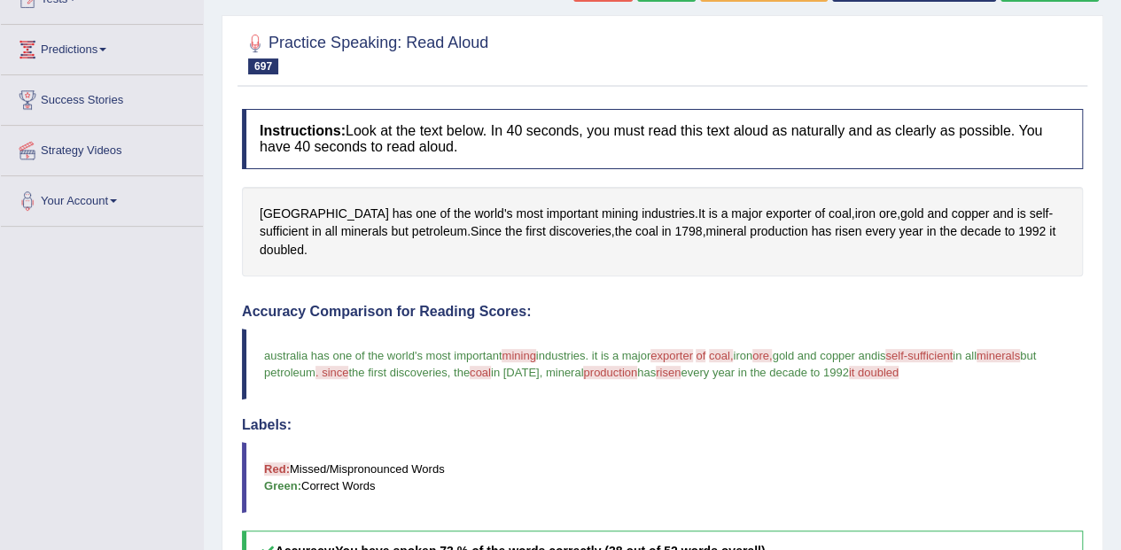
click at [412, 231] on span "petroleum" at bounding box center [439, 231] width 55 height 19
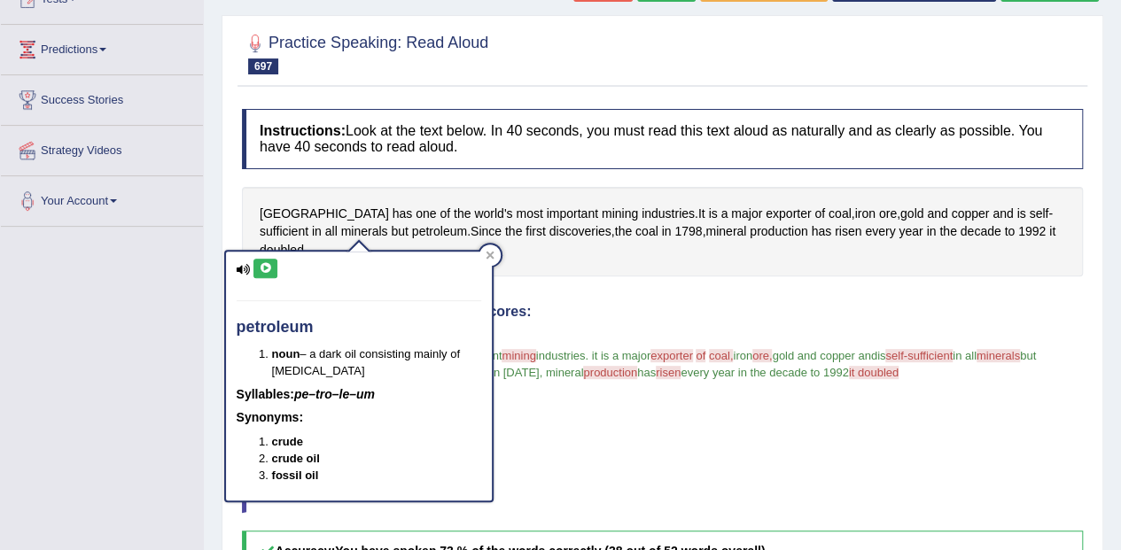
click at [271, 263] on icon at bounding box center [265, 268] width 13 height 11
click at [489, 257] on icon at bounding box center [490, 255] width 9 height 9
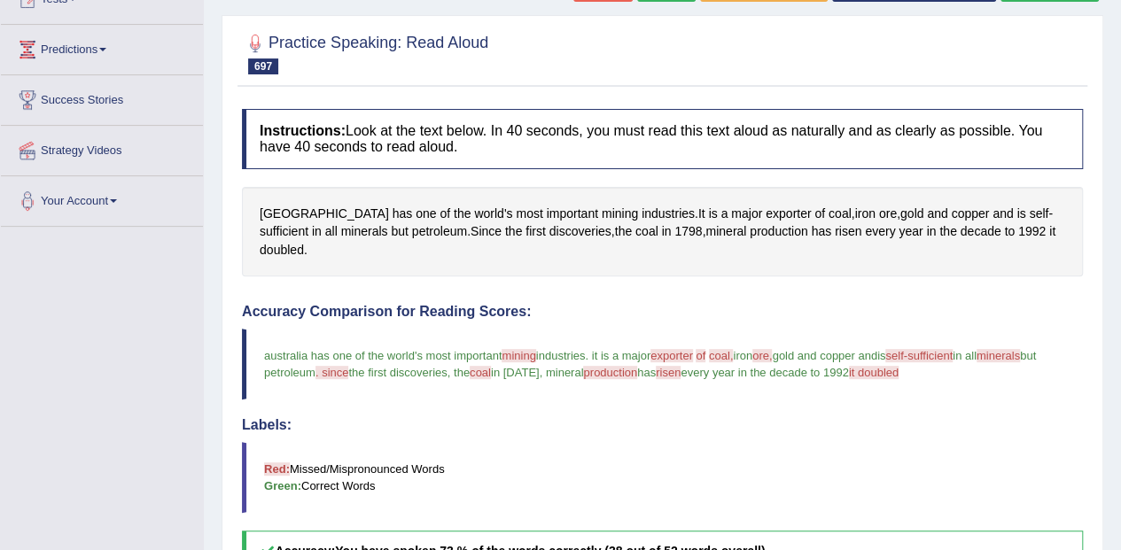
click at [304, 241] on span "doubled" at bounding box center [282, 250] width 44 height 19
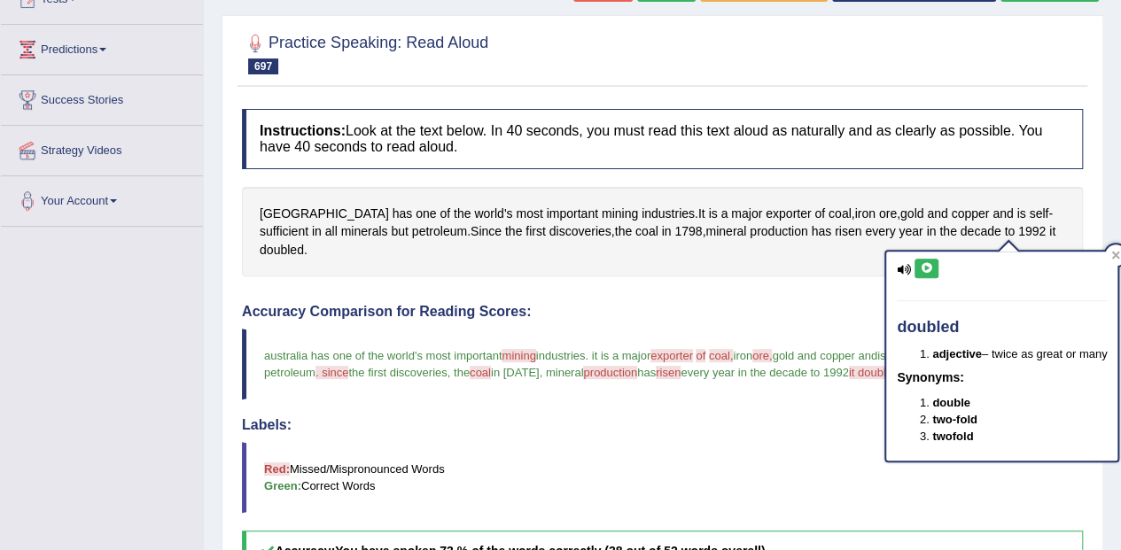
click at [926, 266] on icon at bounding box center [926, 268] width 13 height 11
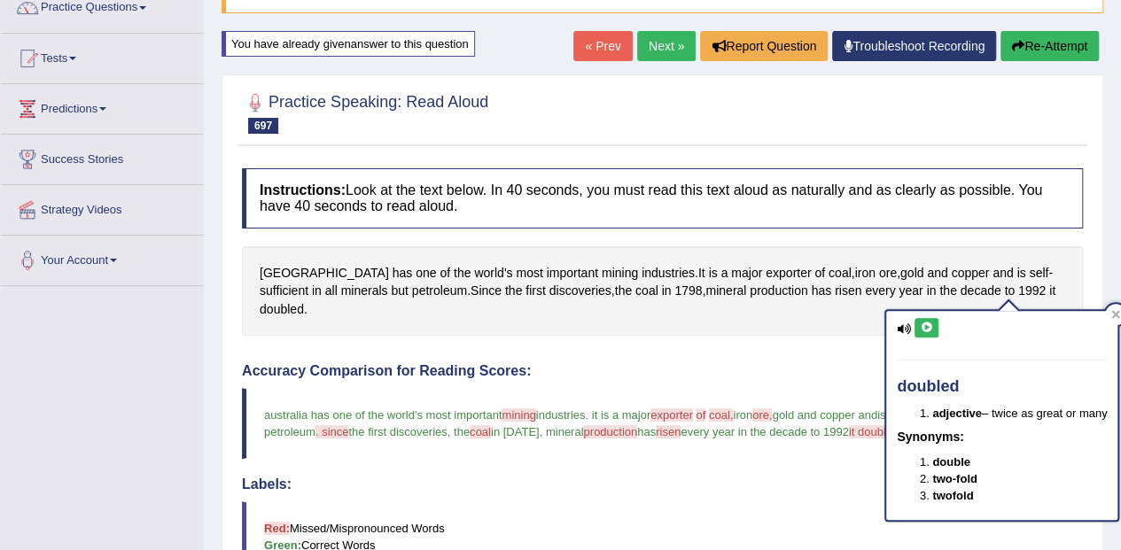
scroll to position [134, 0]
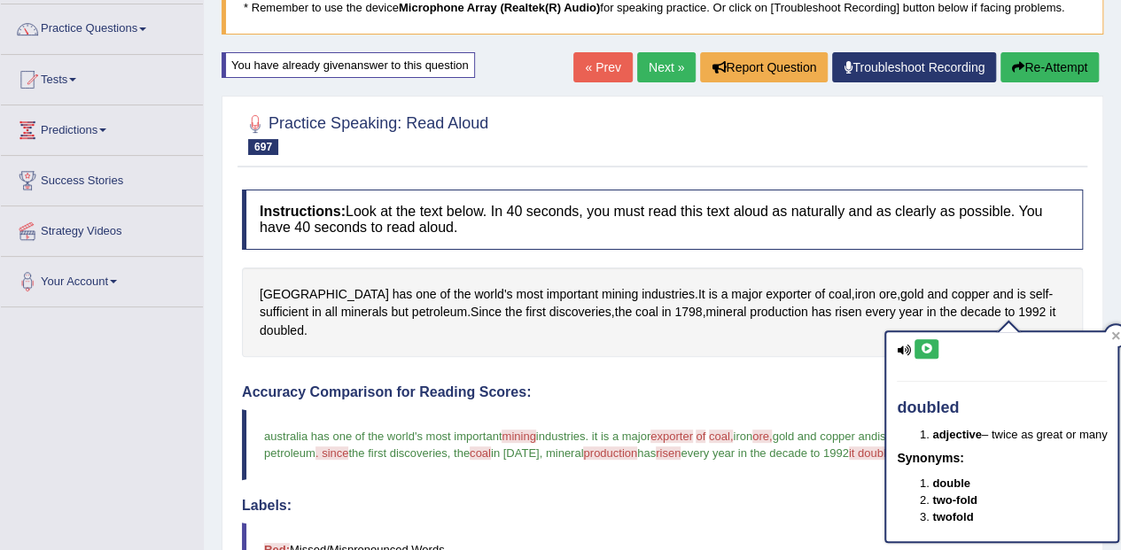
click at [1063, 66] on button "Re-Attempt" at bounding box center [1049, 67] width 98 height 30
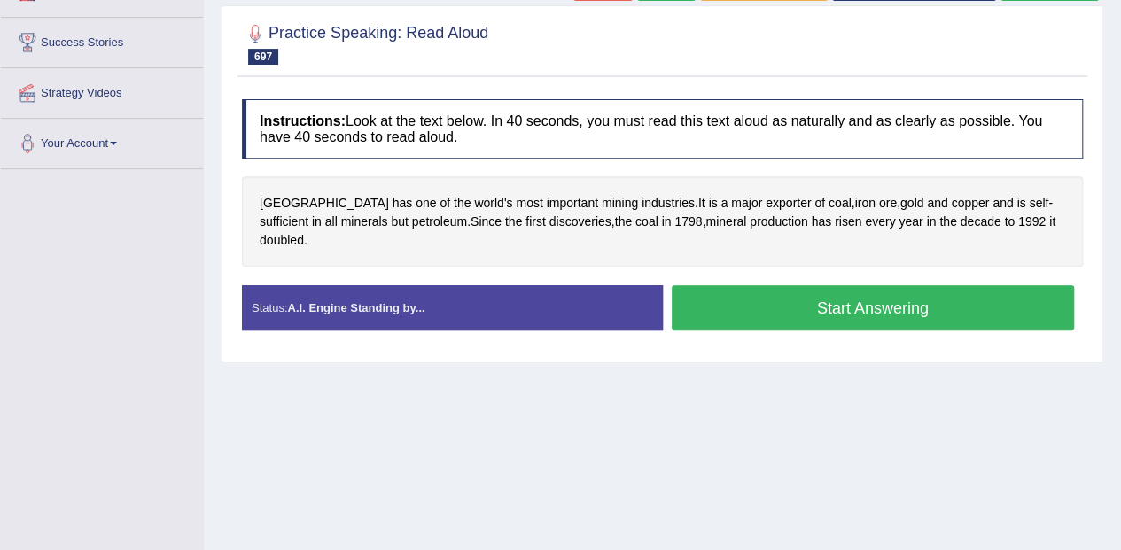
click at [799, 285] on button "Start Answering" at bounding box center [873, 307] width 403 height 45
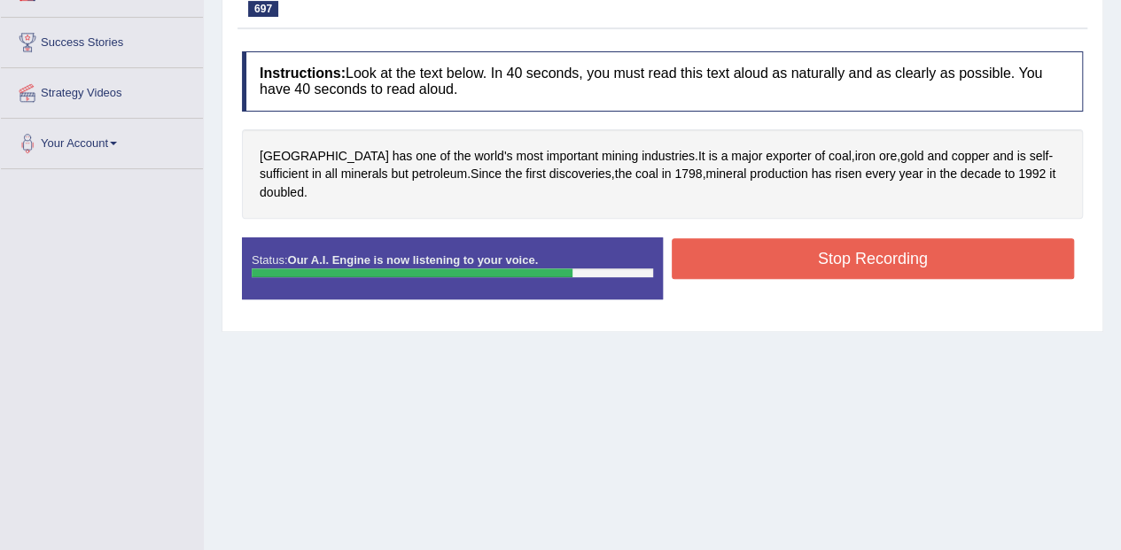
click at [854, 238] on button "Stop Recording" at bounding box center [873, 258] width 403 height 41
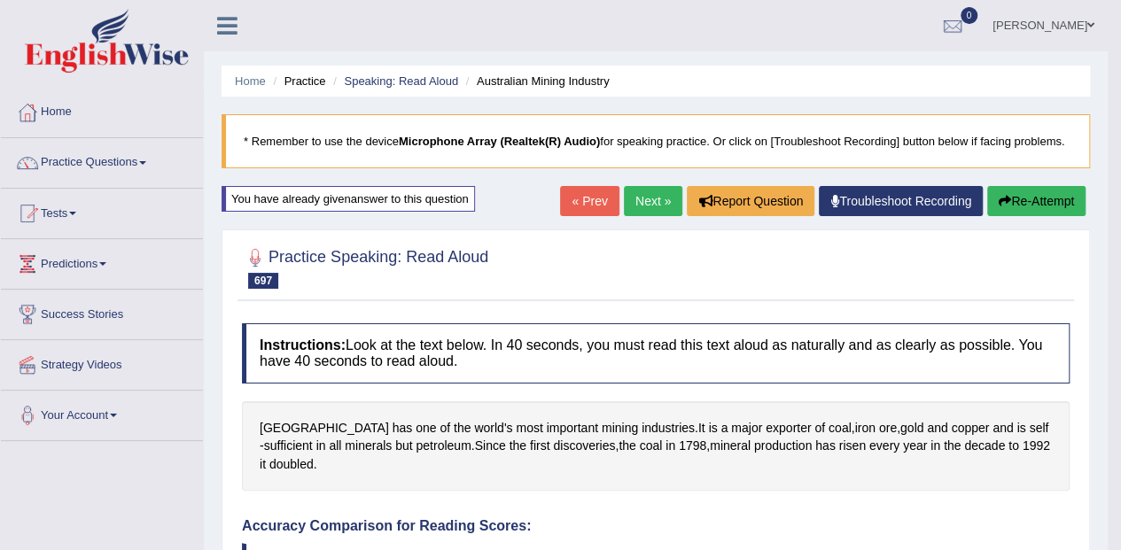
click at [654, 189] on link "Next »" at bounding box center [653, 201] width 58 height 30
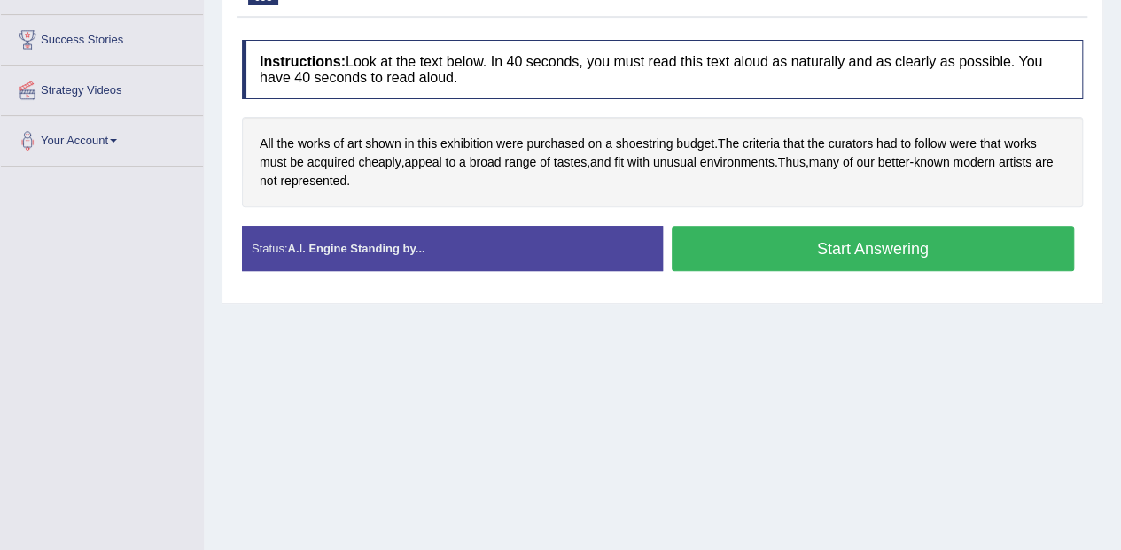
scroll to position [276, 0]
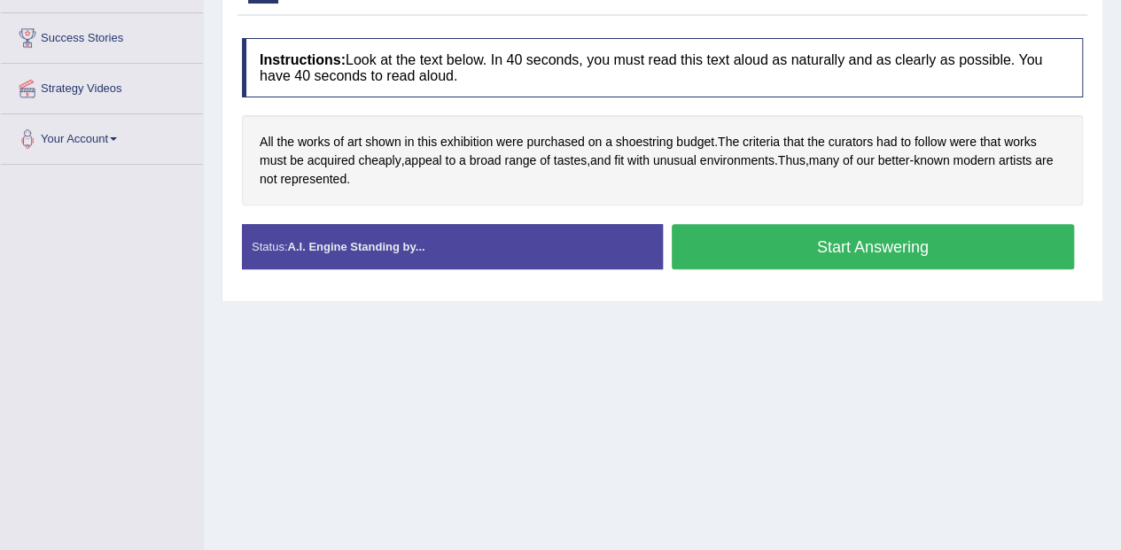
click at [802, 243] on button "Start Answering" at bounding box center [873, 246] width 403 height 45
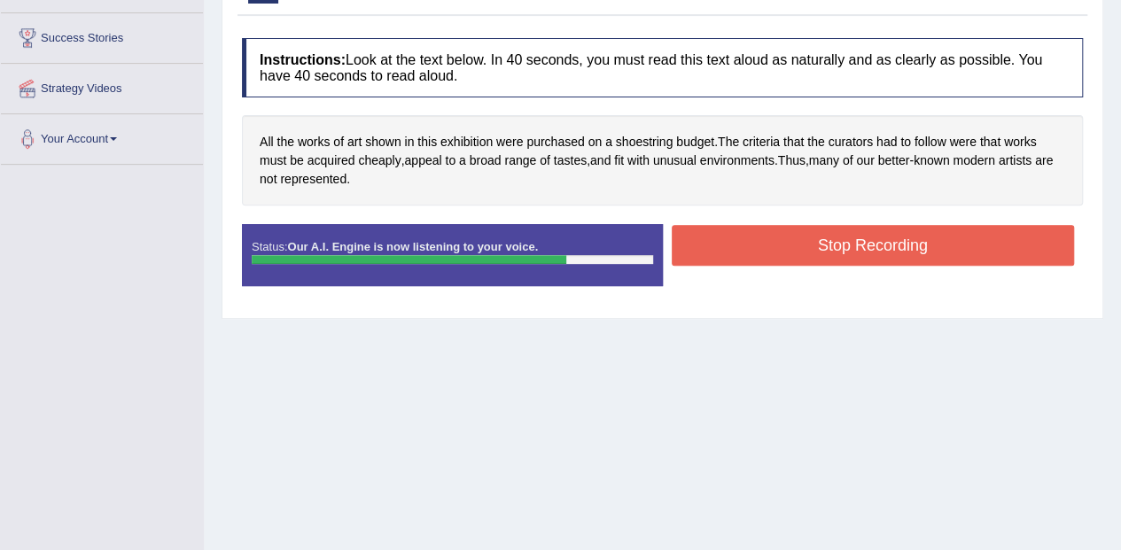
click at [858, 237] on button "Stop Recording" at bounding box center [873, 245] width 403 height 41
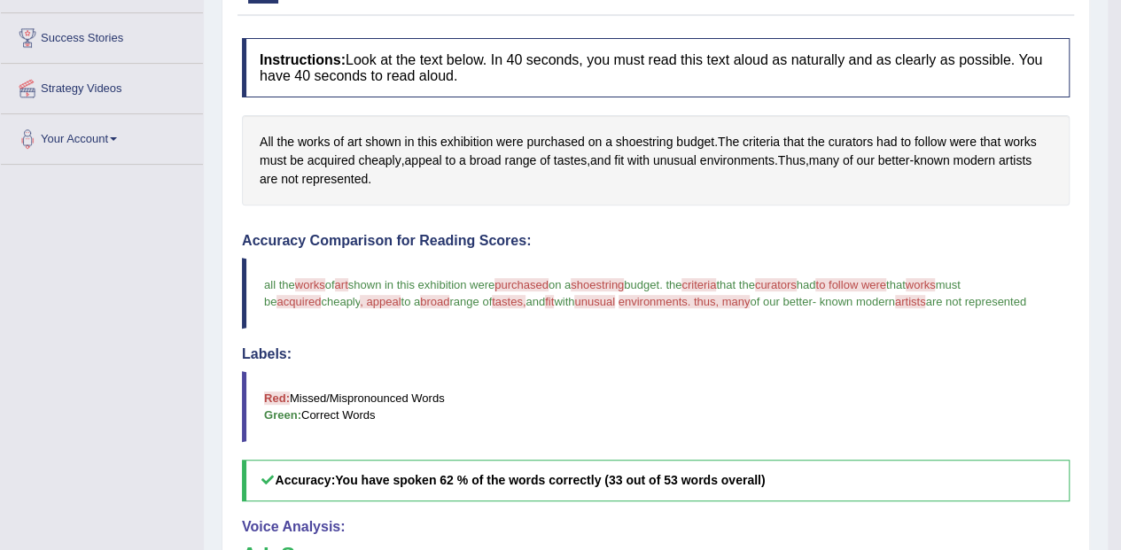
click at [562, 136] on span "purchased" at bounding box center [555, 142] width 58 height 19
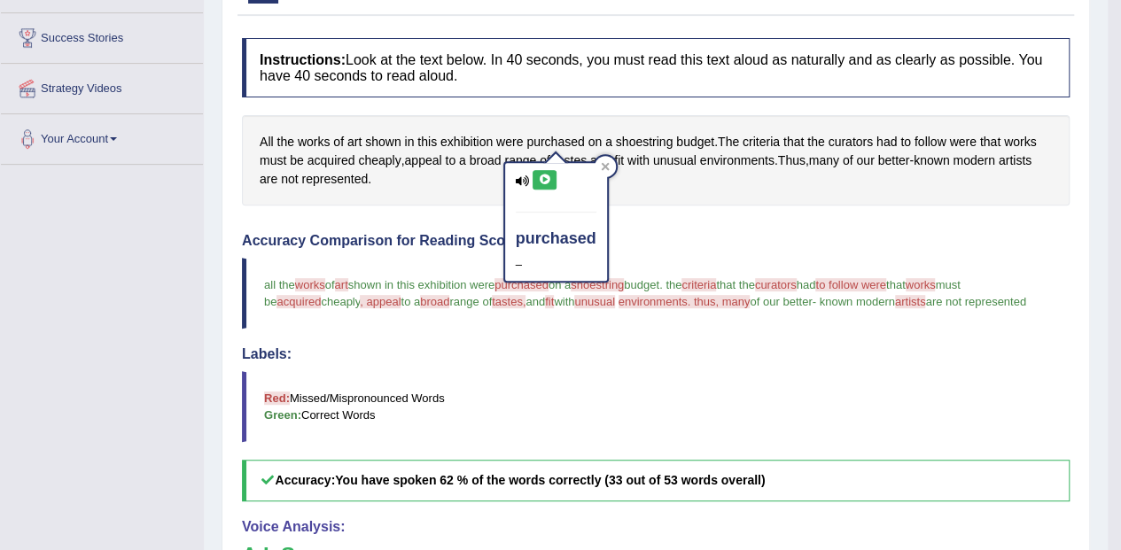
click at [547, 181] on icon at bounding box center [544, 180] width 13 height 11
click at [606, 165] on icon at bounding box center [605, 166] width 8 height 8
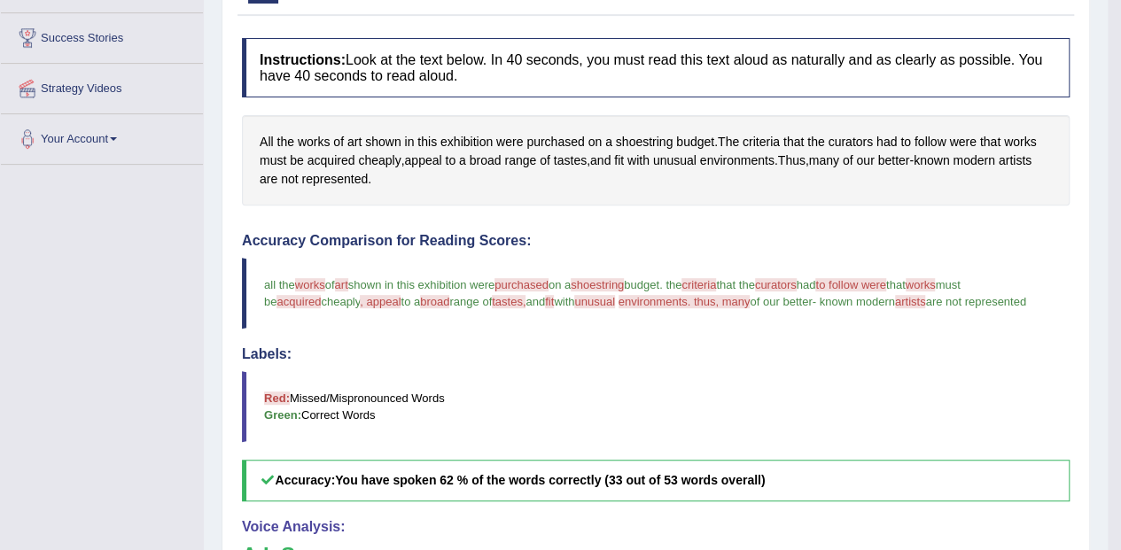
click at [653, 136] on span "shoestring" at bounding box center [645, 142] width 58 height 19
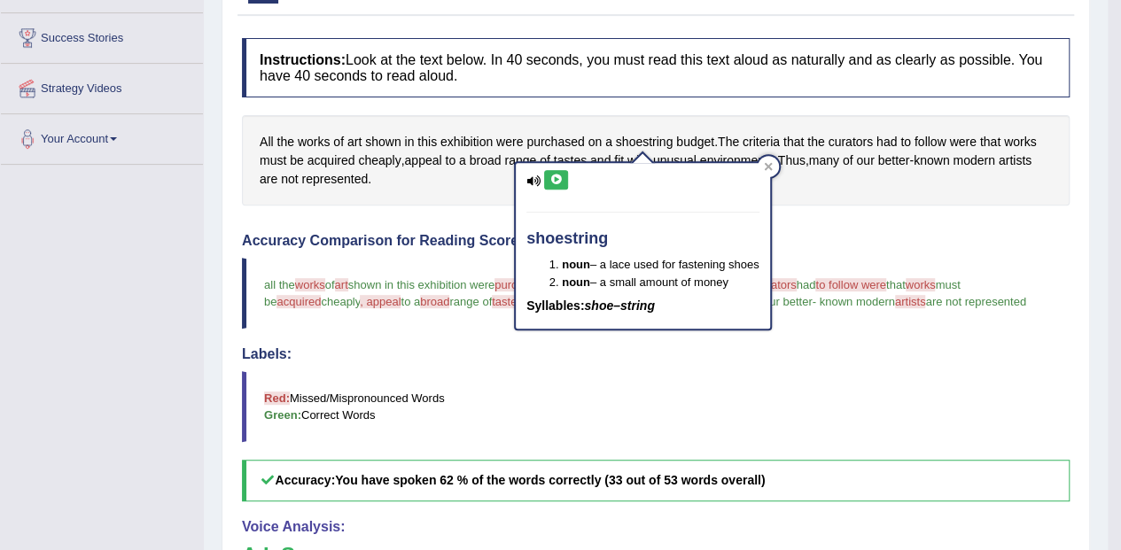
click at [556, 180] on icon at bounding box center [555, 180] width 13 height 11
click at [698, 133] on span "budget" at bounding box center [695, 142] width 38 height 19
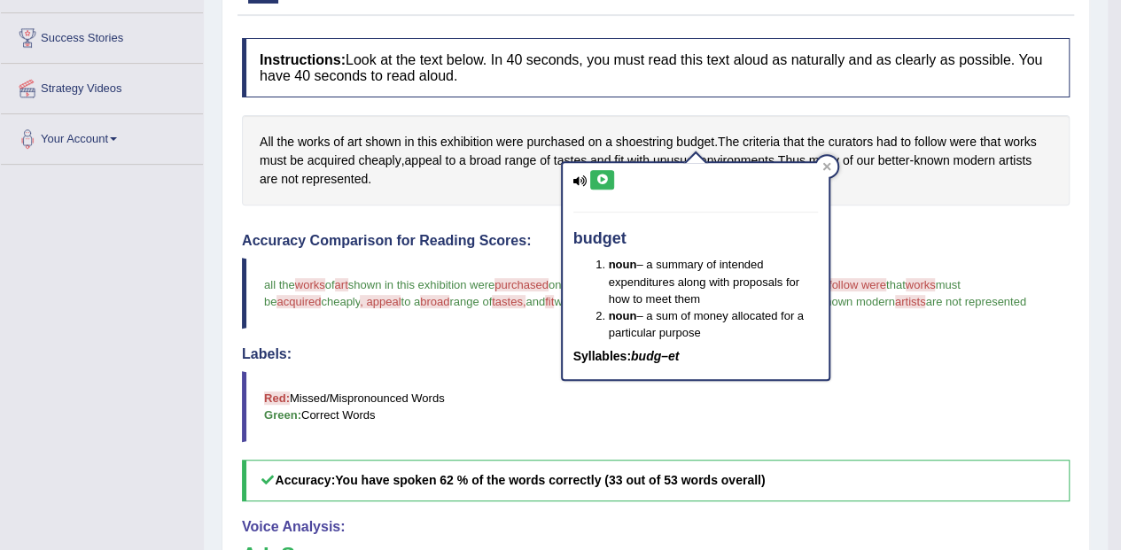
click at [602, 179] on icon at bounding box center [601, 180] width 13 height 11
click at [817, 171] on div at bounding box center [826, 166] width 21 height 21
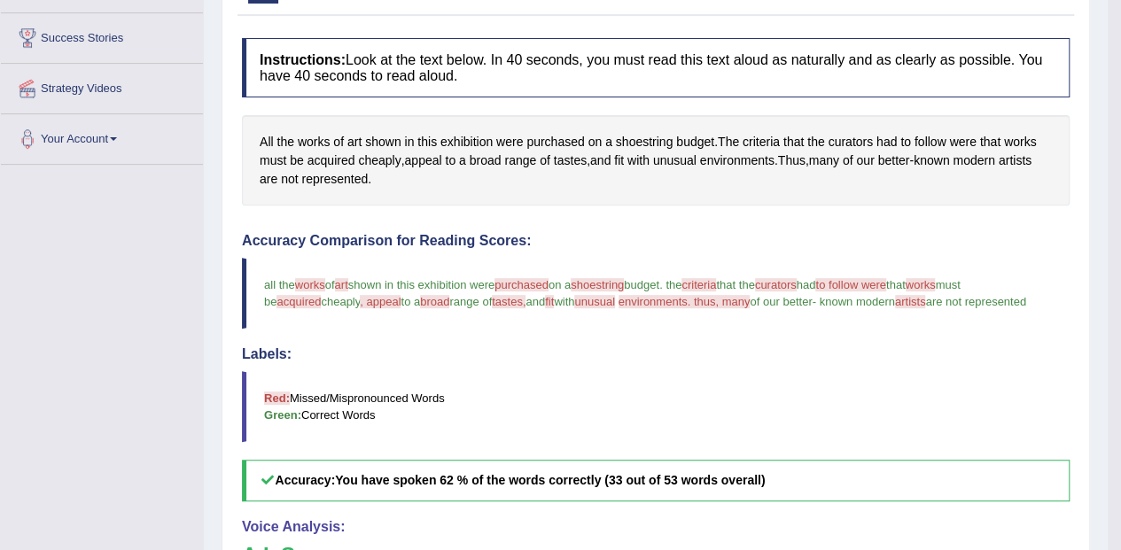
click at [789, 133] on span "that" at bounding box center [793, 142] width 20 height 19
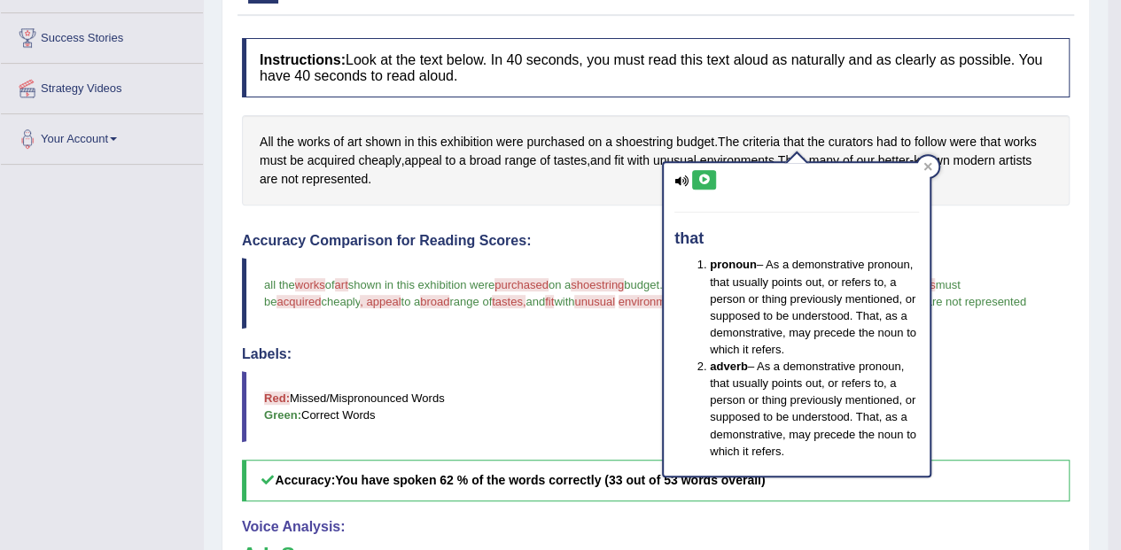
click at [707, 175] on icon at bounding box center [703, 180] width 13 height 11
click at [765, 133] on span "criteria" at bounding box center [760, 142] width 37 height 19
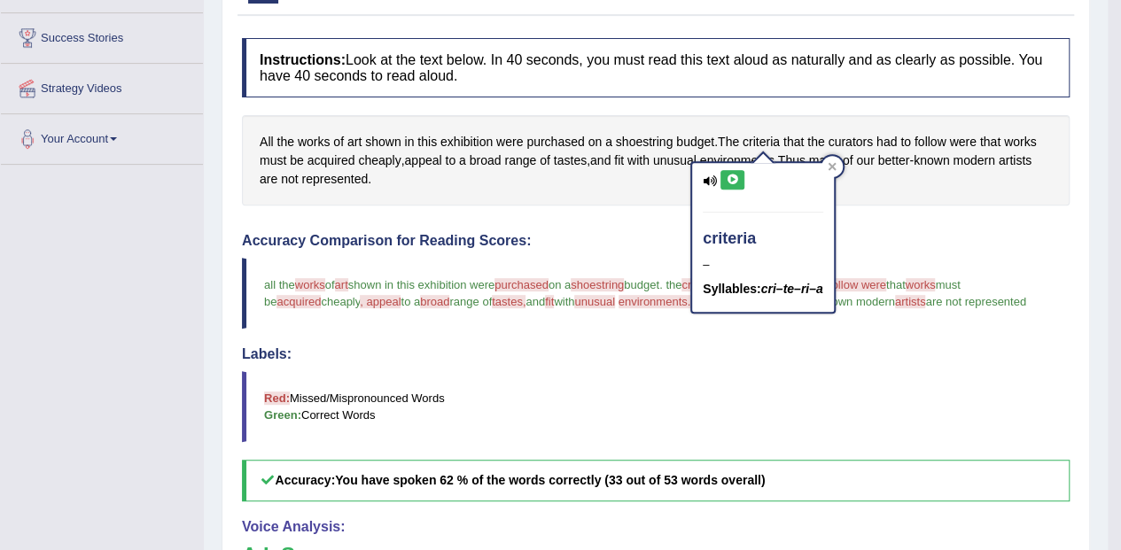
click at [732, 181] on icon at bounding box center [732, 180] width 13 height 11
click at [836, 167] on icon at bounding box center [832, 166] width 8 height 8
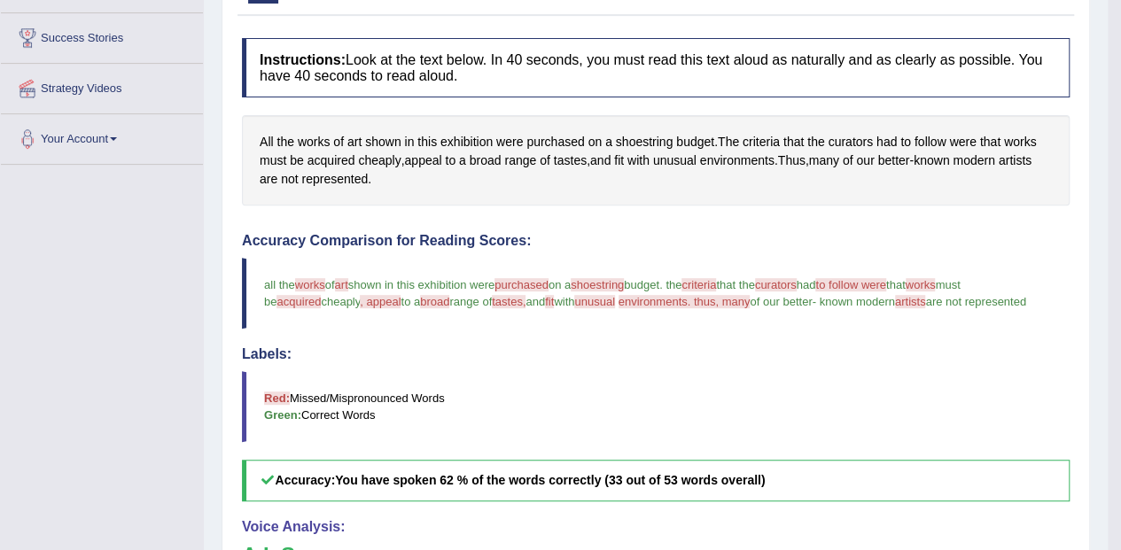
click at [863, 138] on span "curators" at bounding box center [850, 142] width 45 height 19
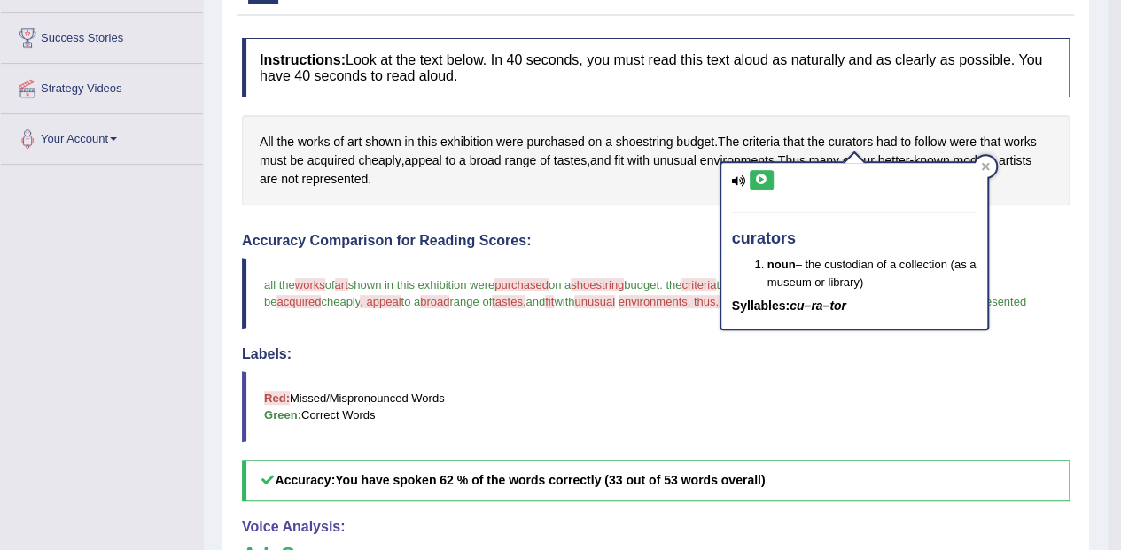
click at [766, 175] on icon at bounding box center [761, 180] width 13 height 11
click at [986, 165] on icon at bounding box center [985, 166] width 8 height 8
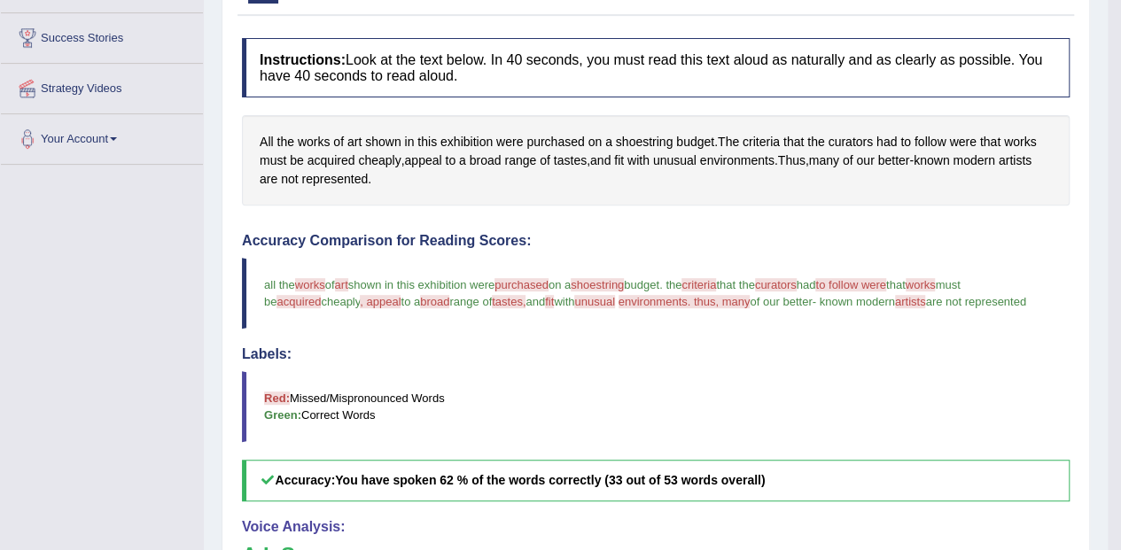
click at [336, 172] on span "represented" at bounding box center [334, 179] width 66 height 19
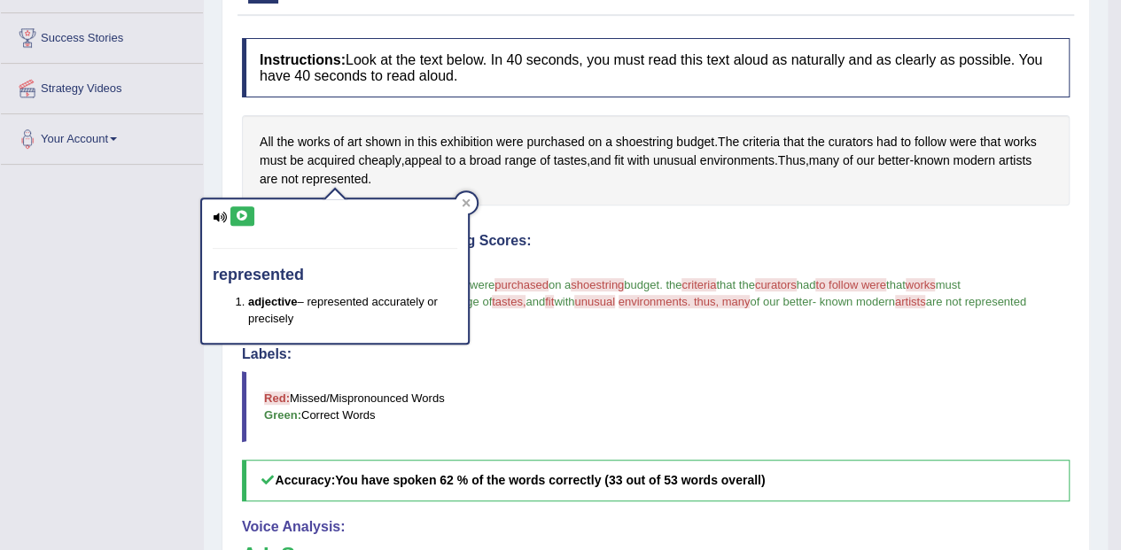
click at [246, 214] on icon at bounding box center [242, 216] width 13 height 11
click at [319, 148] on span "works" at bounding box center [314, 142] width 33 height 19
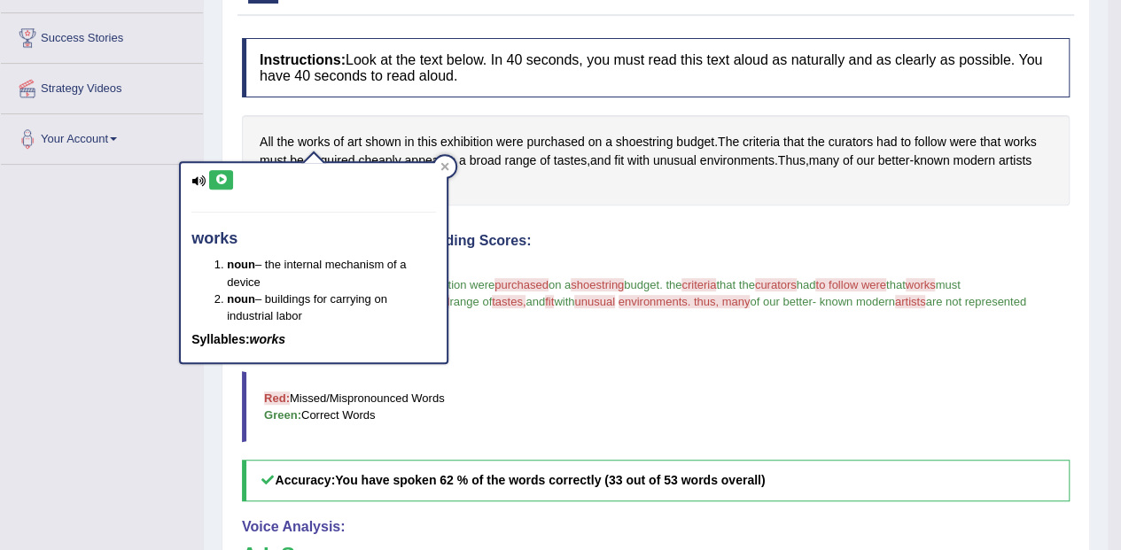
click at [220, 182] on icon at bounding box center [220, 180] width 13 height 11
click at [344, 154] on div "works noun – the internal mechanism of a device noun – buildings for carrying o…" at bounding box center [313, 257] width 269 height 215
click at [445, 165] on icon at bounding box center [445, 166] width 8 height 8
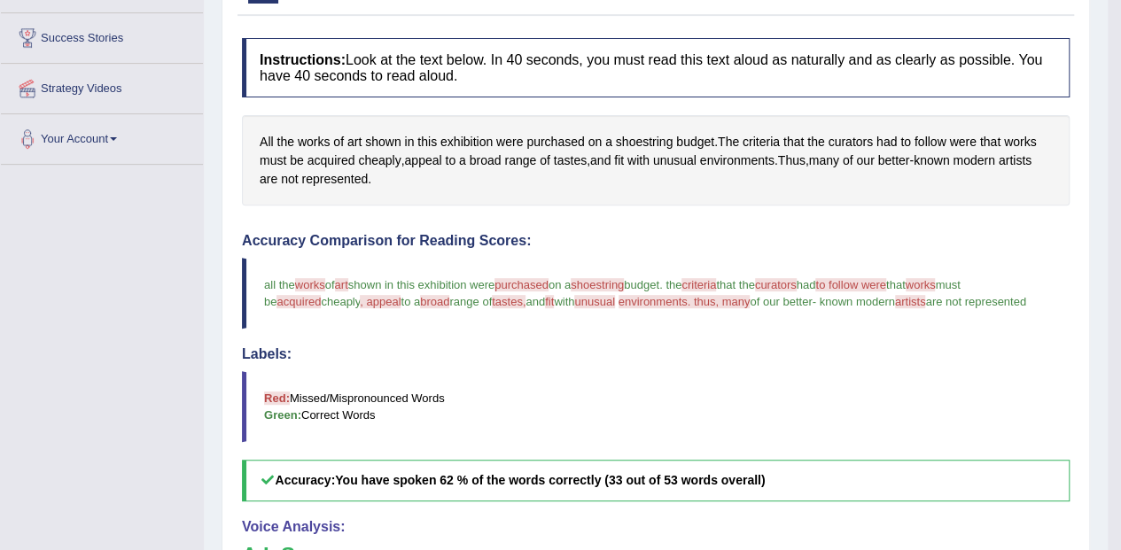
click at [337, 161] on span "acquired" at bounding box center [331, 161] width 48 height 19
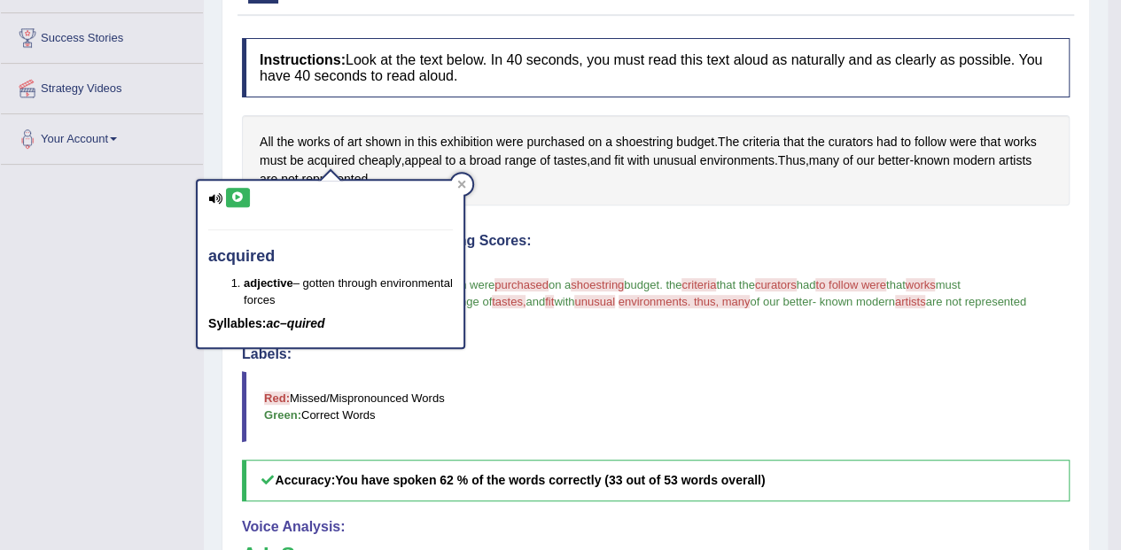
click at [241, 197] on icon at bounding box center [237, 197] width 13 height 11
click at [382, 152] on span "cheaply" at bounding box center [379, 161] width 43 height 19
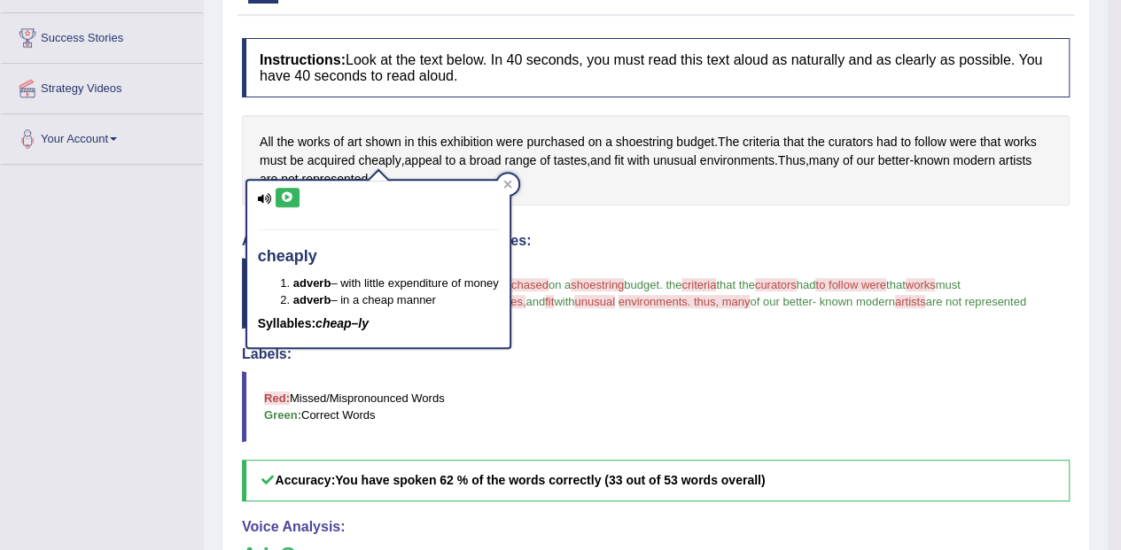
click at [287, 192] on icon at bounding box center [287, 197] width 13 height 11
click at [503, 186] on div at bounding box center [507, 184] width 21 height 21
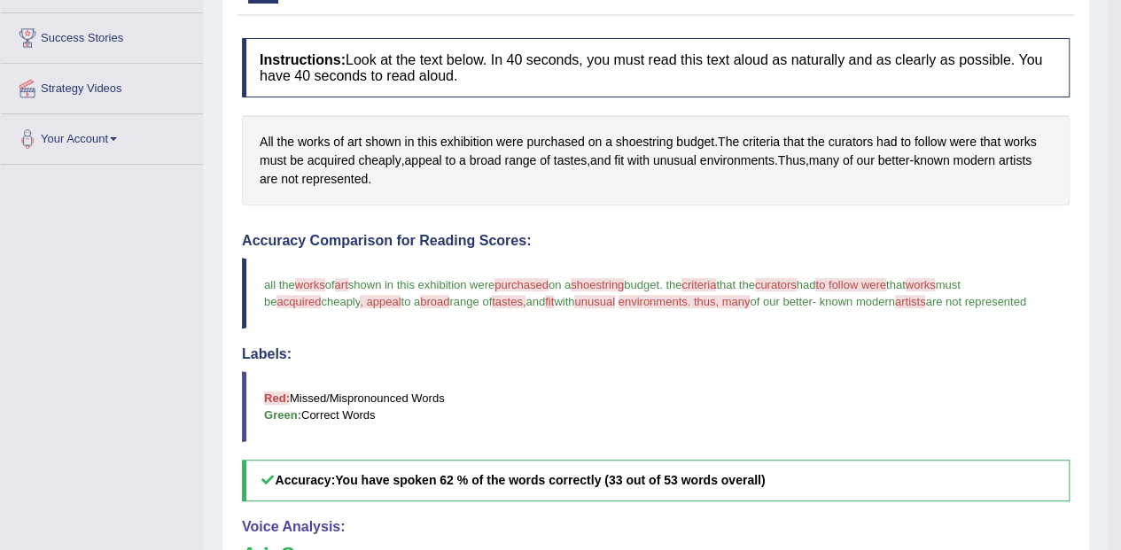
click at [437, 158] on span "appeal" at bounding box center [422, 161] width 37 height 19
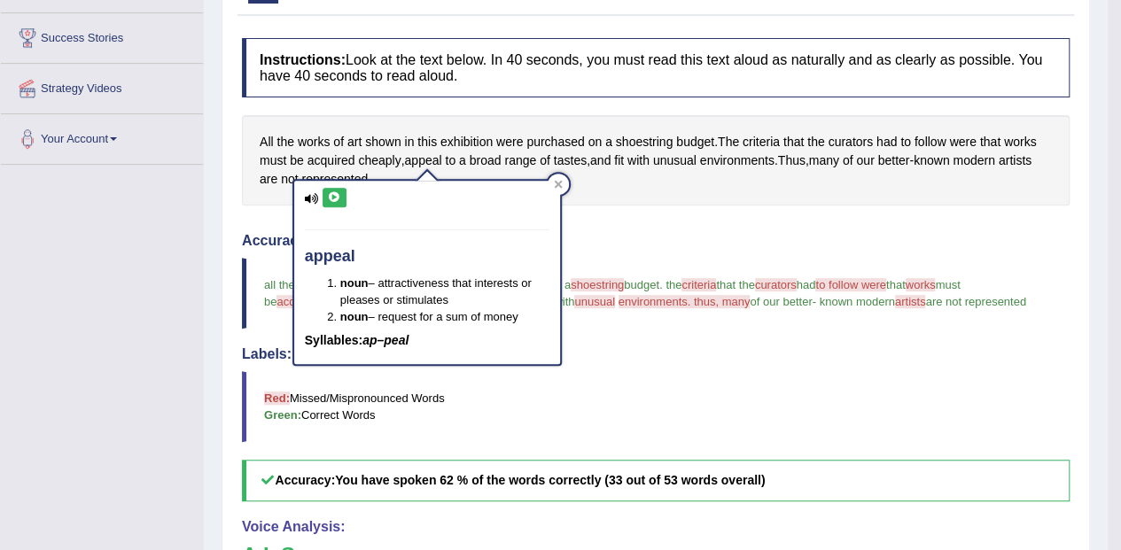
click at [338, 194] on icon at bounding box center [334, 197] width 13 height 11
click at [643, 195] on div "All the works of art shown in this exhibition were purchased on a shoestring bu…" at bounding box center [656, 160] width 828 height 90
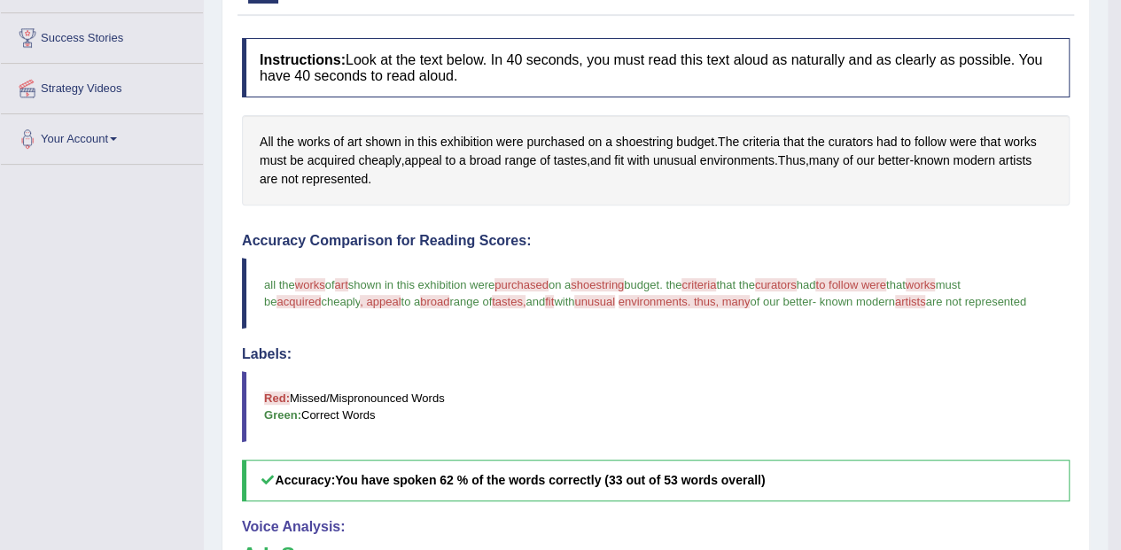
click at [696, 160] on span "unusual" at bounding box center [674, 161] width 43 height 19
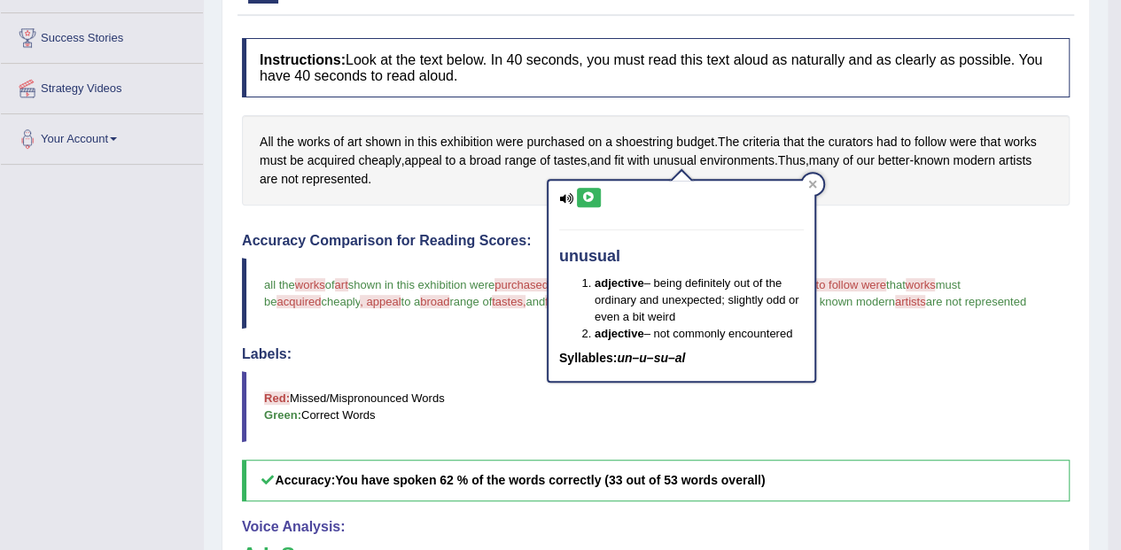
click at [583, 200] on icon at bounding box center [588, 197] width 13 height 11
click at [812, 187] on icon at bounding box center [812, 184] width 9 height 9
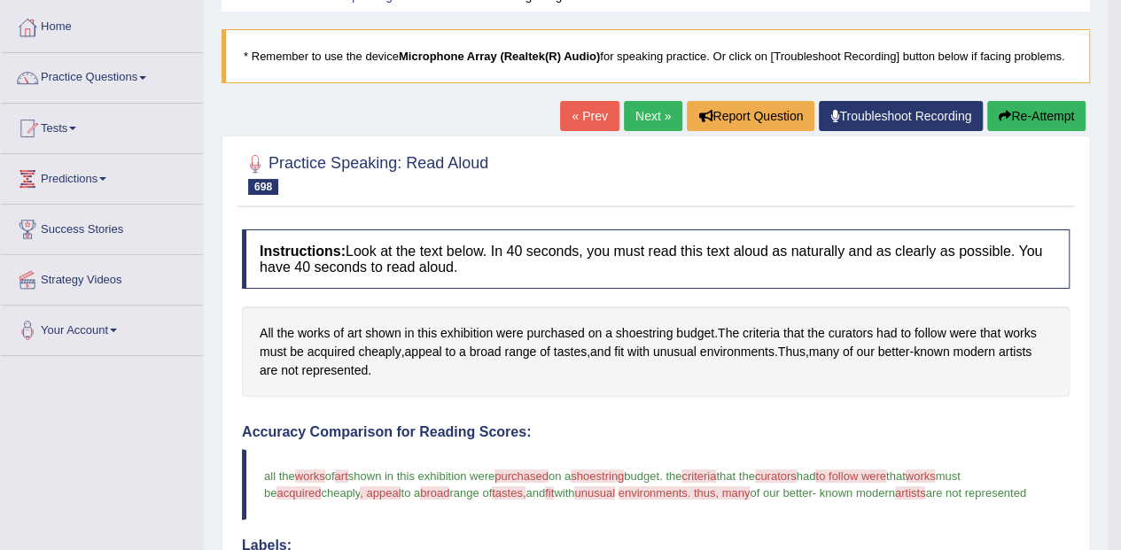
scroll to position [0, 0]
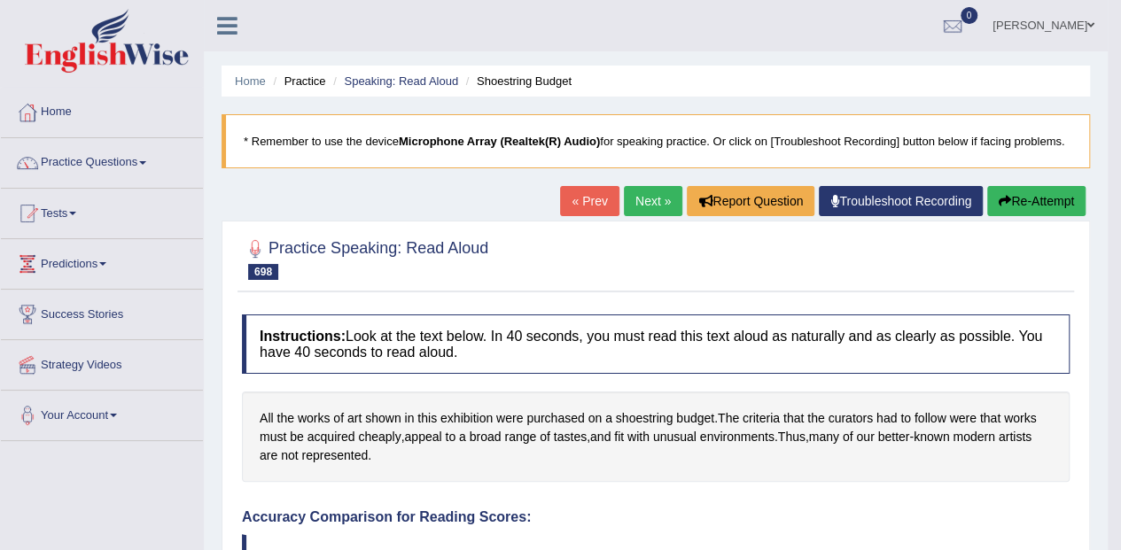
click at [1042, 208] on button "Re-Attempt" at bounding box center [1036, 201] width 98 height 30
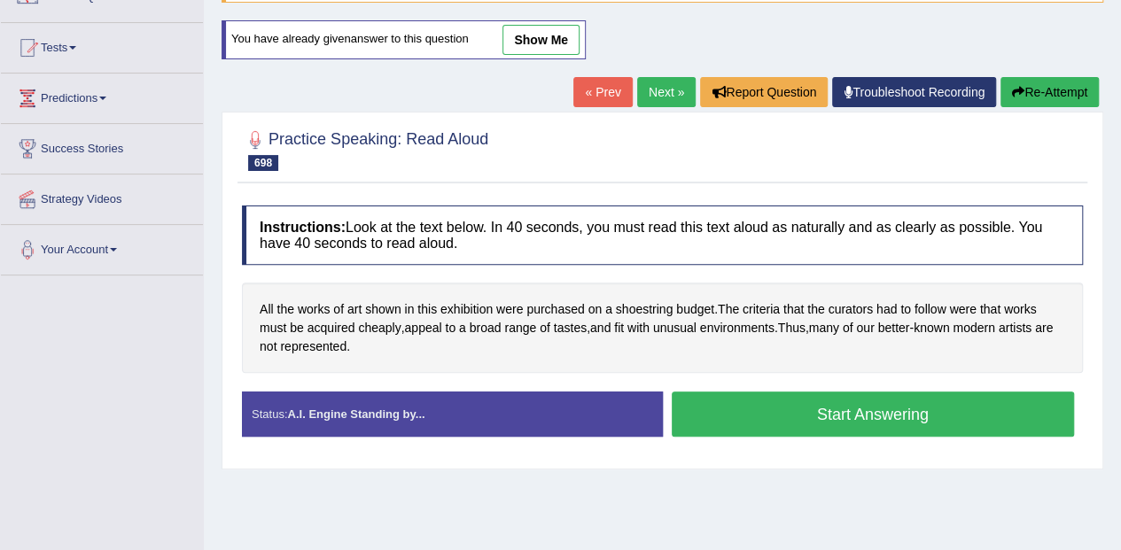
scroll to position [167, 0]
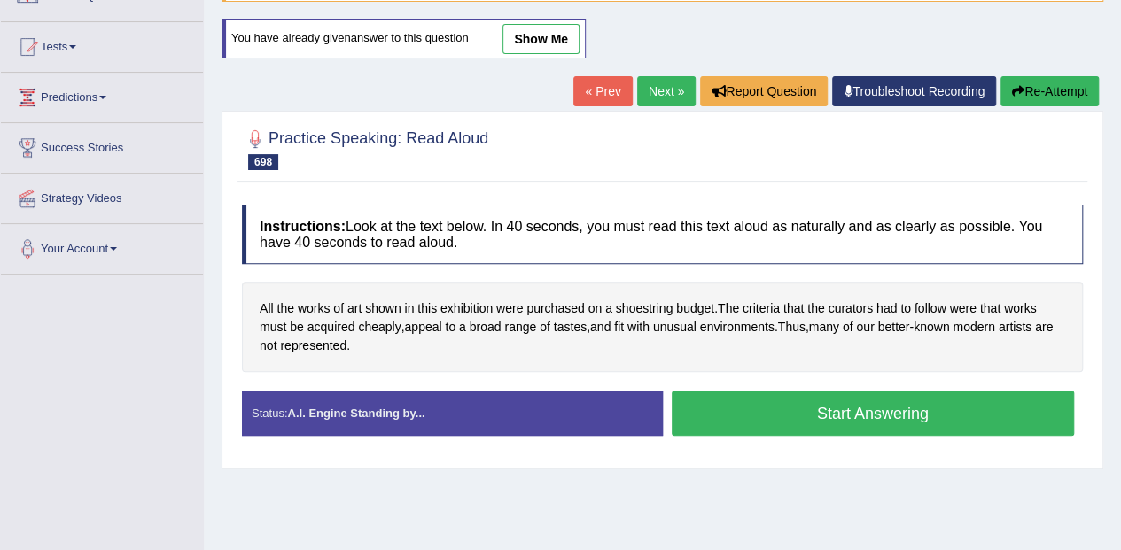
click at [750, 400] on button "Start Answering" at bounding box center [873, 413] width 403 height 45
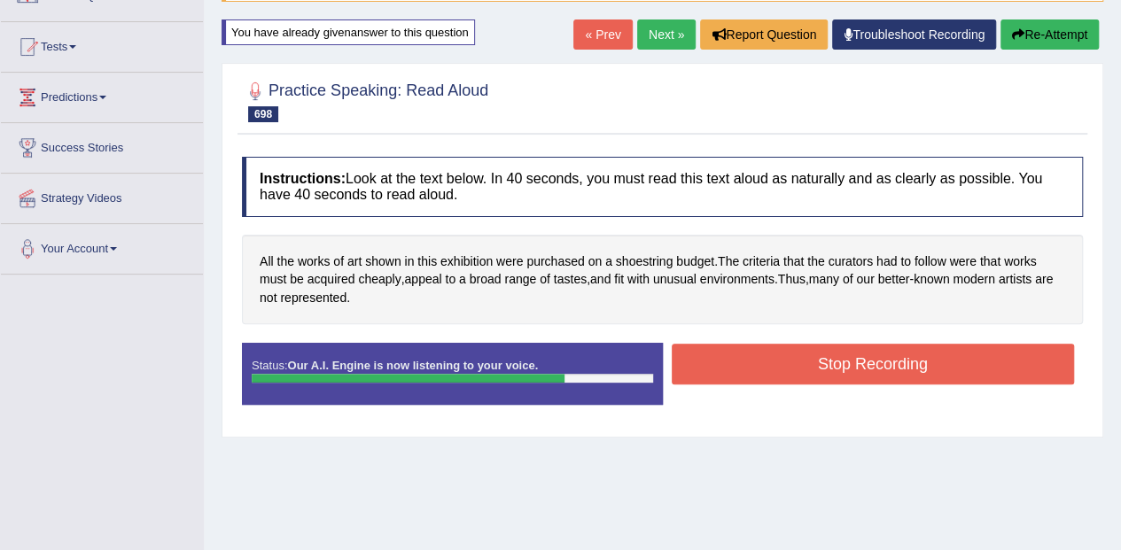
click at [937, 358] on button "Stop Recording" at bounding box center [873, 364] width 403 height 41
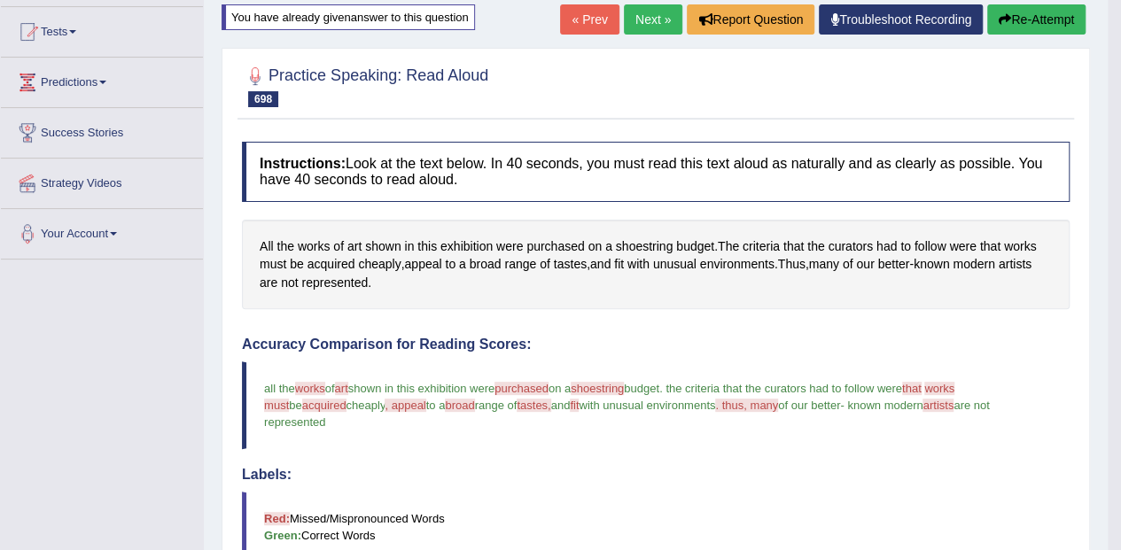
scroll to position [0, 0]
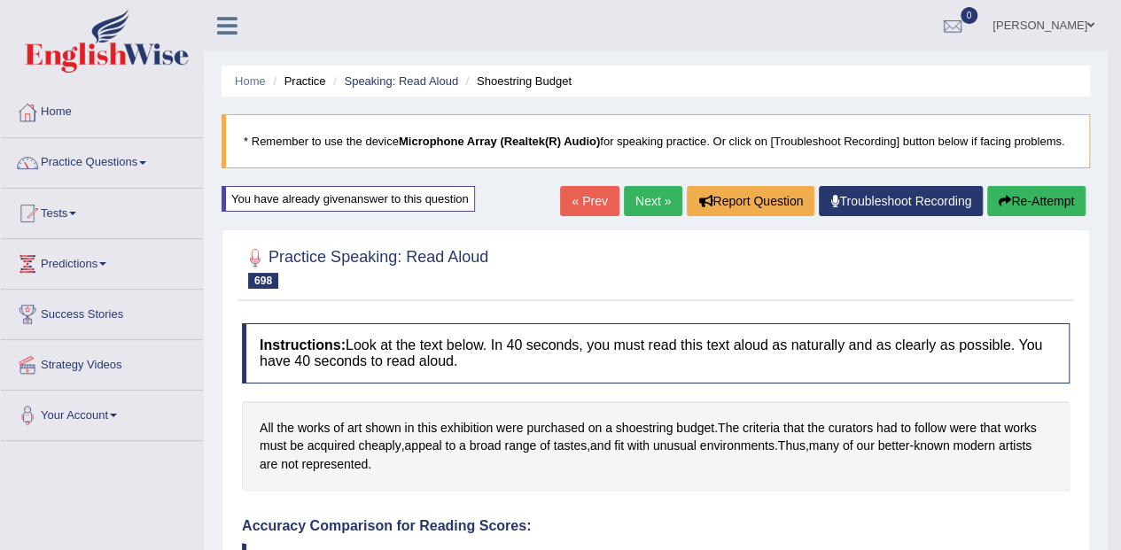
click at [659, 187] on link "Next »" at bounding box center [653, 201] width 58 height 30
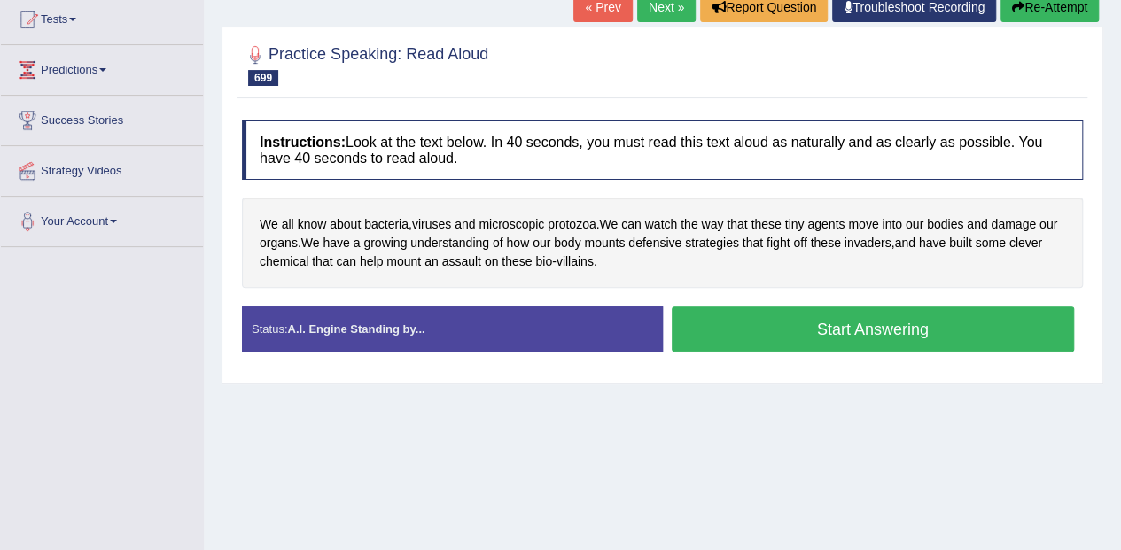
click at [750, 326] on button "Start Answering" at bounding box center [873, 329] width 403 height 45
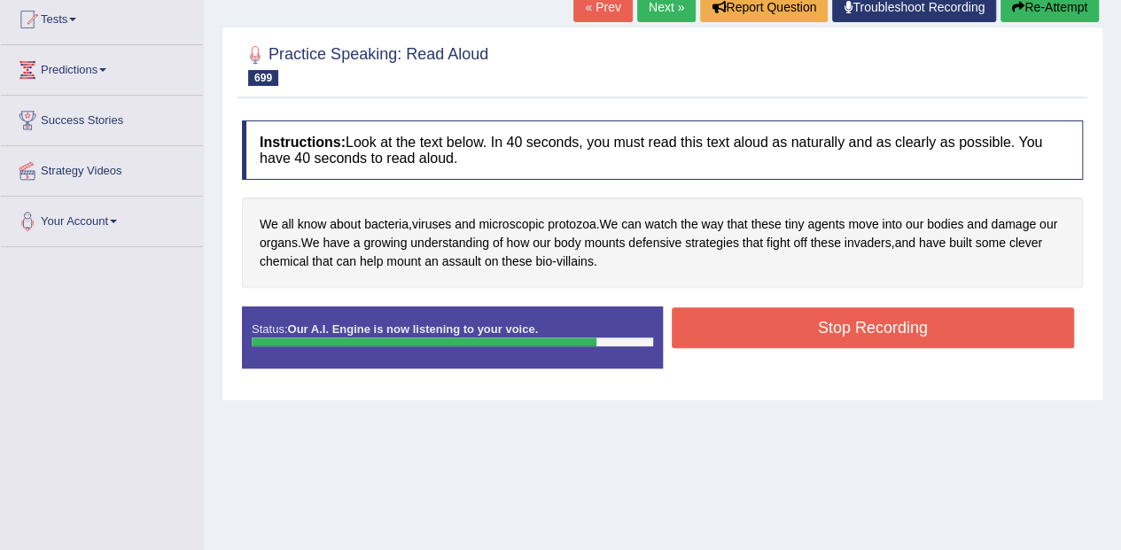
click at [885, 328] on button "Stop Recording" at bounding box center [873, 327] width 403 height 41
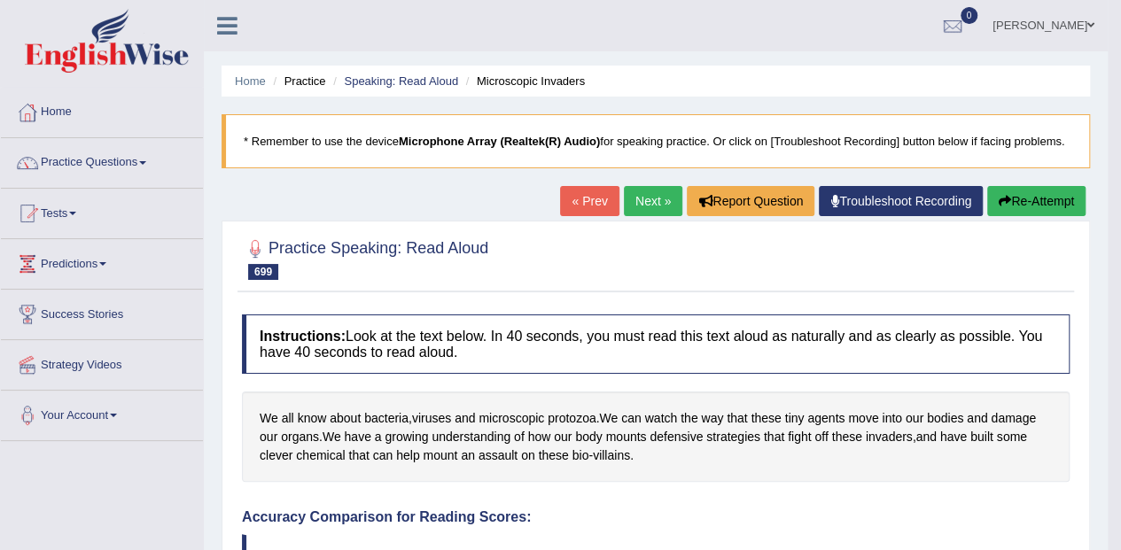
click at [657, 198] on link "Next »" at bounding box center [653, 201] width 58 height 30
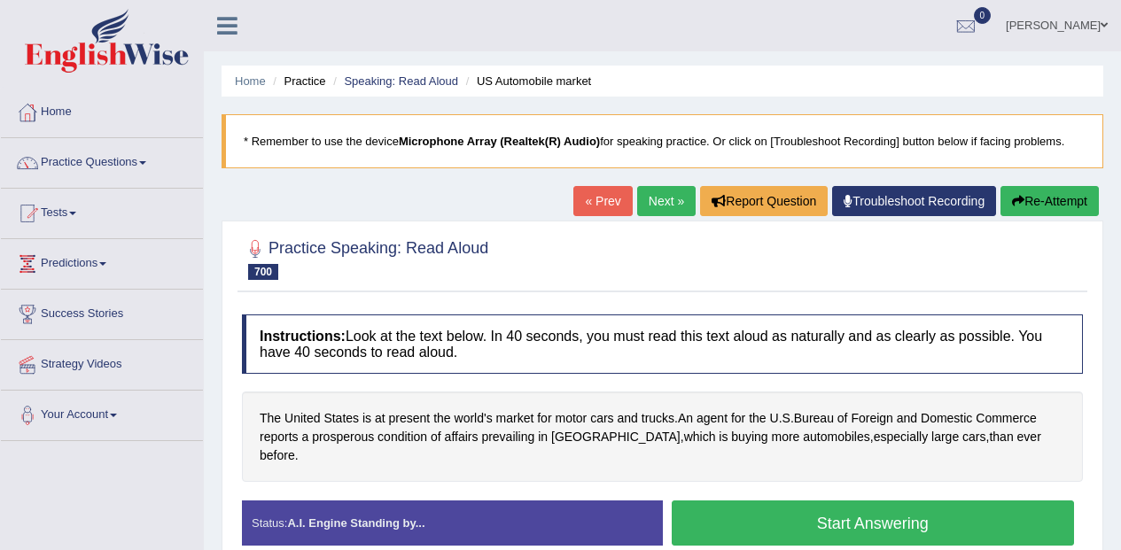
click at [753, 501] on button "Start Answering" at bounding box center [873, 523] width 403 height 45
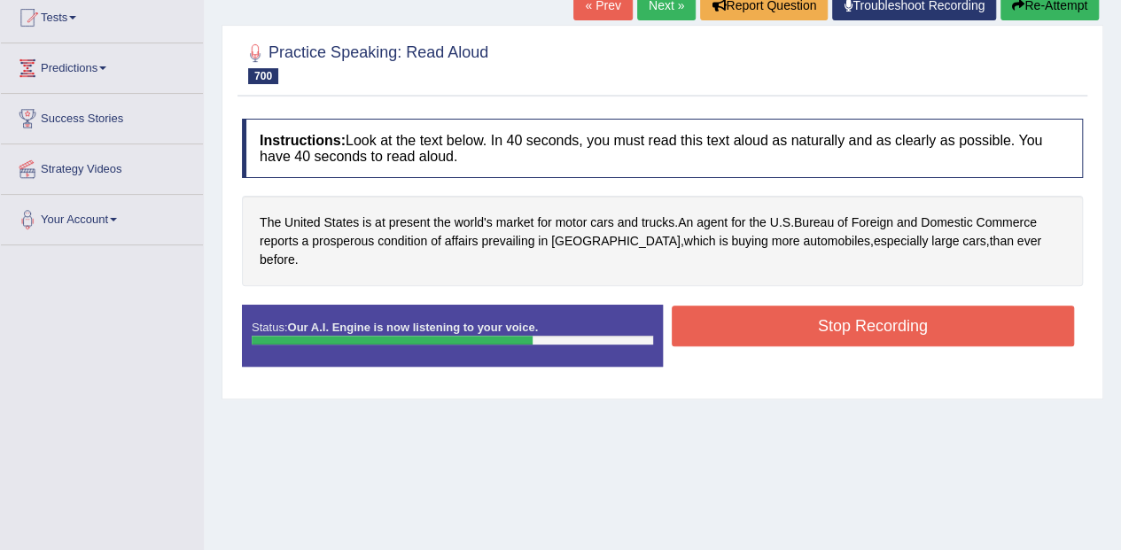
click at [851, 307] on button "Stop Recording" at bounding box center [873, 326] width 403 height 41
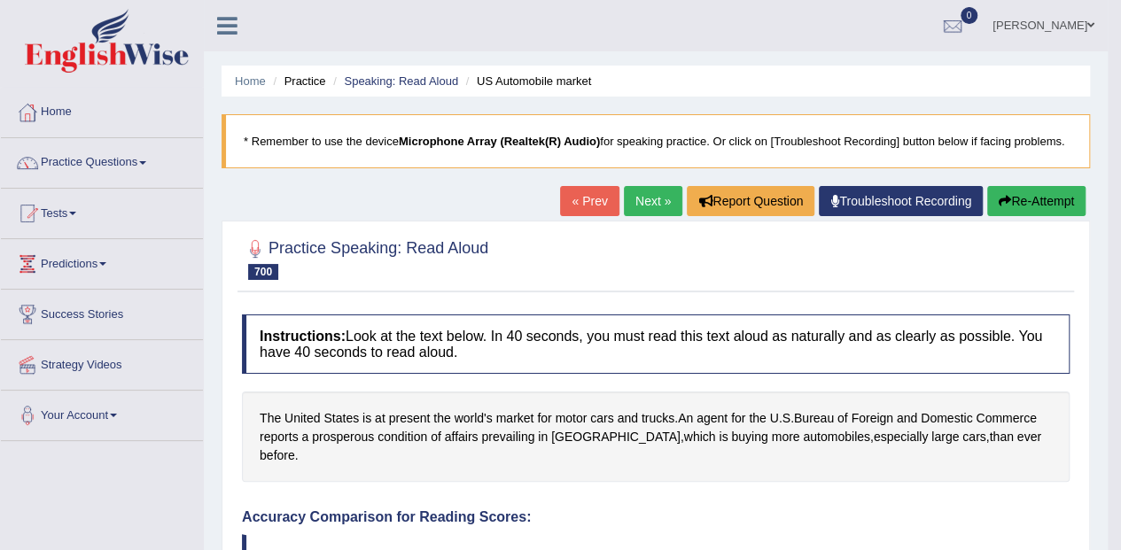
click at [128, 162] on link "Practice Questions" at bounding box center [102, 160] width 202 height 44
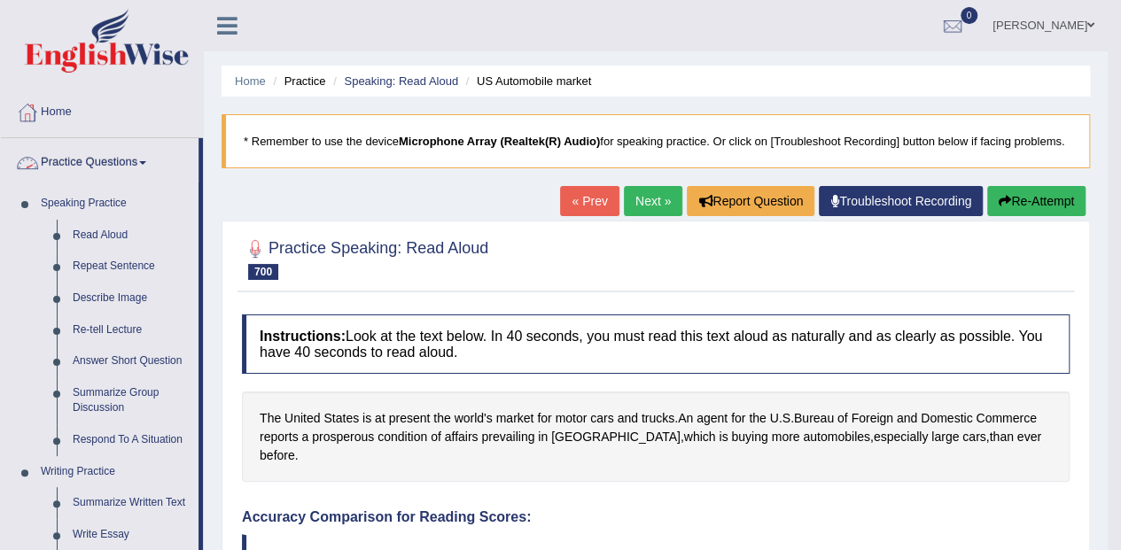
click at [138, 279] on link "Repeat Sentence" at bounding box center [132, 267] width 134 height 32
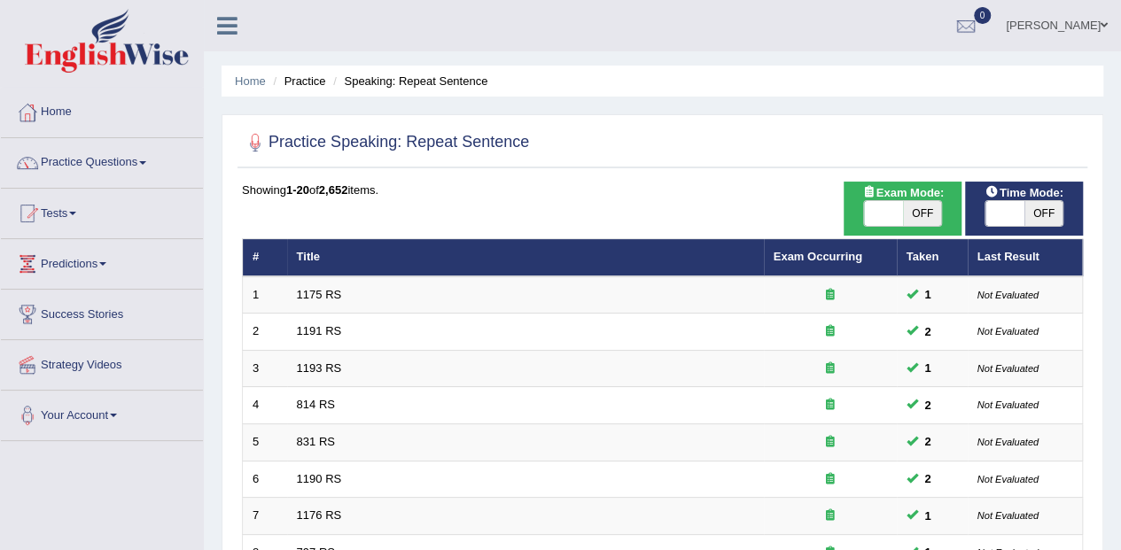
click at [689, 498] on td "1176 RS" at bounding box center [525, 516] width 477 height 37
click at [728, 500] on td "1176 RS" at bounding box center [525, 516] width 477 height 37
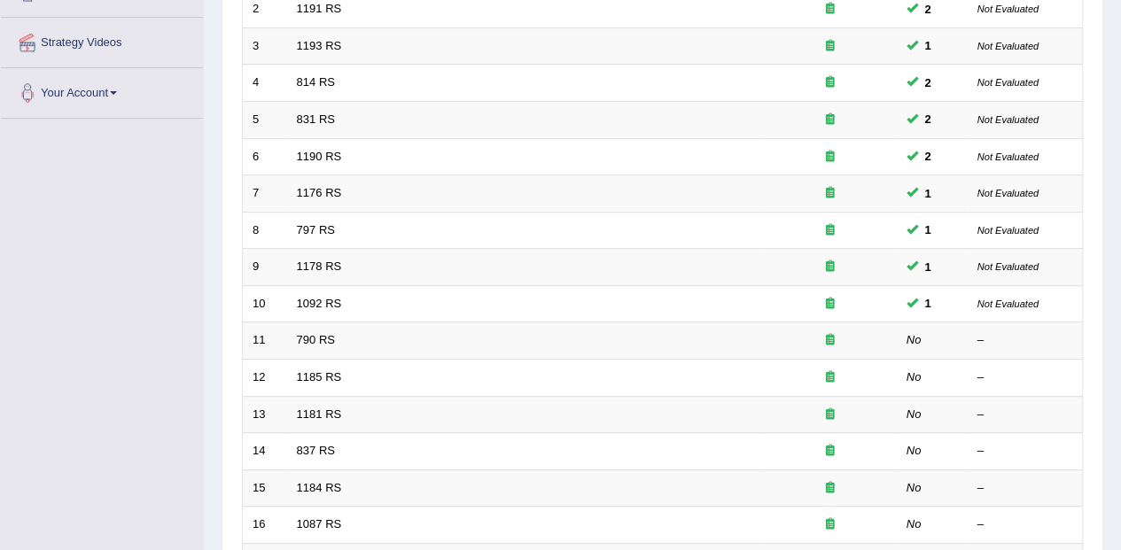
scroll to position [356, 0]
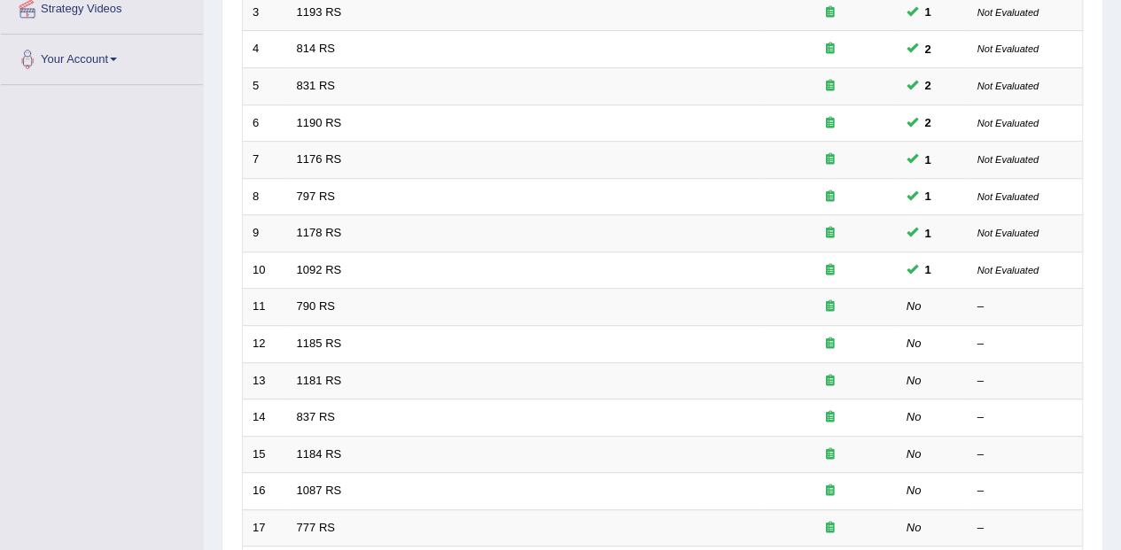
click at [298, 302] on link "790 RS" at bounding box center [316, 305] width 38 height 13
click at [300, 304] on link "790 RS" at bounding box center [316, 305] width 38 height 13
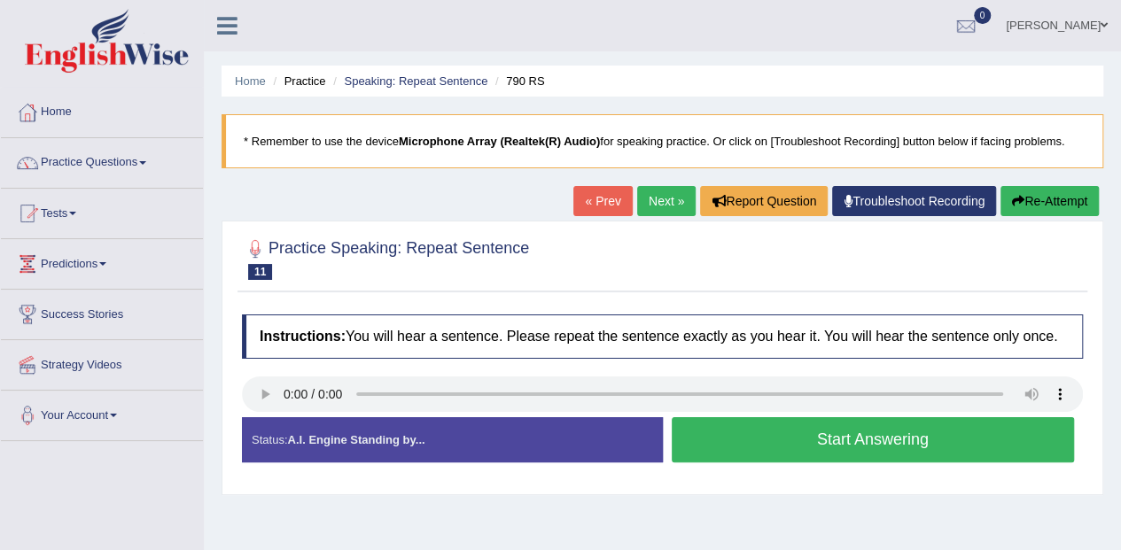
click at [276, 416] on div "Created with Highcharts 7.1.2 Too low Too high Time Pitch meter: 0 2.5 5 7.5 10" at bounding box center [448, 416] width 430 height 1
click at [810, 429] on button "Start Answering" at bounding box center [873, 439] width 403 height 45
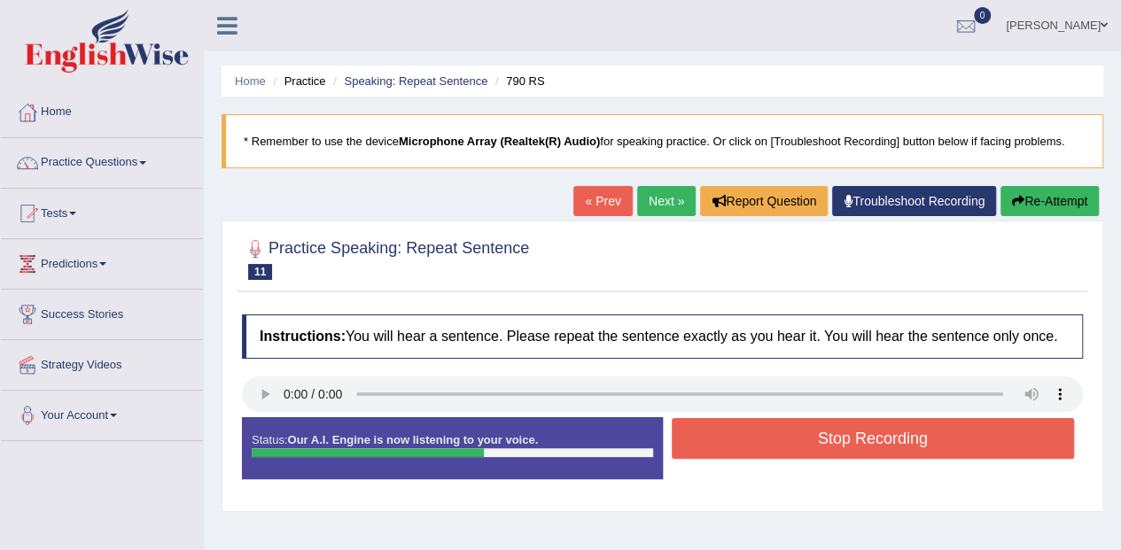
click at [873, 437] on button "Stop Recording" at bounding box center [873, 438] width 403 height 41
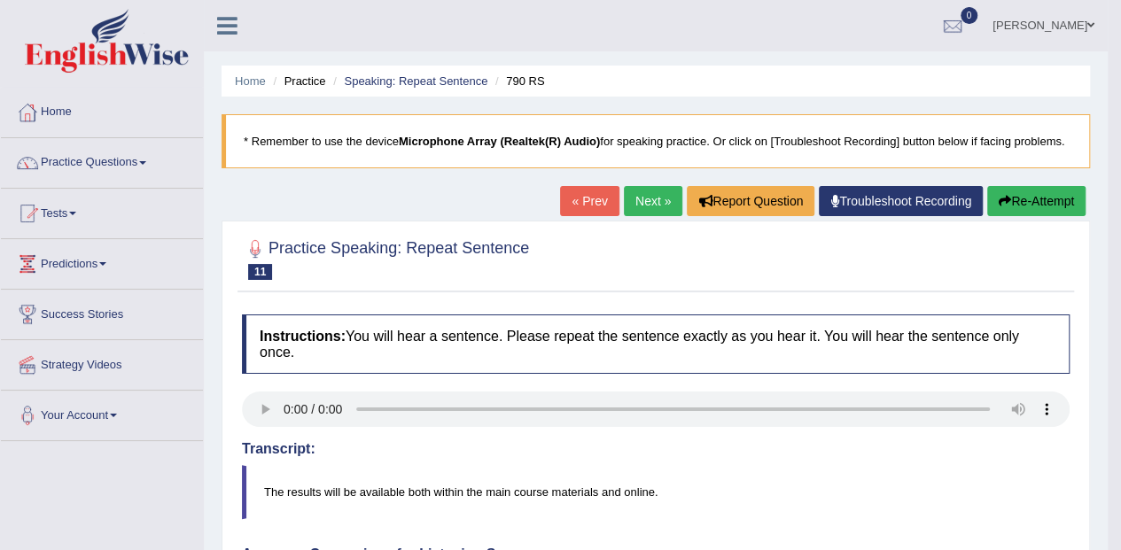
click at [641, 202] on link "Next »" at bounding box center [653, 201] width 58 height 30
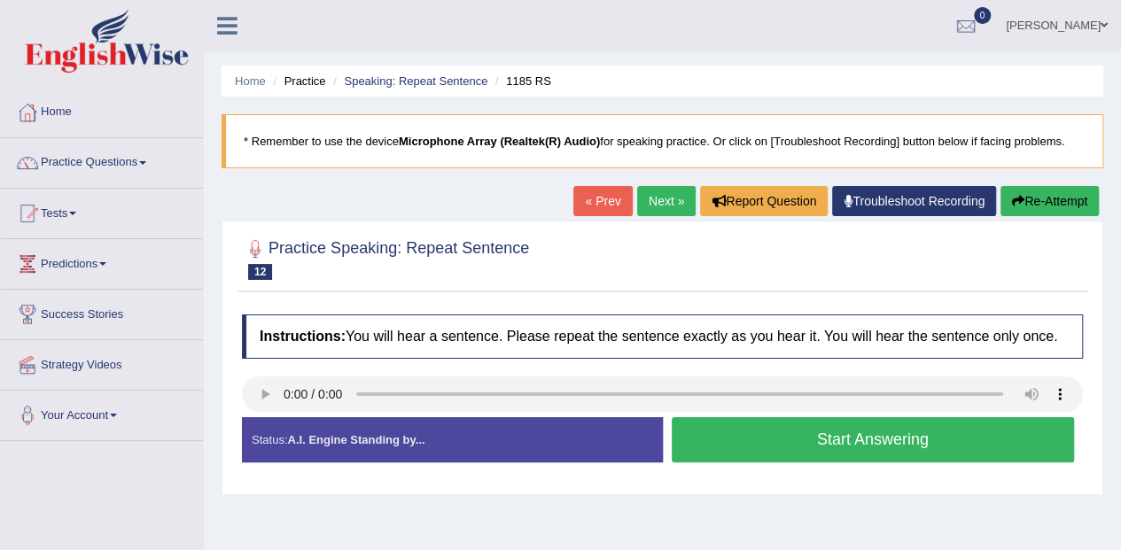
click at [268, 416] on div "Created with Highcharts 7.1.2 Too low Too high Time Pitch meter: 0 2.5 5 7.5 10" at bounding box center [448, 416] width 430 height 1
click at [872, 437] on button "Start Answering" at bounding box center [873, 439] width 403 height 45
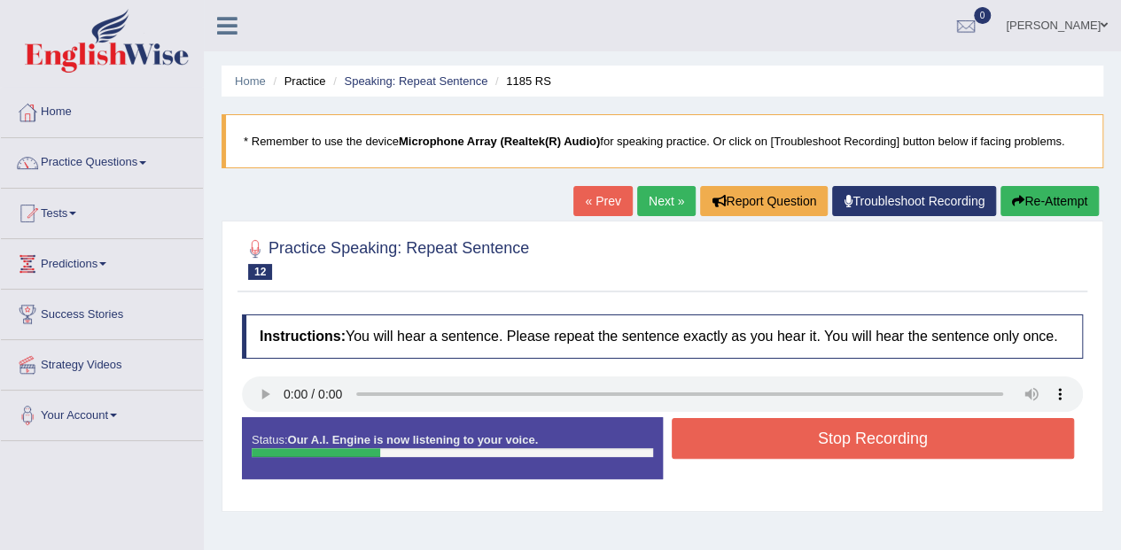
click at [884, 431] on button "Stop Recording" at bounding box center [873, 438] width 403 height 41
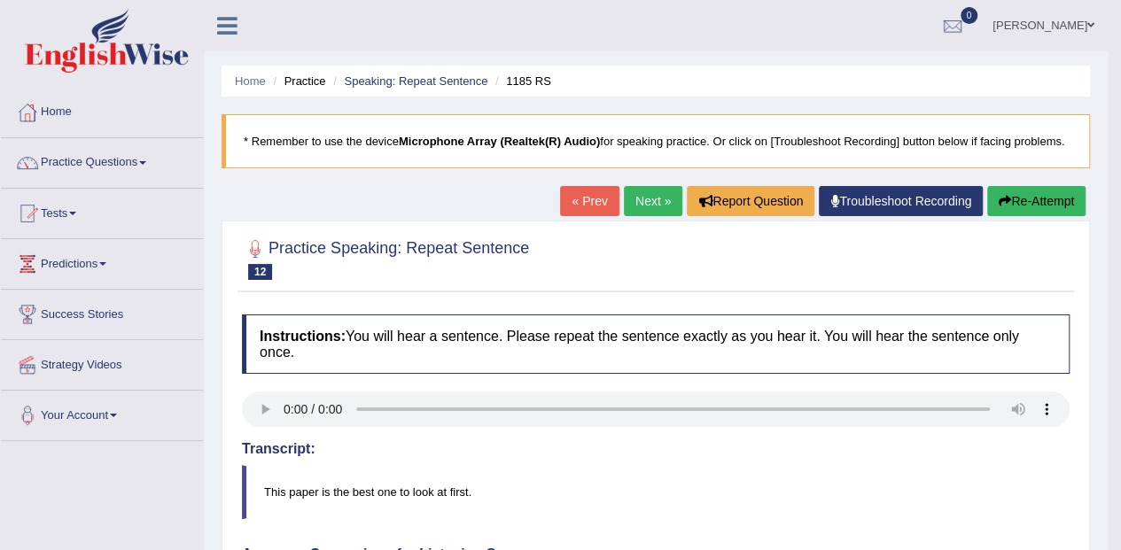
click at [647, 214] on link "Next »" at bounding box center [653, 201] width 58 height 30
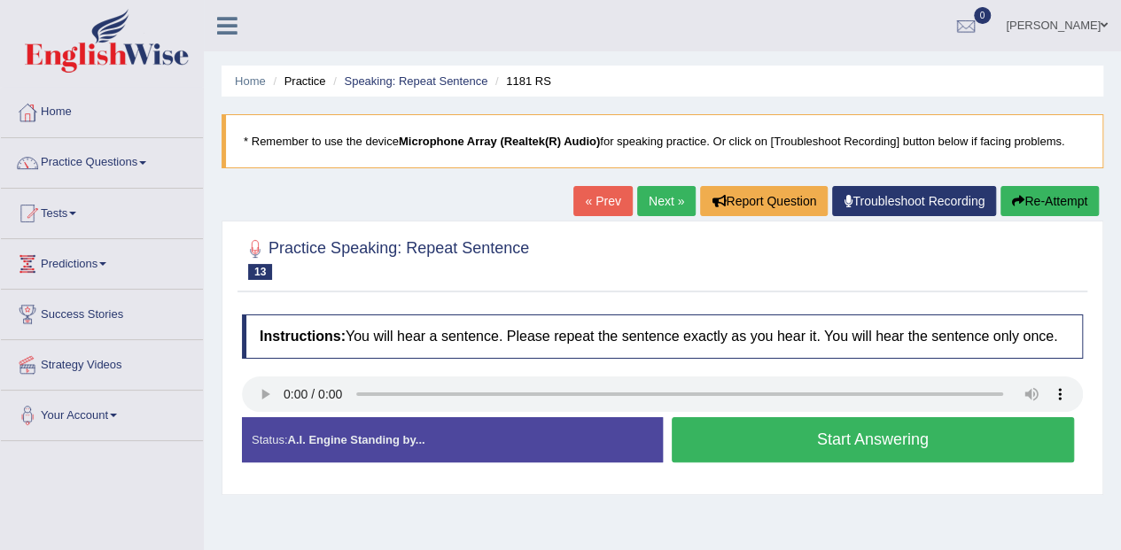
click at [819, 422] on button "Start Answering" at bounding box center [873, 439] width 403 height 45
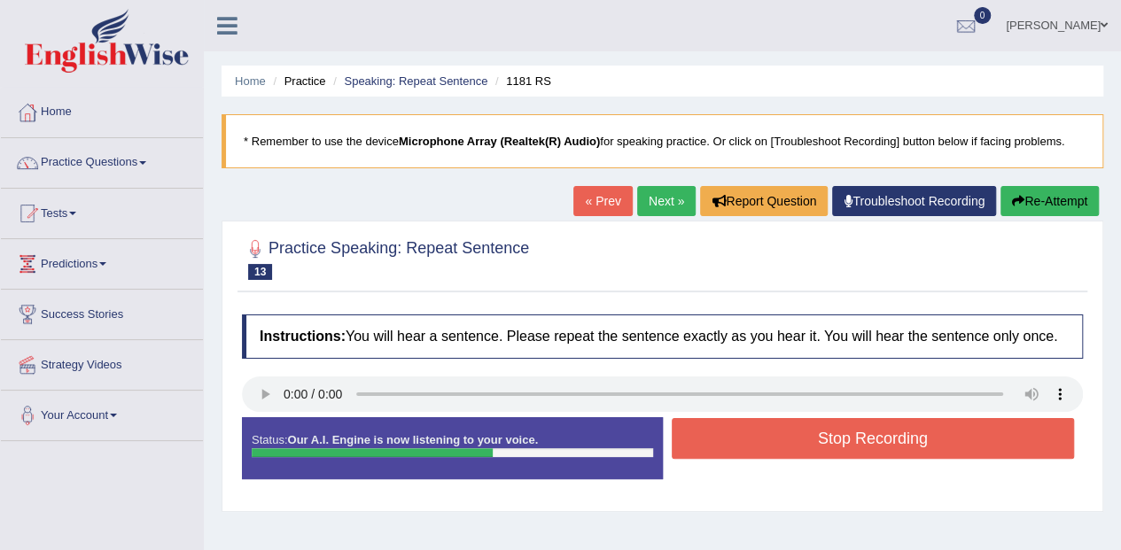
click at [784, 432] on button "Stop Recording" at bounding box center [873, 438] width 403 height 41
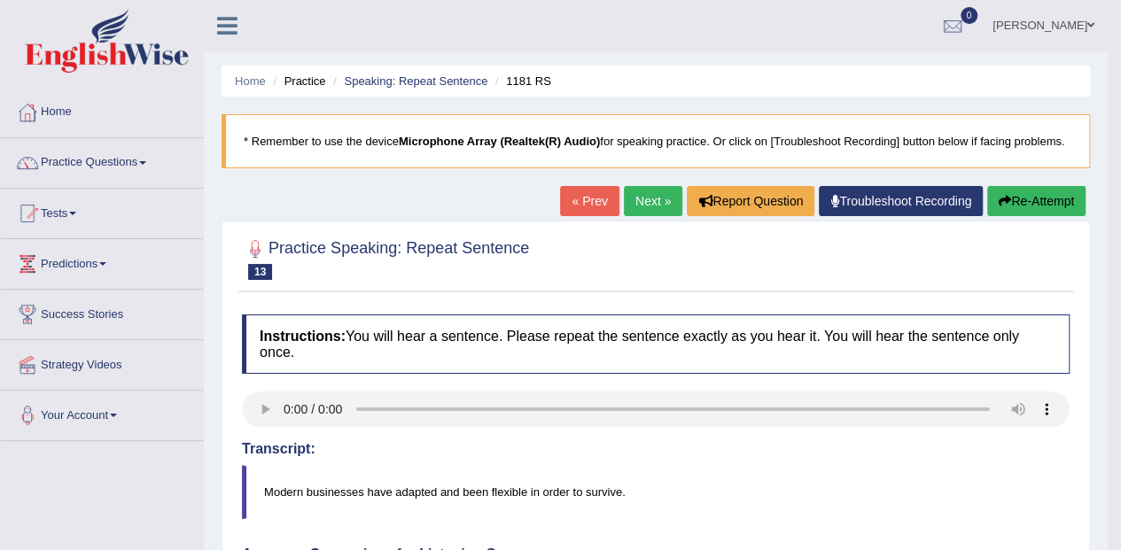
click at [654, 192] on link "Next »" at bounding box center [653, 201] width 58 height 30
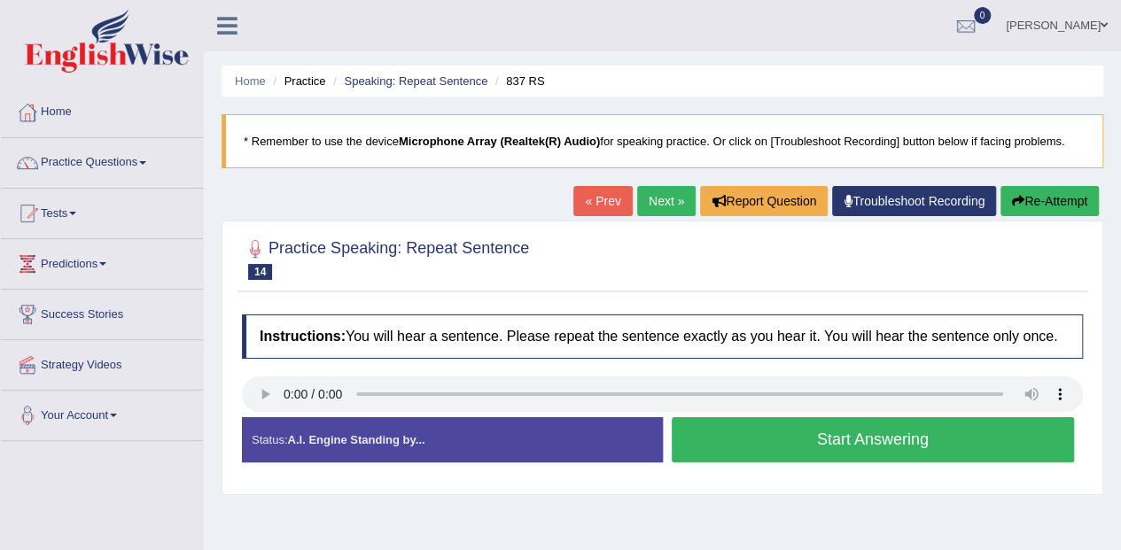
click at [840, 434] on button "Start Answering" at bounding box center [873, 439] width 403 height 45
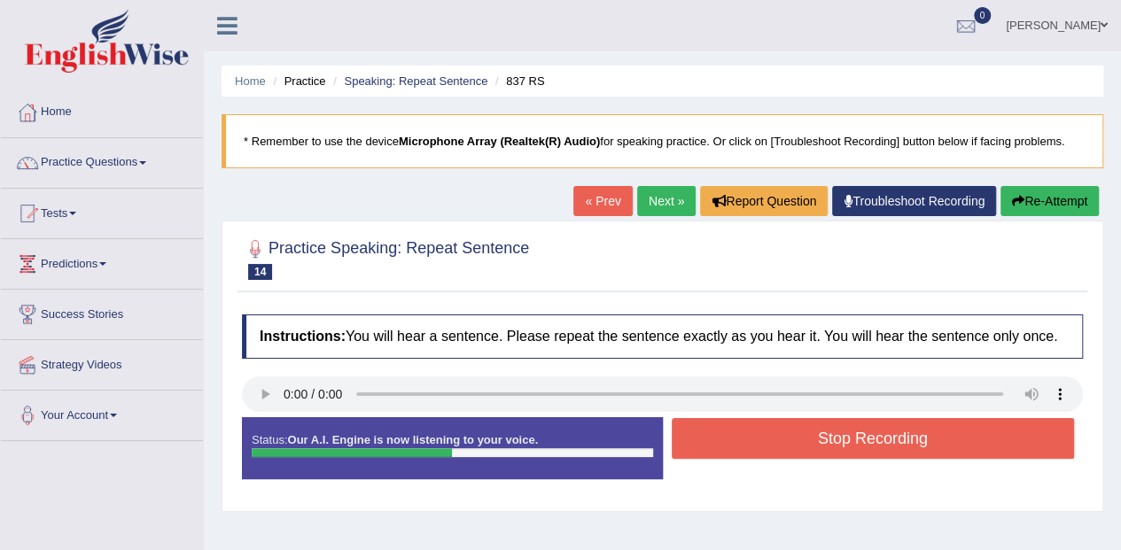
click at [890, 427] on button "Stop Recording" at bounding box center [873, 438] width 403 height 41
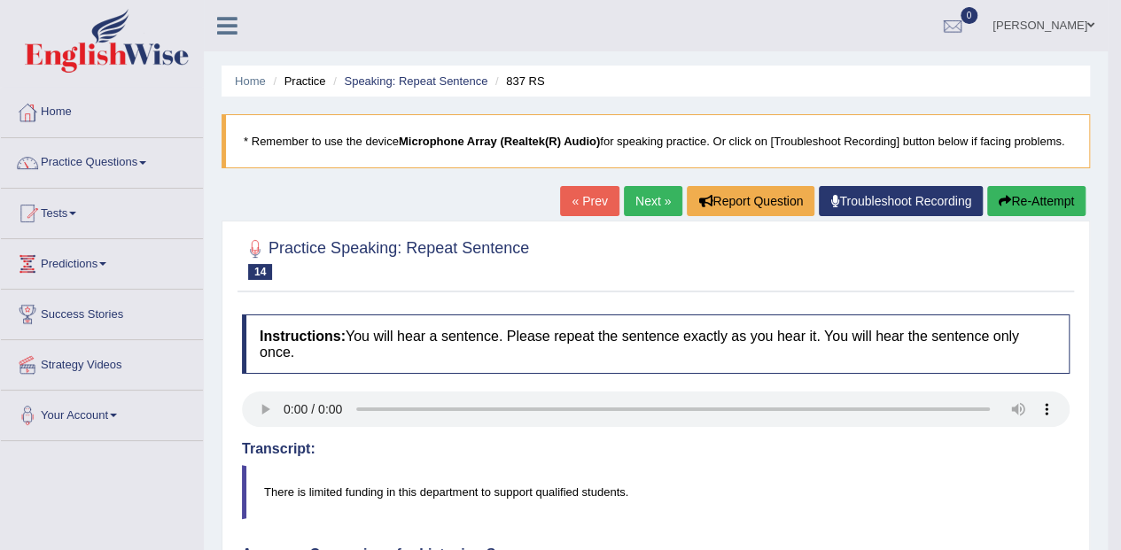
click at [643, 212] on link "Next »" at bounding box center [653, 201] width 58 height 30
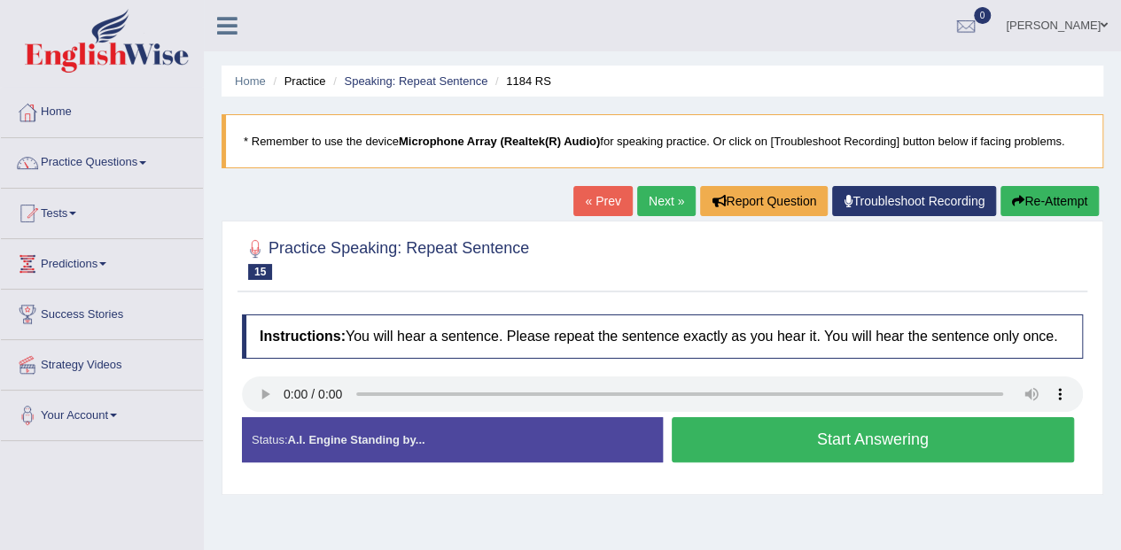
click at [252, 416] on div "Created with Highcharts 7.1.2 Too low Too high Time Pitch meter: 0 2.5 5 7.5 10" at bounding box center [448, 416] width 430 height 1
click at [844, 447] on button "Start Answering" at bounding box center [873, 439] width 403 height 45
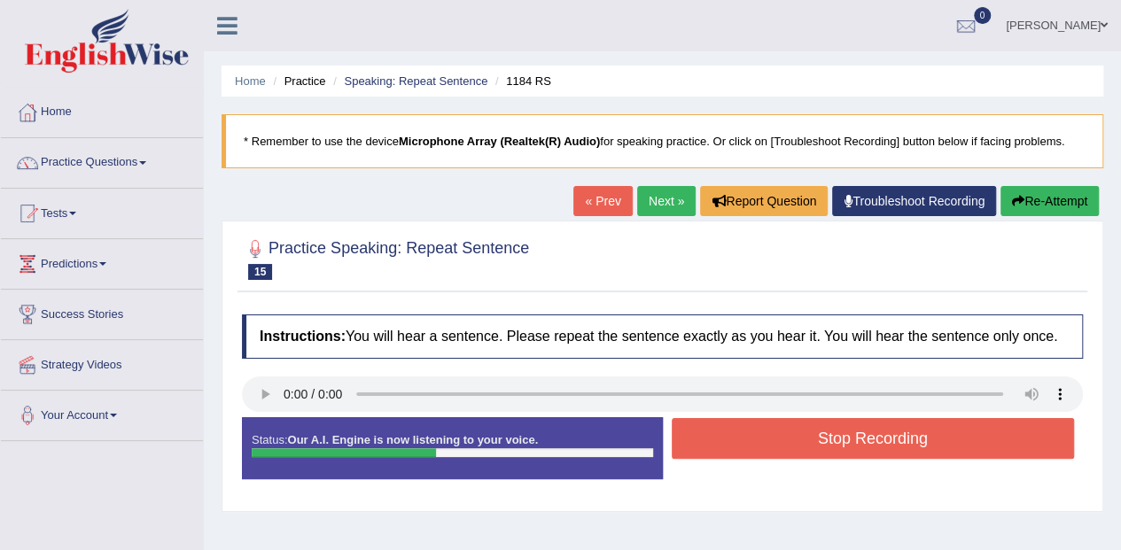
click at [921, 429] on button "Stop Recording" at bounding box center [873, 438] width 403 height 41
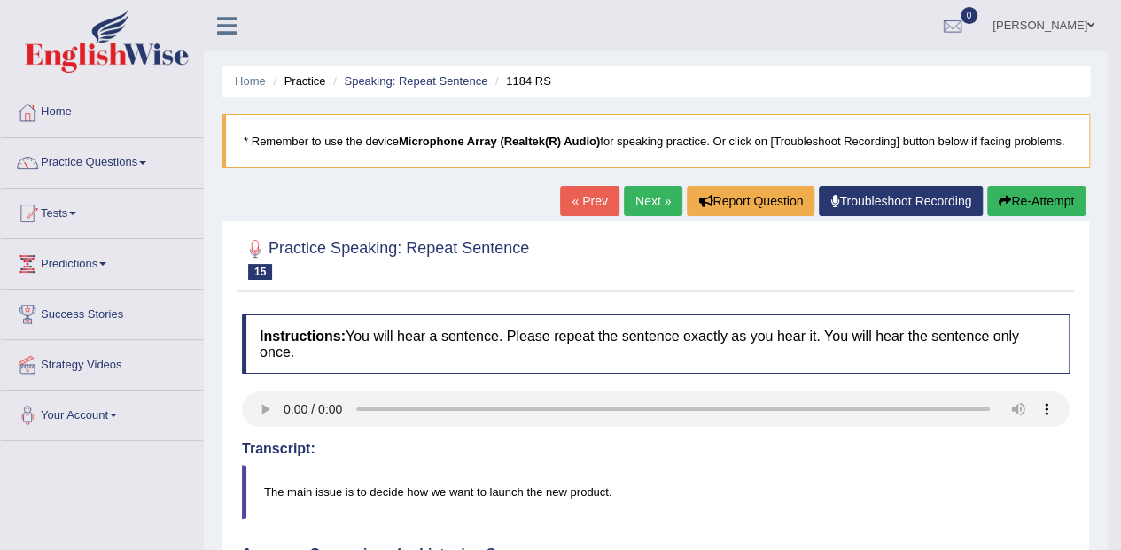
click at [659, 195] on link "Next »" at bounding box center [653, 201] width 58 height 30
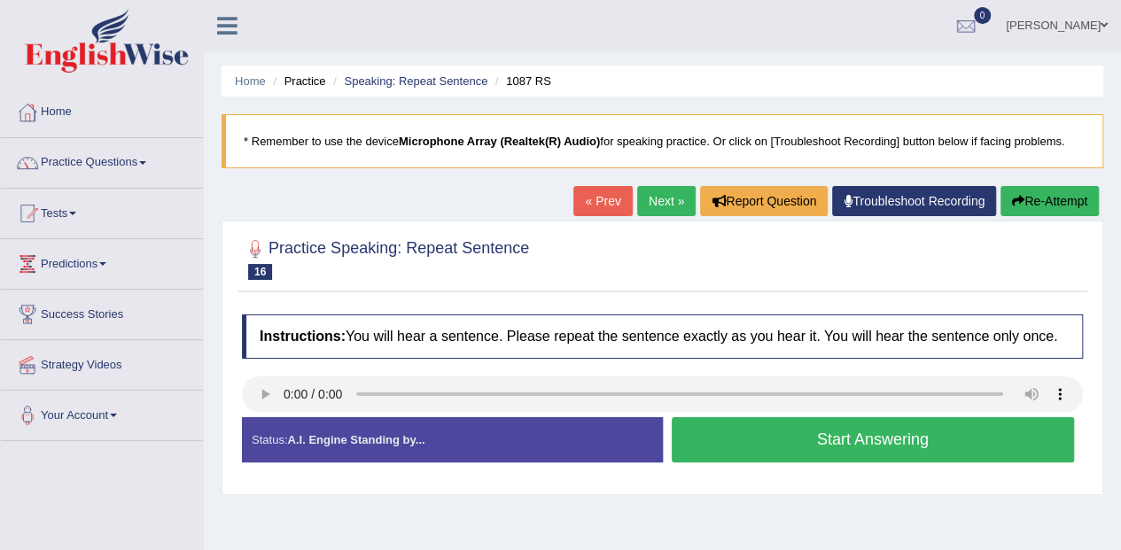
click at [840, 425] on button "Start Answering" at bounding box center [873, 439] width 403 height 45
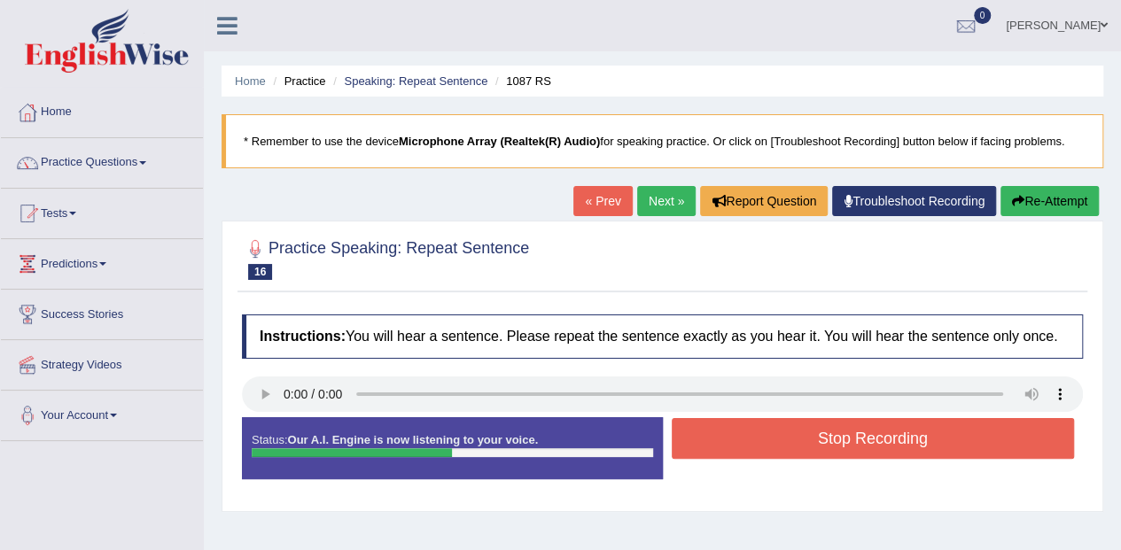
click at [890, 452] on button "Stop Recording" at bounding box center [873, 438] width 403 height 41
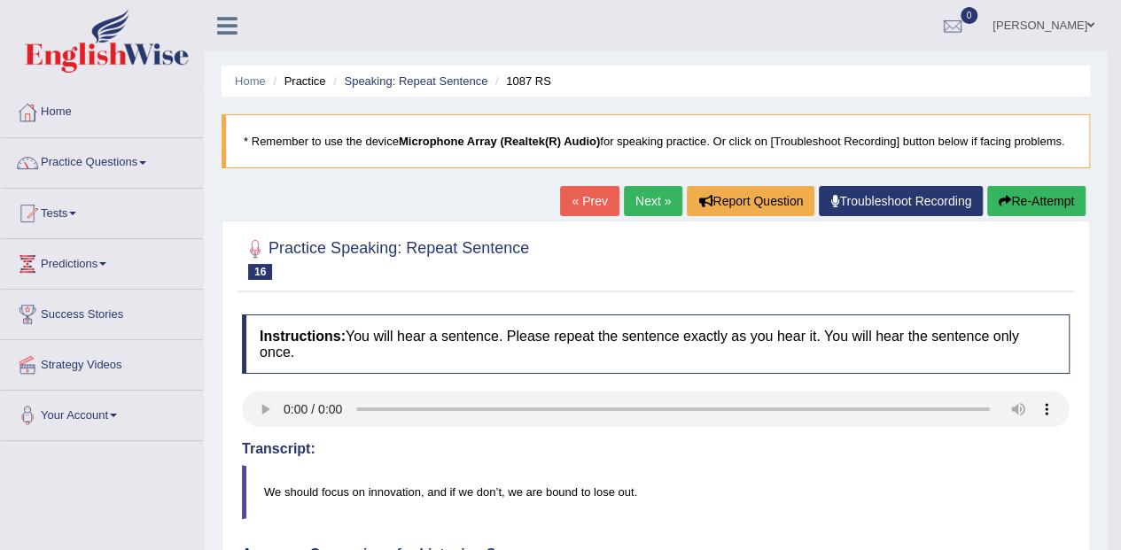
click at [639, 193] on link "Next »" at bounding box center [653, 201] width 58 height 30
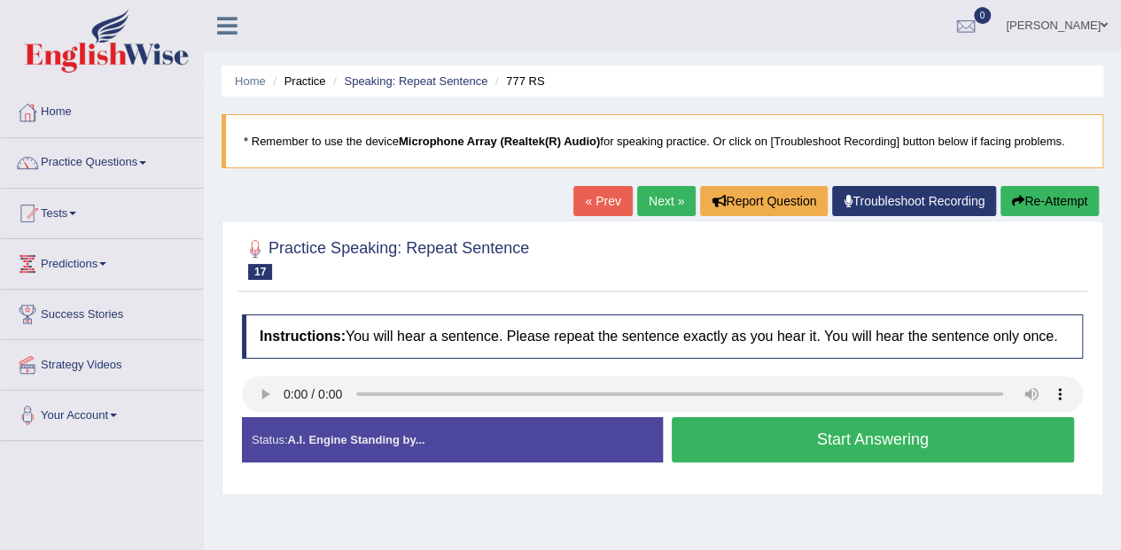
click at [599, 200] on link "« Prev" at bounding box center [602, 201] width 58 height 30
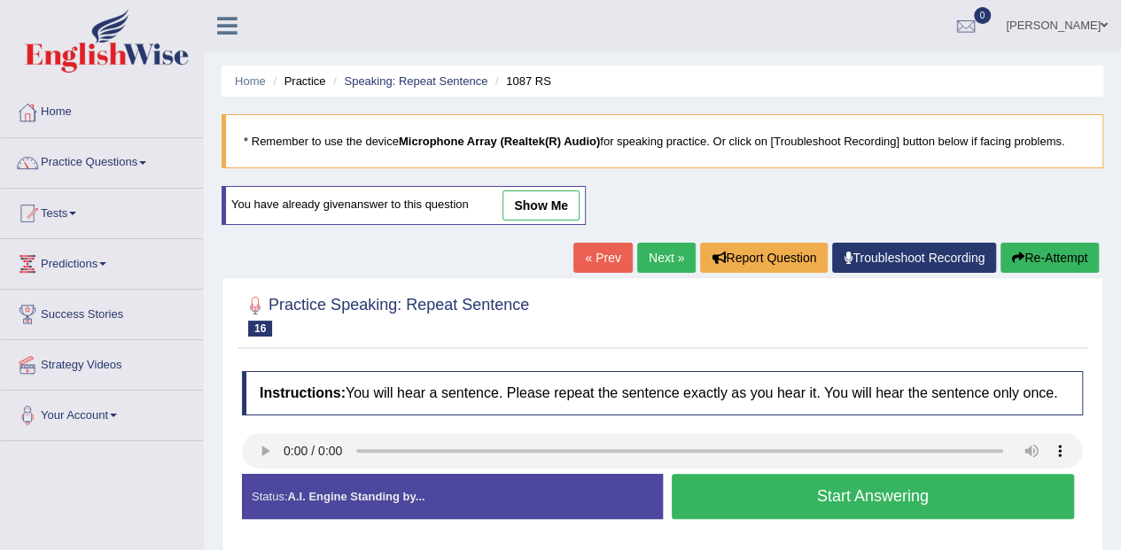
click at [890, 473] on div "Created with Highcharts 7.1.2 Great Too slow Too fast Time Speech pace meter: 0…" at bounding box center [878, 473] width 430 height 1
click at [836, 478] on button "Start Answering" at bounding box center [873, 496] width 403 height 45
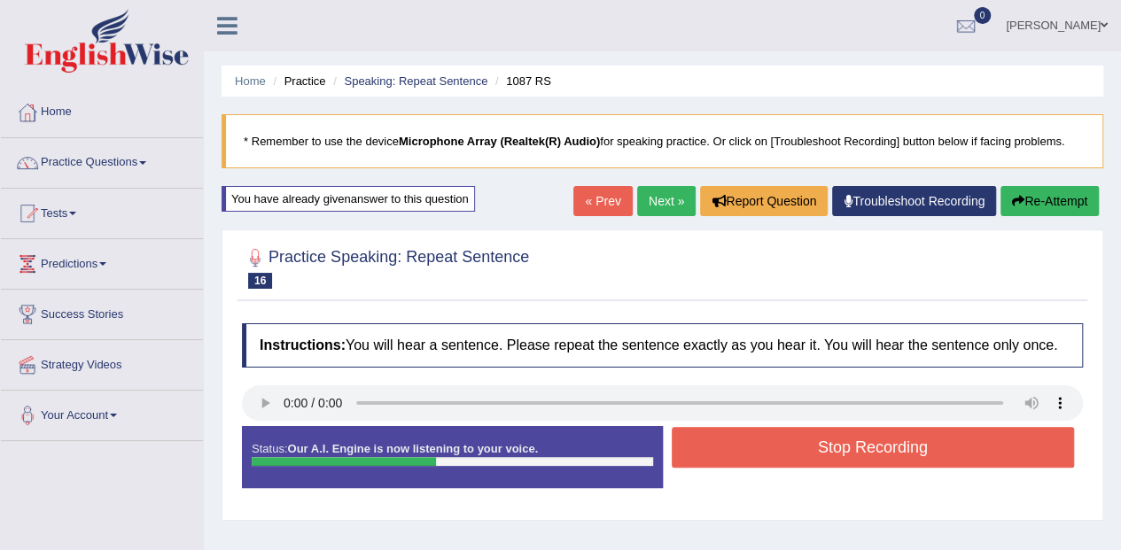
click at [843, 426] on div "Start Answering" at bounding box center [873, 426] width 421 height 1
click at [836, 426] on div "Start Answering" at bounding box center [873, 426] width 421 height 1
click at [851, 459] on button "Stop Recording" at bounding box center [873, 447] width 403 height 41
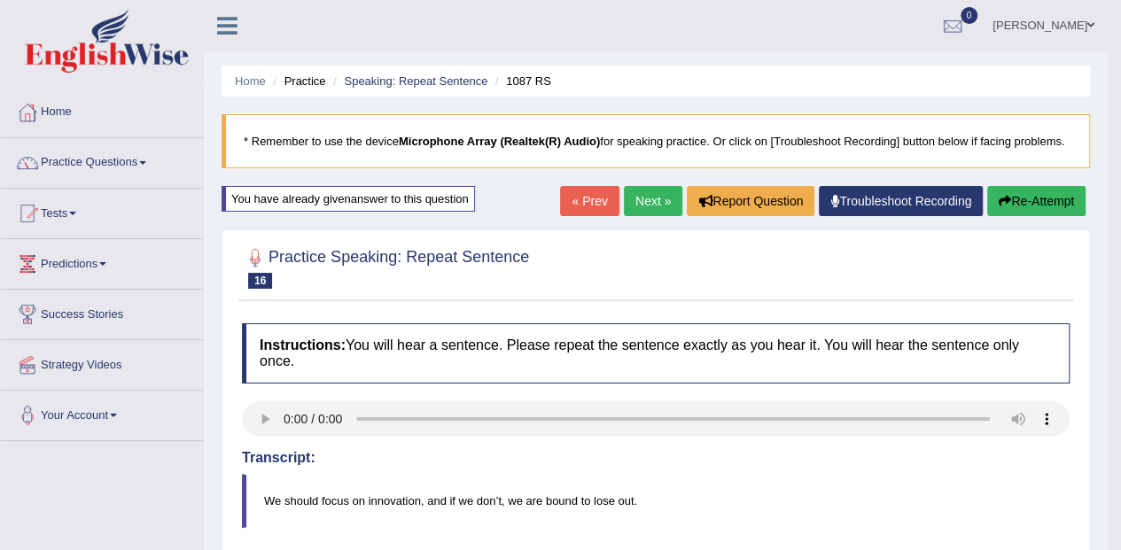
click at [648, 208] on link "Next »" at bounding box center [653, 201] width 58 height 30
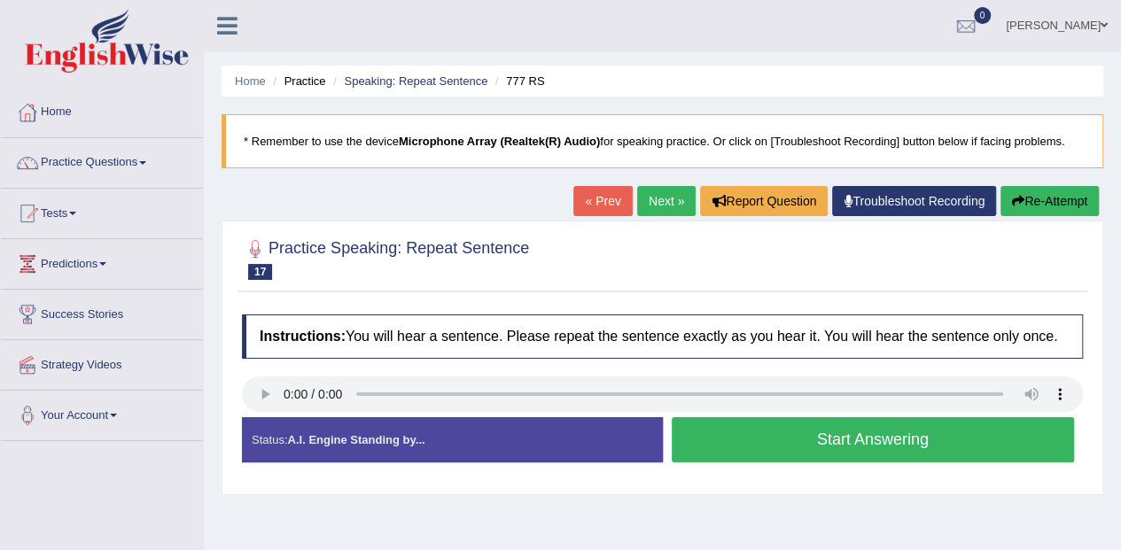
click at [246, 416] on div "Created with Highcharts 7.1.2 Too low Too high Time Pitch meter: 0 2.5 5 7.5 10" at bounding box center [448, 416] width 430 height 1
click at [882, 429] on button "Start Answering" at bounding box center [873, 439] width 403 height 45
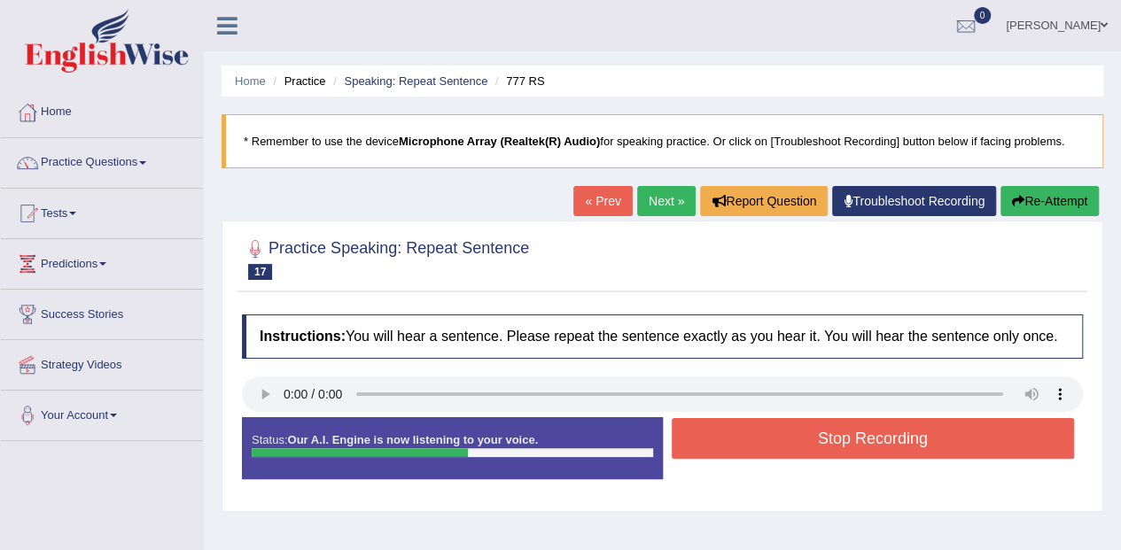
click at [921, 434] on button "Stop Recording" at bounding box center [873, 438] width 403 height 41
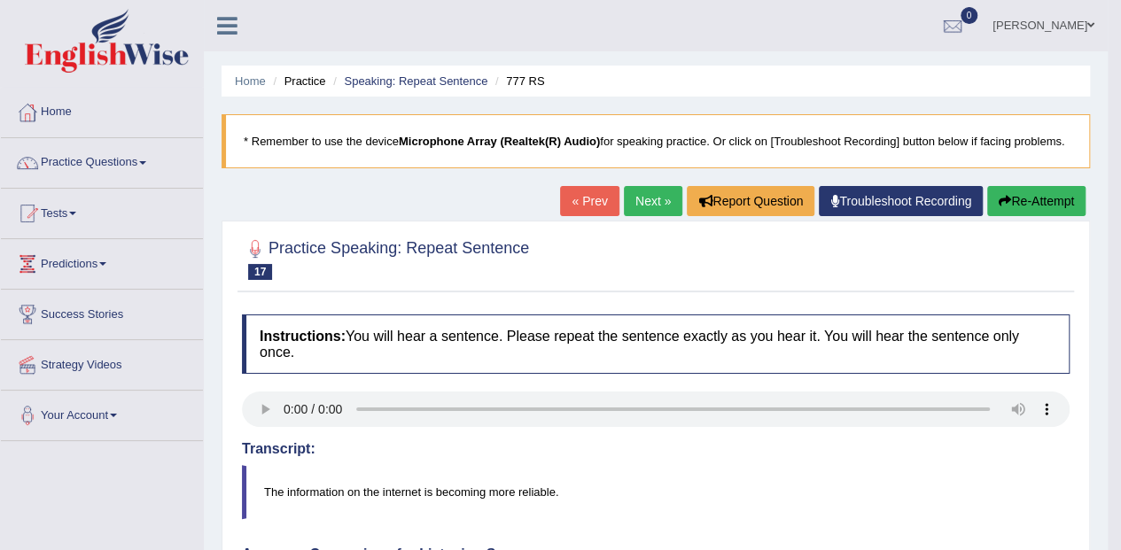
click at [652, 206] on link "Next »" at bounding box center [653, 201] width 58 height 30
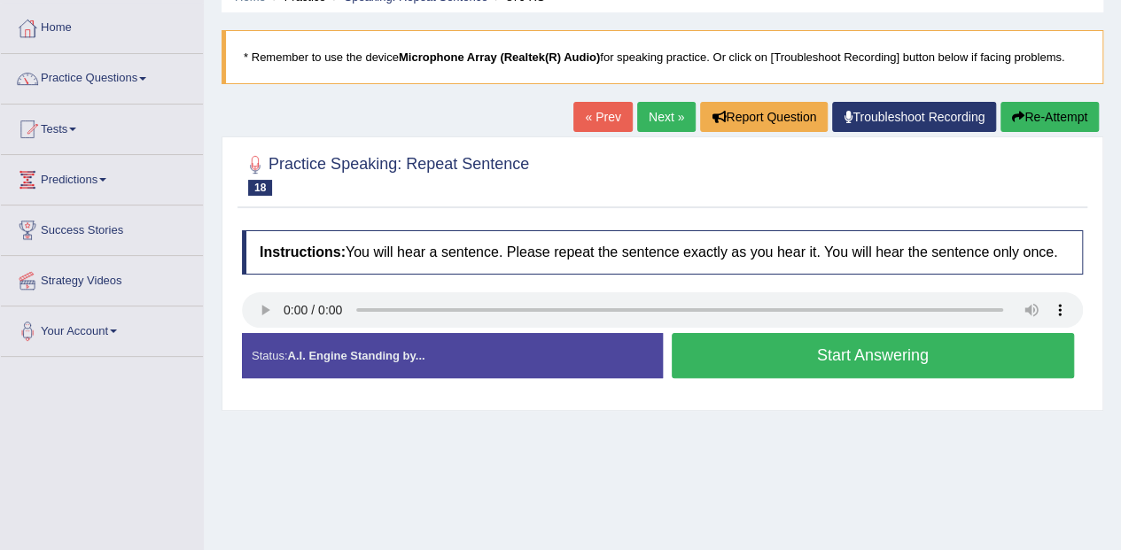
scroll to position [89, 0]
